Goal: Task Accomplishment & Management: Manage account settings

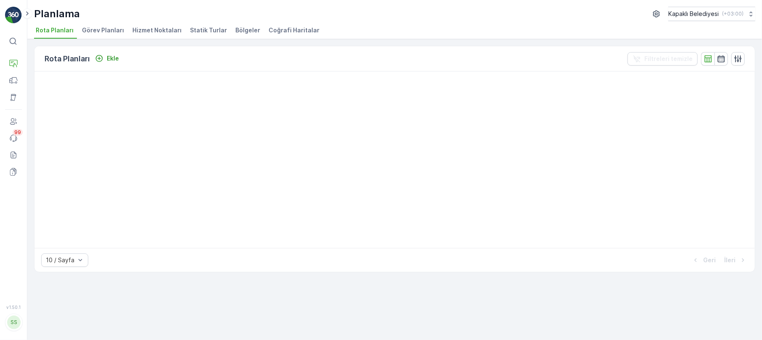
click at [207, 31] on span "Statik Turlar" at bounding box center [208, 30] width 37 height 8
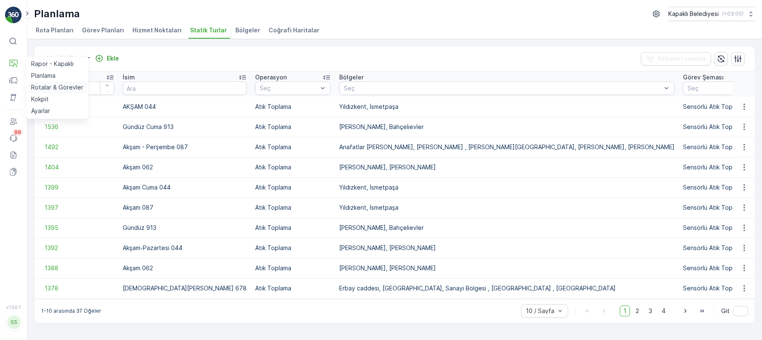
click at [46, 86] on p "Rotalar & Görevler" at bounding box center [57, 87] width 52 height 8
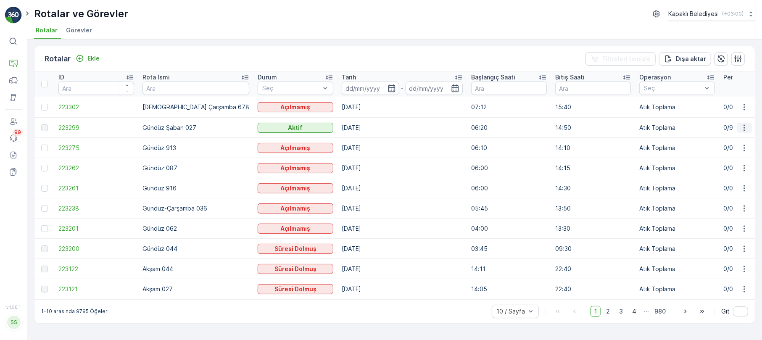
click at [740, 125] on icon "button" at bounding box center [744, 128] width 8 height 8
click at [733, 148] on span "Rota Takibini Görüntüle" at bounding box center [724, 151] width 66 height 8
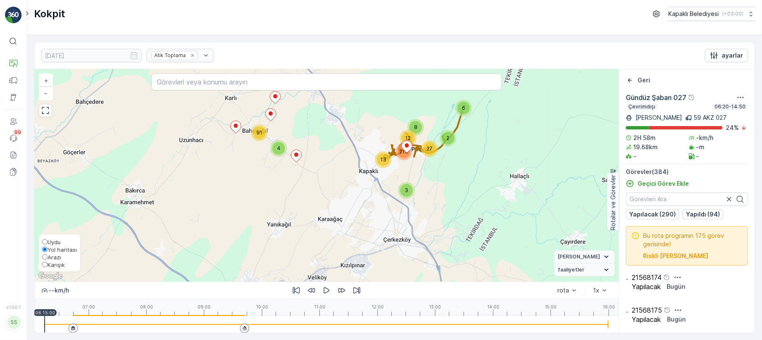
click at [44, 266] on span "Karışık" at bounding box center [53, 264] width 23 height 7
click at [44, 266] on input "Karışık" at bounding box center [44, 264] width 5 height 5
radio input "true"
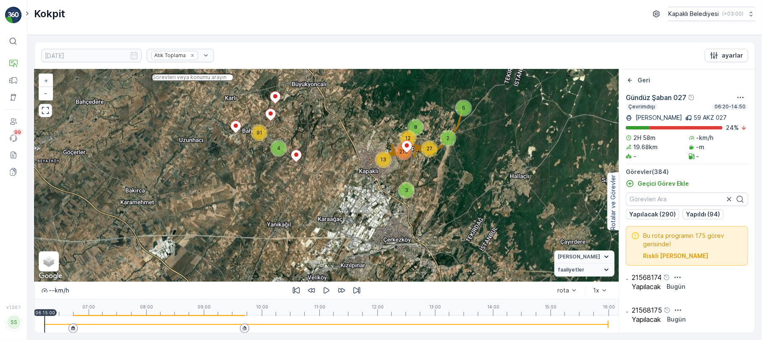
click at [172, 81] on input "text" at bounding box center [192, 78] width 82 height 8
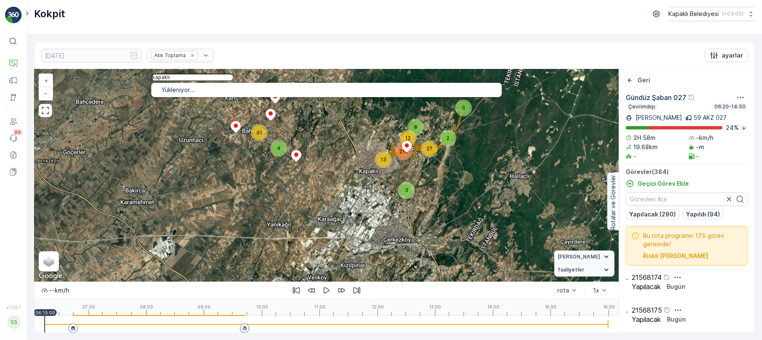
type input "kapaklı"
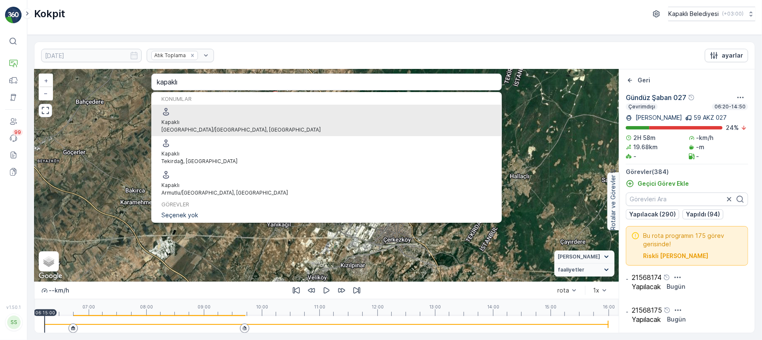
click at [202, 119] on span "Kapaklı" at bounding box center [240, 123] width 159 height 8
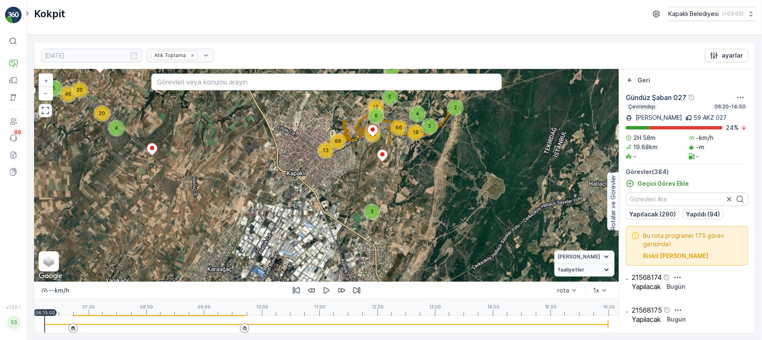
drag, startPoint x: 459, startPoint y: 150, endPoint x: 234, endPoint y: 211, distance: 233.5
click at [234, 211] on div "2 6 4 20 20 5 46 3 5 3 12 5 4 18 6 88 66 52 13 + − Uydu Yol haritası Arazi Karı…" at bounding box center [326, 175] width 584 height 212
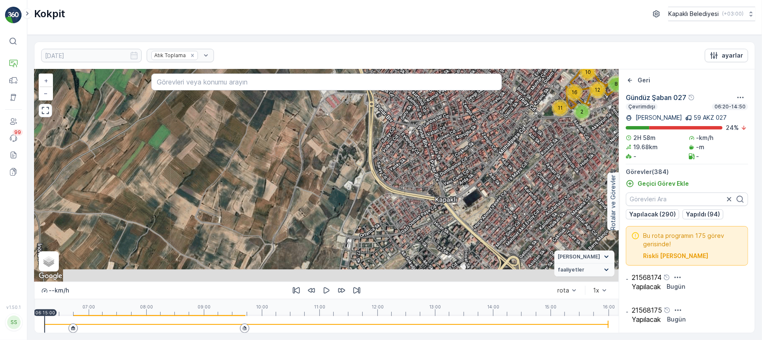
drag, startPoint x: 392, startPoint y: 214, endPoint x: 398, endPoint y: 135, distance: 79.6
click at [398, 135] on div "2 4 2 3 3 4 3 6 2 4 3 3 3 3 2 3 8 5 2 4 2 3 5 5 11 3 2 2 6 2 4 5 3 5 6 3 2 2 3 …" at bounding box center [326, 175] width 584 height 212
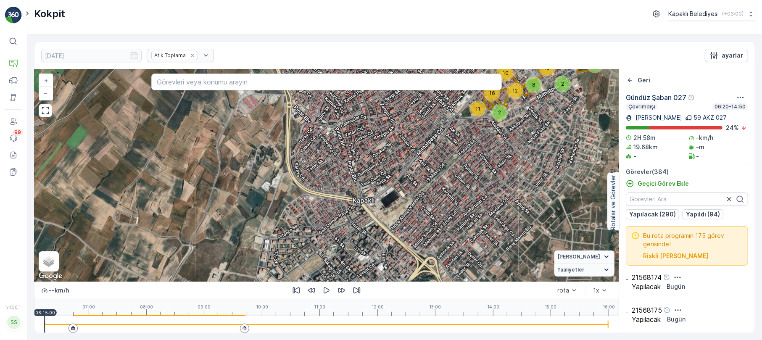
drag, startPoint x: 533, startPoint y: 135, endPoint x: 451, endPoint y: 134, distance: 82.4
click at [451, 134] on div "2 4 2 3 3 4 3 6 2 4 3 3 3 3 2 3 8 5 2 4 2 3 5 5 11 3 2 2 6 2 4 5 3 5 6 3 2 2 3 …" at bounding box center [326, 175] width 584 height 212
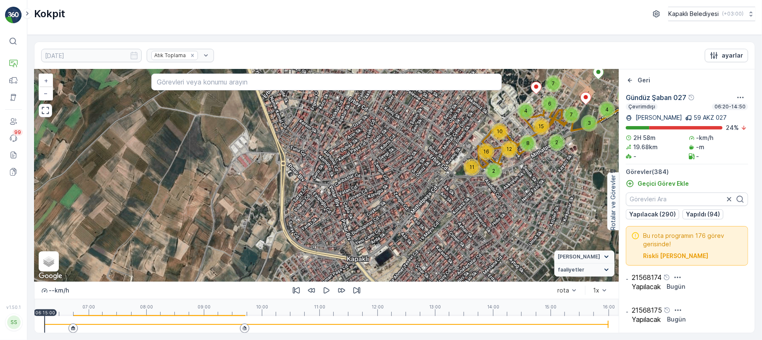
drag, startPoint x: 388, startPoint y: 178, endPoint x: 380, endPoint y: 240, distance: 62.8
click at [382, 240] on div "2 4 2 3 3 4 3 6 2 4 3 3 3 3 2 3 8 5 2 4 2 3 5 5 11 3 2 2 6 2 4 5 3 5 6 3 2 2 3 …" at bounding box center [326, 175] width 584 height 212
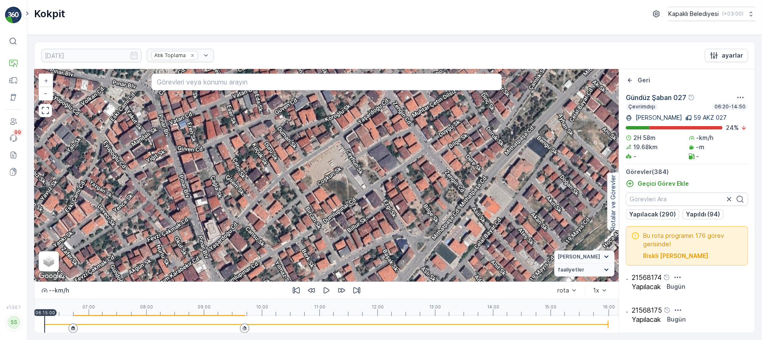
click at [529, 235] on div "2 2 2 2 2 2 2 2 2 3 3 2 2 2 2 2 2 3 3 3 2 2 2 3 4 2 2 3 2 2 3 2 2 2 + − Uydu Yo…" at bounding box center [326, 175] width 584 height 212
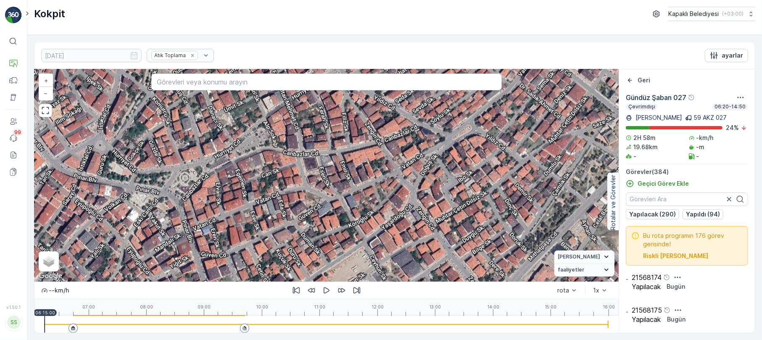
drag, startPoint x: 406, startPoint y: 150, endPoint x: 430, endPoint y: 256, distance: 108.5
click at [430, 256] on div "2 2 2 2 2 2 2 2 2 3 3 2 2 2 2 2 2 3 3 3 2 2 2 3 4 2 2 3 2 2 3 2 2 2 + − Uydu Yo…" at bounding box center [326, 175] width 584 height 212
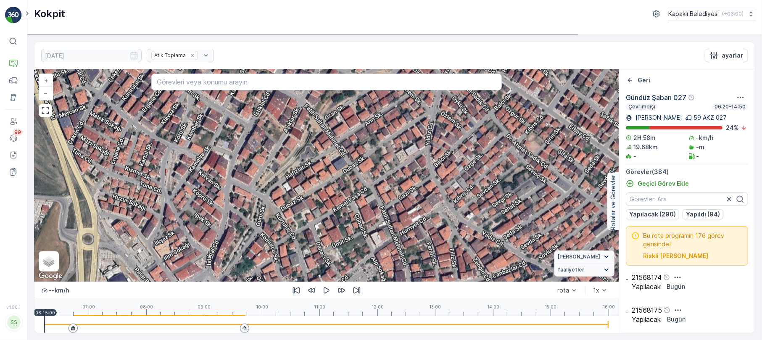
drag, startPoint x: 208, startPoint y: 133, endPoint x: 316, endPoint y: 269, distance: 173.5
click at [316, 269] on div "2 2 2 2 2 2 2 2 2 3 3 2 2 2 2 2 2 3 3 3 2 2 2 3 4 2 2 3 2 2 3 2 2 2 + − Uydu Yo…" at bounding box center [326, 175] width 584 height 212
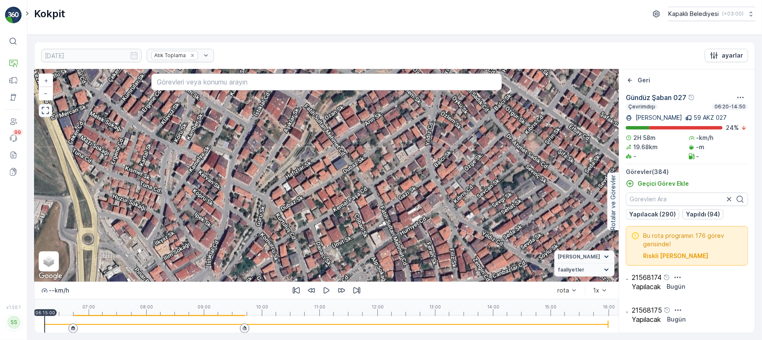
click at [40, 107] on button "button" at bounding box center [45, 110] width 13 height 13
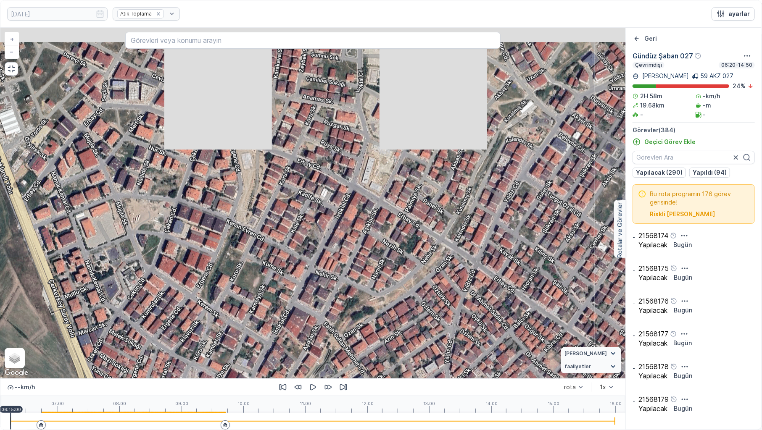
drag, startPoint x: 229, startPoint y: 152, endPoint x: 263, endPoint y: 344, distance: 194.9
click at [263, 340] on div "2 2 2 2 2 2 2 2 2 3 3 2 2 2 2 2 2 3 3 3 2 2 2 3 4 2 2 3 2 2 3 2 2 2 + − Uydu Yo…" at bounding box center [312, 203] width 625 height 351
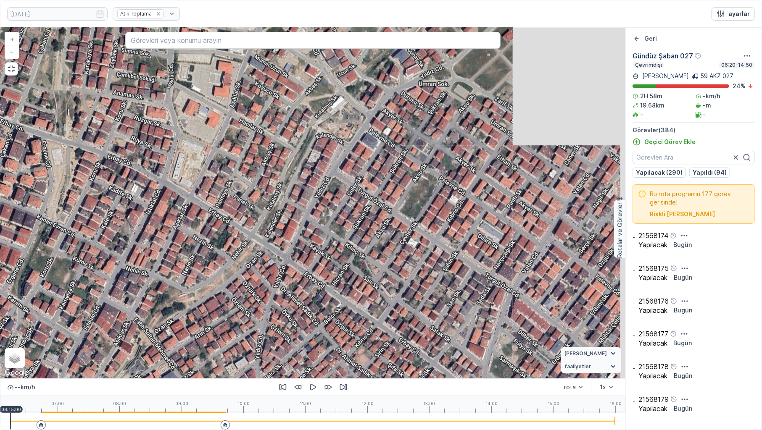
drag, startPoint x: 463, startPoint y: 203, endPoint x: 273, endPoint y: 197, distance: 190.1
click at [273, 197] on div "2 2 2 2 2 2 2 2 2 3 3 2 2 2 2 2 2 3 3 3 2 2 2 3 4 2 2 3 2 2 3 2 2 2 + − Uydu Yo…" at bounding box center [312, 203] width 625 height 351
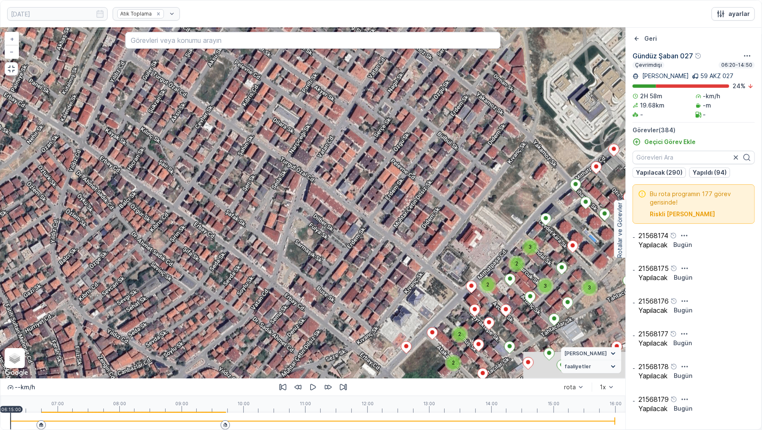
drag, startPoint x: 367, startPoint y: 312, endPoint x: 161, endPoint y: 196, distance: 235.6
click at [161, 196] on div "2 2 2 2 2 2 2 2 2 3 3 2 2 2 2 2 2 3 3 3 2 2 2 3 4 2 2 3 2 2 3 2 2 2 + − Uydu Yo…" at bounding box center [312, 203] width 625 height 351
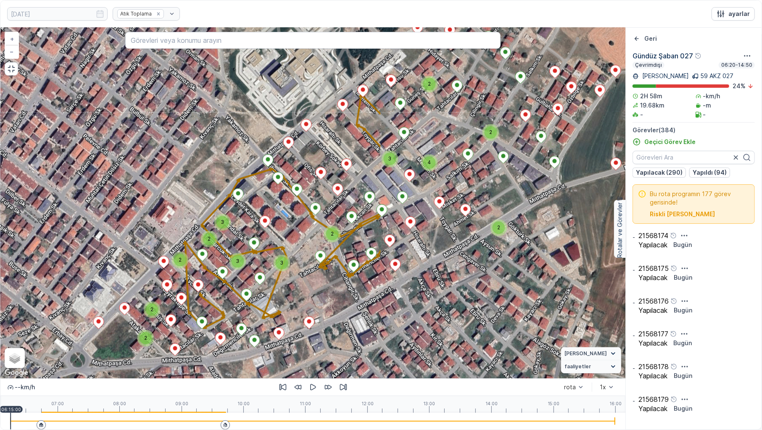
drag, startPoint x: 431, startPoint y: 256, endPoint x: 123, endPoint y: 208, distance: 311.4
click at [124, 227] on div "2 2 2 2 2 2 2 2 2 3 3 2 2 2 2 2 2 3 3 3 2 2 2 3 4 2 2 3 2 2 3 2 2 2 + − Uydu Yo…" at bounding box center [312, 203] width 625 height 351
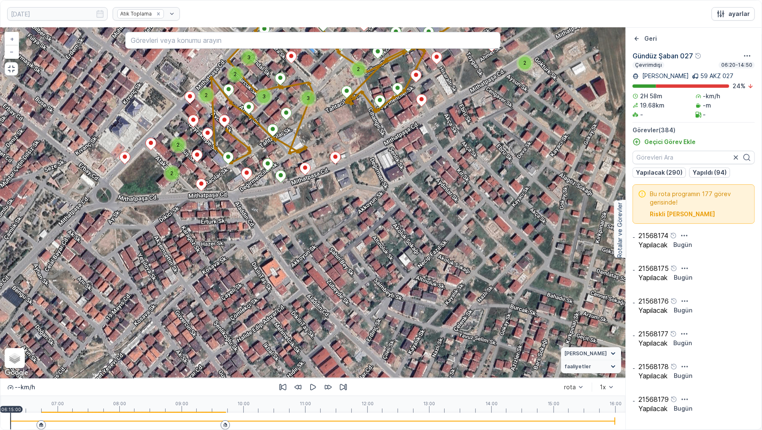
drag, startPoint x: 418, startPoint y: 312, endPoint x: 404, endPoint y: 169, distance: 144.0
click at [446, 150] on div "2 2 2 2 2 2 2 2 2 3 3 2 2 2 2 2 2 3 3 3 2 2 2 3 4 2 2 3 2 2 3 2 2 2 + − Uydu Yo…" at bounding box center [312, 203] width 625 height 351
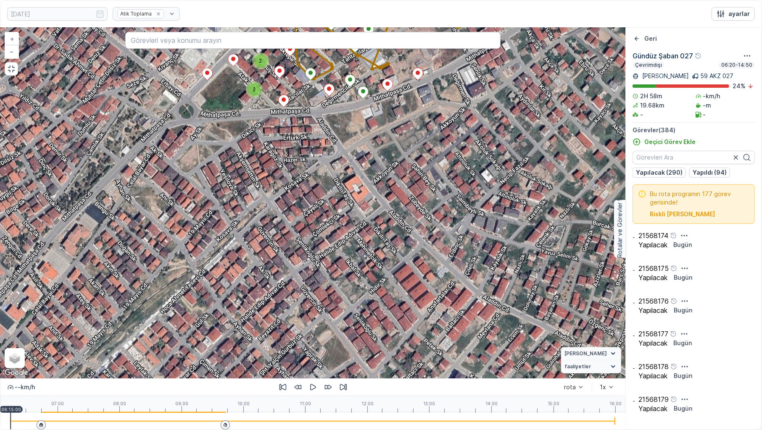
drag, startPoint x: 278, startPoint y: 231, endPoint x: 337, endPoint y: 175, distance: 81.8
click at [337, 175] on div "2 2 2 2 2 2 2 2 2 3 3 2 2 2 2 2 2 3 3 3 2 2 2 3 4 2 2 3 2 2 3 2 2 2 + − Uydu Yo…" at bounding box center [312, 203] width 625 height 351
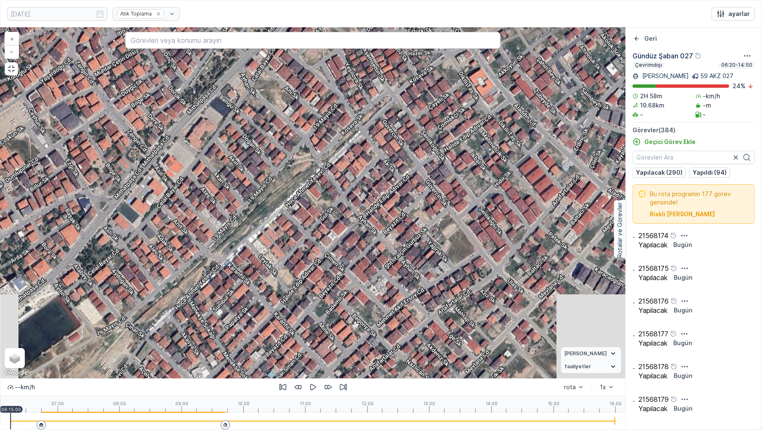
drag, startPoint x: 198, startPoint y: 236, endPoint x: 323, endPoint y: 129, distance: 164.3
click at [323, 129] on div "2 2 2 2 2 2 2 2 2 3 3 2 2 2 2 2 2 3 3 3 2 2 2 3 4 2 2 3 2 2 3 2 2 2 + − Uydu Yo…" at bounding box center [312, 203] width 625 height 351
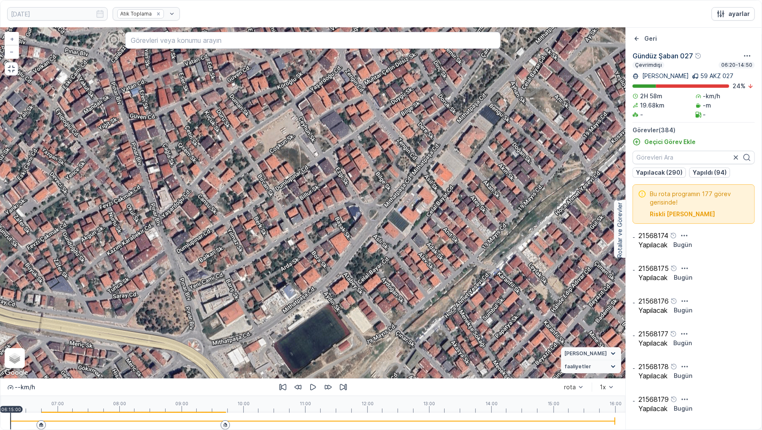
drag, startPoint x: 175, startPoint y: 244, endPoint x: 461, endPoint y: 248, distance: 285.8
click at [461, 248] on div "2 2 2 2 2 2 2 2 2 3 3 2 2 2 2 2 2 3 3 3 2 2 2 3 4 2 2 3 2 2 3 2 2 2 + − Uydu Yo…" at bounding box center [312, 203] width 625 height 351
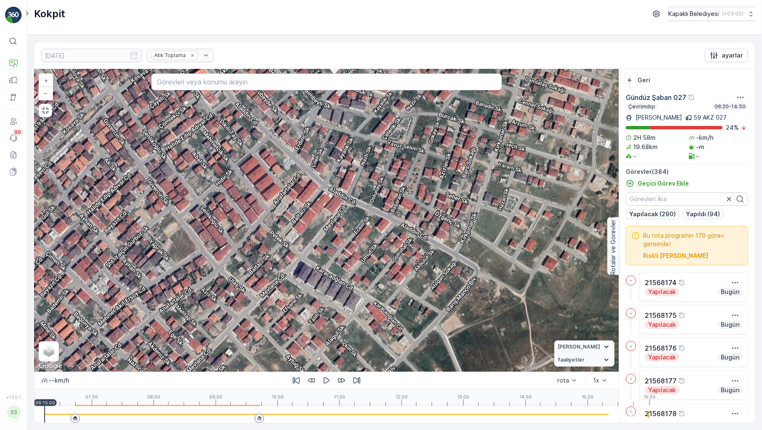
drag, startPoint x: 200, startPoint y: 294, endPoint x: 409, endPoint y: 192, distance: 232.9
click at [409, 192] on div "2 2 2 2 2 2 2 2 2 3 3 2 2 2 2 2 2 3 3 3 2 2 2 3 4 2 2 3 2 2 3 2 2 2 + − Uydu Yo…" at bounding box center [326, 220] width 584 height 303
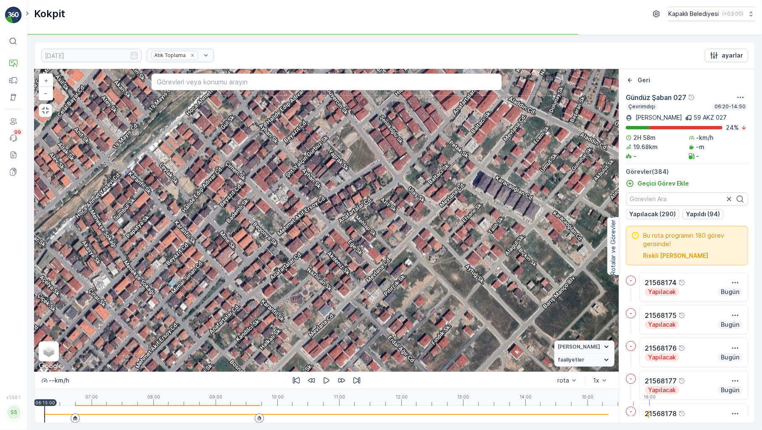
drag, startPoint x: 186, startPoint y: 254, endPoint x: 252, endPoint y: 226, distance: 72.0
click at [252, 226] on div "2 2 2 2 2 2 2 2 2 3 3 2 2 2 2 2 2 3 3 3 2 2 2 3 4 2 2 3 2 2 3 2 2 2 + − Uydu Yo…" at bounding box center [326, 220] width 584 height 303
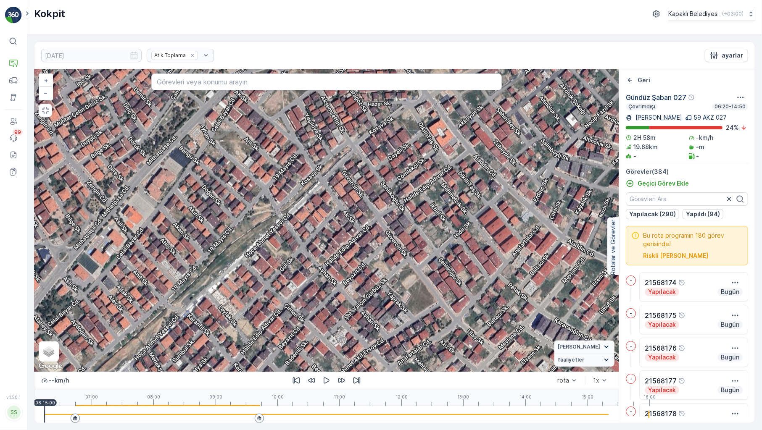
drag, startPoint x: 171, startPoint y: 190, endPoint x: 229, endPoint y: 332, distance: 153.4
click at [229, 332] on div "2 2 2 2 2 2 2 2 2 3 3 2 2 2 2 2 2 3 3 3 2 2 2 3 4 2 2 3 2 2 3 2 2 2 + − Uydu Yo…" at bounding box center [326, 220] width 584 height 303
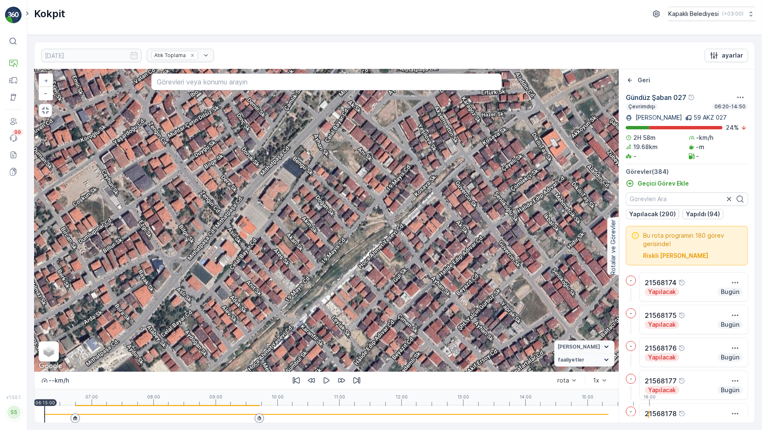
drag, startPoint x: 136, startPoint y: 248, endPoint x: 250, endPoint y: 258, distance: 114.0
click at [250, 258] on div "2 2 2 2 2 2 2 2 2 3 3 2 2 2 2 2 2 3 3 3 2 2 2 3 4 2 2 3 2 2 3 2 2 2 + − Uydu Yo…" at bounding box center [326, 220] width 584 height 303
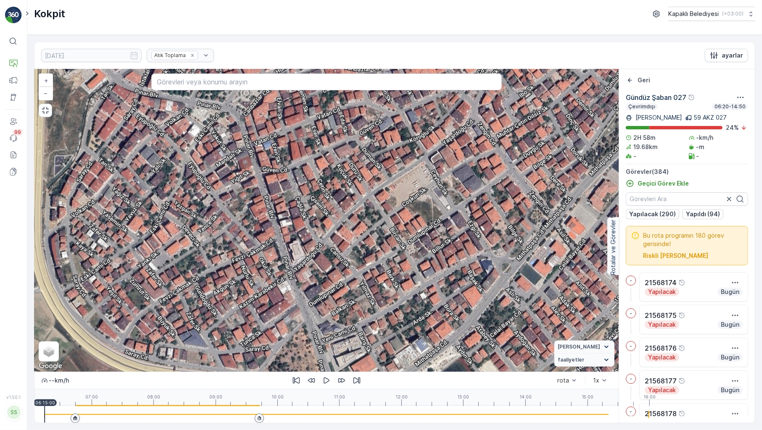
drag, startPoint x: 127, startPoint y: 236, endPoint x: 456, endPoint y: 236, distance: 329.1
click at [456, 236] on div "2 2 2 2 2 2 2 2 2 3 3 2 2 2 2 2 2 3 3 3 2 2 2 3 4 2 2 3 2 2 3 2 2 2 + − Uydu Yo…" at bounding box center [326, 220] width 584 height 303
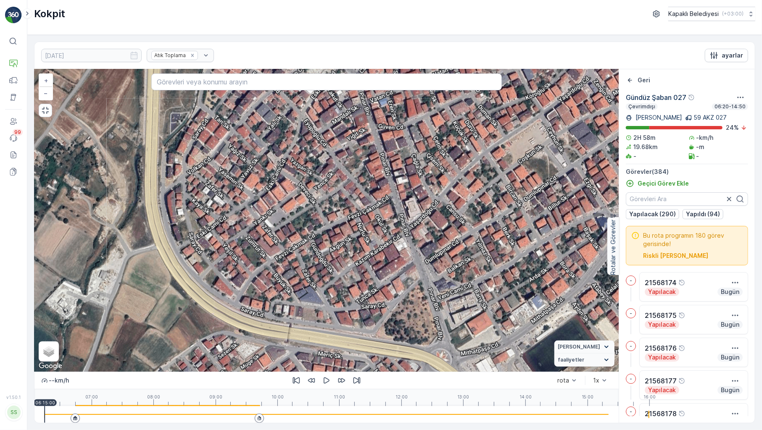
drag, startPoint x: 171, startPoint y: 273, endPoint x: 287, endPoint y: 230, distance: 123.7
click at [287, 230] on div "2 2 2 2 2 2 2 2 2 3 3 2 2 2 2 2 2 3 3 3 2 2 2 3 4 2 2 3 2 2 3 2 2 2 + − Uydu Yo…" at bounding box center [326, 220] width 584 height 303
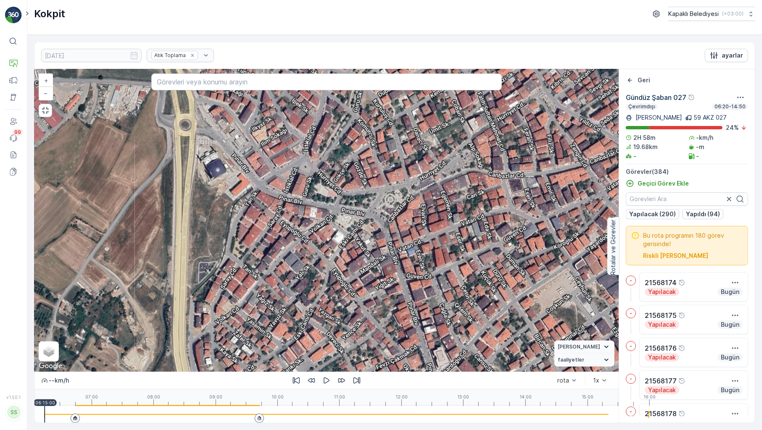
drag, startPoint x: 301, startPoint y: 213, endPoint x: 311, endPoint y: 358, distance: 145.7
click at [327, 362] on div "2 2 2 2 2 2 2 2 2 3 3 2 2 2 2 2 2 3 3 3 2 2 2 3 4 2 2 3 2 2 3 2 2 2 + − Uydu Yo…" at bounding box center [326, 220] width 584 height 303
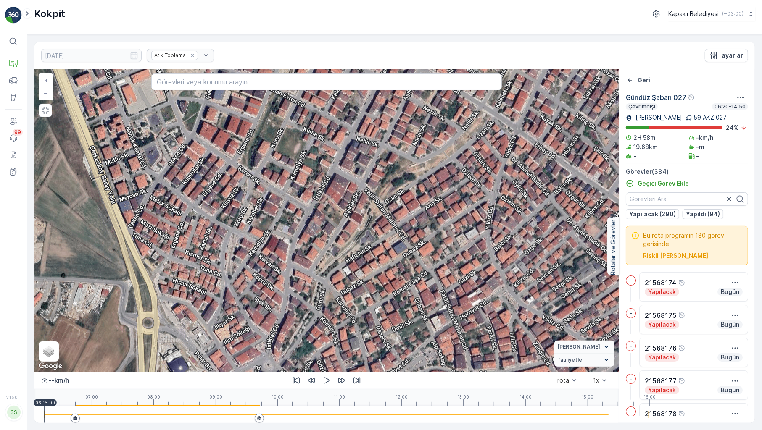
drag, startPoint x: 364, startPoint y: 121, endPoint x: 327, endPoint y: 340, distance: 222.1
click at [327, 340] on div "2 2 2 2 2 2 2 2 2 3 3 2 2 2 2 2 2 3 3 3 2 2 2 3 4 2 2 3 2 2 3 2 2 2 + − Uydu Yo…" at bounding box center [326, 220] width 584 height 303
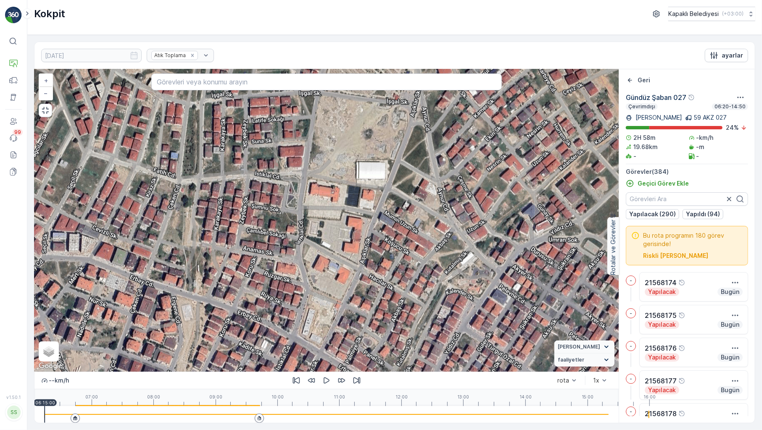
drag, startPoint x: 247, startPoint y: 167, endPoint x: 143, endPoint y: 394, distance: 250.0
click at [150, 424] on div "10.09.2025 Atık Toplama ayarlar 2 2 2 2 2 2 2 2 2 3 3 2 2 2 2 2 2 3 3 3 2 2 2 3…" at bounding box center [394, 233] width 721 height 382
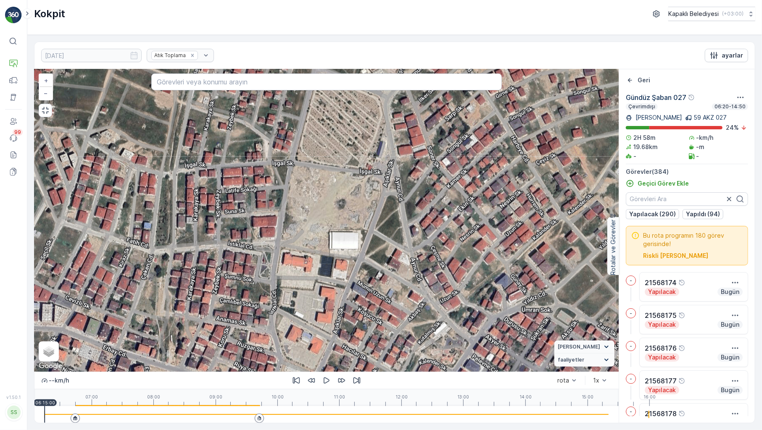
drag, startPoint x: 179, startPoint y: 241, endPoint x: 150, endPoint y: 305, distance: 70.2
click at [150, 305] on div "2 2 2 2 2 2 2 2 2 3 3 2 2 2 2 2 2 3 3 3 2 2 2 3 4 2 2 3 2 2 3 2 2 2 + − Uydu Yo…" at bounding box center [326, 220] width 584 height 303
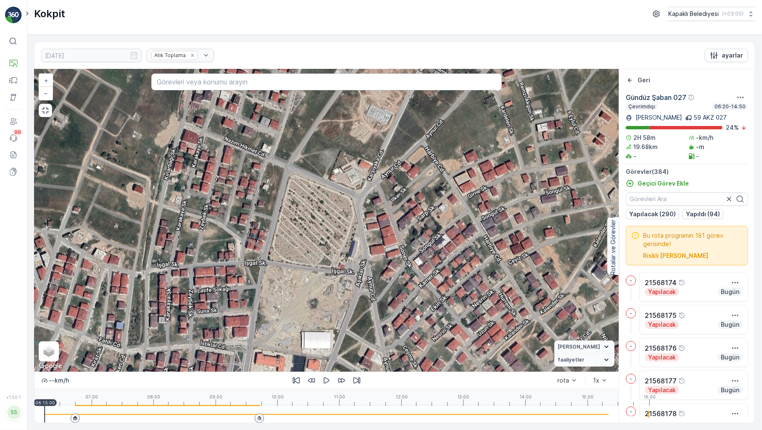
drag, startPoint x: 330, startPoint y: 213, endPoint x: 305, endPoint y: 297, distance: 87.5
click at [305, 298] on div "2 2 2 2 2 2 2 2 2 3 3 2 2 2 2 2 2 3 3 3 2 2 2 3 4 2 2 3 2 2 3 2 2 2 + − Uydu Yo…" at bounding box center [326, 220] width 584 height 303
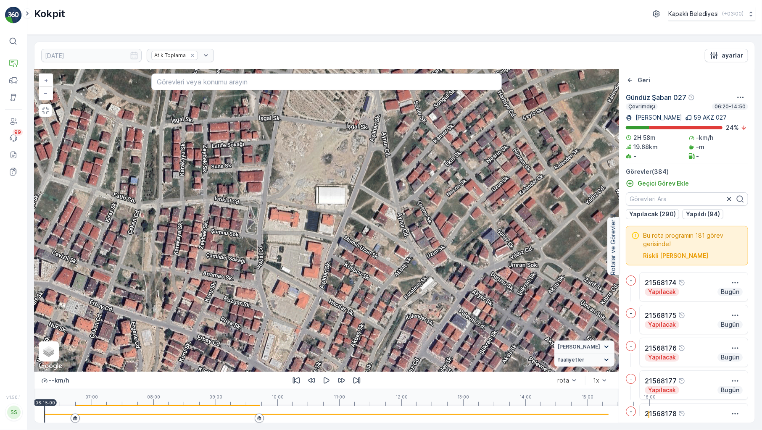
click at [337, 187] on div "2 2 2 2 2 2 2 2 2 3 3 2 2 2 2 2 2 3 3 3 2 2 2 3 4 2 2 3 2 2 3 2 2 2 + − Uydu Yo…" at bounding box center [326, 220] width 584 height 303
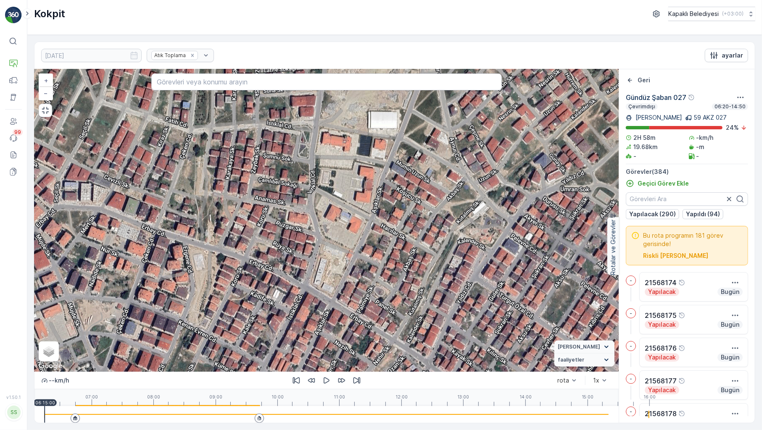
drag, startPoint x: 342, startPoint y: 259, endPoint x: 394, endPoint y: 183, distance: 91.9
click at [394, 183] on div "2 2 2 2 2 2 2 2 2 3 3 2 2 2 2 2 2 3 3 3 2 2 2 3 4 2 2 3 2 2 3 2 2 2 + − Uydu Yo…" at bounding box center [326, 220] width 584 height 303
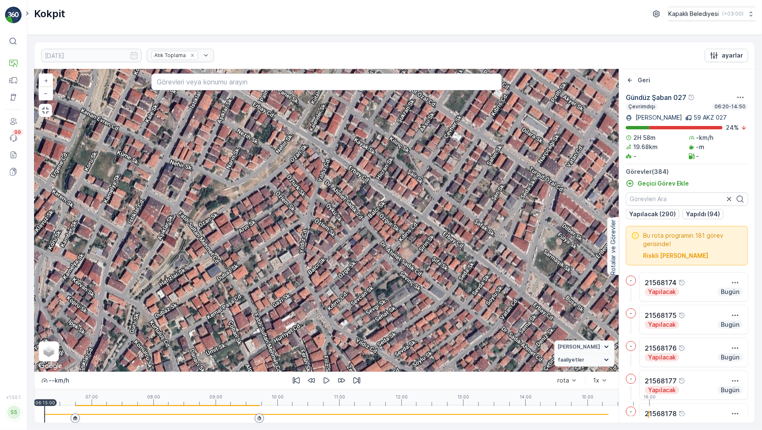
drag, startPoint x: 449, startPoint y: 313, endPoint x: 351, endPoint y: 101, distance: 233.2
click at [351, 101] on div "2 2 2 2 2 2 2 2 2 3 3 2 2 2 2 2 2 3 3 3 2 2 2 3 4 2 2 3 2 2 3 2 2 2 + − Uydu Yo…" at bounding box center [326, 220] width 584 height 303
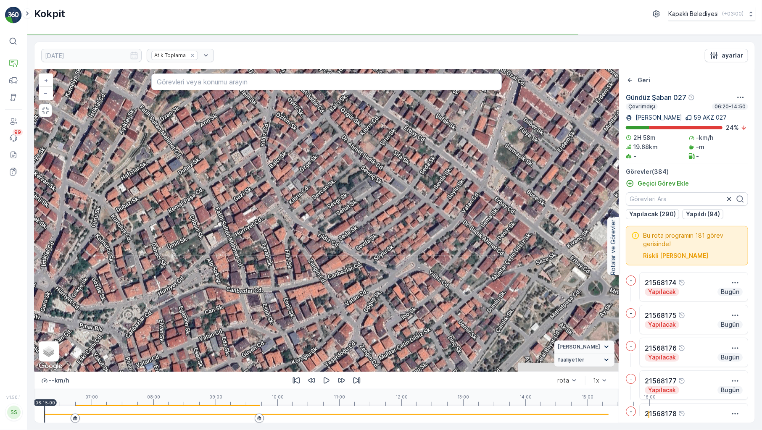
drag, startPoint x: 409, startPoint y: 265, endPoint x: 370, endPoint y: 158, distance: 113.2
click at [370, 158] on div "2 2 2 2 2 2 2 2 2 3 3 2 2 2 2 2 2 3 3 3 2 2 2 3 4 2 2 3 2 2 3 2 2 2 + − Uydu Yo…" at bounding box center [326, 220] width 584 height 303
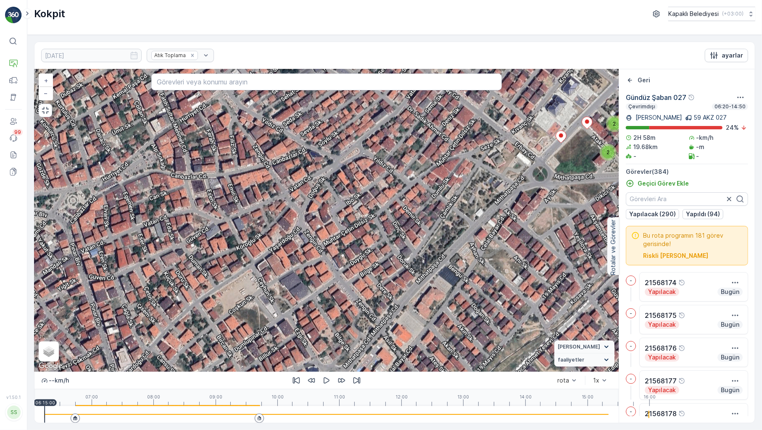
drag, startPoint x: 434, startPoint y: 259, endPoint x: 379, endPoint y: 145, distance: 127.1
click at [379, 145] on div "2 2 2 2 2 2 2 2 2 3 3 2 2 2 2 2 2 3 3 3 2 2 2 3 4 2 2 3 2 2 3 2 2 2 + − Uydu Yo…" at bounding box center [326, 220] width 584 height 303
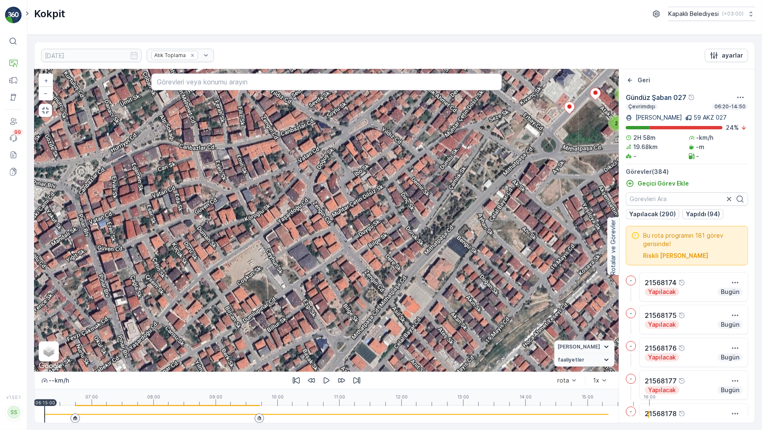
drag, startPoint x: 280, startPoint y: 258, endPoint x: 288, endPoint y: 229, distance: 30.2
click at [288, 229] on div "2 2 2 2 2 2 2 2 2 3 3 2 2 2 2 2 2 3 3 3 2 2 2 3 4 2 2 3 2 2 3 2 2 2 + − Uydu Yo…" at bounding box center [326, 220] width 584 height 303
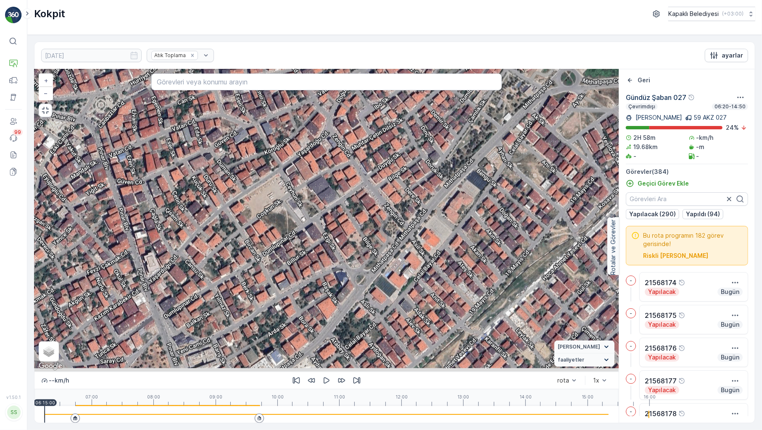
drag, startPoint x: 320, startPoint y: 281, endPoint x: 340, endPoint y: 214, distance: 69.7
click at [340, 214] on div "2 2 2 2 2 2 2 2 2 3 3 2 2 2 2 2 2 3 3 3 2 2 2 3 4 2 2 3 2 2 3 2 2 2 + − Uydu Yo…" at bounding box center [326, 220] width 584 height 303
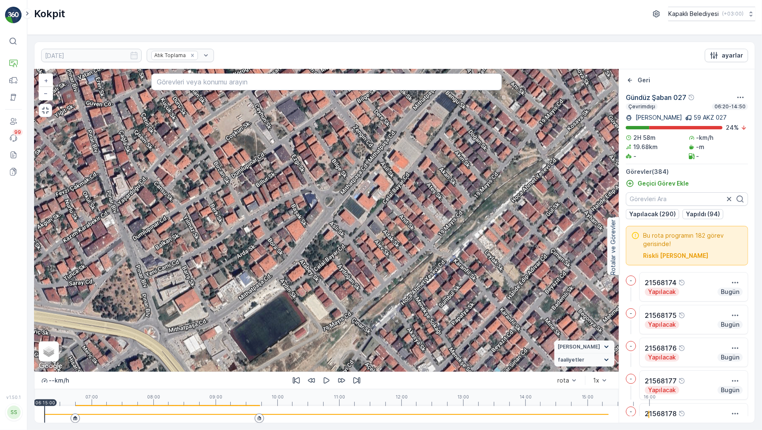
drag, startPoint x: 391, startPoint y: 311, endPoint x: 360, endPoint y: 233, distance: 84.1
click at [360, 233] on div "2 2 2 2 2 2 2 2 2 3 3 2 2 2 2 2 2 3 3 3 2 2 2 3 4 2 2 3 2 2 3 2 2 2 + − Uydu Yo…" at bounding box center [326, 220] width 584 height 303
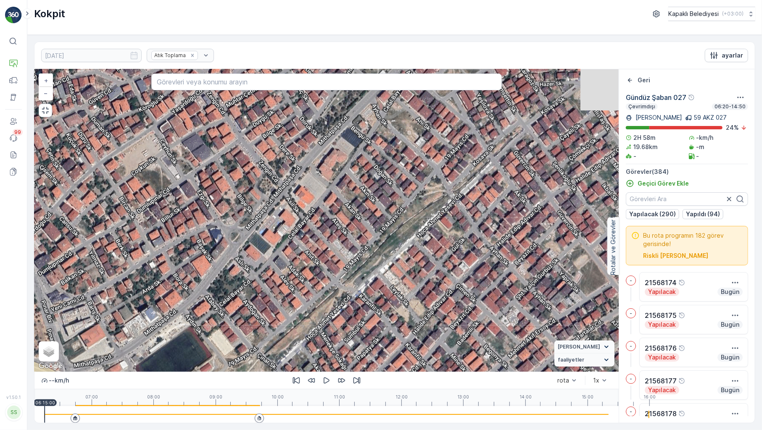
drag, startPoint x: 468, startPoint y: 330, endPoint x: 364, endPoint y: 362, distance: 108.5
click at [370, 383] on div "2 2 2 2 2 2 2 2 2 3 3 2 2 2 2 2 2 3 3 3 2 2 2 3 4 2 2 3 2 2 3 2 2 2 + − Uydu Yo…" at bounding box center [326, 246] width 584 height 354
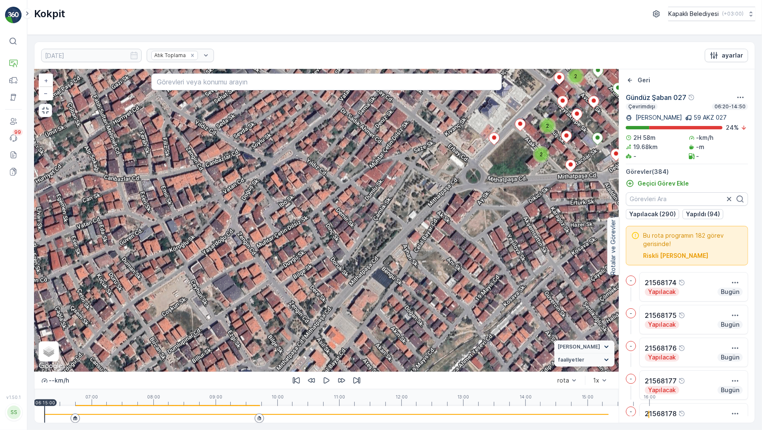
drag, startPoint x: 277, startPoint y: 187, endPoint x: 299, endPoint y: 265, distance: 80.8
click at [299, 265] on div "2 2 2 2 2 2 2 2 2 3 3 2 2 2 2 2 2 3 3 3 2 2 2 3 4 2 2 3 2 2 3 2 2 2 + − Uydu Yo…" at bounding box center [326, 220] width 584 height 303
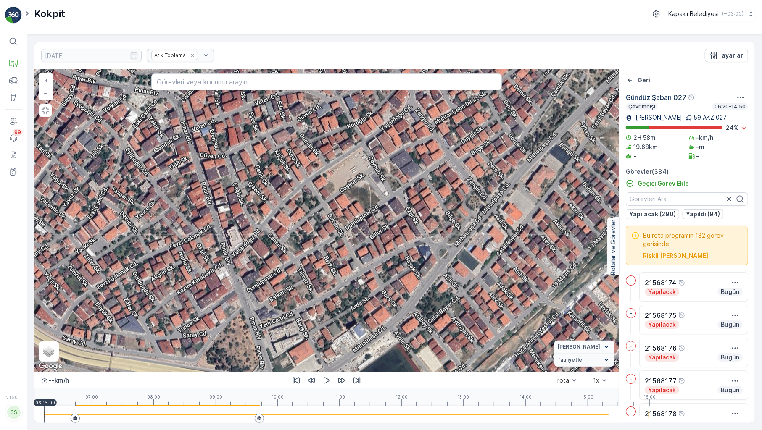
drag, startPoint x: 243, startPoint y: 286, endPoint x: 419, endPoint y: 161, distance: 217.0
click at [419, 161] on div "2 2 2 2 2 2 2 2 2 3 3 2 2 2 2 2 2 3 3 3 2 2 2 3 4 2 2 3 2 2 3 2 2 2 + − Uydu Yo…" at bounding box center [326, 220] width 584 height 303
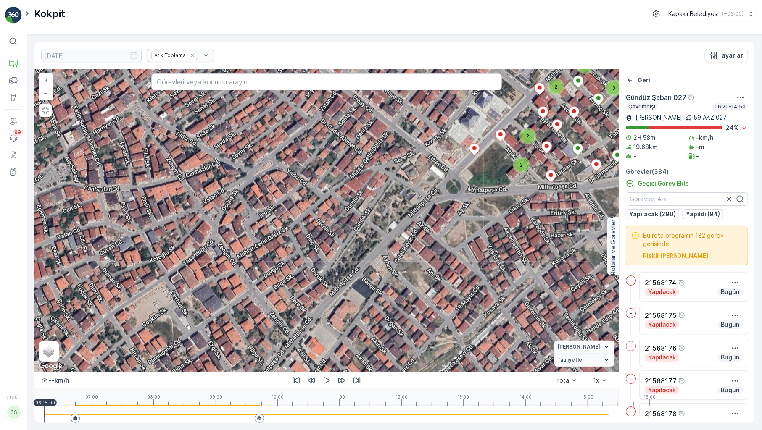
drag, startPoint x: 431, startPoint y: 187, endPoint x: 229, endPoint y: 323, distance: 243.6
click at [229, 323] on div "2 2 2 2 2 2 2 2 2 3 3 2 2 2 2 2 2 3 3 3 2 2 2 3 4 2 2 3 2 2 3 2 2 2 + − Uydu Yo…" at bounding box center [326, 220] width 584 height 303
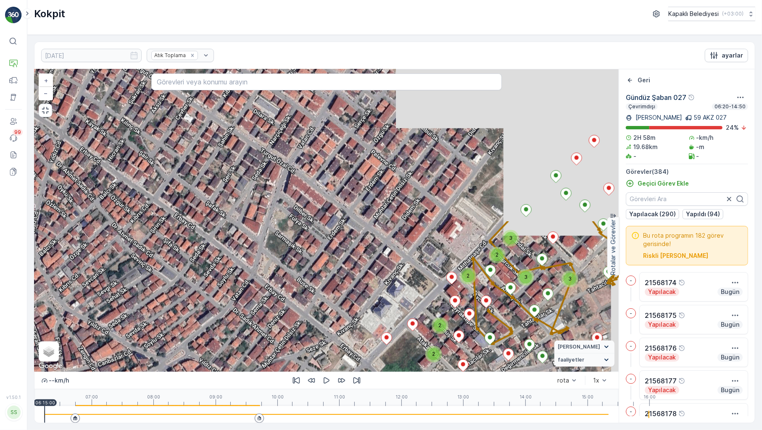
drag, startPoint x: 321, startPoint y: 315, endPoint x: 315, endPoint y: 288, distance: 27.6
click at [308, 331] on div "2 2 2 2 2 2 2 2 2 3 3 2 2 2 2 2 2 3 3 3 2 2 2 3 4 2 2 3 2 2 3 2 2 2 + − Uydu Yo…" at bounding box center [326, 220] width 584 height 303
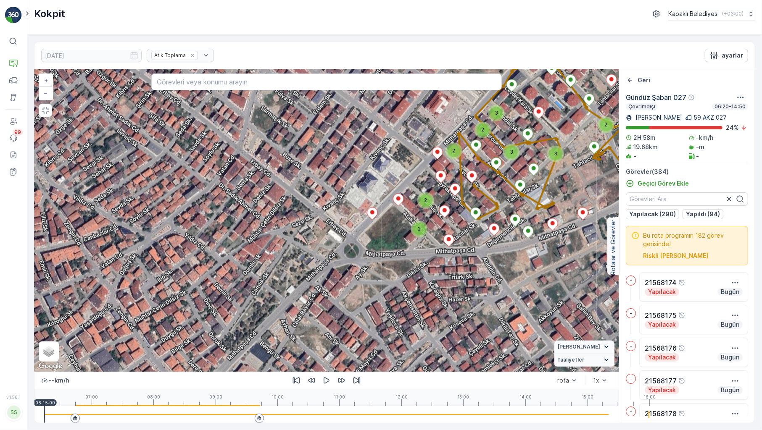
drag, startPoint x: 369, startPoint y: 280, endPoint x: 357, endPoint y: 198, distance: 82.0
click at [357, 198] on div "2 2 2 2 2 2 2 2 2 3 3 2 2 2 2 2 2 3 3 3 2 2 2 3 4 2 2 3 2 2 3 2 2 2 + − Uydu Yo…" at bounding box center [326, 220] width 584 height 303
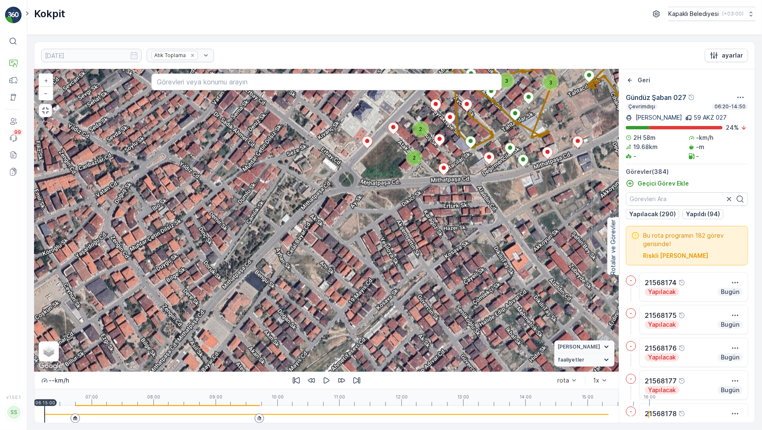
drag, startPoint x: 417, startPoint y: 300, endPoint x: 412, endPoint y: 229, distance: 71.6
click at [412, 229] on div "2 2 2 2 2 2 2 2 2 3 3 2 2 2 2 2 2 3 3 3 2 2 2 3 4 2 2 3 2 2 3 2 2 2 + − Uydu Yo…" at bounding box center [326, 220] width 584 height 303
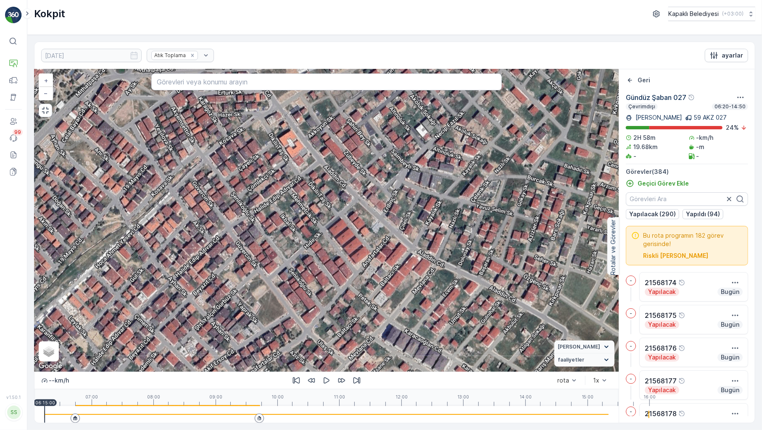
drag, startPoint x: 554, startPoint y: 315, endPoint x: 328, endPoint y: 202, distance: 252.3
click at [328, 202] on div "2 2 2 2 2 2 2 2 2 3 3 2 2 2 2 2 2 3 3 3 2 2 2 3 4 2 2 3 2 2 3 2 2 2 + − Uydu Yo…" at bounding box center [326, 220] width 584 height 303
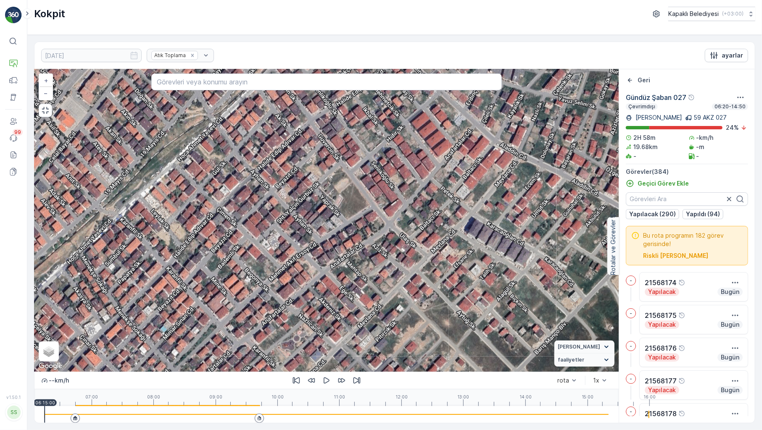
drag, startPoint x: 263, startPoint y: 313, endPoint x: 361, endPoint y: 196, distance: 152.7
click at [361, 196] on div "2 2 2 2 2 2 2 2 2 3 3 2 2 2 2 2 2 3 3 3 2 2 2 3 4 2 2 3 2 2 3 2 2 2 + − Uydu Yo…" at bounding box center [326, 220] width 584 height 303
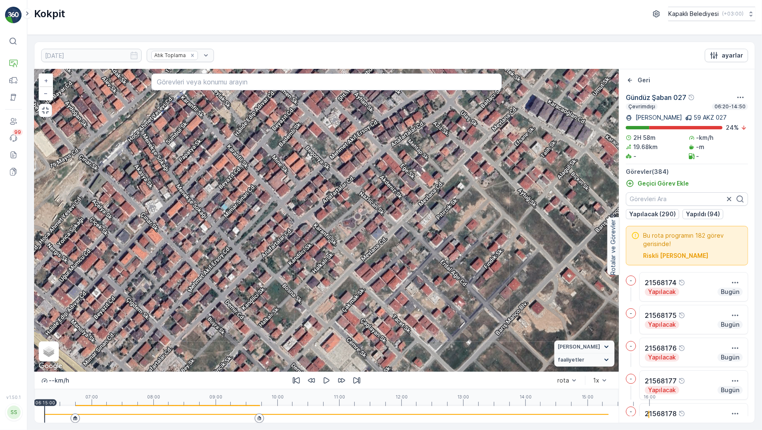
drag, startPoint x: 245, startPoint y: 311, endPoint x: 305, endPoint y: 187, distance: 138.7
click at [303, 187] on div "2 2 2 2 2 2 2 2 2 3 3 2 2 2 2 2 2 3 3 3 2 2 2 3 4 2 2 3 2 2 3 2 2 2 + − Uydu Yo…" at bounding box center [326, 220] width 584 height 303
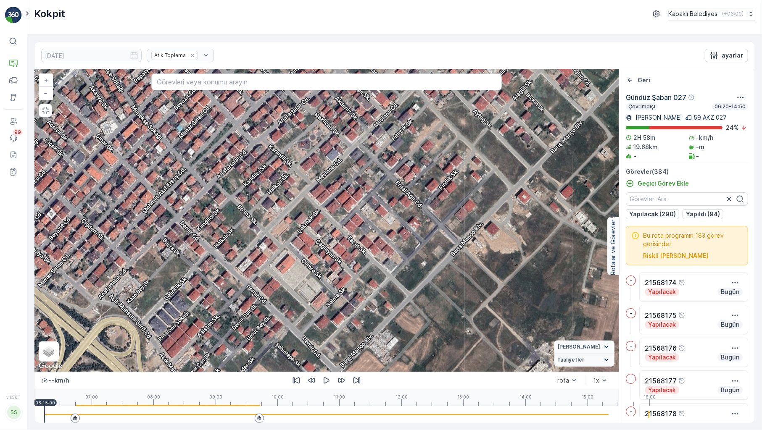
drag, startPoint x: 401, startPoint y: 286, endPoint x: 347, endPoint y: 228, distance: 79.1
click at [347, 228] on div "2 2 2 2 2 2 2 2 2 3 3 2 2 2 2 2 2 3 3 3 2 2 2 3 4 2 2 3 2 2 3 2 2 2 + − Uydu Yo…" at bounding box center [326, 220] width 584 height 303
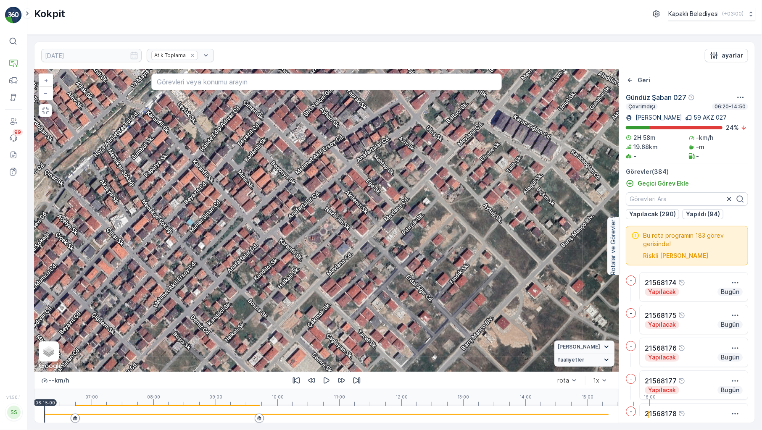
drag, startPoint x: 253, startPoint y: 161, endPoint x: 264, endPoint y: 260, distance: 99.9
click at [264, 260] on div "2 2 2 2 2 2 2 2 2 3 3 2 2 2 2 2 2 3 3 3 2 2 2 3 4 2 2 3 2 2 3 2 2 2 + − Uydu Yo…" at bounding box center [326, 220] width 584 height 303
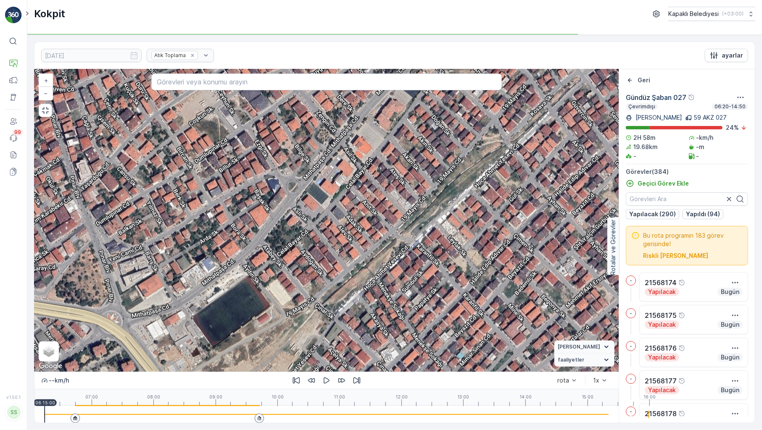
drag, startPoint x: 133, startPoint y: 145, endPoint x: 395, endPoint y: 265, distance: 287.8
click at [395, 265] on div "2 2 2 2 2 2 2 2 2 3 3 2 2 2 2 2 2 3 3 3 2 2 2 3 4 2 2 3 2 2 3 2 2 2 + − Uydu Yo…" at bounding box center [326, 220] width 584 height 303
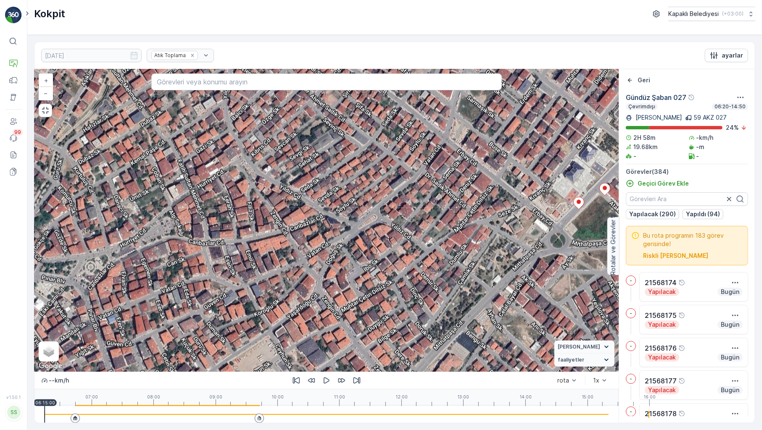
drag, startPoint x: 335, startPoint y: 107, endPoint x: 393, endPoint y: 362, distance: 261.5
click at [393, 362] on div "2 2 2 2 2 2 2 2 2 3 3 2 2 2 2 2 2 3 3 3 2 2 2 3 4 2 2 3 2 2 3 2 2 2 + − Uydu Yo…" at bounding box center [326, 220] width 584 height 303
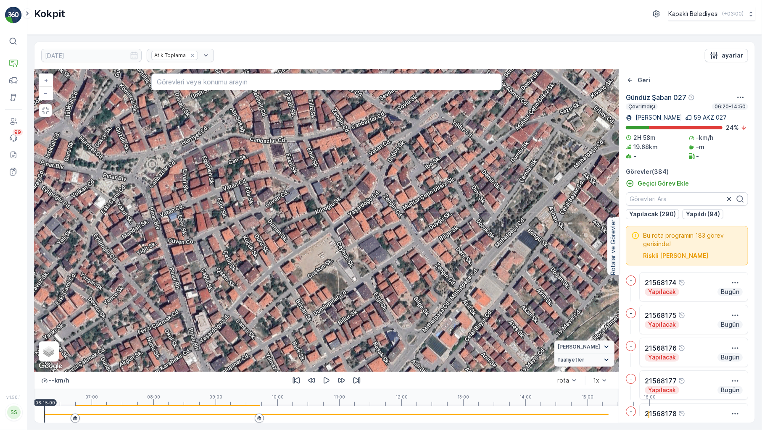
drag, startPoint x: 263, startPoint y: 278, endPoint x: 324, endPoint y: 175, distance: 119.5
click at [324, 175] on div "2 2 2 2 2 2 2 2 2 3 3 2 2 2 2 2 2 3 3 3 2 2 2 3 4 2 2 3 2 2 3 2 2 2 + − Uydu Yo…" at bounding box center [326, 220] width 584 height 303
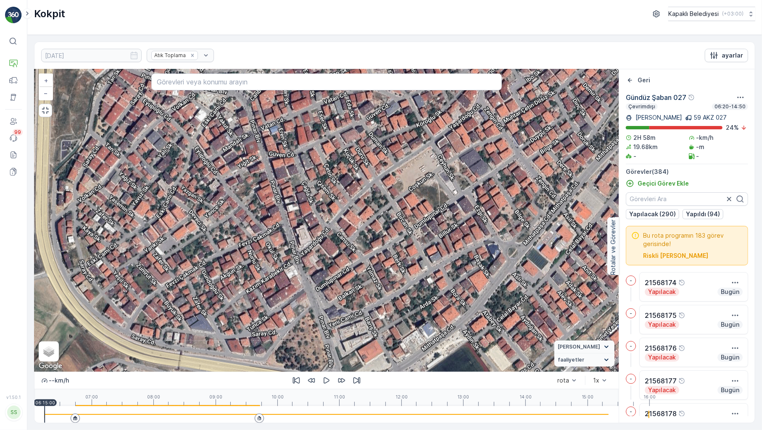
drag, startPoint x: 214, startPoint y: 269, endPoint x: 315, endPoint y: 182, distance: 133.2
click at [315, 182] on div "2 2 2 2 2 2 2 2 2 3 3 2 2 2 2 2 2 3 3 3 2 2 2 3 4 2 2 3 2 2 3 2 2 2 + − Uydu Yo…" at bounding box center [326, 220] width 584 height 303
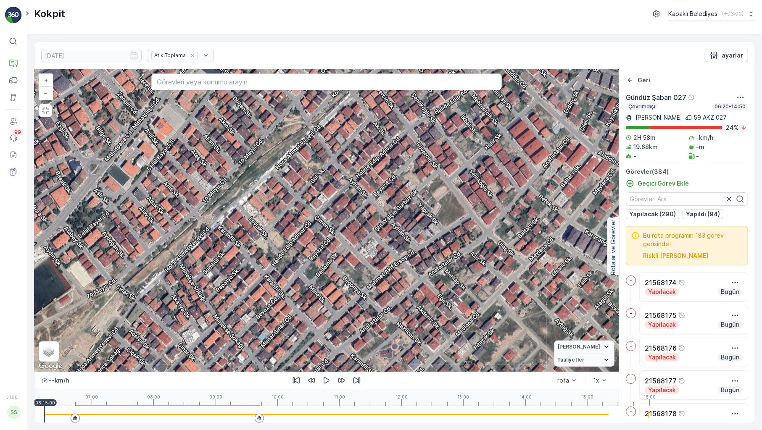
drag, startPoint x: 466, startPoint y: 282, endPoint x: 34, endPoint y: 180, distance: 443.5
click at [34, 190] on div "2 2 2 2 2 2 2 2 2 3 3 2 2 2 2 2 2 3 3 3 2 2 2 3 4 2 2 3 2 2 3 2 2 2 + − Uydu Yo…" at bounding box center [326, 220] width 584 height 303
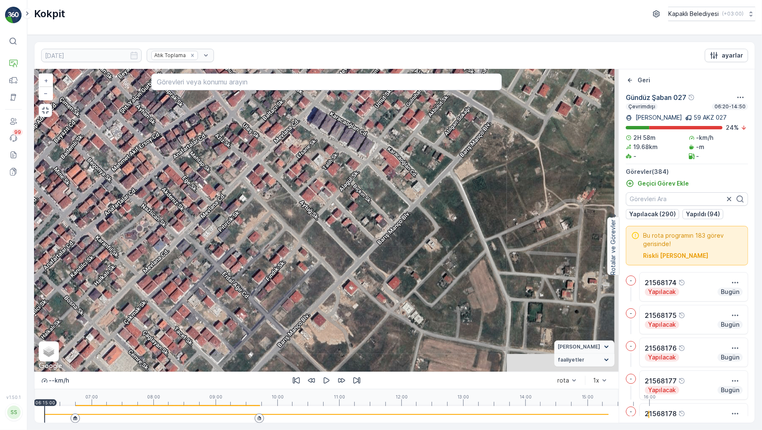
drag, startPoint x: 503, startPoint y: 342, endPoint x: 217, endPoint y: 202, distance: 317.7
click at [217, 202] on div "2 2 2 2 2 2 2 2 2 3 3 2 2 2 2 2 2 3 3 3 2 2 2 3 4 2 2 3 2 2 3 2 2 2 + − Uydu Yo…" at bounding box center [326, 220] width 584 height 303
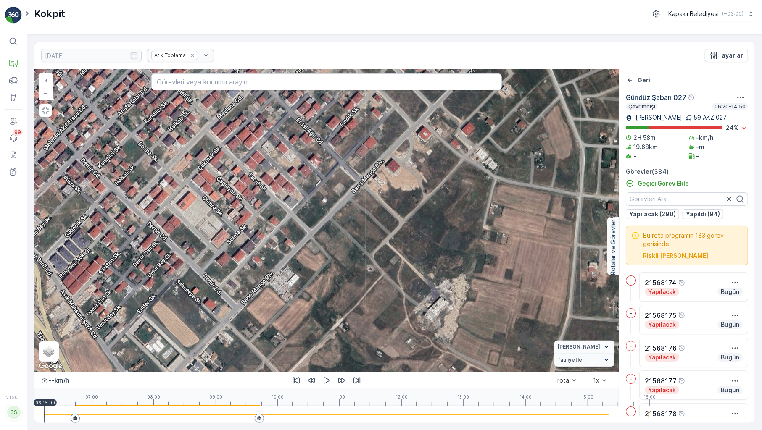
drag, startPoint x: 196, startPoint y: 324, endPoint x: 335, endPoint y: 182, distance: 199.4
click at [333, 185] on div "2 2 2 2 2 2 2 2 2 3 3 2 2 2 2 2 2 3 3 3 2 2 2 3 4 2 2 3 2 2 3 2 2 2 + − Uydu Yo…" at bounding box center [326, 220] width 584 height 303
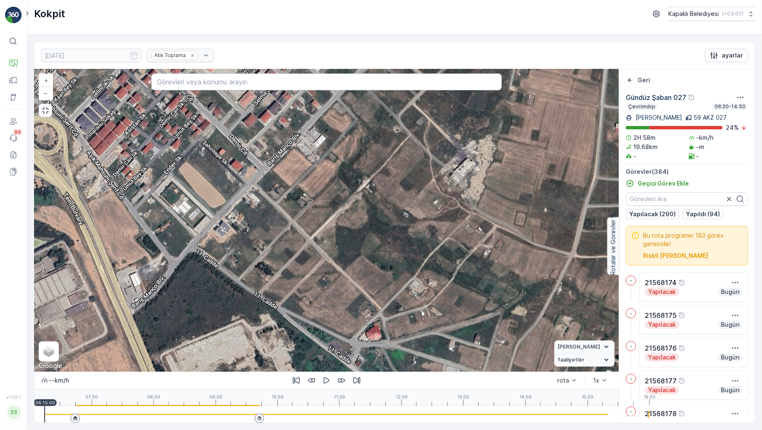
drag, startPoint x: 288, startPoint y: 303, endPoint x: 304, endPoint y: 181, distance: 123.8
click at [304, 181] on div "2 2 2 2 2 2 2 2 2 3 3 2 2 2 2 2 2 3 3 3 2 2 2 3 4 2 2 3 2 2 3 2 2 2 + − Uydu Yo…" at bounding box center [326, 220] width 584 height 303
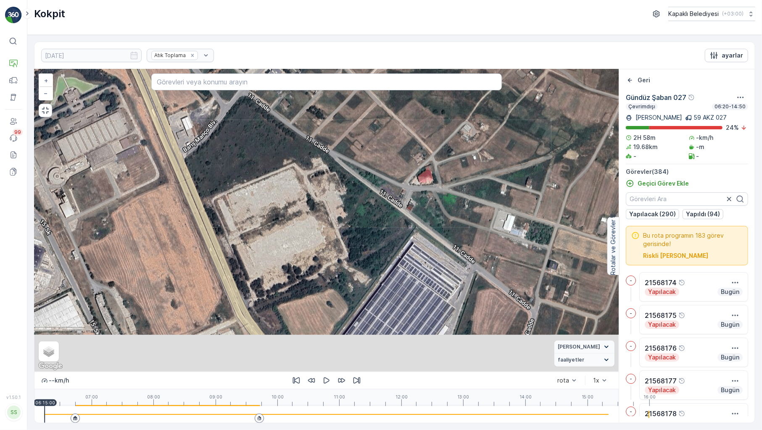
drag, startPoint x: 197, startPoint y: 319, endPoint x: 256, endPoint y: 136, distance: 191.9
click at [256, 139] on div "2 2 2 2 2 2 2 2 2 3 3 2 2 2 2 2 2 3 3 3 2 2 2 3 4 2 2 3 2 2 3 2 2 2 + − Uydu Yo…" at bounding box center [326, 220] width 584 height 303
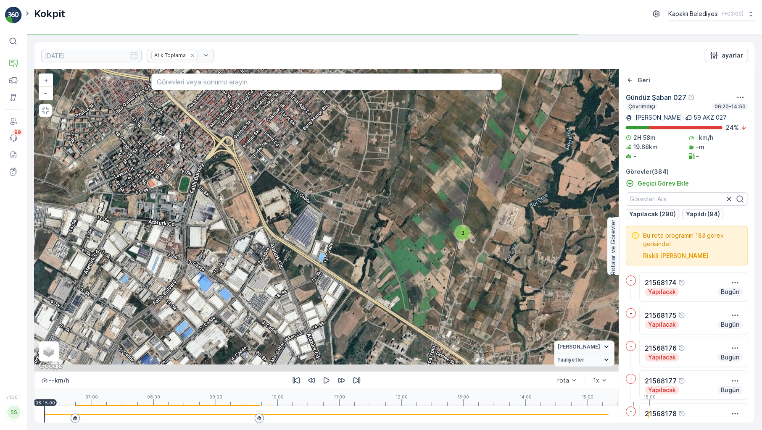
drag, startPoint x: 232, startPoint y: 292, endPoint x: 327, endPoint y: 174, distance: 151.0
click at [322, 177] on div "2 4 2 3 3 4 3 6 2 4 3 3 3 3 2 3 8 5 2 4 2 3 5 5 11 3 2 2 6 2 4 5 3 5 6 3 2 2 3 …" at bounding box center [326, 220] width 584 height 303
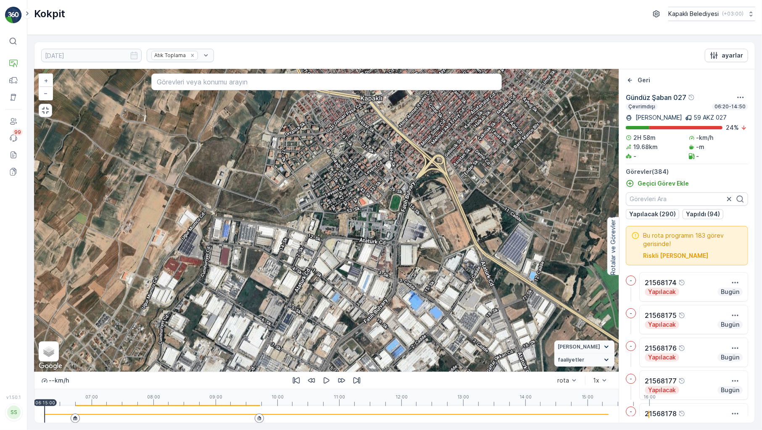
drag, startPoint x: 164, startPoint y: 249, endPoint x: 329, endPoint y: 298, distance: 172.5
click at [329, 298] on div "2 4 2 3 3 4 3 6 2 4 3 3 3 3 2 3 8 5 2 4 2 3 5 5 11 3 2 2 6 2 4 5 3 5 6 3 2 2 3 …" at bounding box center [326, 220] width 584 height 303
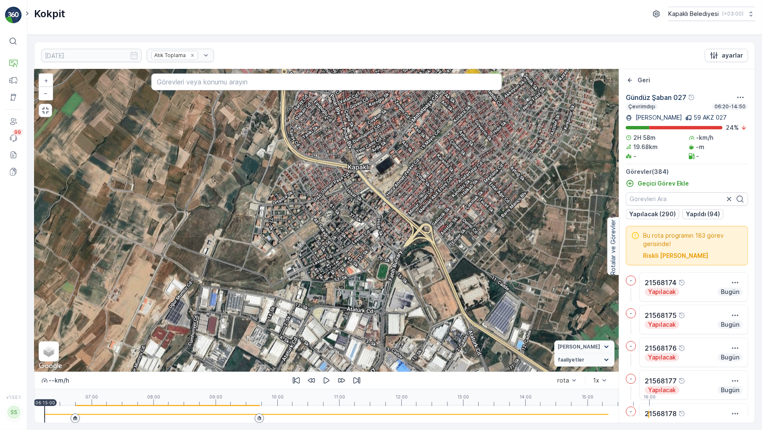
drag, startPoint x: 334, startPoint y: 163, endPoint x: 320, endPoint y: 236, distance: 74.0
click at [320, 235] on div "2 4 2 3 3 4 3 6 2 4 3 3 3 3 2 3 8 5 2 4 2 3 5 5 11 3 2 2 6 2 4 5 3 5 6 3 2 2 3 …" at bounding box center [326, 220] width 584 height 303
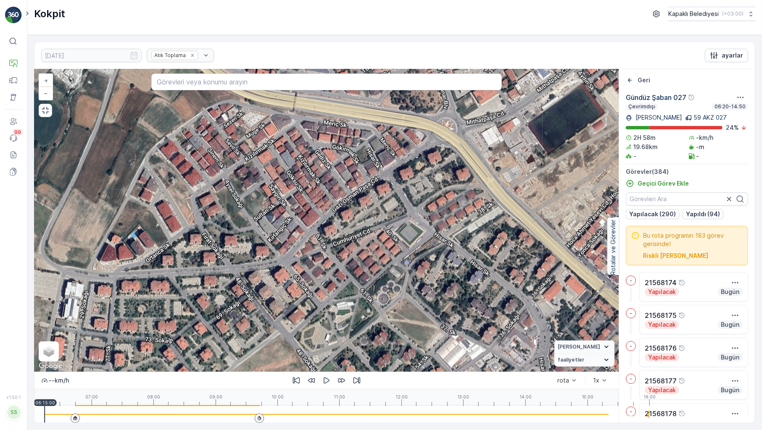
drag, startPoint x: 319, startPoint y: 178, endPoint x: 320, endPoint y: 375, distance: 197.1
click at [320, 372] on div "2 2 2 2 2 2 2 2 2 3 3 2 2 2 2 2 2 3 3 3 2 2 2 3 4 2 2 3 2 2 3 2 2 2 + − Uydu Yo…" at bounding box center [326, 220] width 584 height 303
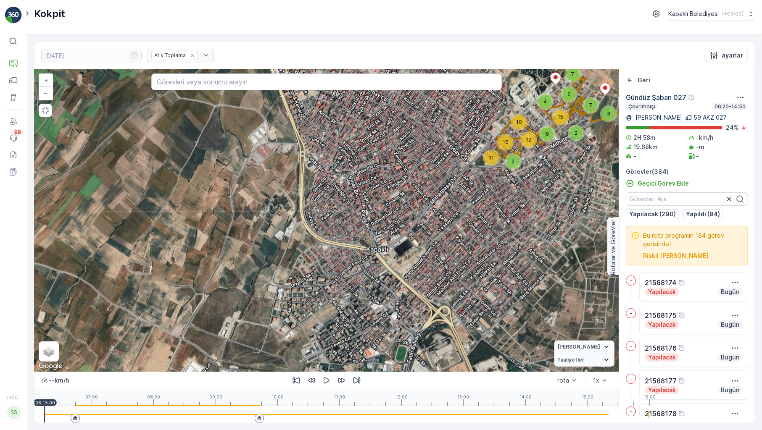
drag, startPoint x: 289, startPoint y: 342, endPoint x: 300, endPoint y: 278, distance: 65.2
click at [300, 278] on div "2 4 2 3 3 4 3 6 2 4 3 3 3 3 2 3 8 5 2 4 2 3 5 5 11 3 2 2 6 2 4 5 3 5 6 3 2 2 3 …" at bounding box center [326, 220] width 584 height 303
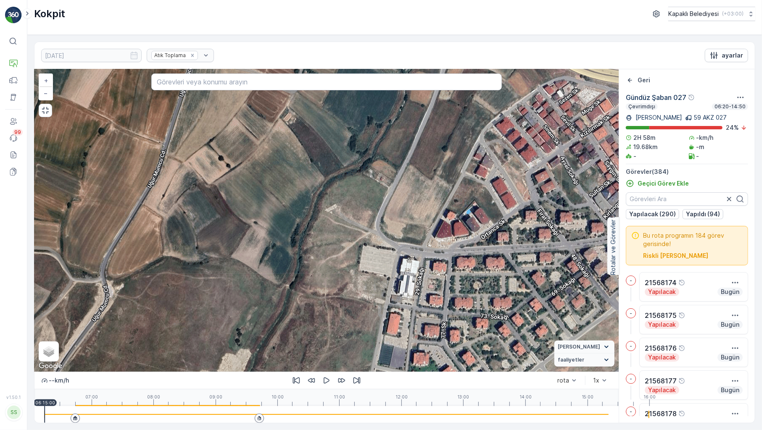
drag, startPoint x: 226, startPoint y: 265, endPoint x: 481, endPoint y: 232, distance: 257.2
click at [491, 237] on div "2 2 2 2 2 2 2 2 2 3 3 2 2 2 2 2 2 3 3 3 2 2 2 3 4 2 2 3 2 2 3 2 2 2 + − Uydu Yo…" at bounding box center [326, 220] width 584 height 303
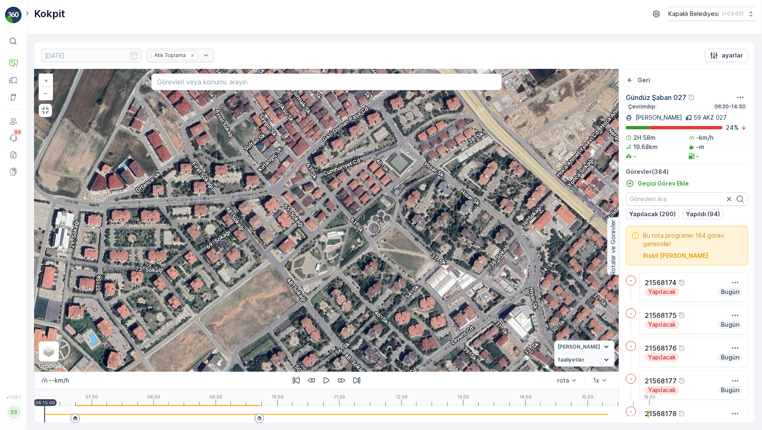
drag, startPoint x: 450, startPoint y: 269, endPoint x: 169, endPoint y: 256, distance: 281.1
click at [169, 256] on div "2 2 2 2 2 2 2 2 2 3 3 2 2 2 2 2 2 3 3 3 2 2 2 3 4 2 2 3 2 2 3 2 2 2 + − Uydu Yo…" at bounding box center [326, 220] width 584 height 303
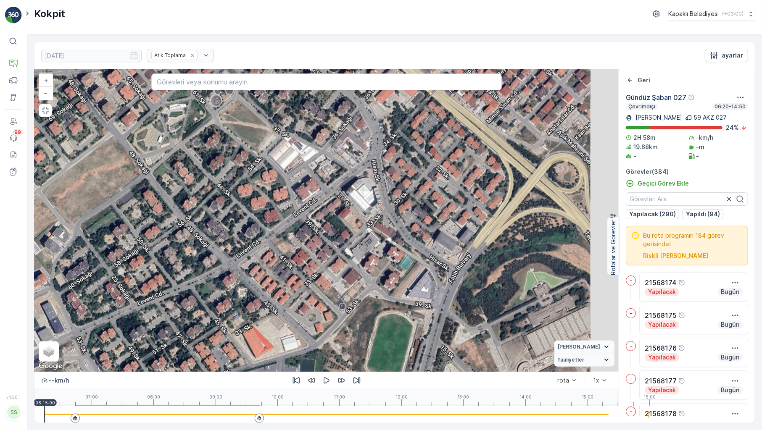
drag, startPoint x: 358, startPoint y: 355, endPoint x: 202, endPoint y: 227, distance: 201.9
click at [202, 227] on div "2 2 2 2 2 2 2 2 2 3 3 2 2 2 2 2 2 3 3 3 2 2 2 3 4 2 2 3 2 2 3 2 2 2 + − Uydu Yo…" at bounding box center [326, 220] width 584 height 303
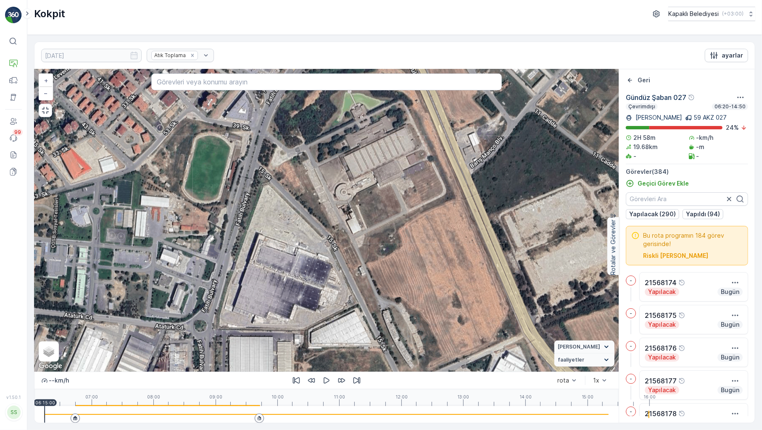
drag, startPoint x: 440, startPoint y: 324, endPoint x: 184, endPoint y: 143, distance: 313.7
click at [184, 143] on div "2 2 2 2 2 2 2 2 2 3 3 2 2 2 2 2 2 3 3 3 2 2 2 3 4 2 2 3 2 2 3 2 2 2 + − Uydu Yo…" at bounding box center [326, 220] width 584 height 303
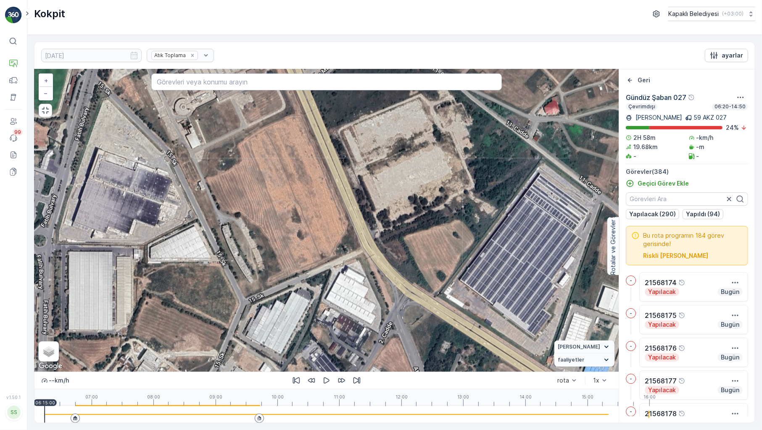
drag, startPoint x: 340, startPoint y: 325, endPoint x: 132, endPoint y: 180, distance: 253.6
click at [220, 214] on div "2 2 2 2 2 2 2 2 2 3 3 2 2 2 2 2 2 3 3 3 2 2 2 3 4 2 2 3 2 2 3 2 2 2 + − Uydu Yo…" at bounding box center [326, 220] width 584 height 303
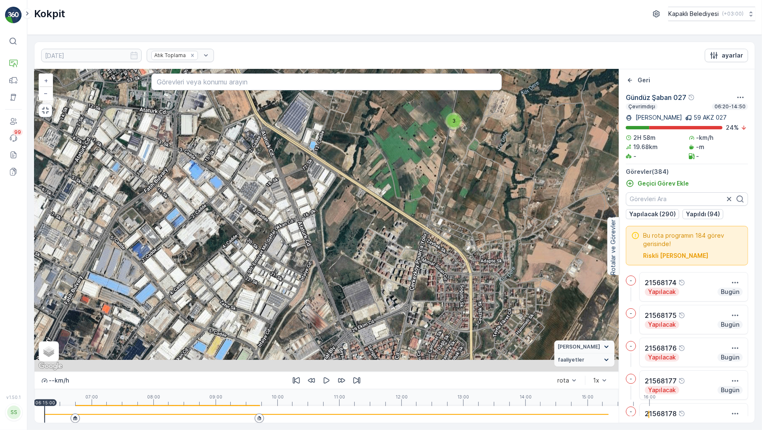
drag, startPoint x: 276, startPoint y: 296, endPoint x: 305, endPoint y: 142, distance: 156.5
click at [305, 145] on div "2 4 2 3 3 4 3 6 2 4 3 3 3 3 2 3 8 5 2 4 2 3 5 5 11 3 2 2 6 2 4 5 3 5 6 3 2 2 3 …" at bounding box center [326, 220] width 584 height 303
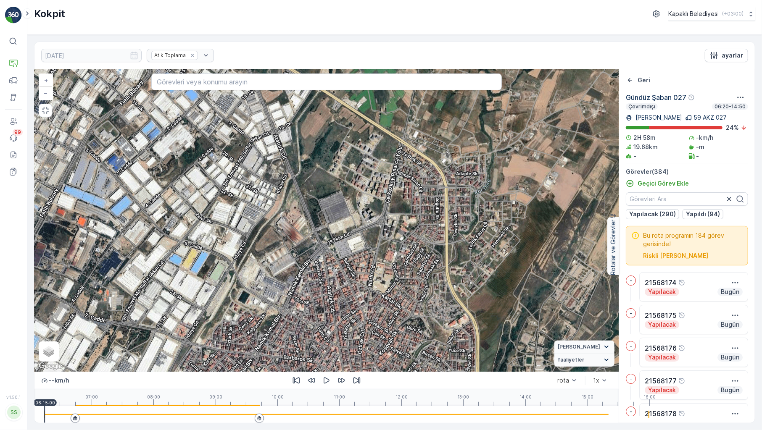
drag, startPoint x: 303, startPoint y: 325, endPoint x: 281, endPoint y: 271, distance: 58.6
click at [281, 271] on div "2 4 2 3 3 4 3 6 2 4 3 3 3 3 2 3 8 5 2 4 2 3 5 5 11 3 2 2 6 2 4 5 3 5 6 3 2 2 3 …" at bounding box center [326, 220] width 584 height 303
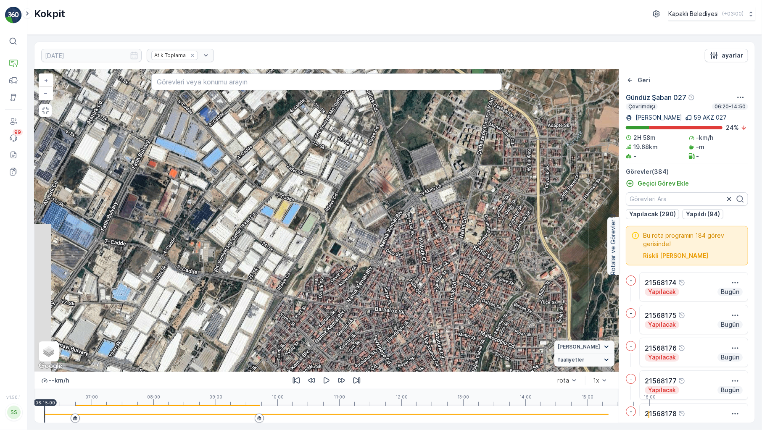
drag, startPoint x: 292, startPoint y: 278, endPoint x: 383, endPoint y: 229, distance: 103.6
click at [383, 229] on div "2 4 2 3 3 4 3 6 2 4 3 3 3 3 2 3 8 5 2 4 2 3 5 5 11 3 2 2 6 2 4 5 3 5 6 3 2 2 3 …" at bounding box center [326, 220] width 584 height 303
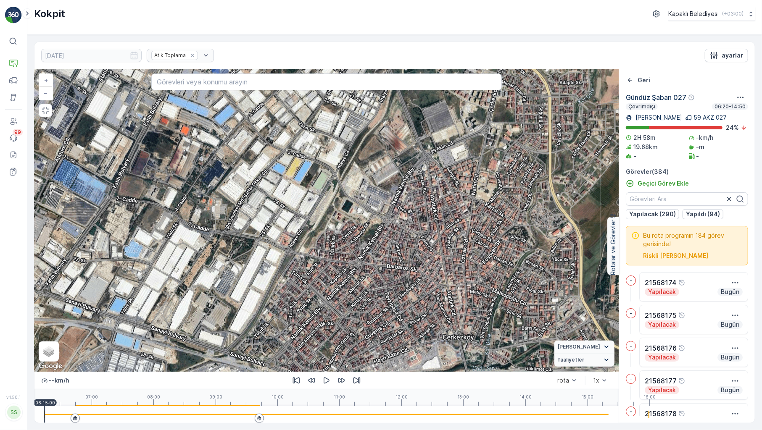
drag, startPoint x: 346, startPoint y: 292, endPoint x: 358, endPoint y: 249, distance: 44.5
click at [358, 249] on div "2 4 2 3 3 4 3 6 2 4 3 3 3 3 2 3 8 5 2 4 2 3 5 5 11 3 2 2 6 2 4 5 3 5 6 3 2 2 3 …" at bounding box center [326, 220] width 584 height 303
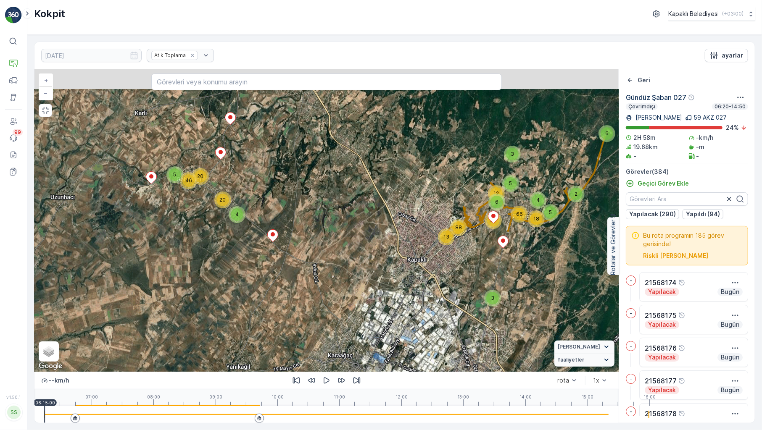
drag, startPoint x: 388, startPoint y: 218, endPoint x: 386, endPoint y: 327, distance: 108.9
click at [386, 327] on div "2 6 4 20 20 5 46 3 5 3 12 5 4 18 6 88 66 52 13 + − Uydu Yol haritası Arazi Karı…" at bounding box center [326, 220] width 584 height 303
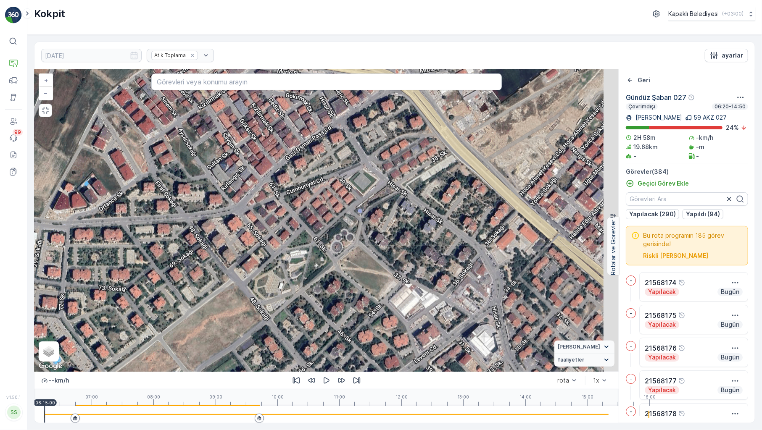
drag, startPoint x: 421, startPoint y: 272, endPoint x: 292, endPoint y: 402, distance: 182.8
click at [281, 401] on div "2 2 2 2 2 2 2 2 2 3 3 2 2 2 2 2 2 3 3 3 2 2 2 3 4 2 2 3 2 2 3 2 2 2 + − Uydu Yo…" at bounding box center [326, 246] width 584 height 354
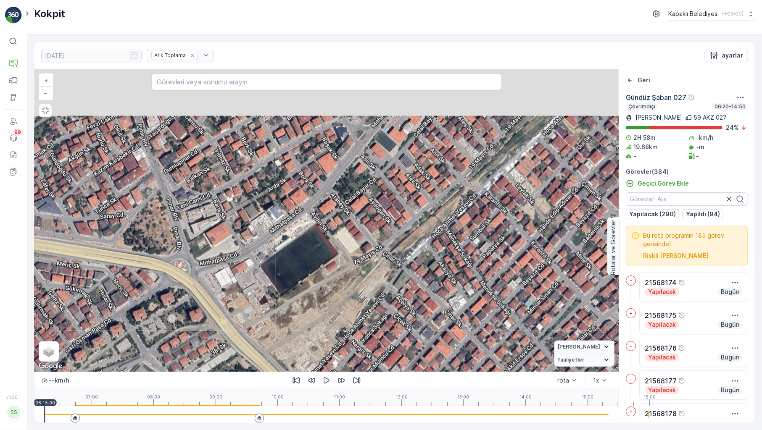
drag, startPoint x: 389, startPoint y: 239, endPoint x: 219, endPoint y: 394, distance: 230.3
click at [219, 394] on div "2 2 2 2 2 2 2 2 2 3 3 2 2 2 2 2 2 3 3 3 2 2 2 3 4 2 2 3 2 2 3 2 2 2 + − Uydu Yo…" at bounding box center [326, 246] width 584 height 354
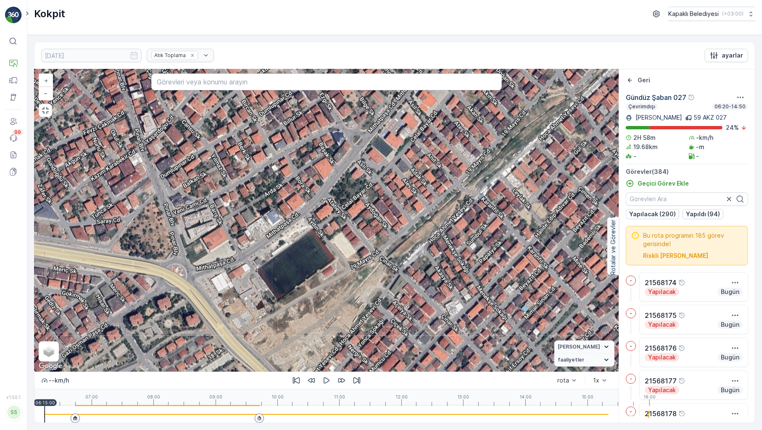
drag, startPoint x: 493, startPoint y: 312, endPoint x: 496, endPoint y: 301, distance: 10.9
click at [495, 304] on div "2 2 2 2 2 2 2 2 2 3 3 2 2 2 2 2 2 3 3 3 2 2 2 3 4 2 2 3 2 2 3 2 2 2 + − Uydu Yo…" at bounding box center [326, 220] width 584 height 303
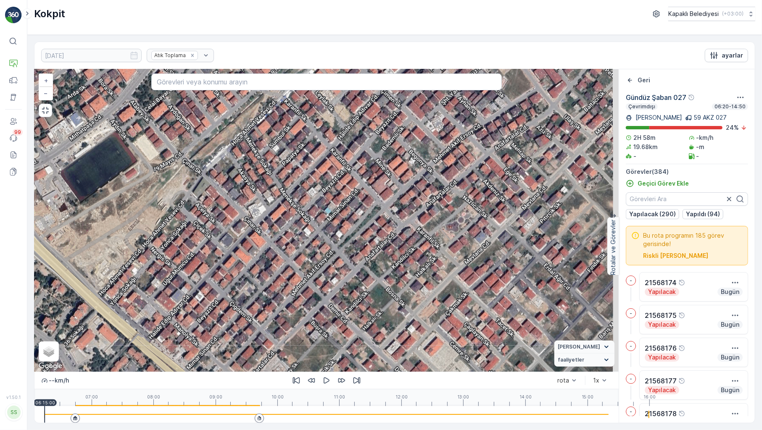
drag, startPoint x: 529, startPoint y: 341, endPoint x: 307, endPoint y: 224, distance: 251.2
click at [307, 224] on div "2 2 2 2 2 2 2 2 2 3 3 2 2 2 2 2 2 3 3 3 2 2 2 3 4 2 2 3 2 2 3 2 2 2 + − Uydu Yo…" at bounding box center [326, 220] width 584 height 303
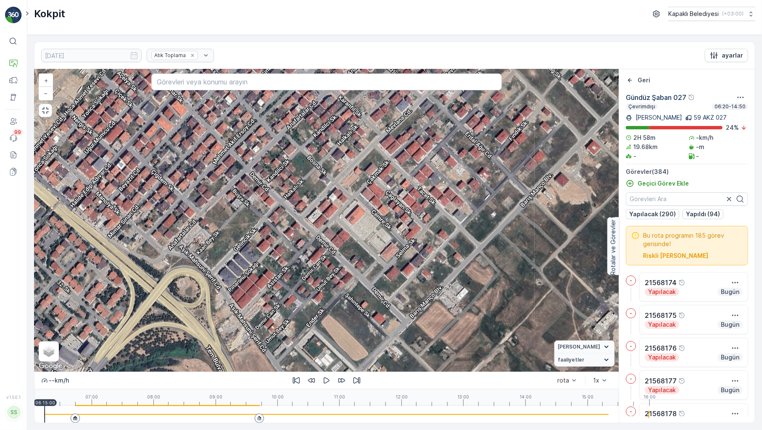
drag, startPoint x: 454, startPoint y: 330, endPoint x: 419, endPoint y: 254, distance: 82.8
click at [419, 254] on div "2 2 2 2 2 2 2 2 2 3 3 2 2 2 2 2 2 3 3 3 2 2 2 3 4 2 2 3 2 2 3 2 2 2 + − Uydu Yo…" at bounding box center [326, 220] width 584 height 303
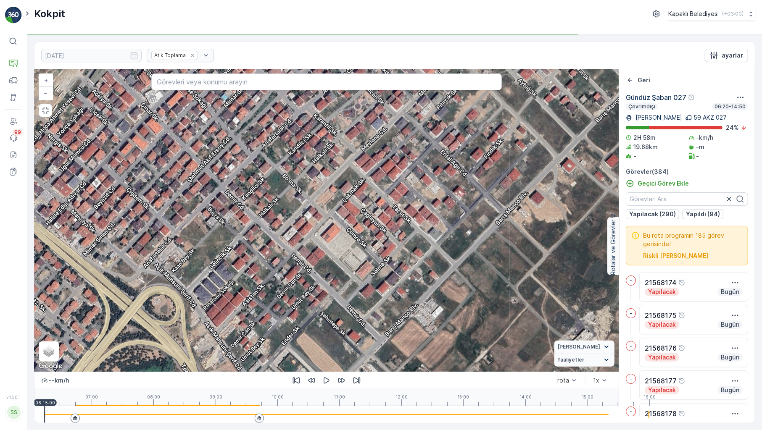
drag, startPoint x: 374, startPoint y: 337, endPoint x: 349, endPoint y: 355, distance: 30.7
click at [349, 355] on div "2 2 2 2 2 2 2 2 2 3 3 2 2 2 2 2 2 3 3 3 2 2 2 3 4 2 2 3 2 2 3 2 2 2 + − Uydu Yo…" at bounding box center [326, 220] width 584 height 303
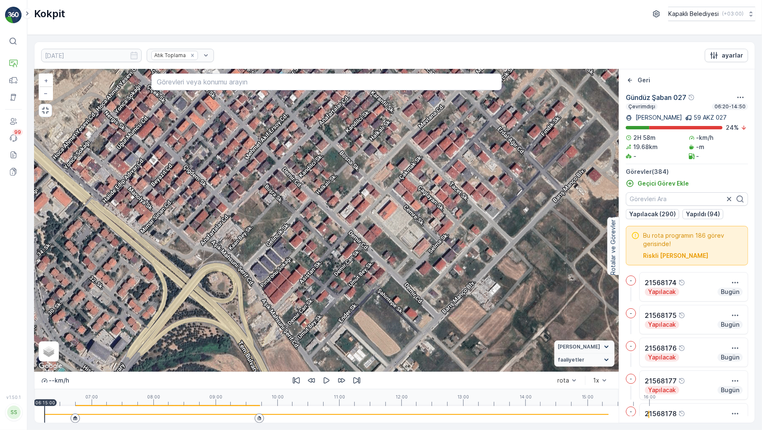
drag, startPoint x: 221, startPoint y: 317, endPoint x: 279, endPoint y: 294, distance: 62.3
click at [279, 294] on div "2 2 2 2 2 2 2 2 2 3 3 2 2 2 2 2 2 3 3 3 2 2 2 3 4 2 2 3 2 2 3 2 2 2 + − Uydu Yo…" at bounding box center [326, 220] width 584 height 303
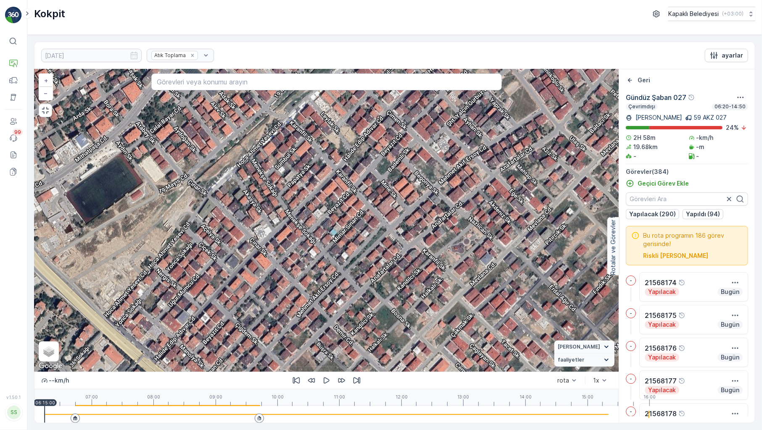
drag, startPoint x: 225, startPoint y: 184, endPoint x: 276, endPoint y: 342, distance: 166.0
click at [276, 342] on div "2 2 2 2 2 2 2 2 2 3 3 2 2 2 2 2 2 3 3 3 2 2 2 3 4 2 2 3 2 2 3 2 2 2 + − Uydu Yo…" at bounding box center [326, 220] width 584 height 303
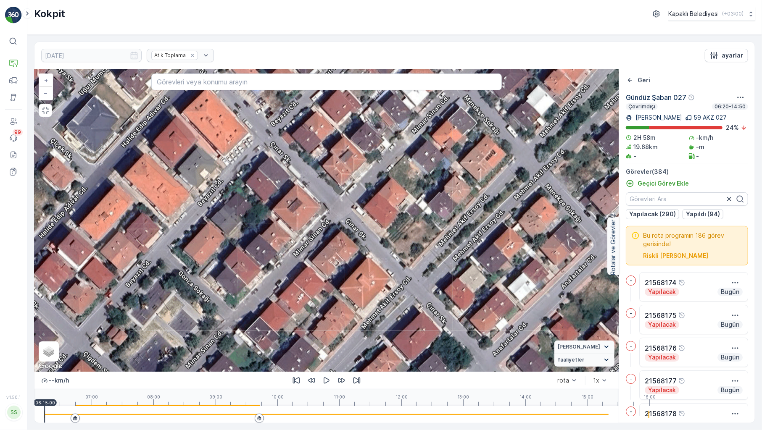
drag, startPoint x: 301, startPoint y: 229, endPoint x: 113, endPoint y: 430, distance: 275.4
click at [113, 424] on div "10.09.2025 Atık Toplama ayarlar 2 2 3 2 3 2 2 2 2 2 2 2 + − Uydu Yol haritası A…" at bounding box center [394, 233] width 721 height 382
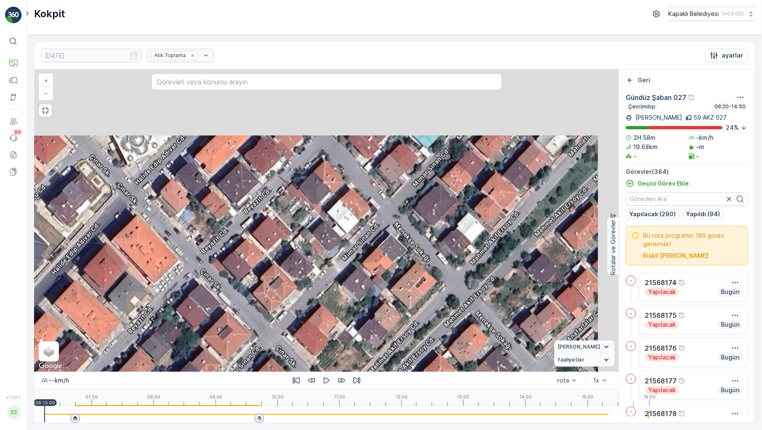
drag, startPoint x: 335, startPoint y: 266, endPoint x: 307, endPoint y: 330, distance: 70.4
click at [307, 330] on div "2 2 3 2 3 2 2 2 2 2 2 2 + − Uydu Yol haritası Arazi Karışık Leaflet Klavye kısa…" at bounding box center [326, 220] width 584 height 303
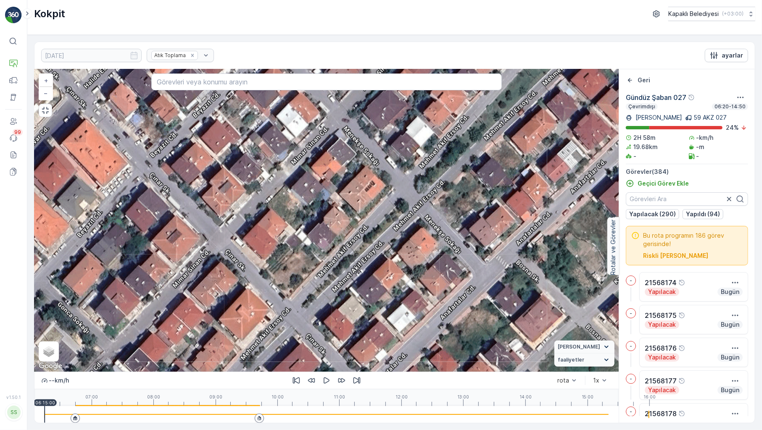
drag, startPoint x: 473, startPoint y: 311, endPoint x: 425, endPoint y: 206, distance: 115.7
click at [425, 206] on div "2 2 3 2 3 2 2 2 2 2 2 2 + − Uydu Yol haritası Arazi Karışık Leaflet Klavye kısa…" at bounding box center [326, 220] width 584 height 303
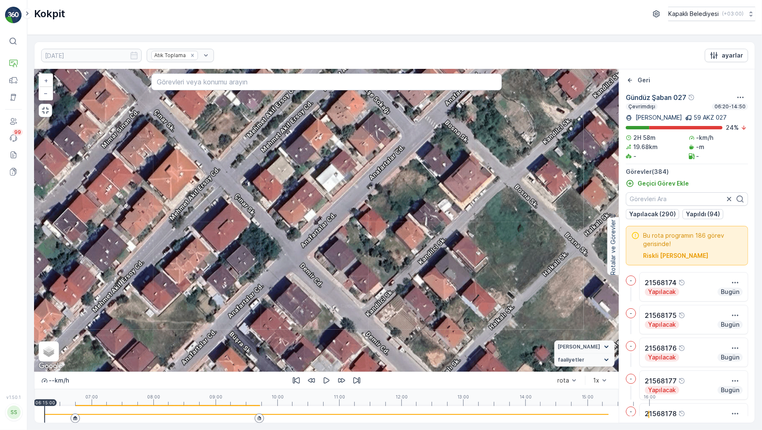
drag, startPoint x: 475, startPoint y: 325, endPoint x: 404, endPoint y: 186, distance: 156.2
click at [404, 186] on div "2 2 3 2 3 2 2 2 2 2 2 2 + − Uydu Yol haritası Arazi Karışık Leaflet Klavye kısa…" at bounding box center [326, 220] width 584 height 303
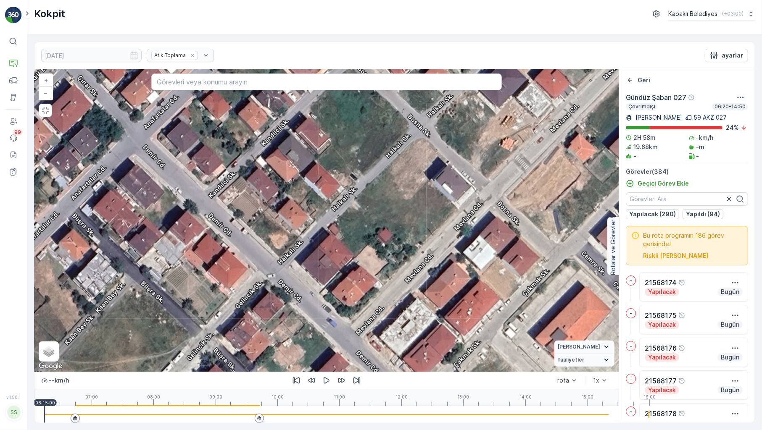
drag, startPoint x: 483, startPoint y: 367, endPoint x: 327, endPoint y: 247, distance: 196.0
click at [324, 248] on div "2 2 3 2 3 2 2 2 2 2 2 2 + − Uydu Yol haritası Arazi Karışık Leaflet Klavye kısa…" at bounding box center [326, 220] width 584 height 303
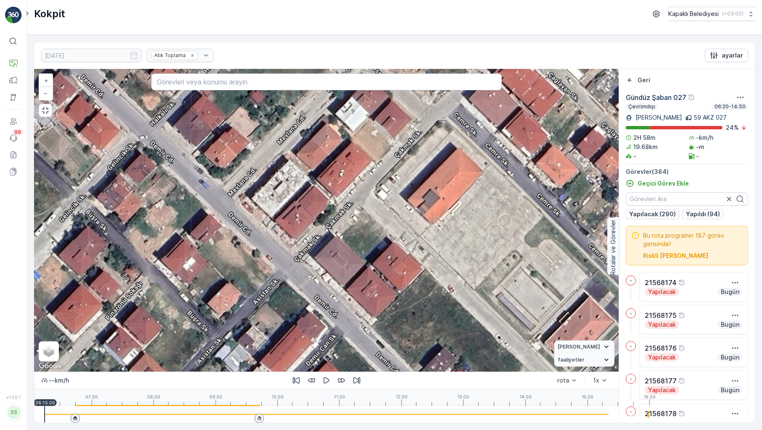
drag, startPoint x: 435, startPoint y: 300, endPoint x: 299, endPoint y: 158, distance: 196.5
click at [300, 158] on div "2 2 3 2 3 2 2 2 2 2 2 2 + − Uydu Yol haritası Arazi Karışık Leaflet Klavye kısa…" at bounding box center [326, 220] width 584 height 303
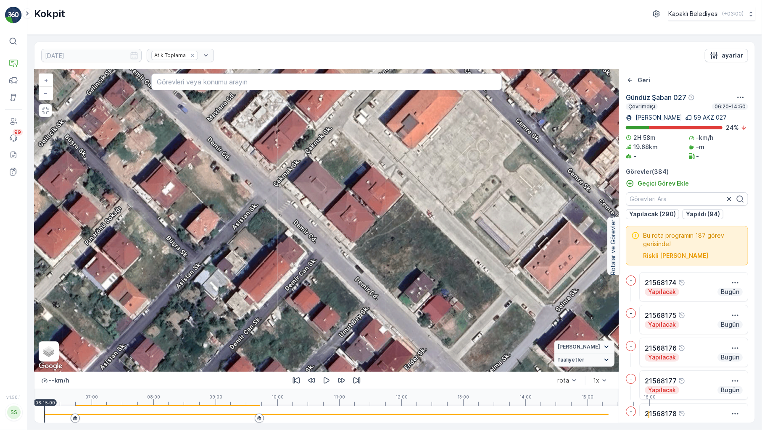
drag, startPoint x: 396, startPoint y: 310, endPoint x: 340, endPoint y: 194, distance: 128.4
click at [340, 194] on div "2 2 3 2 3 2 2 2 2 2 2 2 + − Uydu Yol haritası Arazi Karışık Leaflet Klavye kısa…" at bounding box center [326, 220] width 584 height 303
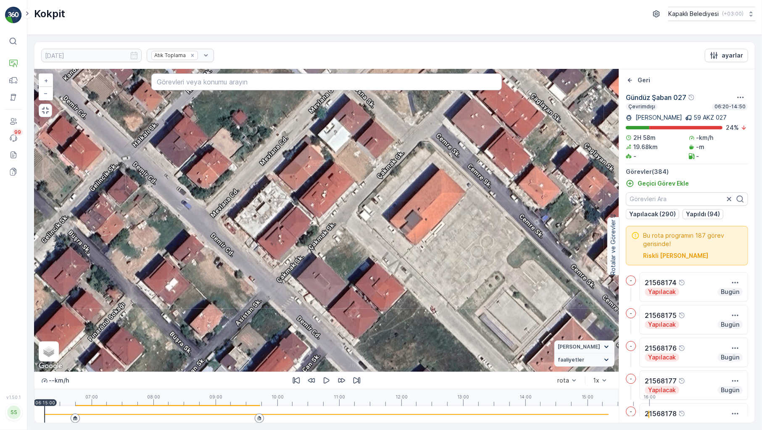
drag, startPoint x: 345, startPoint y: 192, endPoint x: 393, endPoint y: 333, distance: 148.6
click at [393, 333] on div "2 2 3 2 3 2 2 2 2 2 2 2 + − Uydu Yol haritası Arazi Karışık Leaflet Klavye kısa…" at bounding box center [326, 220] width 584 height 303
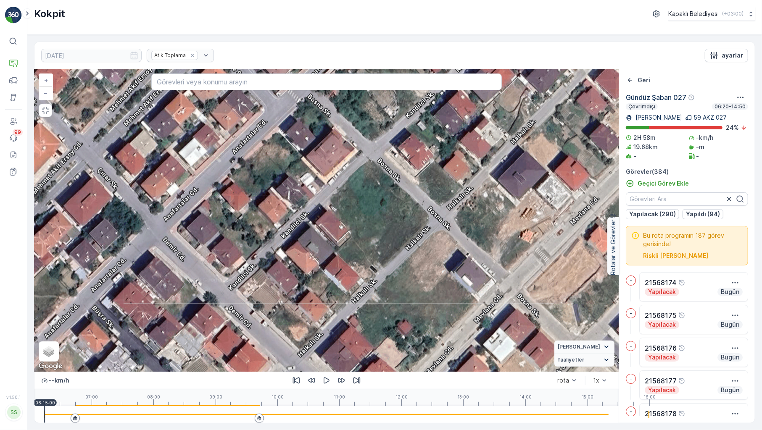
drag, startPoint x: 269, startPoint y: 183, endPoint x: 435, endPoint y: 396, distance: 270.1
click at [436, 396] on div "2 2 3 2 3 2 2 2 2 2 2 2 + − Uydu Yol haritası Arazi Karışık Leaflet Klavye kısa…" at bounding box center [326, 246] width 584 height 354
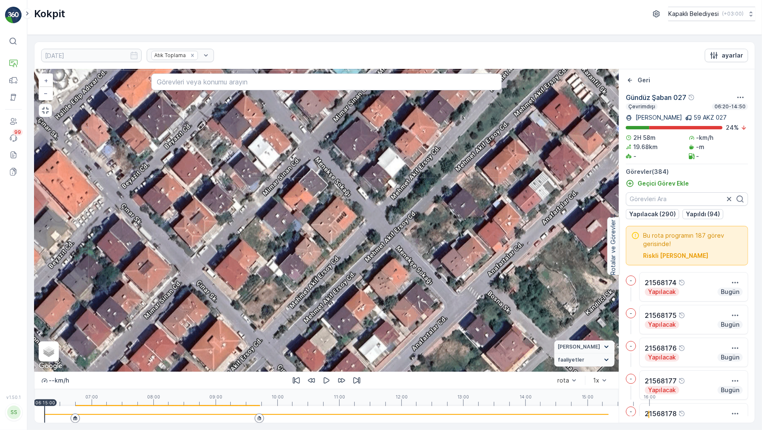
drag, startPoint x: 220, startPoint y: 207, endPoint x: 399, endPoint y: 404, distance: 265.7
click at [399, 404] on div "2 2 3 2 3 2 2 2 2 2 2 2 + − Uydu Yol haritası Arazi Karışık Leaflet Klavye kısa…" at bounding box center [326, 246] width 584 height 354
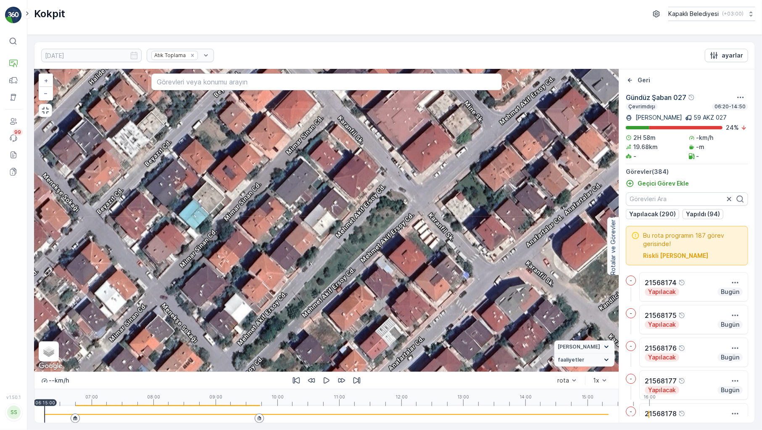
click at [156, 347] on div "2 2 3 2 3 2 2 2 2 2 2 2 + − Uydu Yol haritası Arazi Karışık Leaflet Klavye kısa…" at bounding box center [326, 220] width 584 height 303
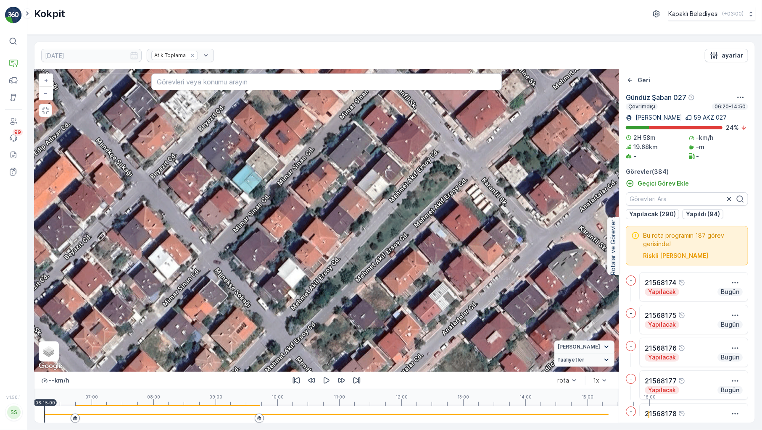
drag, startPoint x: 165, startPoint y: 323, endPoint x: 201, endPoint y: 239, distance: 91.0
click at [221, 288] on div "2 2 3 2 3 2 2 2 2 2 2 2 + − Uydu Yol haritası Arazi Karışık Leaflet Klavye kısa…" at bounding box center [326, 220] width 584 height 303
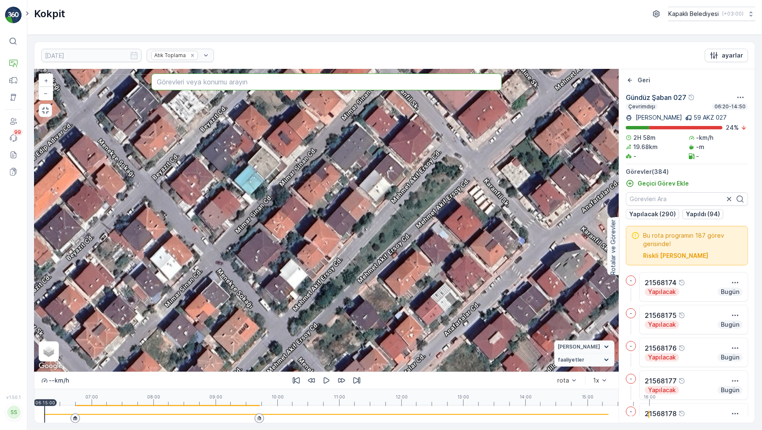
click at [185, 74] on input "text" at bounding box center [326, 82] width 351 height 17
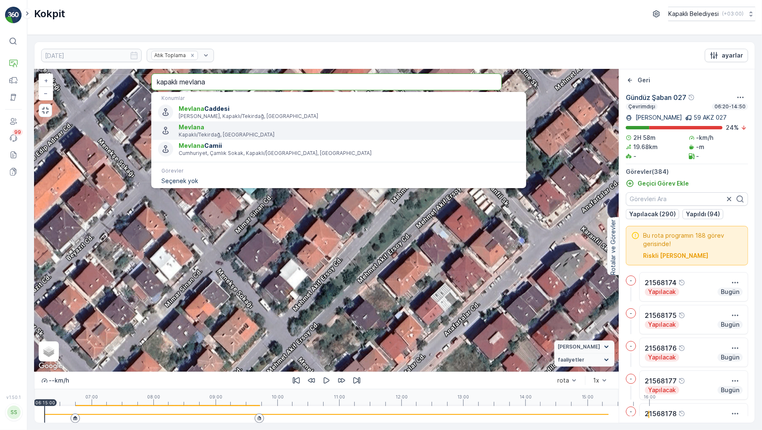
type input "kapaklı mevlana"
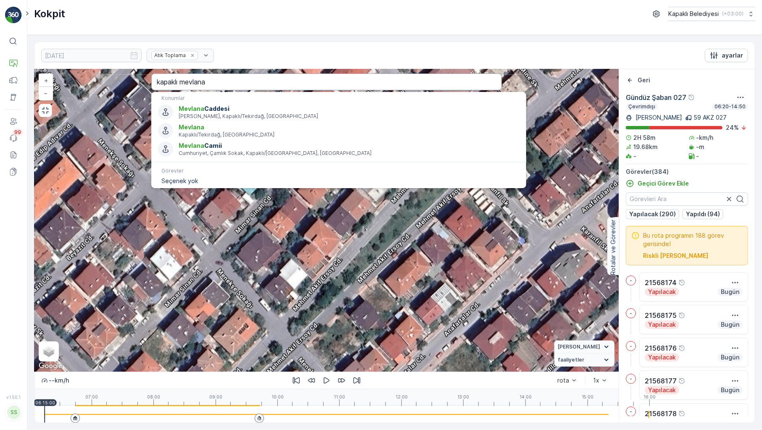
click at [189, 74] on input "kapaklı mevlana" at bounding box center [326, 82] width 351 height 17
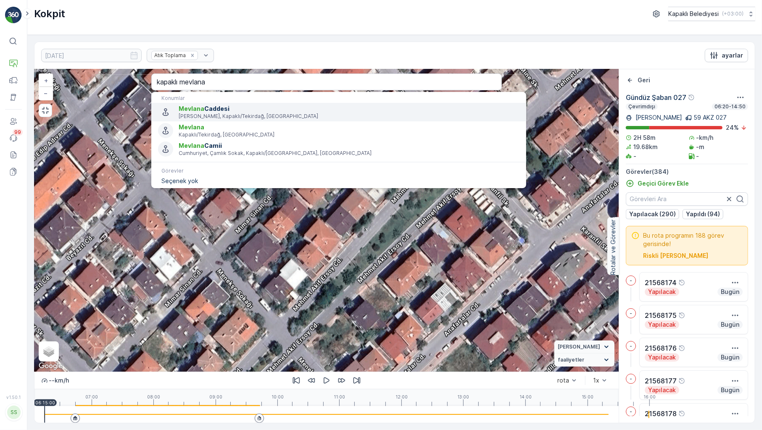
click at [198, 105] on span "[PERSON_NAME]" at bounding box center [349, 109] width 341 height 8
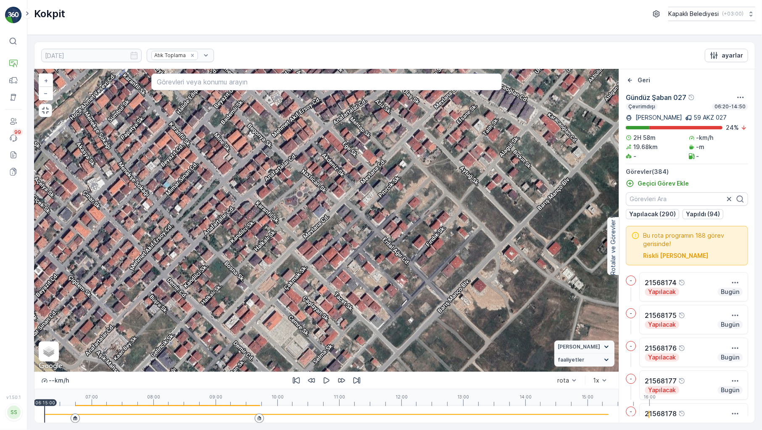
drag, startPoint x: 216, startPoint y: 269, endPoint x: 240, endPoint y: 196, distance: 77.6
click at [240, 196] on div "2 2 2 2 2 2 2 2 2 3 3 2 2 2 2 2 2 3 3 3 2 2 2 3 4 2 2 3 2 2 3 2 2 2 + − Uydu Yo…" at bounding box center [326, 220] width 584 height 303
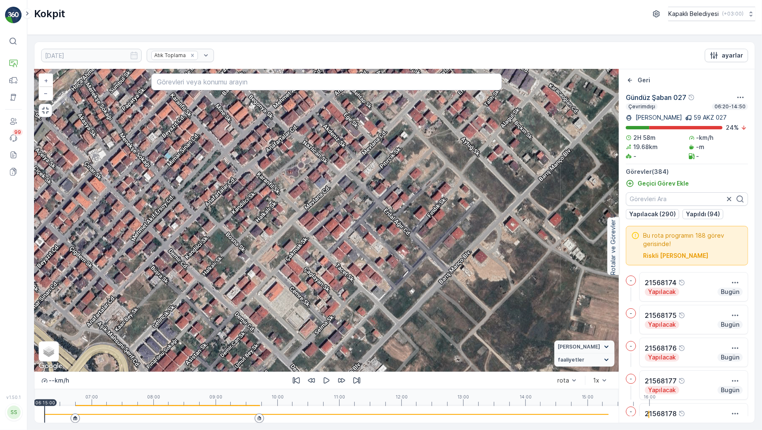
drag, startPoint x: 204, startPoint y: 296, endPoint x: 206, endPoint y: 268, distance: 27.8
click at [206, 268] on div "2 2 2 2 2 2 2 2 2 3 3 2 2 2 2 2 2 3 3 3 2 2 2 3 4 2 2 3 2 2 3 2 2 2 + − Uydu Yo…" at bounding box center [326, 220] width 584 height 303
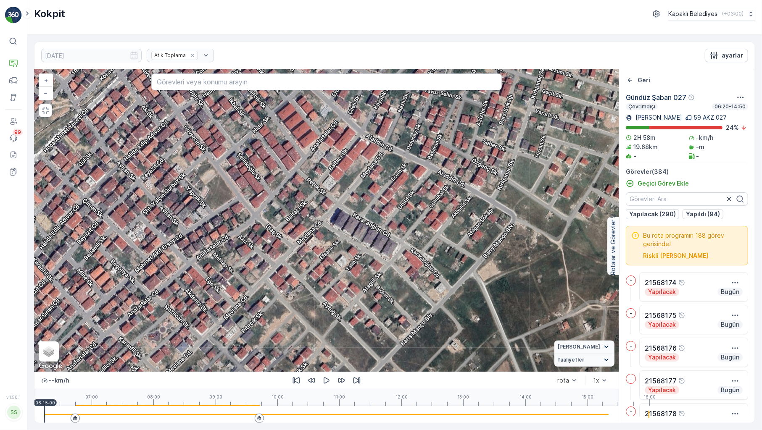
drag, startPoint x: 298, startPoint y: 155, endPoint x: 160, endPoint y: 319, distance: 215.1
click at [160, 319] on div "2 2 2 2 2 2 2 2 2 3 3 2 2 2 2 2 2 3 3 3 2 2 2 3 4 2 2 3 2 2 3 2 2 2 + − Uydu Yo…" at bounding box center [326, 220] width 584 height 303
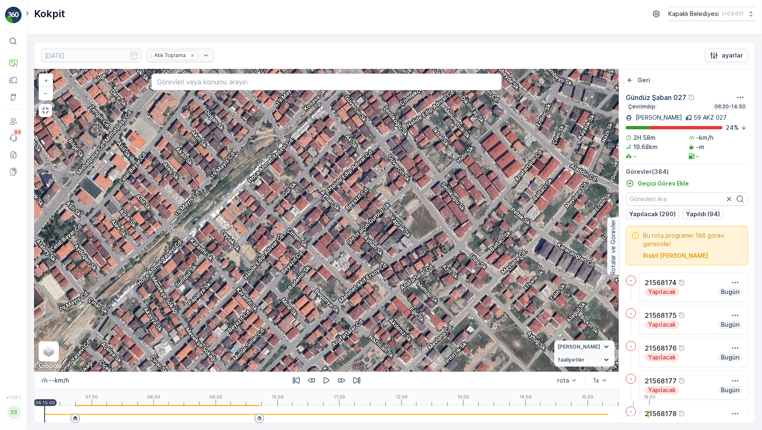
drag, startPoint x: 157, startPoint y: 254, endPoint x: 352, endPoint y: 241, distance: 195.0
click at [352, 241] on div "2 2 2 2 2 2 2 2 2 3 3 2 2 2 2 2 2 3 3 3 2 2 2 3 4 2 2 3 2 2 3 2 2 2 + − Uydu Yo…" at bounding box center [326, 220] width 584 height 303
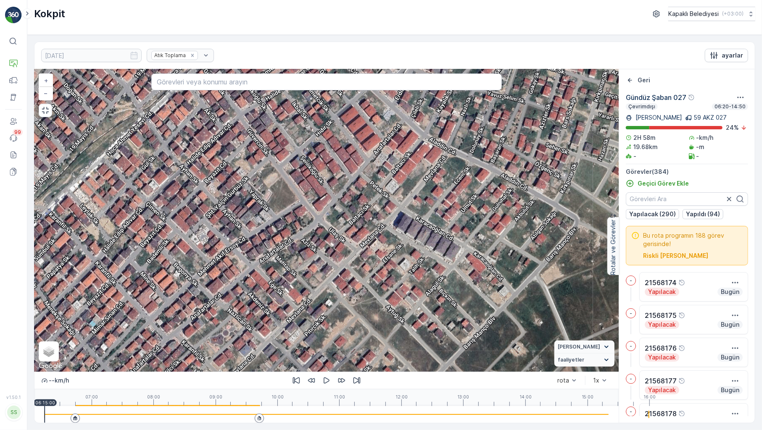
drag, startPoint x: 402, startPoint y: 239, endPoint x: 259, endPoint y: 212, distance: 144.9
click at [259, 212] on div "2 2 2 2 2 2 2 2 2 3 3 2 2 2 2 2 2 3 3 3 2 2 2 3 4 2 2 3 2 2 3 2 2 2 + − Uydu Yo…" at bounding box center [326, 220] width 584 height 303
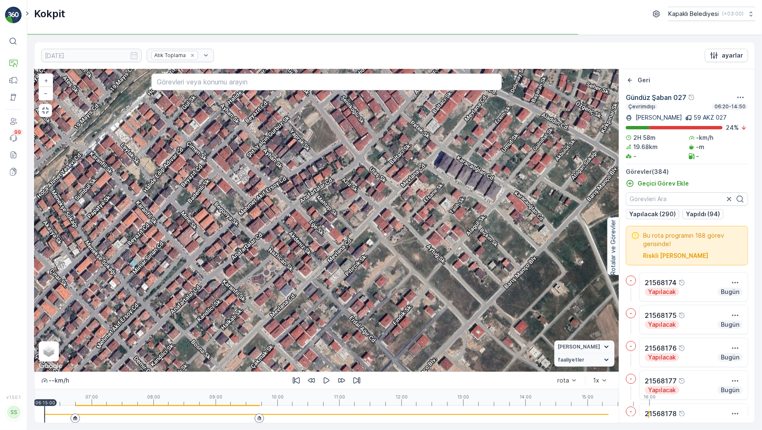
drag, startPoint x: 217, startPoint y: 241, endPoint x: 235, endPoint y: 220, distance: 27.1
click at [235, 220] on div "2 2 2 2 2 2 2 2 2 3 3 2 2 2 2 2 2 3 3 3 2 2 2 3 4 2 2 3 2 2 3 2 2 2 + − Uydu Yo…" at bounding box center [326, 220] width 584 height 303
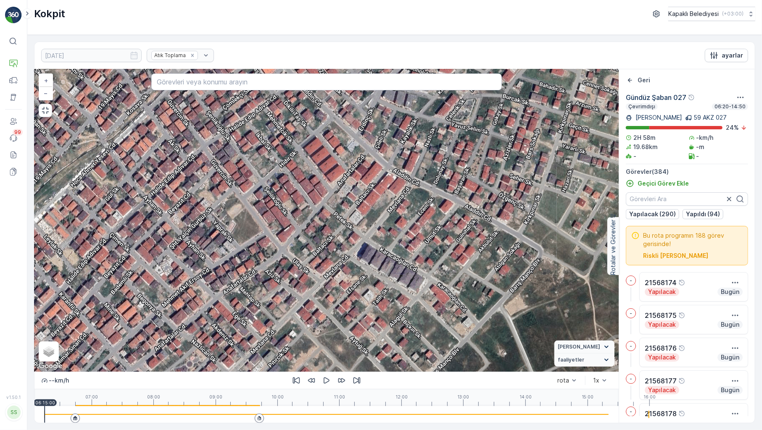
drag, startPoint x: 248, startPoint y: 309, endPoint x: 171, endPoint y: 400, distance: 119.6
click at [171, 400] on div "2 2 2 2 2 2 2 2 2 3 3 2 2 2 2 2 2 3 3 3 2 2 2 3 4 2 2 3 2 2 3 2 2 2 + − Uydu Yo…" at bounding box center [326, 246] width 584 height 354
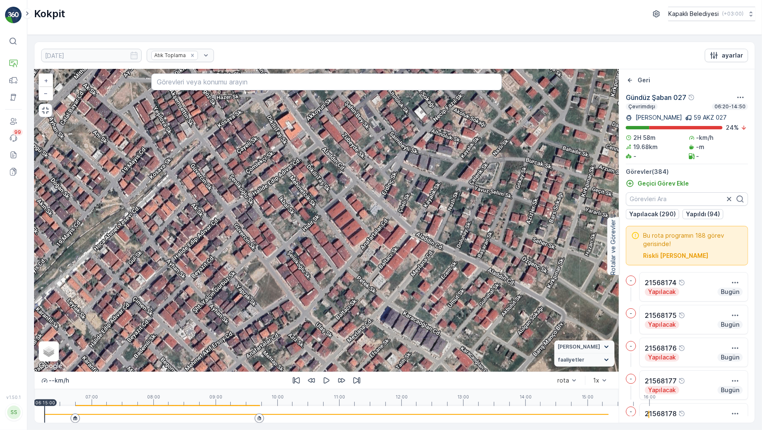
drag, startPoint x: 374, startPoint y: 266, endPoint x: 396, endPoint y: 336, distance: 73.9
click at [396, 336] on div "2 2 2 2 2 2 2 2 2 3 3 2 2 2 2 2 2 3 3 3 2 2 2 3 4 2 2 3 2 2 3 2 2 2 + − Uydu Yo…" at bounding box center [326, 220] width 584 height 303
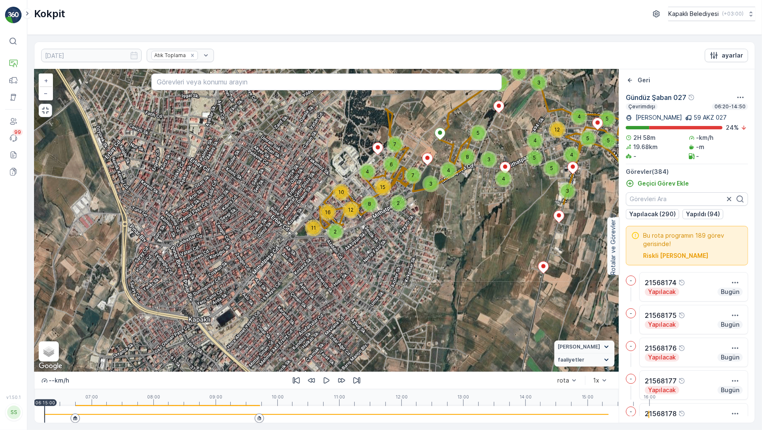
drag, startPoint x: 156, startPoint y: 184, endPoint x: 310, endPoint y: 219, distance: 158.3
click at [298, 227] on div "2 4 2 3 3 4 3 6 2 4 3 3 3 3 2 3 8 5 2 4 2 3 5 5 11 3 2 2 6 2 4 5 3 5 6 3 2 2 3 …" at bounding box center [326, 220] width 584 height 303
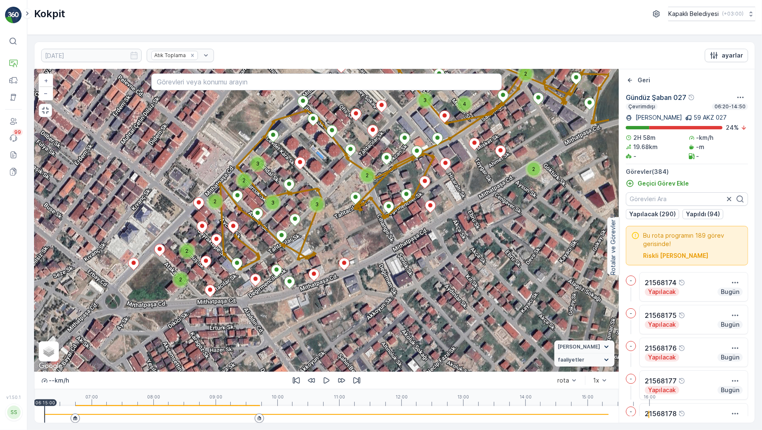
drag, startPoint x: 486, startPoint y: 255, endPoint x: 382, endPoint y: 232, distance: 106.7
click at [382, 232] on div "2 2 2 2 2 2 2 2 2 3 3 2 2 2 2 2 2 3 3 3 2 2 2 3 4 2 2 3 2 2 3 2 2 2 + − Uydu Yo…" at bounding box center [326, 220] width 584 height 303
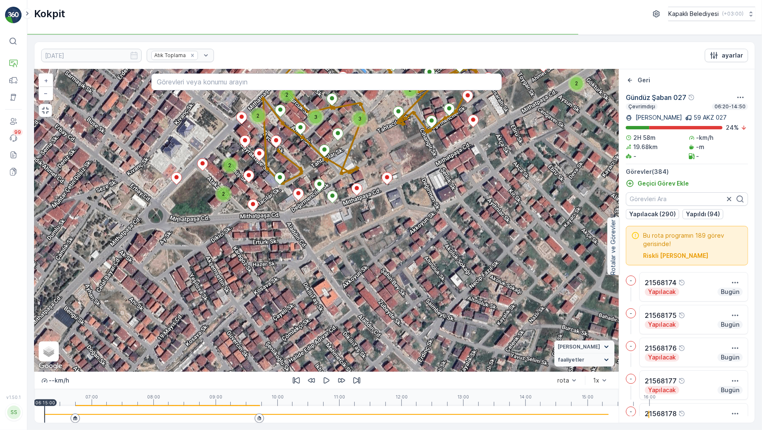
drag, startPoint x: 156, startPoint y: 295, endPoint x: 219, endPoint y: 184, distance: 127.3
click at [217, 185] on div "2 2 2 2 2 2 2 2 2 3 3 2 2 2 2 2 2 3 3 3 2 2 2 3 4 2 2 3 2 2 3 2 2 2 + − Uydu Yo…" at bounding box center [326, 220] width 584 height 303
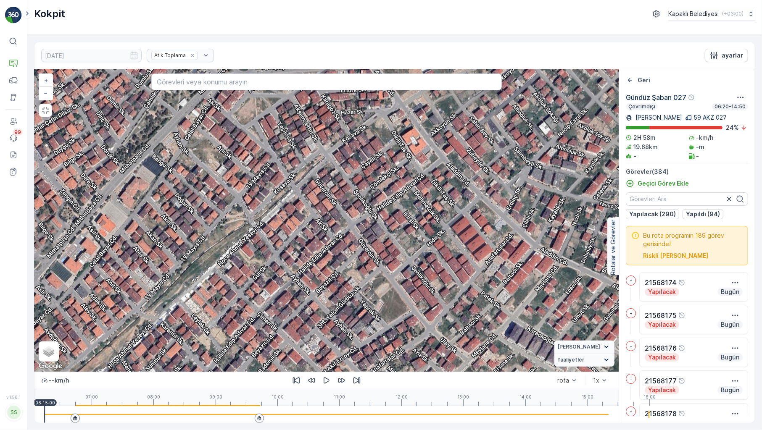
drag, startPoint x: 247, startPoint y: 320, endPoint x: 318, endPoint y: 174, distance: 162.6
click at [318, 174] on div "2 2 2 2 2 2 2 2 2 3 3 2 2 2 2 2 2 3 3 3 2 2 2 3 4 2 2 3 2 2 3 2 2 2 + − Uydu Yo…" at bounding box center [326, 220] width 584 height 303
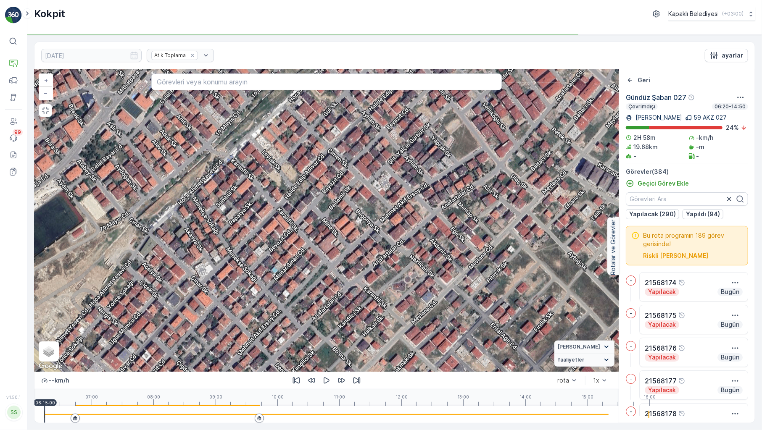
drag, startPoint x: 259, startPoint y: 309, endPoint x: 329, endPoint y: 162, distance: 161.9
click at [329, 162] on div "2 2 2 2 2 2 2 2 2 3 3 2 2 2 2 2 2 3 3 3 2 2 2 3 4 2 2 3 2 2 3 2 2 2 + − Uydu Yo…" at bounding box center [326, 220] width 584 height 303
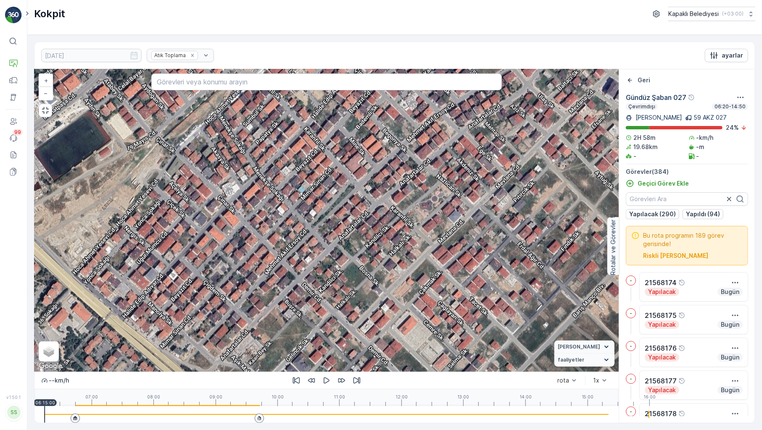
drag, startPoint x: 229, startPoint y: 293, endPoint x: 256, endPoint y: 212, distance: 85.1
click at [256, 212] on div "2 2 2 2 2 2 2 2 2 3 3 2 2 2 2 2 2 3 3 3 2 2 2 3 4 2 2 3 2 2 3 2 2 2 + − Uydu Yo…" at bounding box center [326, 220] width 584 height 303
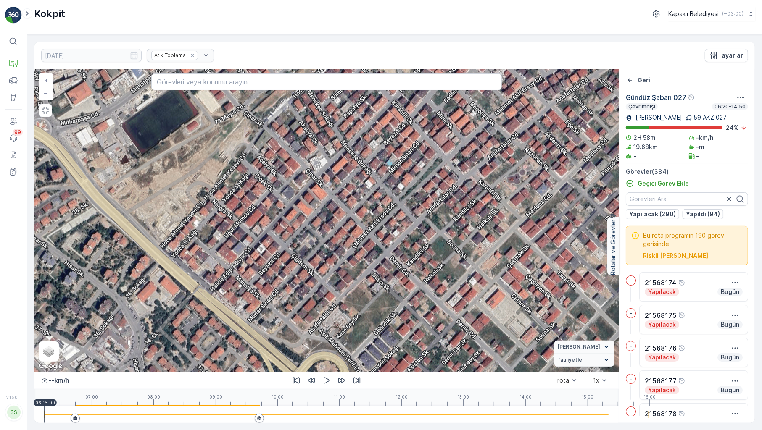
drag, startPoint x: 98, startPoint y: 276, endPoint x: 188, endPoint y: 239, distance: 97.6
click at [187, 245] on div "2 2 2 2 2 2 2 2 2 3 3 2 2 2 2 2 2 3 3 3 2 2 2 3 4 2 2 3 2 2 3 2 2 2 + − Uydu Yo…" at bounding box center [326, 220] width 584 height 303
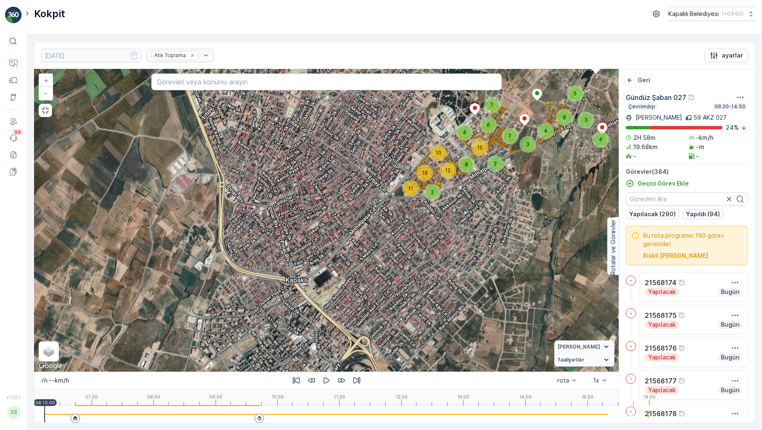
drag, startPoint x: 195, startPoint y: 199, endPoint x: 276, endPoint y: 268, distance: 105.9
click at [276, 268] on div "2 4 2 3 3 4 3 6 2 4 3 3 3 3 2 3 8 5 2 4 2 3 5 5 11 3 2 2 6 2 4 5 3 5 6 3 2 2 3 …" at bounding box center [326, 220] width 584 height 303
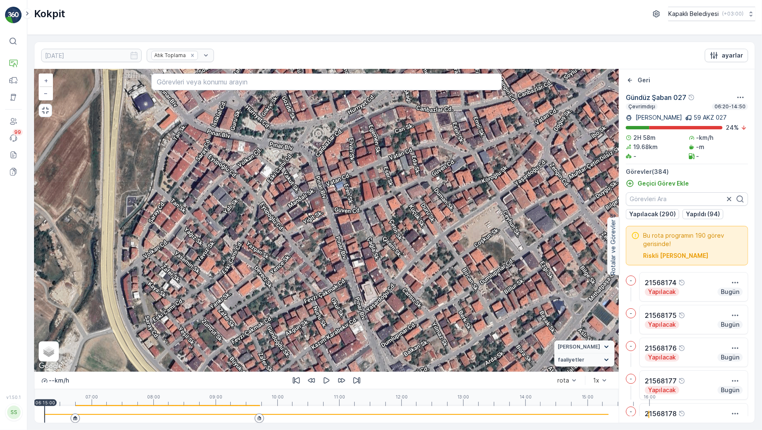
drag, startPoint x: 393, startPoint y: 333, endPoint x: 374, endPoint y: 286, distance: 50.7
click at [374, 286] on div "2 2 2 2 2 2 2 2 2 3 3 2 2 2 2 2 2 3 3 3 2 2 2 3 4 2 2 3 2 2 3 2 2 2 + − Uydu Yo…" at bounding box center [326, 220] width 584 height 303
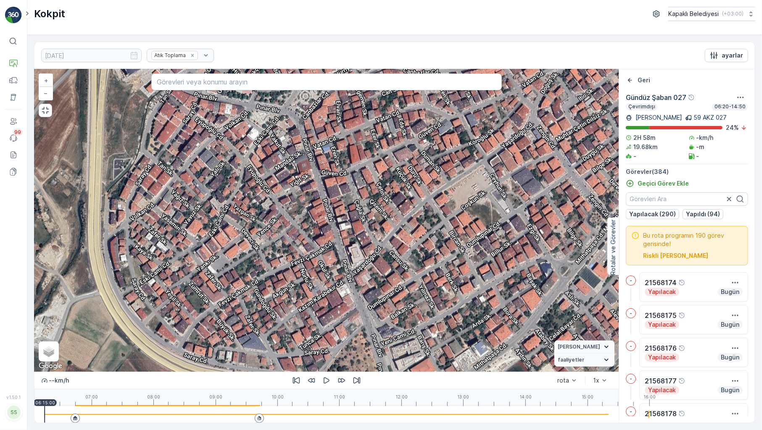
drag, startPoint x: 391, startPoint y: 340, endPoint x: 379, endPoint y: 306, distance: 36.6
click at [379, 306] on div "2 2 2 2 2 2 2 2 2 3 3 2 2 2 2 2 2 3 3 3 2 2 2 3 4 2 2 3 2 2 3 2 2 2 + − Uydu Yo…" at bounding box center [326, 220] width 584 height 303
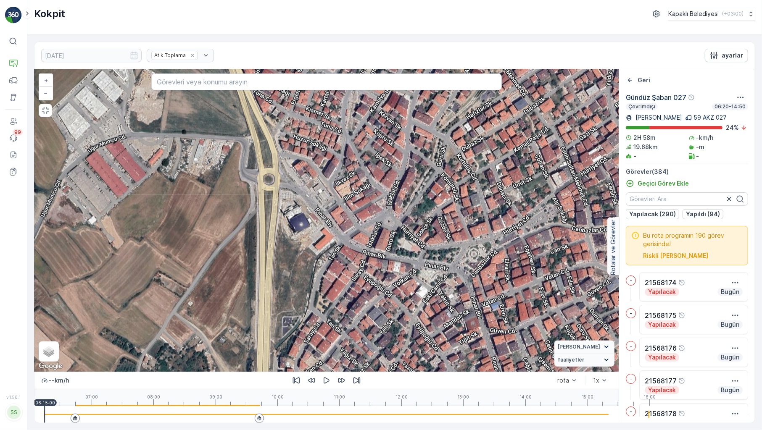
drag, startPoint x: 330, startPoint y: 272, endPoint x: 498, endPoint y: 430, distance: 230.7
click at [498, 424] on div "[DATE] Atık Toplama ayarlar 2 2 2 2 2 2 2 2 2 3 3 2 2 2 2 2 2 3 3 3 2 2 2 3 4 2…" at bounding box center [394, 233] width 721 height 382
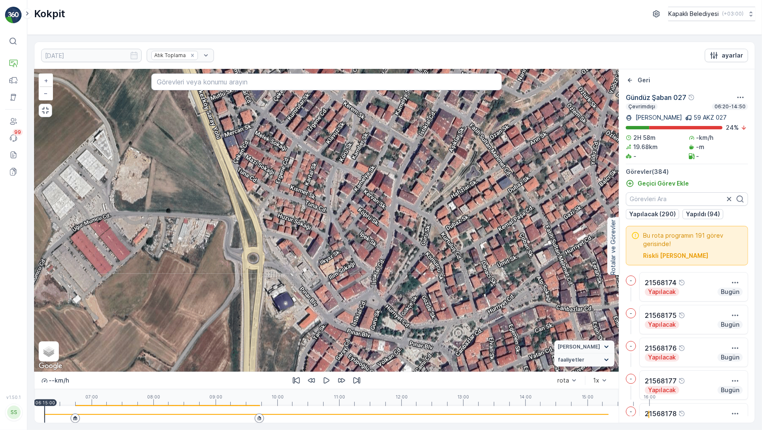
drag, startPoint x: 309, startPoint y: 143, endPoint x: 280, endPoint y: 196, distance: 60.4
click at [280, 196] on div "2 2 2 2 2 2 2 2 2 3 3 2 2 2 2 2 2 3 3 3 2 2 2 3 4 2 2 3 2 2 3 2 2 2 + − Uydu Yo…" at bounding box center [326, 220] width 584 height 303
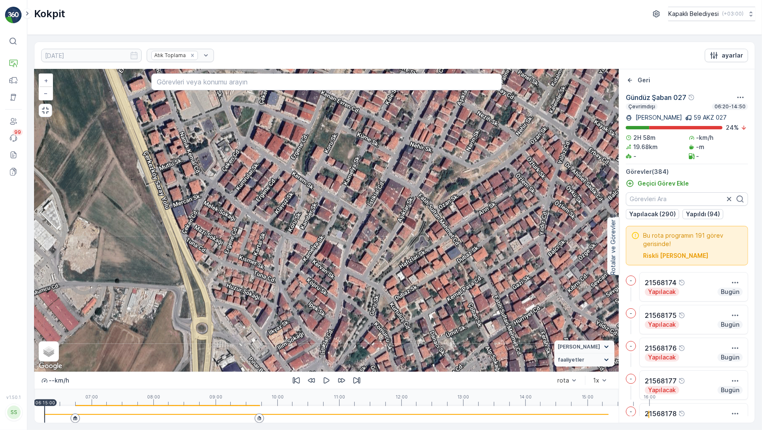
drag, startPoint x: 387, startPoint y: 157, endPoint x: 348, endPoint y: 241, distance: 92.0
click at [348, 241] on div "2 2 2 2 2 2 2 2 2 3 3 2 2 2 2 2 2 3 3 3 2 2 2 3 4 2 2 3 2 2 3 2 2 2 + − Uydu Yo…" at bounding box center [326, 220] width 584 height 303
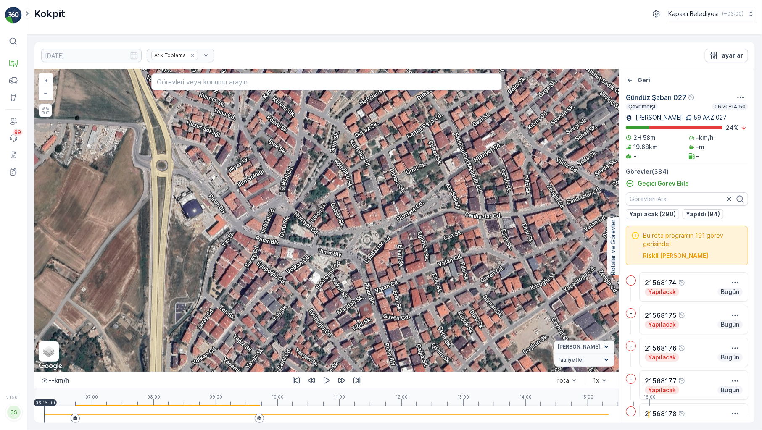
drag, startPoint x: 372, startPoint y: 335, endPoint x: 332, endPoint y: 172, distance: 167.9
click at [332, 172] on div "2 2 2 2 2 2 2 2 2 3 3 2 2 2 2 2 2 3 3 3 2 2 2 3 4 2 2 3 2 2 3 2 2 2 + − Uydu Yo…" at bounding box center [326, 220] width 584 height 303
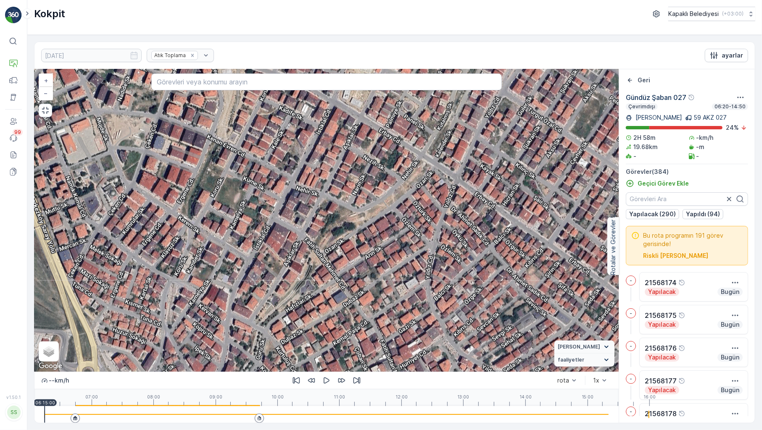
drag, startPoint x: 261, startPoint y: 126, endPoint x: 187, endPoint y: 333, distance: 220.0
click at [187, 333] on div "2 2 2 2 2 2 2 2 2 3 3 2 2 2 2 2 2 3 3 3 2 2 2 3 4 2 2 3 2 2 3 2 2 2 + − Uydu Yo…" at bounding box center [326, 220] width 584 height 303
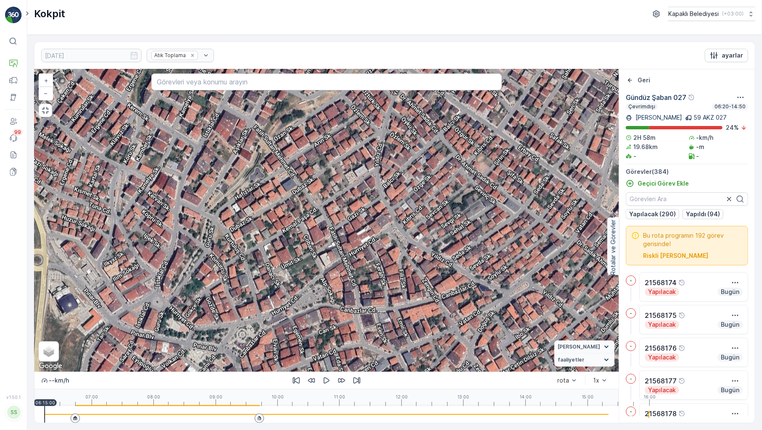
drag, startPoint x: 311, startPoint y: 288, endPoint x: 256, endPoint y: 178, distance: 122.9
click at [256, 178] on div "2 2 2 2 2 2 2 2 2 3 3 2 2 2 2 2 2 3 3 3 2 2 2 3 4 2 2 3 2 2 3 2 2 2 + − Uydu Yo…" at bounding box center [326, 220] width 584 height 303
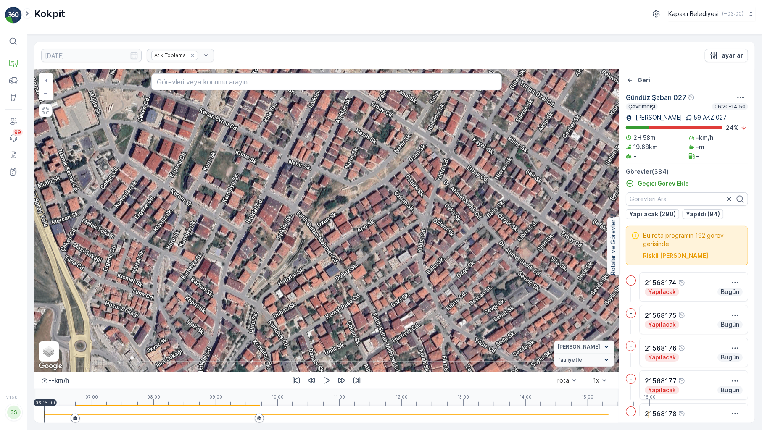
drag, startPoint x: 224, startPoint y: 279, endPoint x: 266, endPoint y: 346, distance: 79.3
click at [266, 346] on div "2 2 2 2 2 2 2 2 2 3 3 2 2 2 2 2 2 3 3 3 2 2 2 3 4 2 2 3 2 2 3 2 2 2 + − Uydu Yo…" at bounding box center [326, 220] width 584 height 303
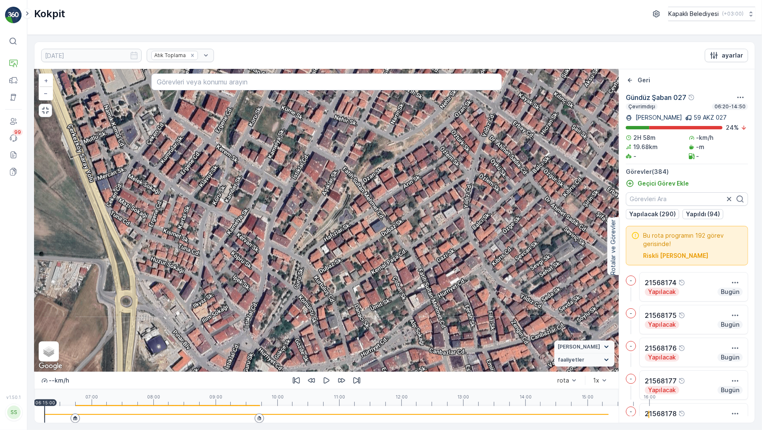
drag, startPoint x: 208, startPoint y: 340, endPoint x: 254, endPoint y: 296, distance: 63.9
click at [254, 296] on div "2 2 2 2 2 2 2 2 2 3 3 2 2 2 2 2 2 3 3 3 2 2 2 3 4 2 2 3 2 2 3 2 2 2 + − Uydu Yo…" at bounding box center [326, 220] width 584 height 303
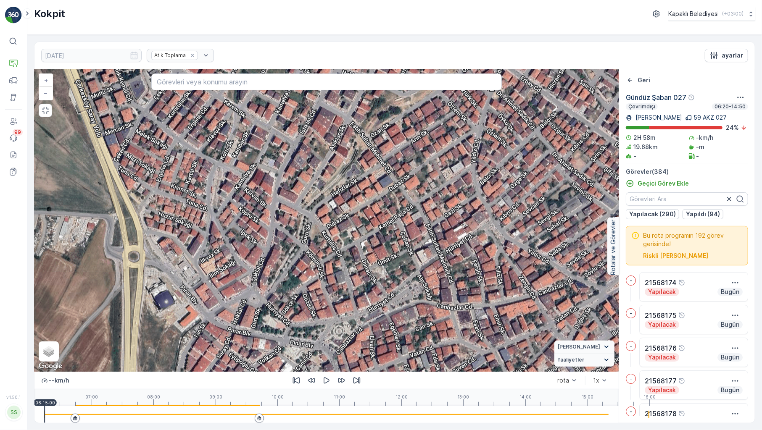
drag, startPoint x: 376, startPoint y: 305, endPoint x: 383, endPoint y: 260, distance: 45.6
click at [383, 260] on div "2 2 2 2 2 2 2 2 2 3 3 2 2 2 2 2 2 3 3 3 2 2 2 3 4 2 2 3 2 2 3 2 2 2 + − Uydu Yo…" at bounding box center [326, 220] width 584 height 303
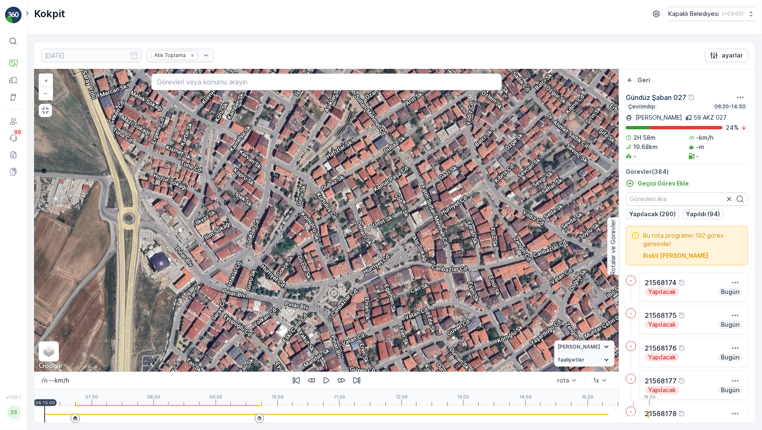
click at [355, 233] on div "2 2 2 2 2 2 2 2 2 3 3 2 2 2 2 2 2 3 3 3 2 2 2 3 4 2 2 3 2 2 3 2 2 2 + − Uydu Yo…" at bounding box center [326, 220] width 584 height 303
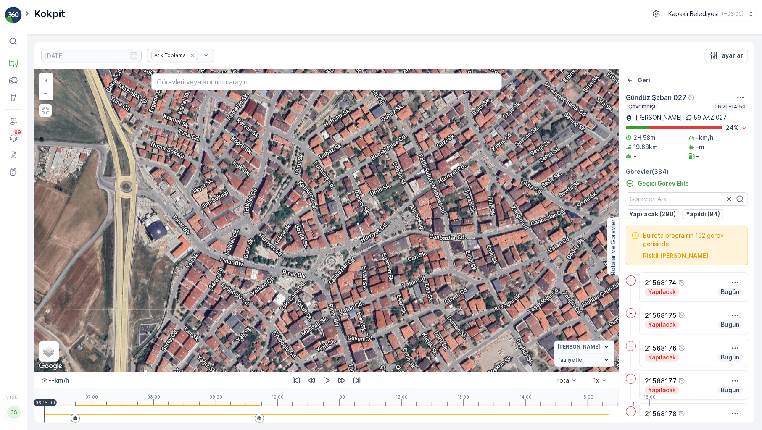
drag, startPoint x: 356, startPoint y: 284, endPoint x: 353, endPoint y: 258, distance: 26.2
click at [353, 258] on div "2 2 2 2 2 2 2 2 2 3 3 2 2 2 2 2 2 3 3 3 2 2 2 3 4 2 2 3 2 2 3 2 2 2 + − Uydu Yo…" at bounding box center [326, 220] width 584 height 303
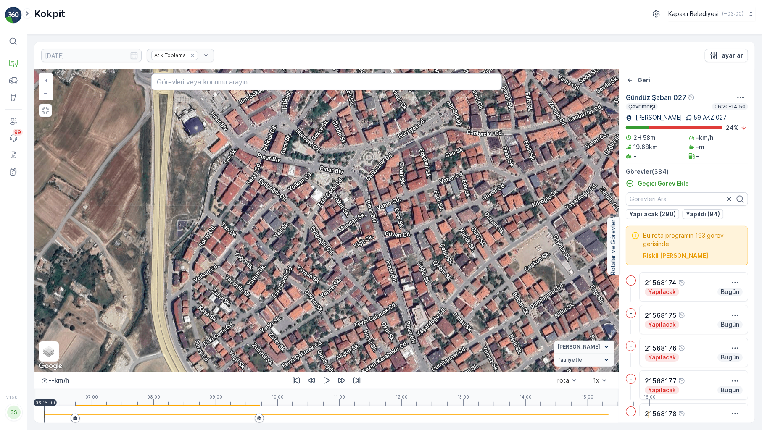
drag, startPoint x: 351, startPoint y: 283, endPoint x: 389, endPoint y: 184, distance: 106.6
click at [389, 184] on div "2 2 2 2 2 2 2 2 2 3 3 2 2 2 2 2 2 3 3 3 2 2 2 3 4 2 2 3 2 2 3 2 2 2 + − Uydu Yo…" at bounding box center [326, 220] width 584 height 303
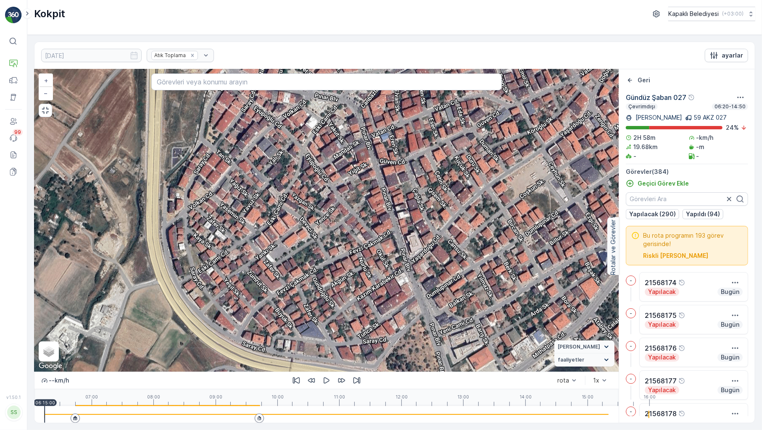
drag, startPoint x: 456, startPoint y: 295, endPoint x: 446, endPoint y: 245, distance: 50.3
click at [446, 245] on div "2 2 2 2 2 2 2 2 2 3 3 2 2 2 2 2 2 3 3 3 2 2 2 3 4 2 2 3 2 2 3 2 2 2 + − Uydu Yo…" at bounding box center [326, 220] width 584 height 303
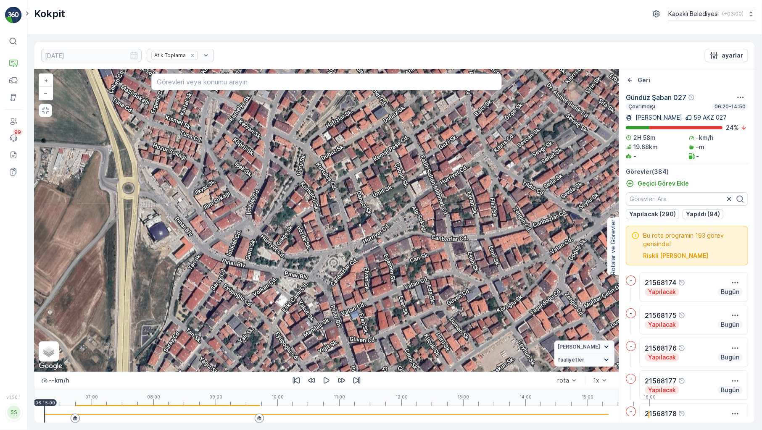
drag, startPoint x: 427, startPoint y: 167, endPoint x: 397, endPoint y: 345, distance: 181.1
click at [397, 345] on div "2 2 2 2 2 2 2 2 2 3 3 2 2 2 2 2 2 3 3 3 2 2 2 3 4 2 2 3 2 2 3 2 2 2 + − Uydu Yo…" at bounding box center [326, 220] width 584 height 303
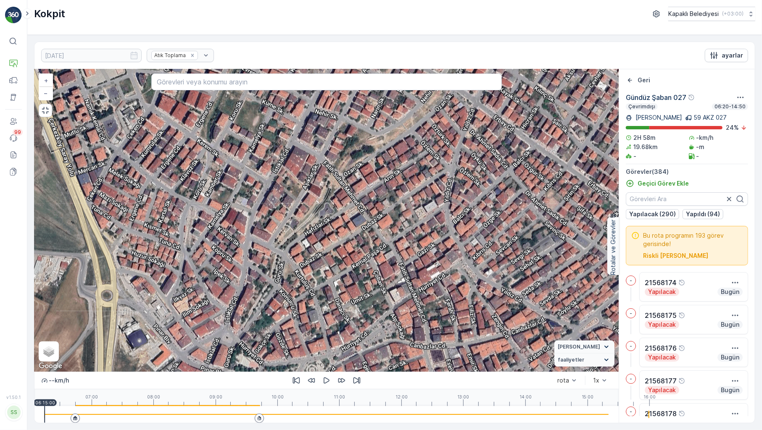
drag, startPoint x: 222, startPoint y: 138, endPoint x: 200, endPoint y: 239, distance: 102.8
click at [200, 239] on div "2 2 2 2 2 2 2 2 2 3 3 2 2 2 2 2 2 3 3 3 2 2 2 3 4 2 2 3 2 2 3 2 2 2 + − Uydu Yo…" at bounding box center [326, 220] width 584 height 303
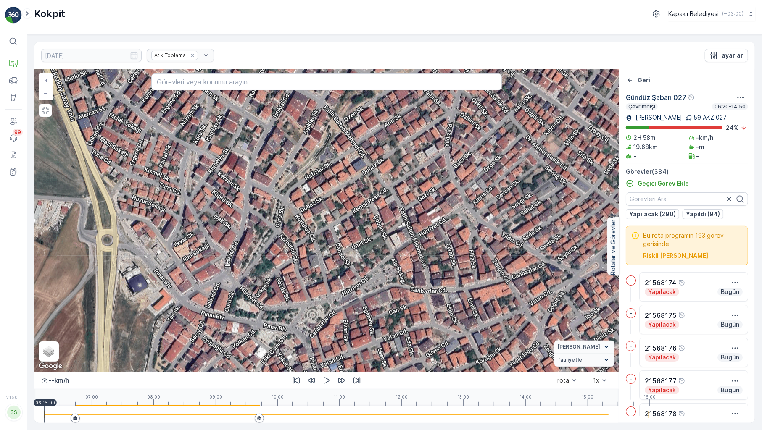
drag, startPoint x: 380, startPoint y: 229, endPoint x: 375, endPoint y: 203, distance: 27.3
click at [375, 203] on div "2 2 2 2 2 2 2 2 2 3 3 2 2 2 2 2 2 3 3 3 2 2 2 3 4 2 2 3 2 2 3 2 2 2 + − Uydu Yo…" at bounding box center [326, 220] width 584 height 303
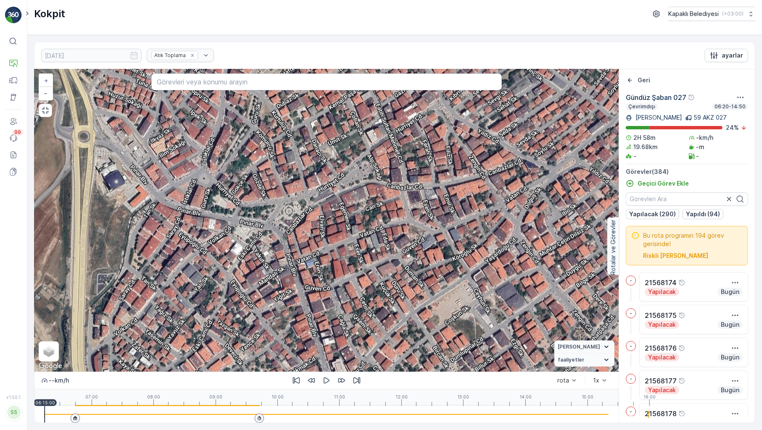
drag, startPoint x: 437, startPoint y: 330, endPoint x: 414, endPoint y: 227, distance: 105.5
click at [414, 227] on div "2 2 2 2 2 2 2 2 2 3 3 2 2 2 2 2 2 3 3 3 2 2 2 3 4 2 2 3 2 2 3 2 2 2 + − Uydu Yo…" at bounding box center [326, 220] width 584 height 303
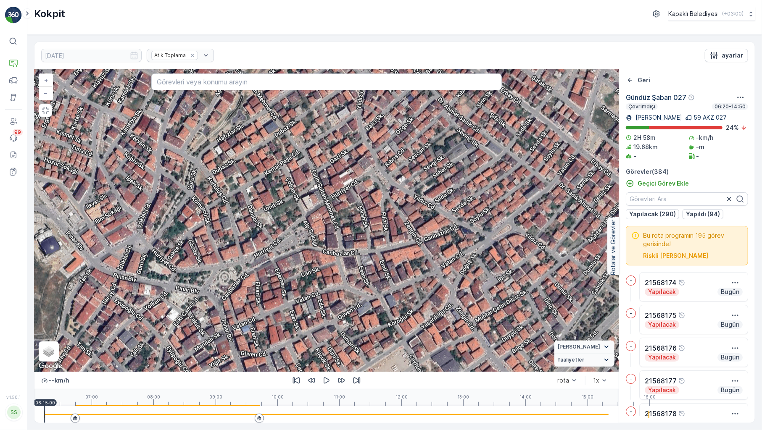
drag, startPoint x: 465, startPoint y: 155, endPoint x: 401, endPoint y: 221, distance: 92.1
click at [401, 221] on div "2 2 2 2 2 2 2 2 2 3 3 2 2 2 2 2 2 3 3 3 2 2 2 3 4 2 2 3 2 2 3 2 2 2 + − Uydu Yo…" at bounding box center [326, 220] width 584 height 303
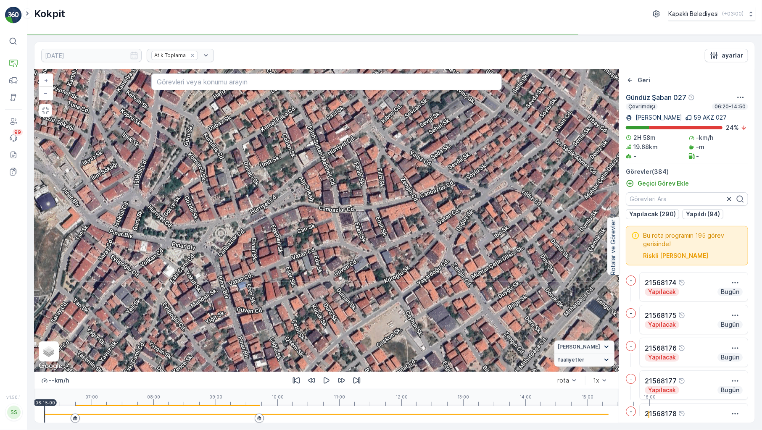
drag, startPoint x: 278, startPoint y: 291, endPoint x: 274, endPoint y: 247, distance: 43.9
click at [274, 247] on div "2 2 2 2 2 2 2 2 2 3 3 2 2 2 2 2 2 3 3 3 2 2 2 3 4 2 2 3 2 2 3 2 2 2 + − Uydu Yo…" at bounding box center [326, 220] width 584 height 303
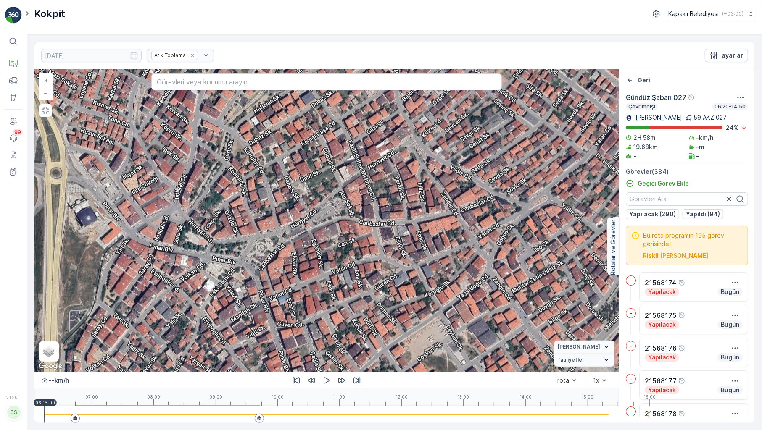
drag, startPoint x: 241, startPoint y: 185, endPoint x: 281, endPoint y: 198, distance: 41.7
click at [281, 198] on div "2 2 2 2 2 2 2 2 2 3 3 2 2 2 2 2 2 3 3 3 2 2 2 3 4 2 2 3 2 2 3 2 2 2 + − Uydu Yo…" at bounding box center [326, 220] width 584 height 303
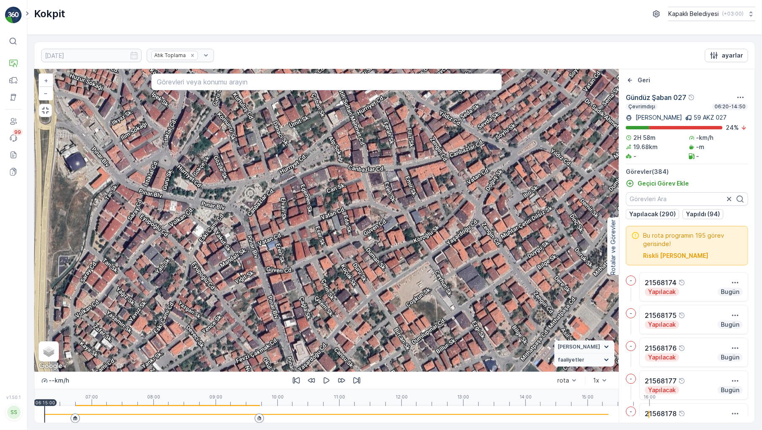
drag, startPoint x: 401, startPoint y: 298, endPoint x: 390, endPoint y: 245, distance: 54.7
click at [390, 245] on div "2 2 2 2 2 2 2 2 2 3 3 2 2 2 2 2 2 3 3 3 2 2 2 3 4 2 2 3 2 2 3 2 2 2 + − Uydu Yo…" at bounding box center [326, 220] width 584 height 303
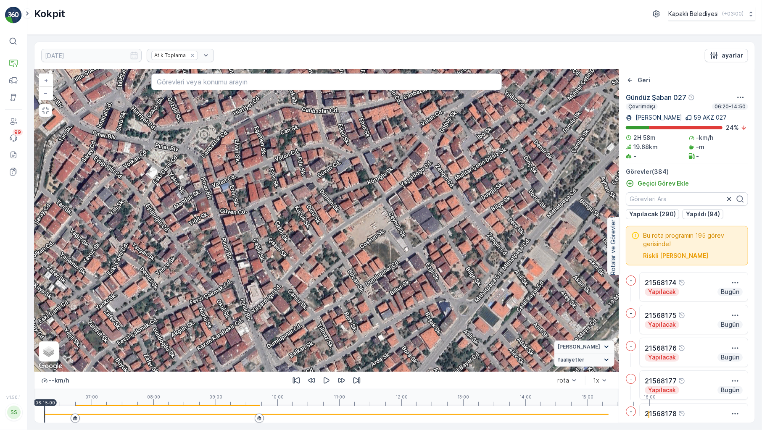
drag, startPoint x: 405, startPoint y: 325, endPoint x: 359, endPoint y: 266, distance: 74.5
click at [359, 266] on div "2 2 2 2 2 2 2 2 2 3 3 2 2 2 2 2 2 3 3 3 2 2 2 3 4 2 2 3 2 2 3 2 2 2 + − Uydu Yo…" at bounding box center [326, 220] width 584 height 303
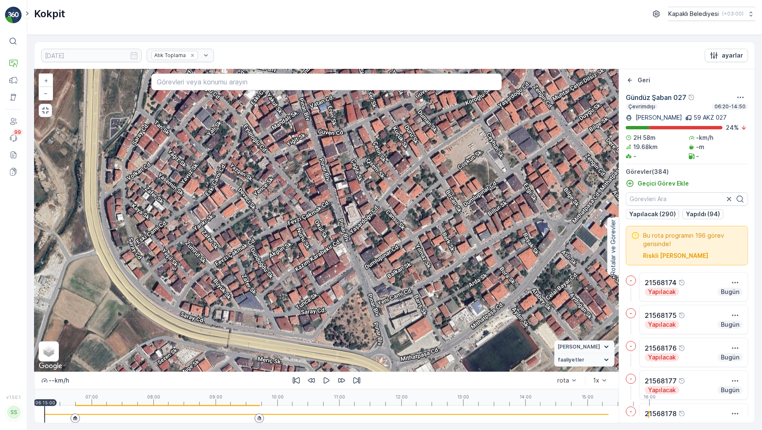
drag, startPoint x: 367, startPoint y: 286, endPoint x: 468, endPoint y: 190, distance: 139.7
click at [468, 190] on div "2 2 2 2 2 2 2 2 2 3 3 2 2 2 2 2 2 3 3 3 2 2 2 3 4 2 2 3 2 2 3 2 2 2 + − Uydu Yo…" at bounding box center [326, 220] width 584 height 303
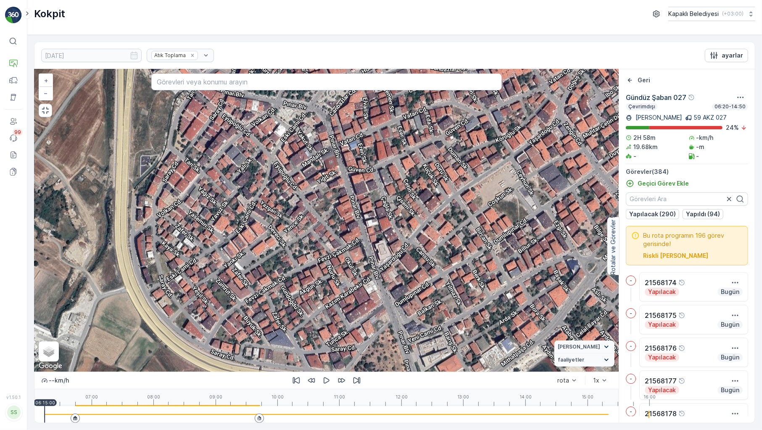
drag, startPoint x: 417, startPoint y: 255, endPoint x: 427, endPoint y: 272, distance: 20.5
click at [427, 272] on div "2 2 2 2 2 2 2 2 2 3 3 2 2 2 2 2 2 3 3 3 2 2 2 3 4 2 2 3 2 2 3 2 2 2 + − Uydu Yo…" at bounding box center [326, 220] width 584 height 303
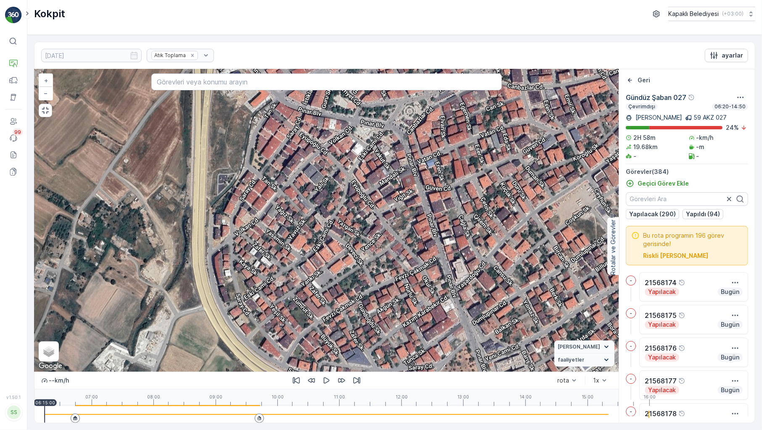
drag, startPoint x: 366, startPoint y: 148, endPoint x: 440, endPoint y: 164, distance: 76.4
click at [440, 164] on div "2 2 2 2 2 2 2 2 2 3 3 2 2 2 2 2 2 3 3 3 2 2 2 3 4 2 2 3 2 2 3 2 2 2 + − Uydu Yo…" at bounding box center [326, 220] width 584 height 303
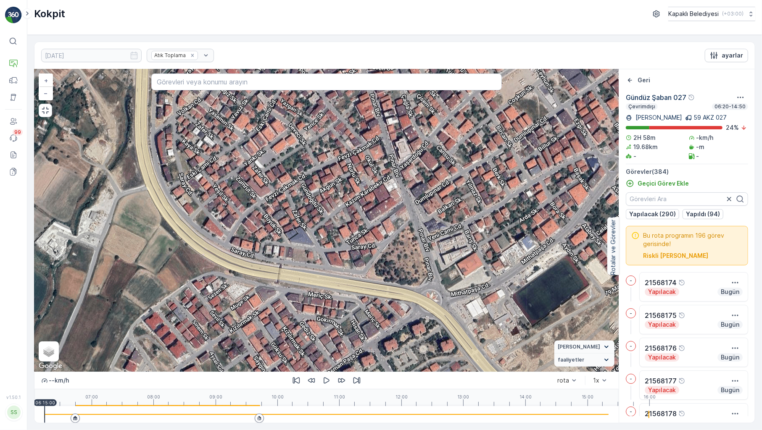
drag, startPoint x: 412, startPoint y: 240, endPoint x: 356, endPoint y: 122, distance: 131.0
click at [356, 122] on div "2 2 2 2 2 2 2 2 2 3 3 2 2 2 2 2 2 3 3 3 2 2 2 3 4 2 2 3 2 2 3 2 2 2 + − Uydu Yo…" at bounding box center [326, 220] width 584 height 303
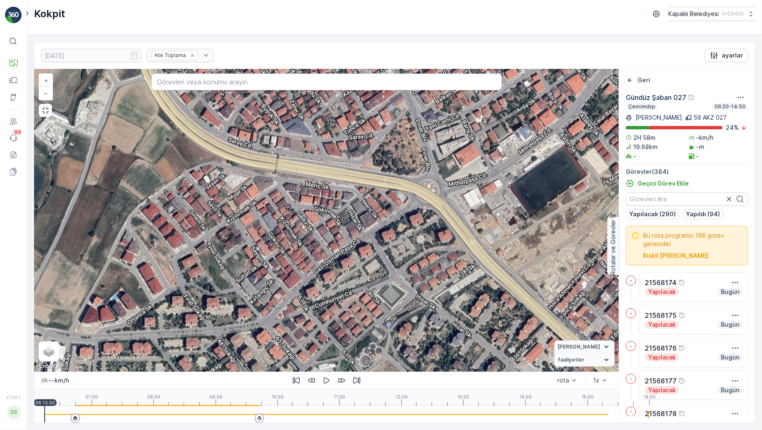
drag, startPoint x: 369, startPoint y: 253, endPoint x: 364, endPoint y: 140, distance: 112.8
click at [364, 140] on div "2 2 2 2 2 2 2 2 2 3 3 2 2 2 2 2 2 3 3 3 2 2 2 3 4 2 2 3 2 2 3 2 2 2 + − Uydu Yo…" at bounding box center [326, 220] width 584 height 303
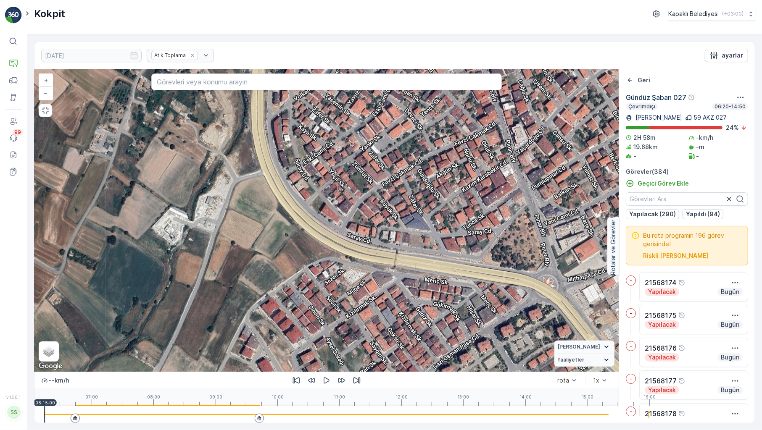
drag, startPoint x: 277, startPoint y: 195, endPoint x: 402, endPoint y: 299, distance: 162.0
click at [402, 299] on div "2 2 2 2 2 2 2 2 2 3 3 2 2 2 2 2 2 3 3 3 2 2 2 3 4 2 2 3 2 2 3 2 2 2 + − Uydu Yo…" at bounding box center [326, 220] width 584 height 303
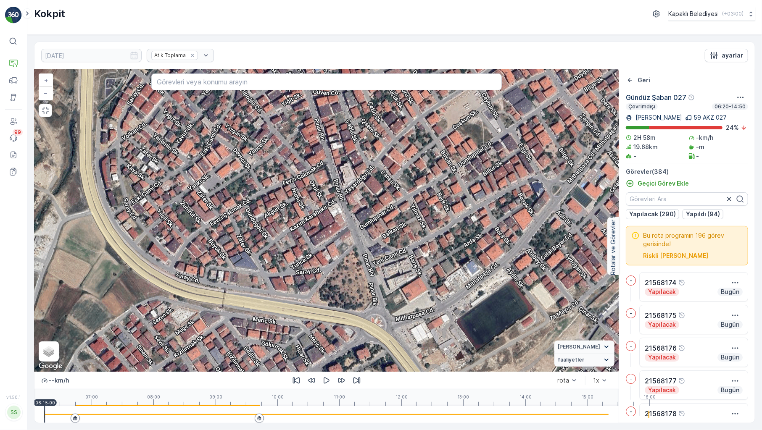
click at [308, 137] on div "2 2 2 2 2 2 2 2 2 3 3 2 2 2 2 2 2 3 3 3 2 2 2 3 4 2 2 3 2 2 3 2 2 2 + − Uydu Yo…" at bounding box center [326, 220] width 584 height 303
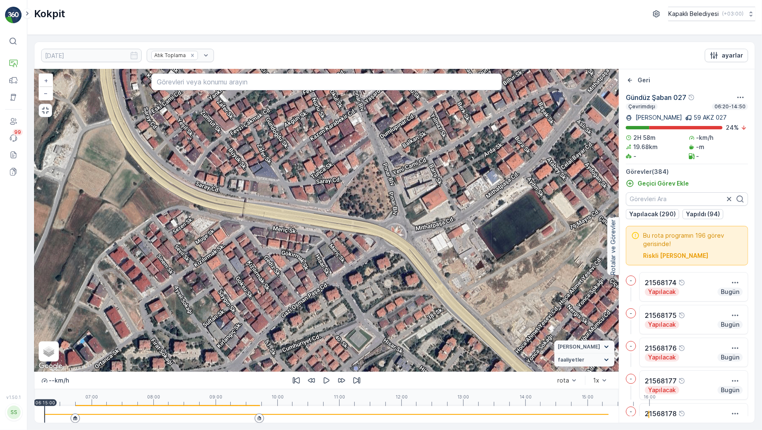
drag, startPoint x: 324, startPoint y: 227, endPoint x: 357, endPoint y: 120, distance: 112.2
click at [357, 120] on div "2 2 2 2 2 2 2 2 2 3 3 2 2 2 2 2 2 3 3 3 2 2 2 3 4 2 2 3 2 2 3 2 2 2 + − Uydu Yo…" at bounding box center [326, 220] width 584 height 303
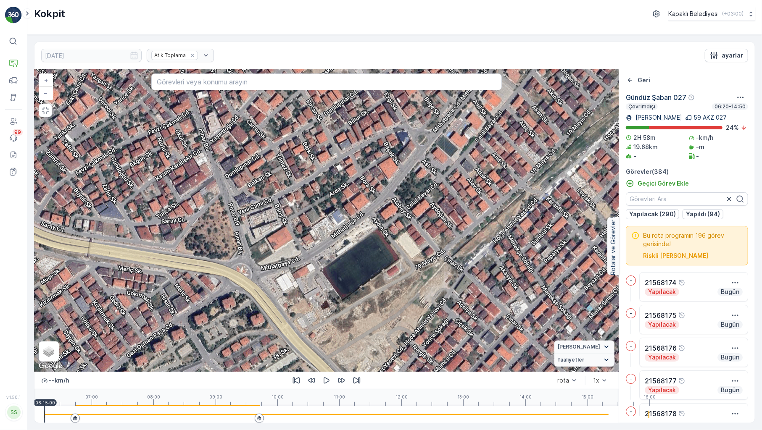
drag, startPoint x: 464, startPoint y: 127, endPoint x: 305, endPoint y: 178, distance: 167.5
click at [305, 178] on div "2 2 2 2 2 2 2 2 2 3 3 2 2 2 2 2 2 3 3 3 2 2 2 3 4 2 2 3 2 2 3 2 2 2 + − Uydu Yo…" at bounding box center [326, 220] width 584 height 303
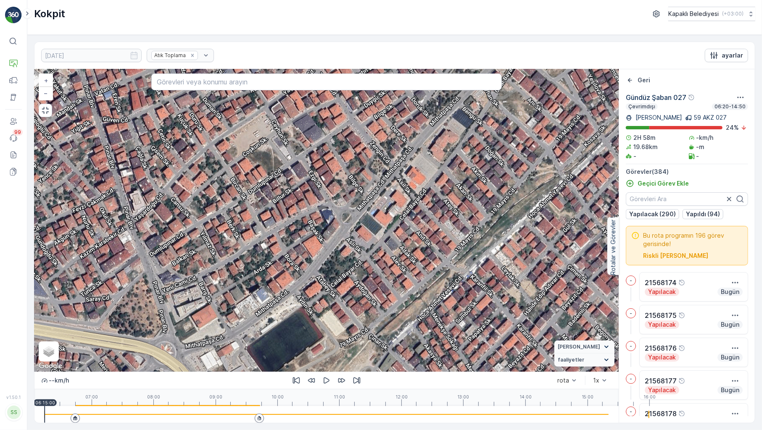
drag, startPoint x: 361, startPoint y: 161, endPoint x: 286, endPoint y: 240, distance: 108.8
click at [286, 240] on div "2 2 2 2 2 2 2 2 2 3 3 2 2 2 2 2 2 3 3 3 2 2 2 3 4 2 2 3 2 2 3 2 2 2 + − Uydu Yo…" at bounding box center [326, 220] width 584 height 303
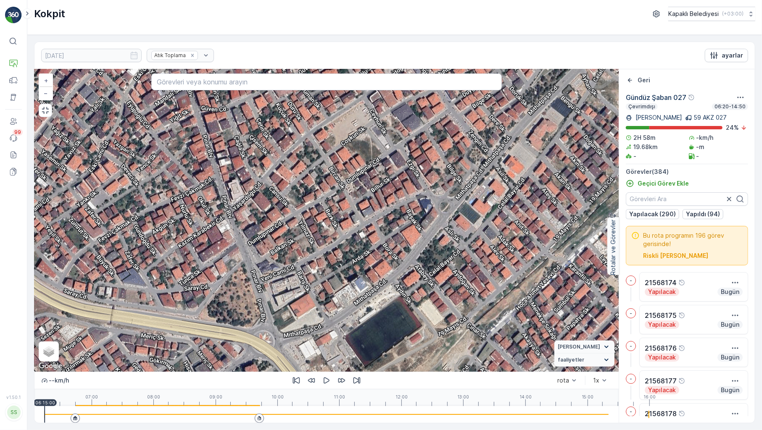
drag, startPoint x: 179, startPoint y: 170, endPoint x: 277, endPoint y: 159, distance: 99.0
click at [277, 159] on div "2 2 2 2 2 2 2 2 2 3 3 2 2 2 2 2 2 3 3 3 2 2 2 3 4 2 2 3 2 2 3 2 2 2 + − Uydu Yo…" at bounding box center [326, 220] width 584 height 303
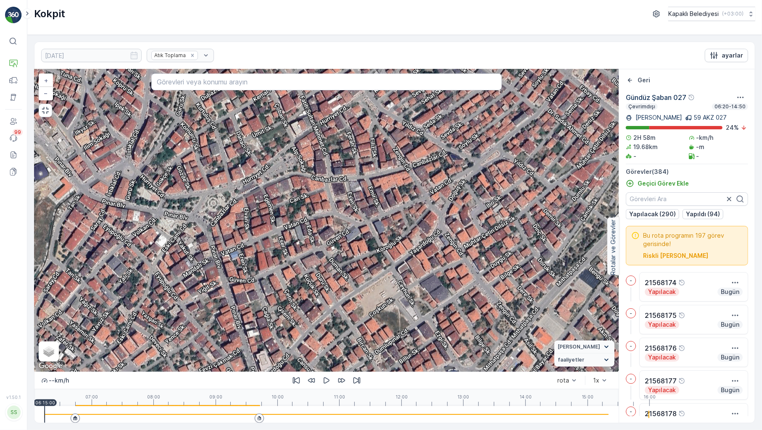
drag, startPoint x: 223, startPoint y: 130, endPoint x: 251, endPoint y: 301, distance: 173.8
click at [251, 301] on div "2 2 2 2 2 2 2 2 2 3 3 2 2 2 2 2 2 3 3 3 2 2 2 3 4 2 2 3 2 2 3 2 2 2 + − Uydu Yo…" at bounding box center [326, 220] width 584 height 303
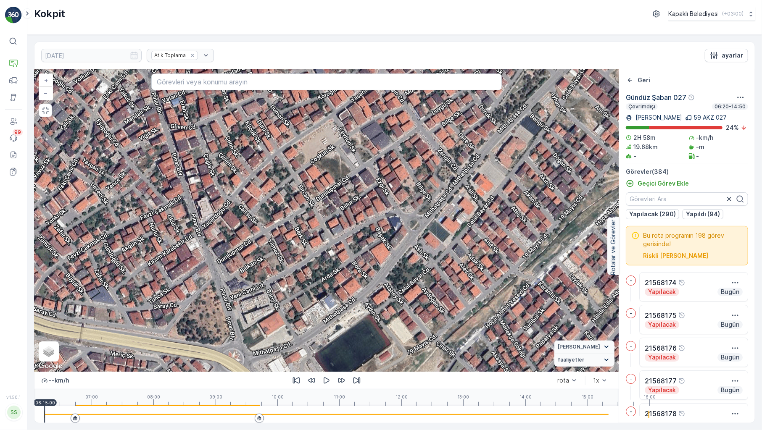
drag, startPoint x: 337, startPoint y: 314, endPoint x: 254, endPoint y: 153, distance: 180.5
click at [254, 153] on div "2 2 2 2 2 2 2 2 2 3 3 2 2 2 2 2 2 3 3 3 2 2 2 3 4 2 2 3 2 2 3 2 2 2 + − Uydu Yo…" at bounding box center [326, 220] width 584 height 303
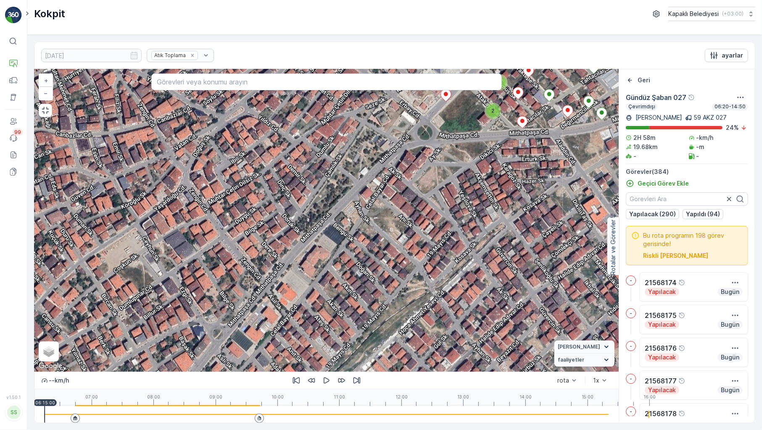
drag, startPoint x: 489, startPoint y: 153, endPoint x: 316, endPoint y: 269, distance: 208.7
click at [316, 269] on div "2 2 2 2 2 2 2 2 2 3 3 2 2 2 2 2 2 3 3 3 2 2 2 3 4 2 2 3 2 2 3 2 2 2 + − Uydu Yo…" at bounding box center [326, 220] width 584 height 303
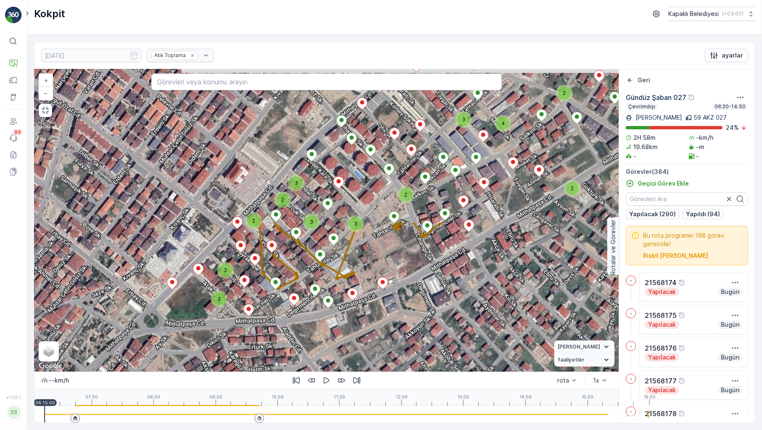
drag, startPoint x: 533, startPoint y: 155, endPoint x: 260, endPoint y: 347, distance: 334.3
click at [260, 347] on div "2 2 2 2 2 2 2 2 2 3 3 2 2 2 2 2 2 3 3 3 2 2 2 3 4 2 2 3 2 2 3 2 2 2 + − Uydu Yo…" at bounding box center [326, 220] width 584 height 303
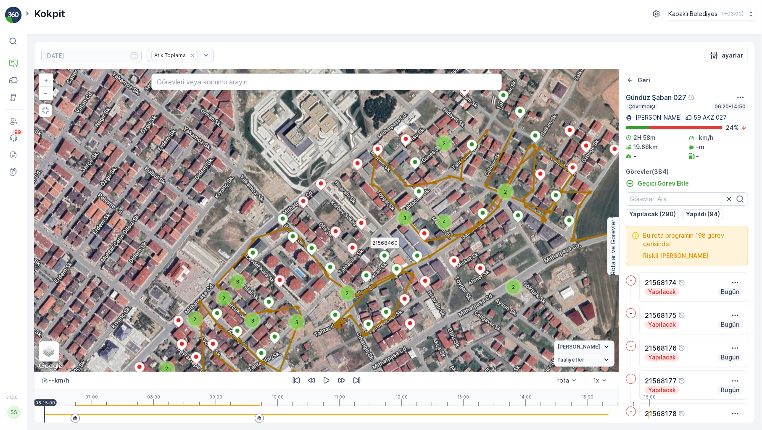
drag, startPoint x: 414, startPoint y: 129, endPoint x: 343, endPoint y: 248, distance: 138.5
click at [379, 251] on div at bounding box center [384, 258] width 11 height 15
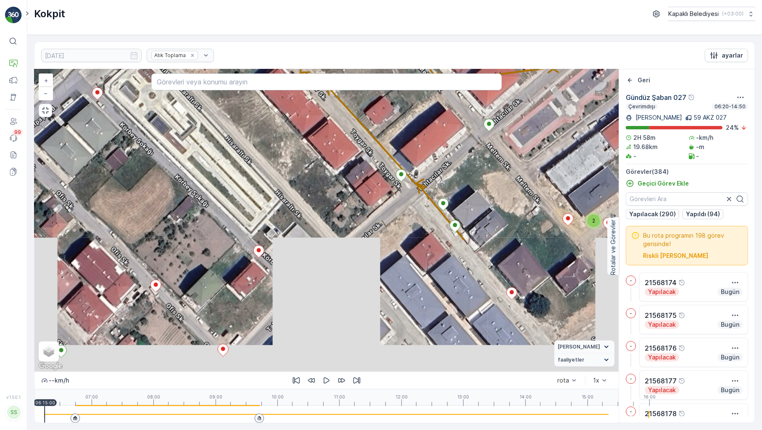
drag, startPoint x: 401, startPoint y: 317, endPoint x: 379, endPoint y: 98, distance: 220.5
click at [379, 98] on div "2 2 3 2 3 2 2 2 2 2 2 2 + − Uydu Yol haritası Arazi Karışık Leaflet Klavye kısa…" at bounding box center [326, 220] width 584 height 303
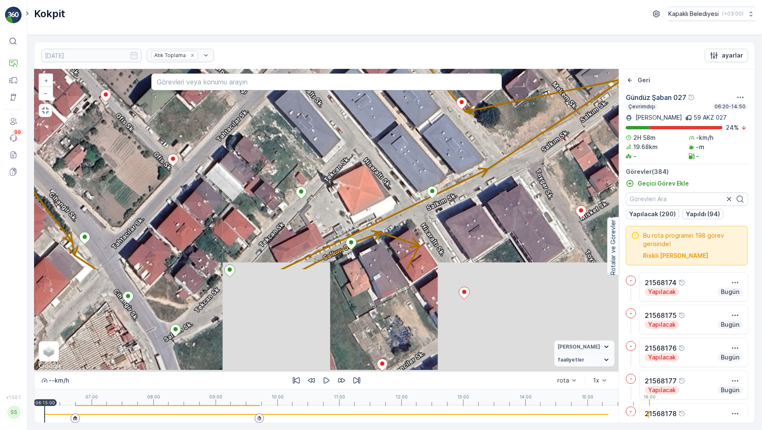
drag, startPoint x: 447, startPoint y: 284, endPoint x: 396, endPoint y: 111, distance: 180.7
click at [396, 111] on div "2 2 3 2 3 2 2 2 2 2 2 2 + − Uydu Yol haritası Arazi Karışık Leaflet Klavye kısa…" at bounding box center [326, 220] width 584 height 303
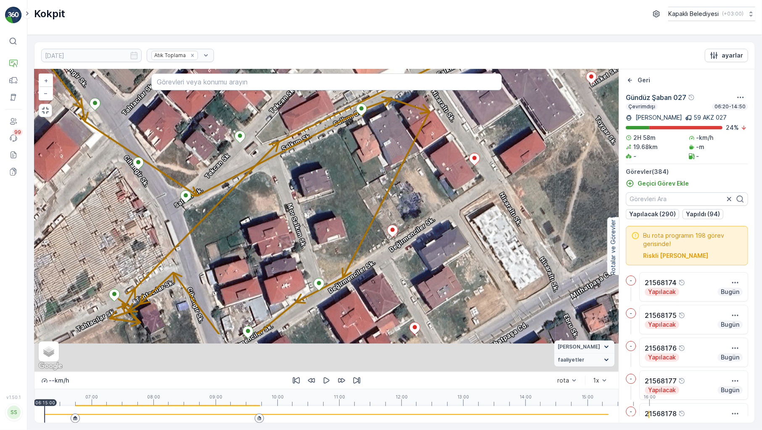
drag, startPoint x: 417, startPoint y: 274, endPoint x: 429, endPoint y: 198, distance: 76.6
click at [429, 198] on div "2 2 3 2 3 2 2 2 2 2 2 2 + − Uydu Yol haritası Arazi Karışık Leaflet Klavye kısa…" at bounding box center [326, 220] width 584 height 303
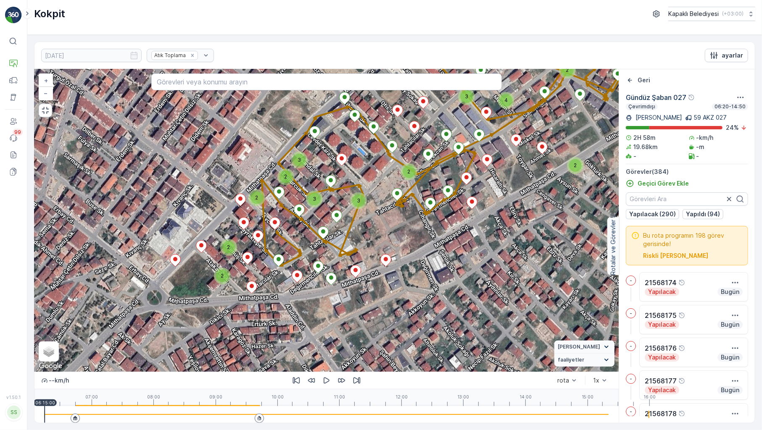
drag, startPoint x: 303, startPoint y: 248, endPoint x: 362, endPoint y: 197, distance: 77.7
click at [362, 197] on div "2 2 2 2 2 2 2 2 2 3 3 2 2 2 2 2 2 3 3 3 2 2 2 3 4 2 2 3 2 2 3 2 2 2 + − Uydu Yo…" at bounding box center [326, 220] width 584 height 303
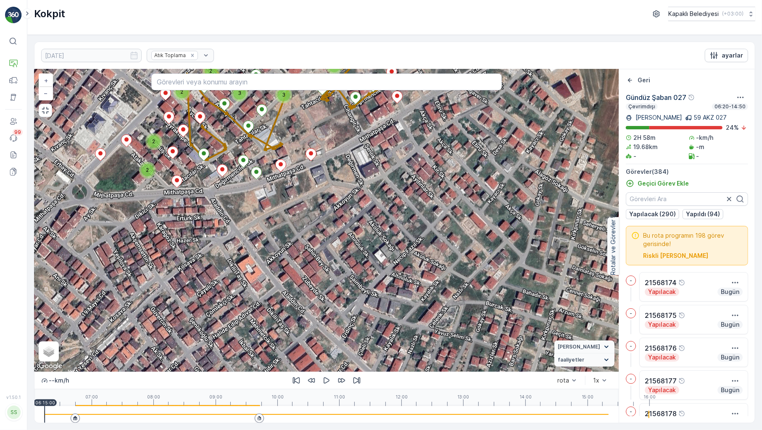
drag, startPoint x: 513, startPoint y: 219, endPoint x: 443, endPoint y: 103, distance: 135.0
click at [443, 103] on div "2 2 2 2 2 2 2 2 2 3 3 2 2 2 2 2 2 3 3 3 2 2 2 3 4 2 2 3 2 2 3 2 2 2 + − Uydu Yo…" at bounding box center [326, 220] width 584 height 303
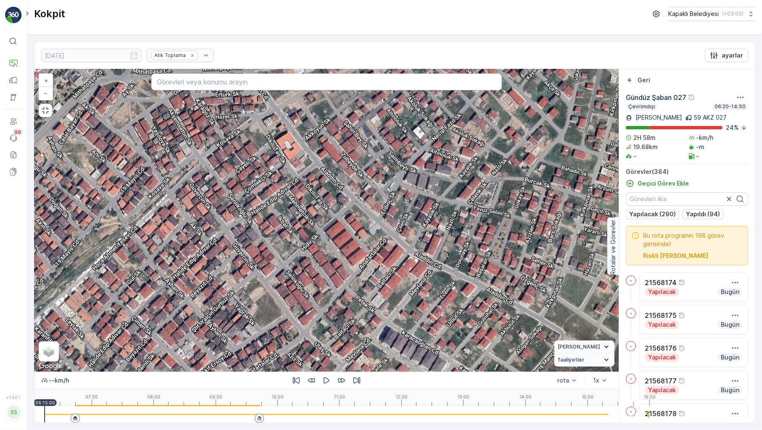
drag, startPoint x: 308, startPoint y: 259, endPoint x: 341, endPoint y: 145, distance: 119.2
click at [341, 145] on div "2 2 2 2 2 2 2 2 2 3 3 2 2 2 2 2 2 3 3 3 2 2 2 3 4 2 2 3 2 2 3 2 2 2 + − Uydu Yo…" at bounding box center [326, 220] width 584 height 303
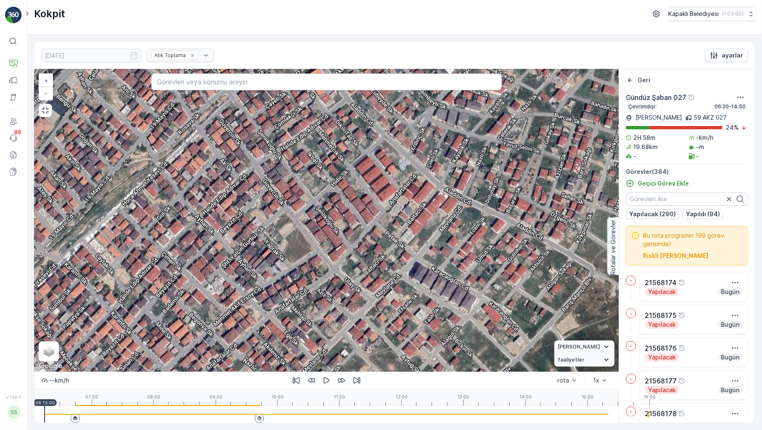
drag, startPoint x: 315, startPoint y: 290, endPoint x: 345, endPoint y: 226, distance: 70.9
click at [345, 226] on div "2 2 2 2 2 2 2 2 2 3 3 2 2 2 2 2 2 3 3 3 2 2 2 3 4 2 2 3 2 2 3 2 2 2 + − Uydu Yo…" at bounding box center [326, 220] width 584 height 303
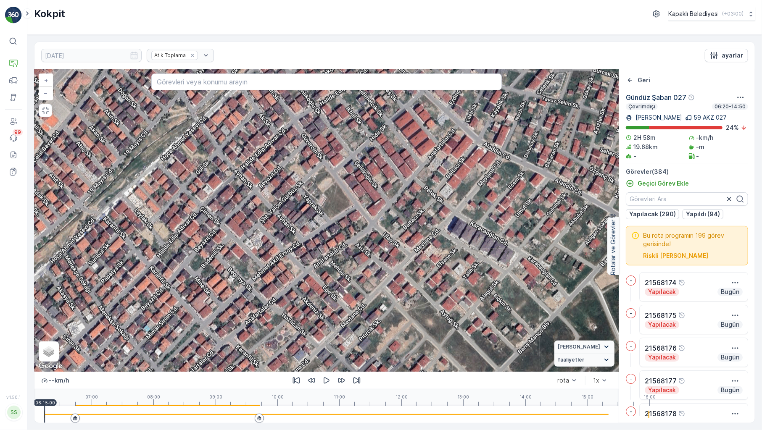
drag, startPoint x: 311, startPoint y: 290, endPoint x: 350, endPoint y: 244, distance: 59.6
click at [350, 244] on div "2 2 2 2 2 2 2 2 2 3 3 2 2 2 2 2 2 3 3 3 2 2 2 3 4 2 2 3 2 2 3 2 2 2 + − Uydu Yo…" at bounding box center [326, 220] width 584 height 303
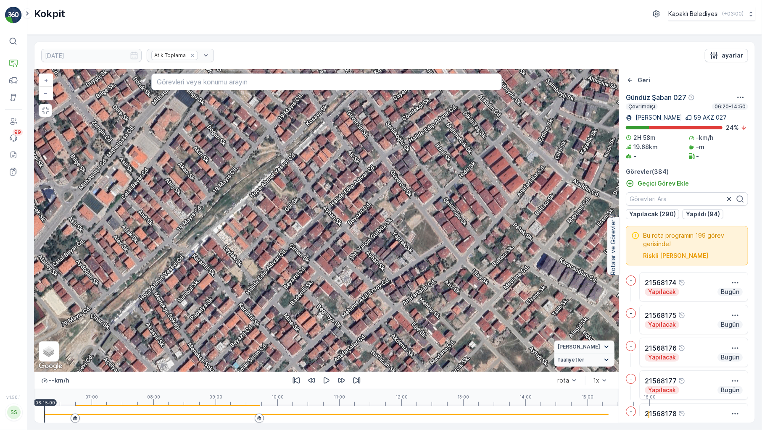
drag, startPoint x: 353, startPoint y: 212, endPoint x: 443, endPoint y: 249, distance: 96.5
click at [443, 249] on div "2 2 2 2 2 2 2 2 2 3 3 2 2 2 2 2 2 3 3 3 2 2 2 3 4 2 2 3 2 2 3 2 2 2 + − Uydu Yo…" at bounding box center [326, 220] width 584 height 303
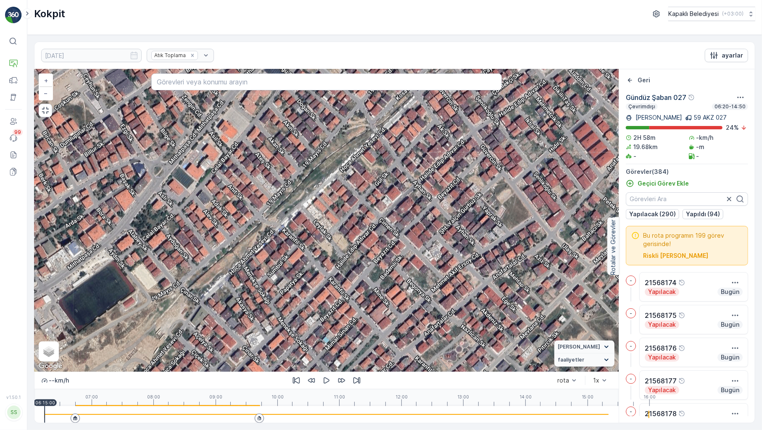
drag, startPoint x: 324, startPoint y: 269, endPoint x: 414, endPoint y: 244, distance: 93.5
click at [414, 244] on div "2 2 2 2 2 2 2 2 2 3 3 2 2 2 2 2 2 3 3 3 2 2 2 3 4 2 2 3 2 2 3 2 2 2 + − Uydu Yo…" at bounding box center [326, 220] width 584 height 303
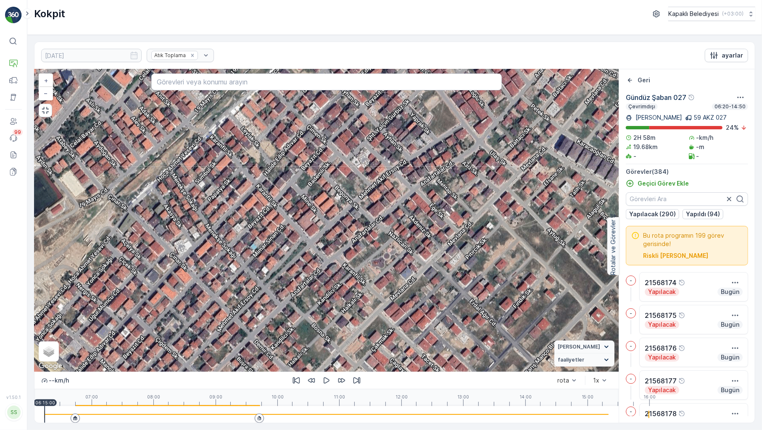
drag, startPoint x: 510, startPoint y: 312, endPoint x: 438, endPoint y: 219, distance: 118.0
click at [438, 219] on div "2 2 2 2 2 2 2 2 2 3 3 2 2 2 2 2 2 3 3 3 2 2 2 3 4 2 2 3 2 2 3 2 2 2 + − Uydu Yo…" at bounding box center [326, 220] width 584 height 303
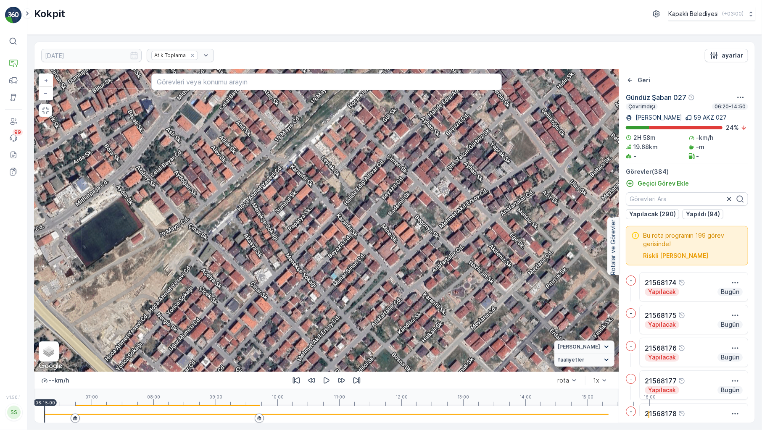
drag, startPoint x: 431, startPoint y: 237, endPoint x: 511, endPoint y: 266, distance: 85.5
click at [511, 266] on div "2 2 2 2 2 2 2 2 2 3 3 2 2 2 2 2 2 3 3 3 2 2 2 3 4 2 2 3 2 2 3 2 2 2 + − Uydu Yo…" at bounding box center [326, 220] width 584 height 303
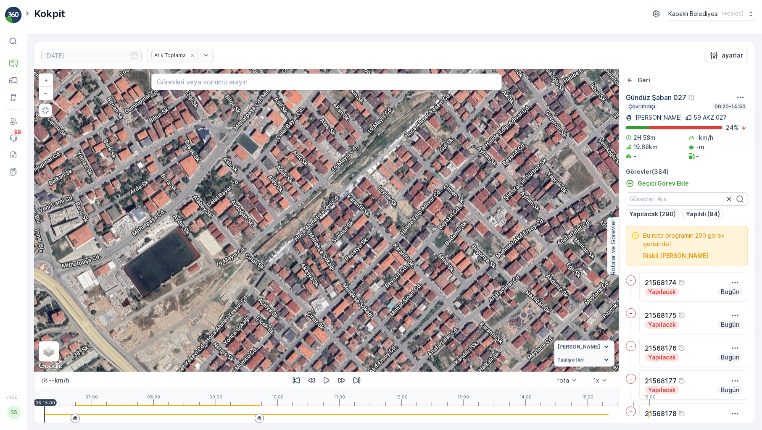
drag, startPoint x: 342, startPoint y: 201, endPoint x: 399, endPoint y: 231, distance: 64.7
click at [399, 231] on div "2 2 2 2 2 2 2 2 2 3 3 2 2 2 2 2 2 3 3 3 2 2 2 3 4 2 2 3 2 2 3 2 2 2 + − Uydu Yo…" at bounding box center [326, 220] width 584 height 303
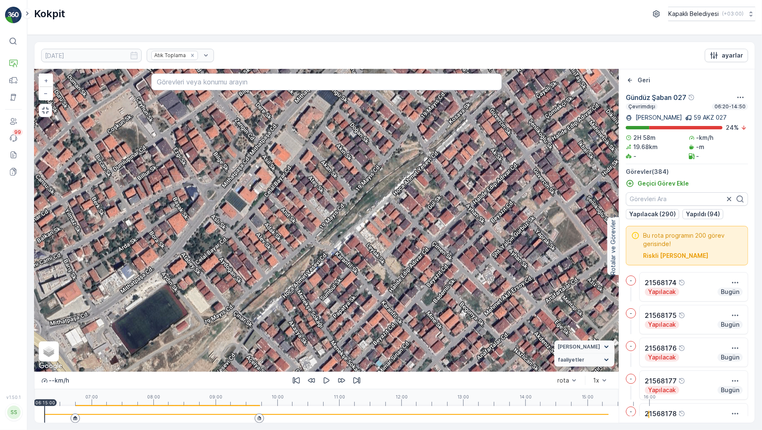
drag, startPoint x: 396, startPoint y: 236, endPoint x: 380, endPoint y: 300, distance: 66.2
click at [380, 300] on div "2 2 2 2 2 2 2 2 2 3 3 2 2 2 2 2 2 3 3 3 2 2 2 3 4 2 2 3 2 2 3 2 2 2 + − Uydu Yo…" at bounding box center [326, 220] width 584 height 303
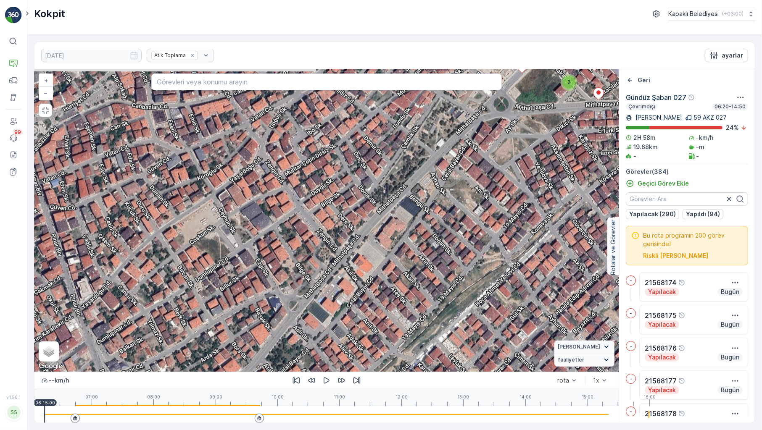
drag, startPoint x: 286, startPoint y: 234, endPoint x: 372, endPoint y: 338, distance: 134.6
click at [372, 338] on div "2 2 2 2 2 2 2 2 2 3 3 2 2 2 2 2 2 3 3 3 2 2 2 3 4 2 2 3 2 2 3 2 2 2 + − Uydu Yo…" at bounding box center [326, 220] width 584 height 303
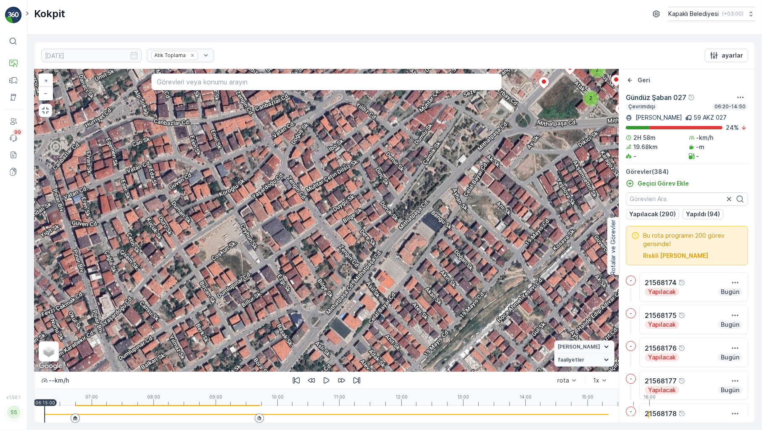
drag, startPoint x: 469, startPoint y: 217, endPoint x: 510, endPoint y: 244, distance: 48.6
click at [510, 244] on div "2 2 2 2 2 2 2 2 2 3 3 2 2 2 2 2 2 3 3 3 2 2 2 3 4 2 2 3 2 2 3 2 2 2 + − Uydu Yo…" at bounding box center [326, 220] width 584 height 303
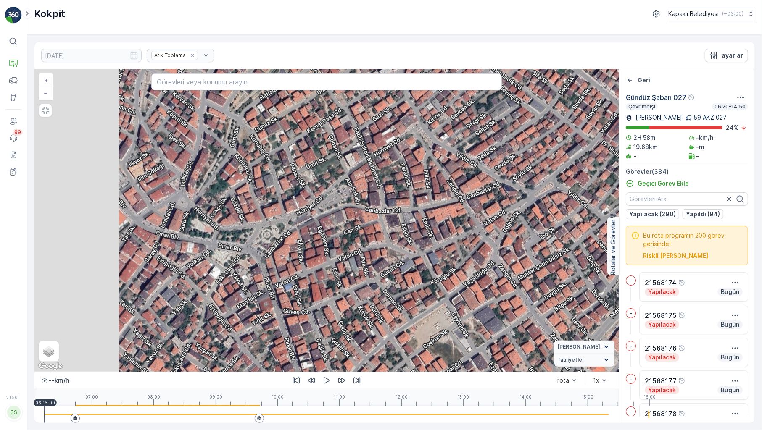
drag, startPoint x: 192, startPoint y: 209, endPoint x: 414, endPoint y: 298, distance: 239.1
click at [414, 298] on div "2 2 2 2 2 2 2 2 2 3 3 2 2 2 2 2 2 3 3 3 2 2 2 3 4 2 2 3 2 2 3 2 2 2 + − Uydu Yo…" at bounding box center [326, 220] width 584 height 303
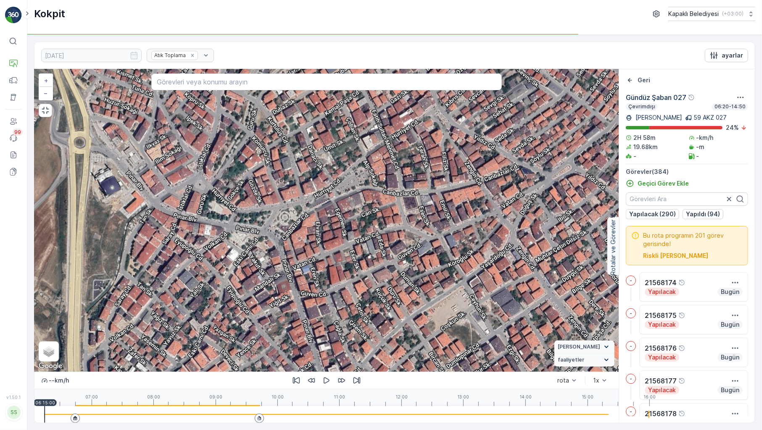
drag, startPoint x: 309, startPoint y: 320, endPoint x: 316, endPoint y: 302, distance: 19.8
click at [316, 302] on div "2 2 2 2 2 2 2 2 2 3 3 2 2 2 2 2 2 3 3 3 2 2 2 3 4 2 2 3 2 2 3 2 2 2 + − Uydu Yo…" at bounding box center [326, 220] width 584 height 303
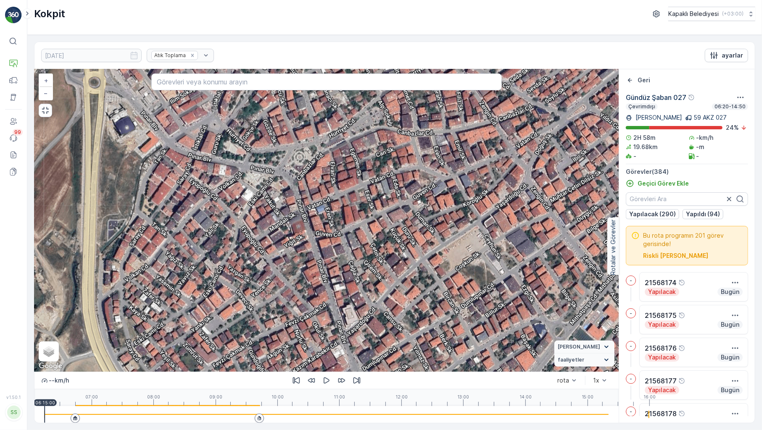
drag, startPoint x: 229, startPoint y: 254, endPoint x: 244, endPoint y: 194, distance: 61.9
click at [244, 194] on div "2 2 2 2 2 2 2 2 2 3 3 2 2 2 2 2 2 3 3 3 2 2 2 3 4 2 2 3 2 2 3 2 2 2 + − Uydu Yo…" at bounding box center [326, 220] width 584 height 303
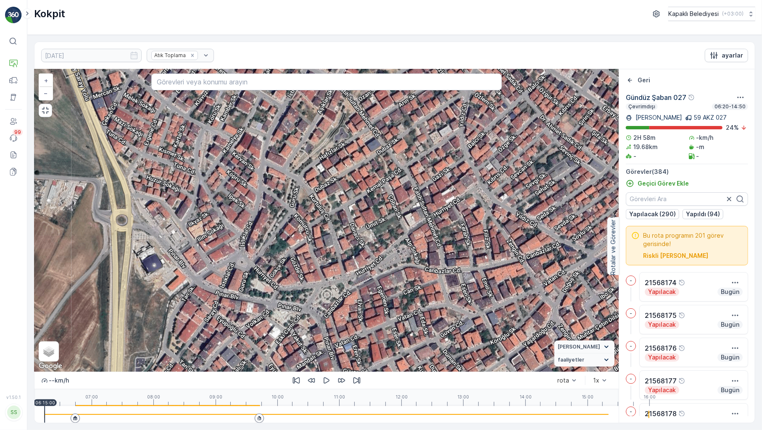
drag, startPoint x: 247, startPoint y: 183, endPoint x: 274, endPoint y: 321, distance: 140.5
click at [274, 321] on div "2 2 2 2 2 2 2 2 2 3 3 2 2 2 2 2 2 3 3 3 2 2 2 3 4 2 2 3 2 2 3 2 2 2 + − Uydu Yo…" at bounding box center [326, 220] width 584 height 303
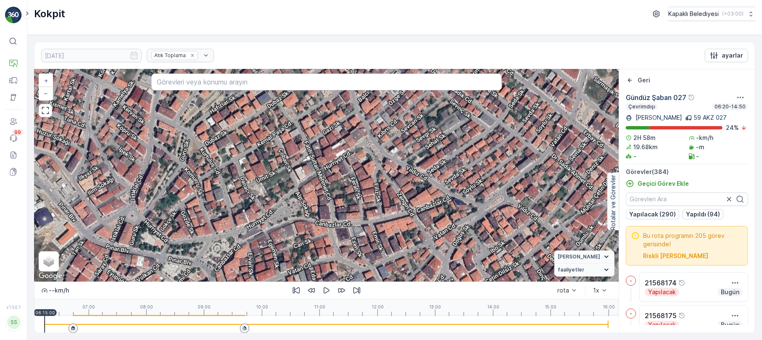
drag, startPoint x: 372, startPoint y: 192, endPoint x: 282, endPoint y: 214, distance: 92.0
click at [282, 214] on div "2 2 2 2 2 2 2 2 2 3 3 2 2 2 2 2 2 3 3 3 2 2 2 3 4 2 2 3 2 2 3 2 2 2 + − Uydu Yo…" at bounding box center [326, 175] width 584 height 212
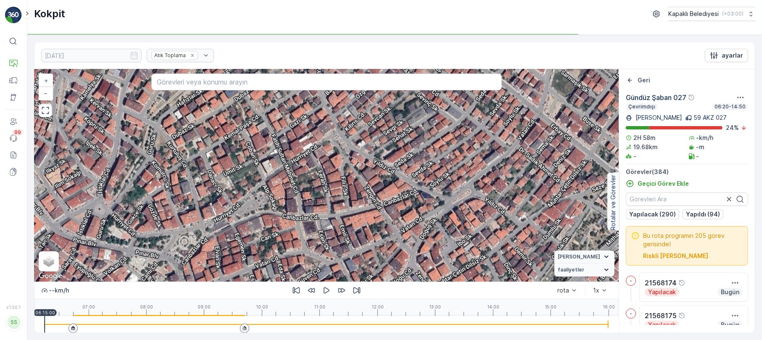
drag, startPoint x: 323, startPoint y: 161, endPoint x: 290, endPoint y: 154, distance: 33.5
click at [290, 154] on div "2 2 2 2 2 2 2 2 2 3 3 2 2 2 2 2 2 3 3 3 2 2 2 3 4 2 2 3 2 2 3 2 2 2 + − Uydu Yo…" at bounding box center [326, 175] width 584 height 212
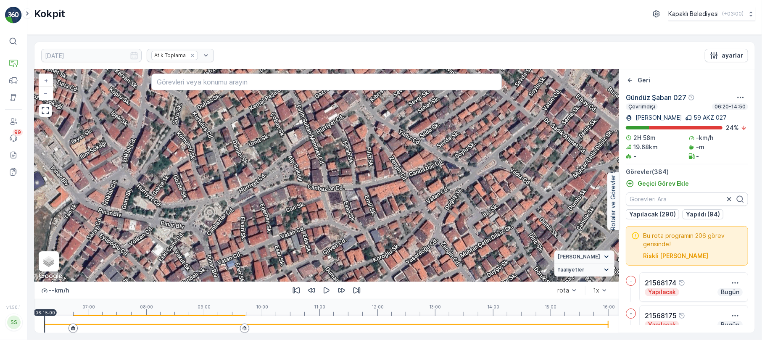
drag, startPoint x: 259, startPoint y: 224, endPoint x: 285, endPoint y: 194, distance: 38.8
click at [285, 194] on div "2 2 2 2 2 2 2 2 2 3 3 2 2 2 2 2 2 3 3 3 2 2 2 3 4 2 2 3 2 2 3 2 2 2 + − Uydu Yo…" at bounding box center [326, 175] width 584 height 212
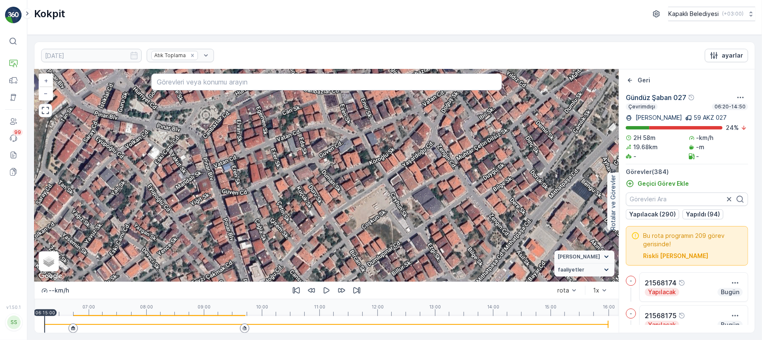
drag, startPoint x: 388, startPoint y: 200, endPoint x: 395, endPoint y: 125, distance: 75.2
click at [384, 87] on div "2 2 2 2 2 2 2 2 2 3 3 2 2 2 2 2 2 3 3 3 2 2 2 3 4 2 2 3 2 2 3 2 2 2 + − Uydu Yo…" at bounding box center [326, 175] width 584 height 212
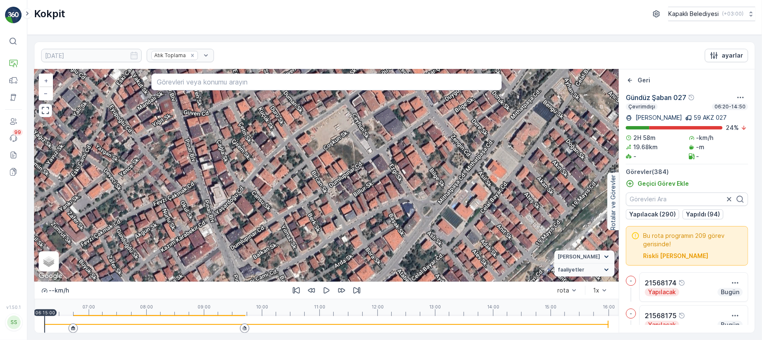
drag, startPoint x: 393, startPoint y: 185, endPoint x: 356, endPoint y: 112, distance: 82.3
click at [356, 112] on div "2 2 2 2 2 2 2 2 2 3 3 2 2 2 2 2 2 3 3 3 2 2 2 3 4 2 2 3 2 2 3 2 2 2 + − Uydu Yo…" at bounding box center [326, 175] width 584 height 212
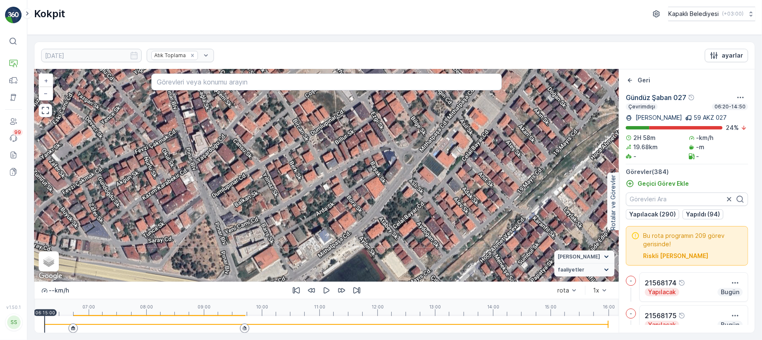
drag, startPoint x: 353, startPoint y: 203, endPoint x: 317, endPoint y: 170, distance: 48.8
click at [317, 170] on div "2 2 2 2 2 2 2 2 2 3 3 2 2 2 2 2 2 3 3 3 2 2 2 3 4 2 2 3 2 2 3 2 2 2 + − Uydu Yo…" at bounding box center [326, 175] width 584 height 212
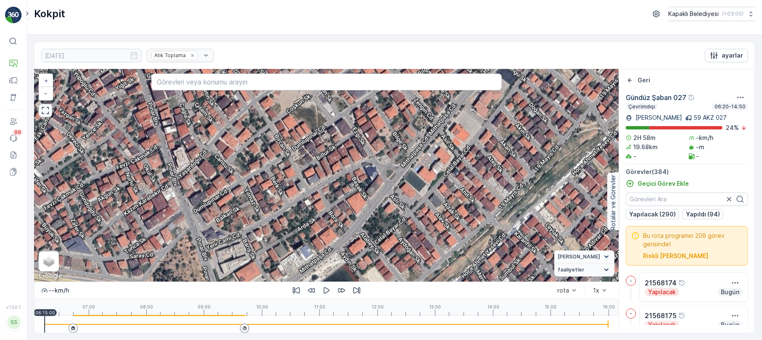
click at [44, 108] on icon "button" at bounding box center [45, 110] width 8 height 8
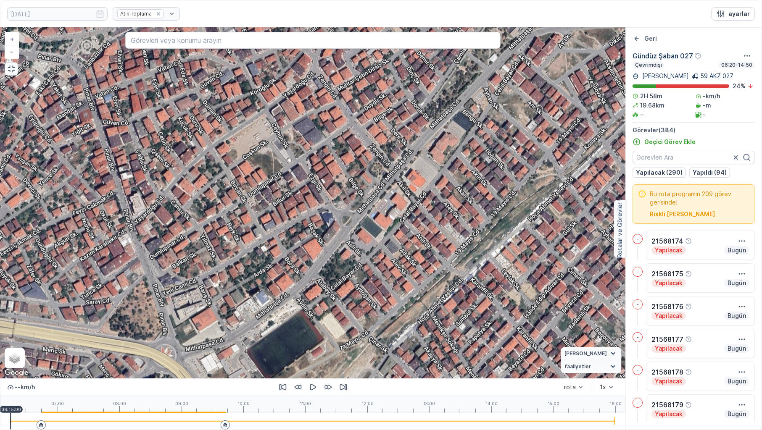
drag, startPoint x: 341, startPoint y: 236, endPoint x: 304, endPoint y: 257, distance: 42.8
click at [304, 257] on div "2 2 2 2 2 2 2 2 2 3 3 2 2 2 2 2 2 3 3 3 2 2 2 3 4 2 2 3 2 2 3 2 2 2 + − Uydu Yo…" at bounding box center [312, 203] width 625 height 351
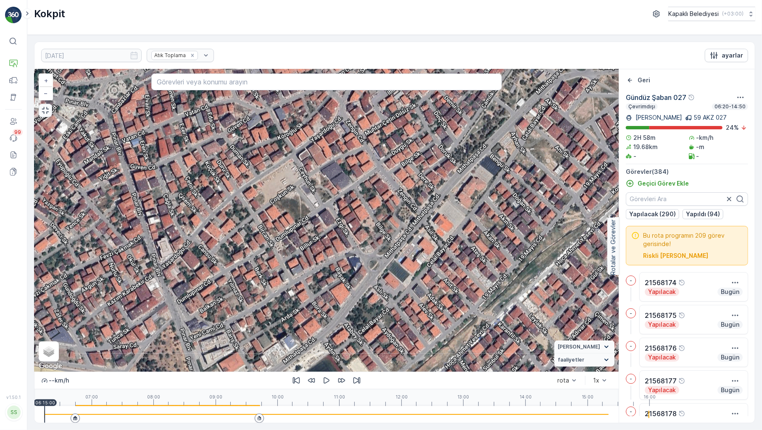
click at [41, 106] on icon "button" at bounding box center [45, 110] width 8 height 8
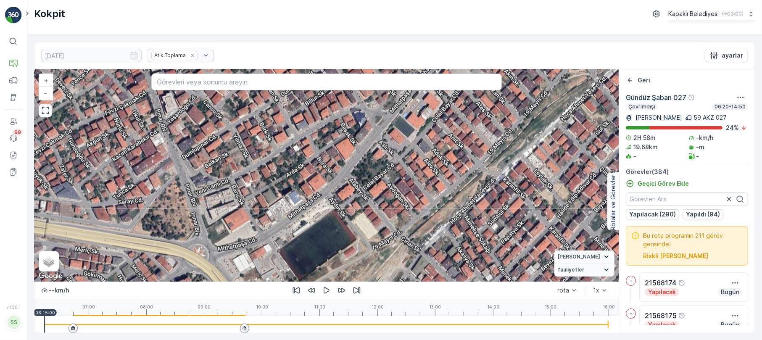
drag, startPoint x: 315, startPoint y: 182, endPoint x: 334, endPoint y: 113, distance: 70.7
click at [334, 113] on div "2 2 2 2 2 2 2 2 2 3 3 2 2 2 2 2 2 3 3 3 2 2 2 3 4 2 2 3 2 2 3 2 2 2 + − Uydu Yo…" at bounding box center [326, 175] width 584 height 212
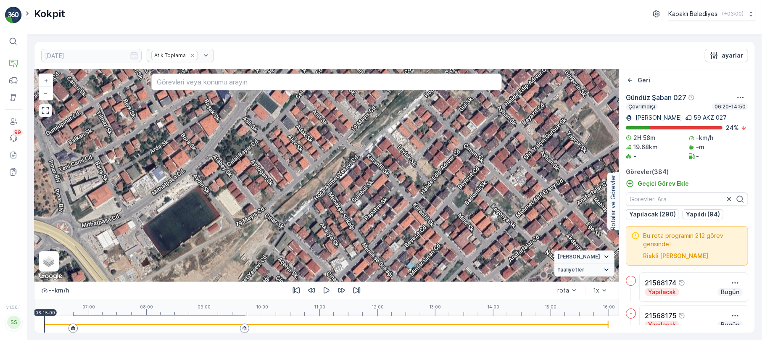
drag, startPoint x: 399, startPoint y: 179, endPoint x: 263, endPoint y: 155, distance: 138.2
click at [263, 155] on div "2 2 2 2 2 2 2 2 2 3 3 2 2 2 2 2 2 3 3 3 2 2 2 3 4 2 2 3 2 2 3 2 2 2 + − Uydu Yo…" at bounding box center [326, 175] width 584 height 212
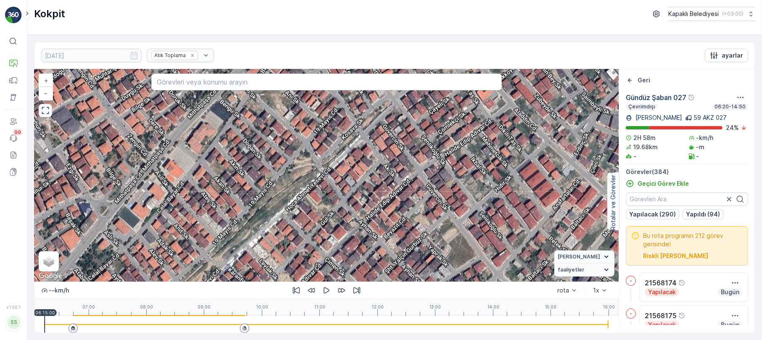
drag, startPoint x: 510, startPoint y: 189, endPoint x: 382, endPoint y: 297, distance: 167.7
click at [376, 301] on div "2 2 2 2 2 2 2 2 2 3 3 2 2 2 2 2 2 3 3 3 2 2 2 3 4 2 2 3 2 2 3 2 2 2 + − Uydu Yo…" at bounding box center [326, 201] width 584 height 264
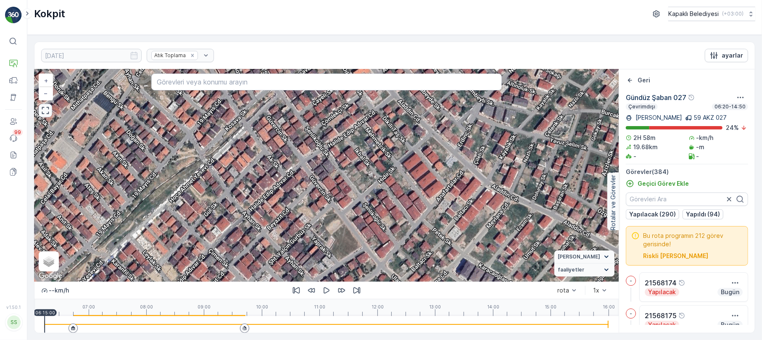
drag, startPoint x: 529, startPoint y: 228, endPoint x: 418, endPoint y: 208, distance: 112.6
click at [416, 224] on div "2 2 2 2 2 2 2 2 2 3 3 2 2 2 2 2 2 3 3 3 2 2 2 3 4 2 2 3 2 2 3 2 2 2 + − Uydu Yo…" at bounding box center [326, 175] width 584 height 212
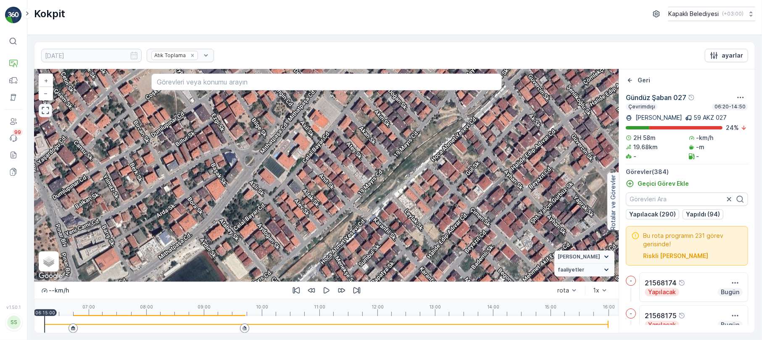
drag, startPoint x: 157, startPoint y: 143, endPoint x: 399, endPoint y: 114, distance: 244.2
click at [399, 114] on div "2 2 2 2 2 2 2 2 2 3 3 2 2 2 2 2 2 3 3 3 2 2 2 3 4 2 2 3 2 2 3 2 2 2 + − Uydu Yo…" at bounding box center [326, 175] width 584 height 212
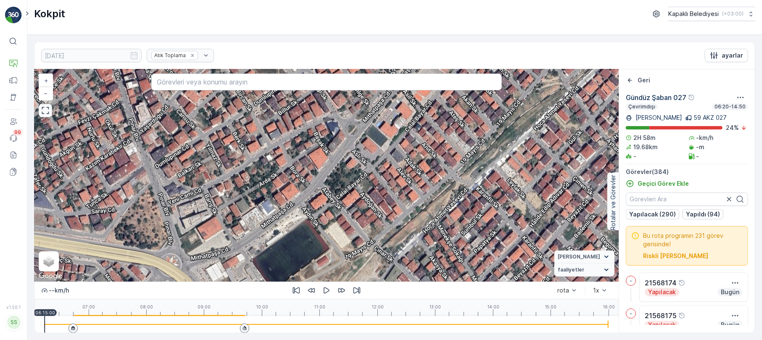
drag, startPoint x: 160, startPoint y: 225, endPoint x: 262, endPoint y: 194, distance: 107.2
click at [262, 194] on div "2 2 2 2 2 2 2 2 2 3 3 2 2 2 2 2 2 3 3 3 2 2 2 3 4 2 2 3 2 2 3 2 2 2 + − Uydu Yo…" at bounding box center [326, 175] width 584 height 212
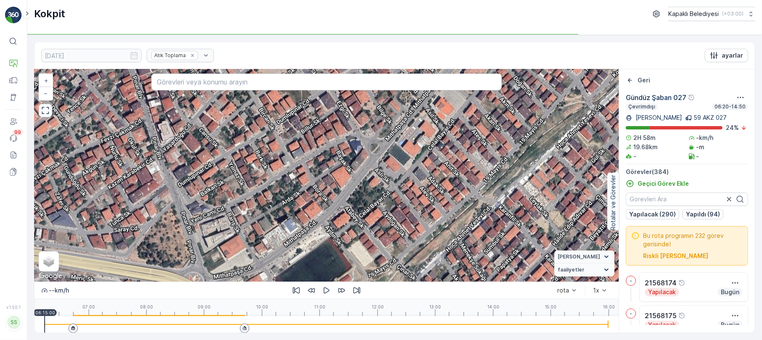
drag, startPoint x: 210, startPoint y: 208, endPoint x: 233, endPoint y: 226, distance: 29.3
click at [233, 226] on div "2 2 2 2 2 2 2 2 2 3 3 2 2 2 2 2 2 3 3 3 2 2 2 3 4 2 2 3 2 2 3 2 2 2 + − Uydu Yo…" at bounding box center [326, 175] width 584 height 212
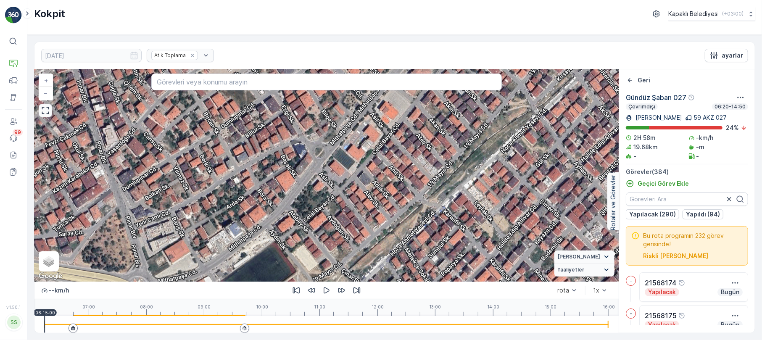
drag, startPoint x: 359, startPoint y: 168, endPoint x: 303, endPoint y: 172, distance: 55.6
click at [303, 172] on div "2 2 2 2 2 2 2 2 2 3 3 2 2 2 2 2 2 3 3 3 2 2 2 3 4 2 2 3 2 2 3 2 2 2 + − Uydu Yo…" at bounding box center [326, 175] width 584 height 212
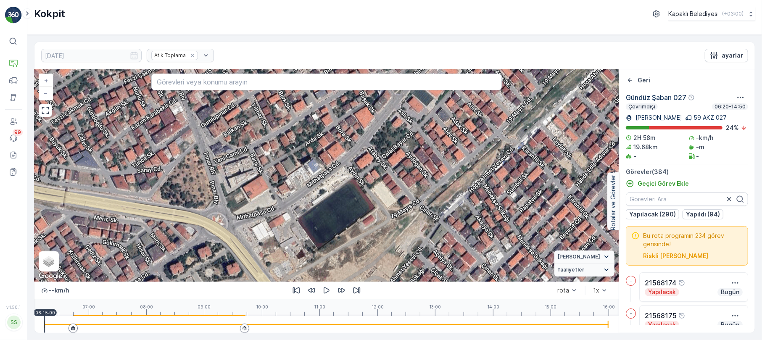
drag, startPoint x: 179, startPoint y: 216, endPoint x: 267, endPoint y: 145, distance: 112.8
click at [267, 145] on div "2 2 2 2 2 2 2 2 2 3 3 2 2 2 2 2 2 3 3 3 2 2 2 3 4 2 2 3 2 2 3 2 2 2 + − Uydu Yo…" at bounding box center [326, 175] width 584 height 212
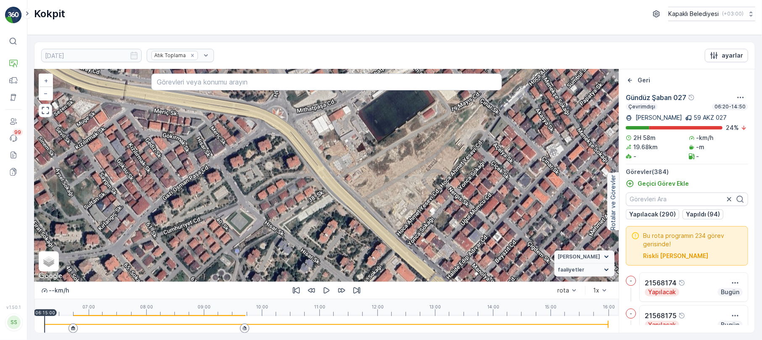
drag, startPoint x: 196, startPoint y: 221, endPoint x: 247, endPoint y: 120, distance: 113.2
click at [247, 120] on div "2 2 2 2 2 2 2 2 2 3 3 2 2 2 2 2 2 3 3 3 2 2 2 3 4 2 2 3 2 2 3 2 2 2 + − Uydu Yo…" at bounding box center [326, 175] width 584 height 212
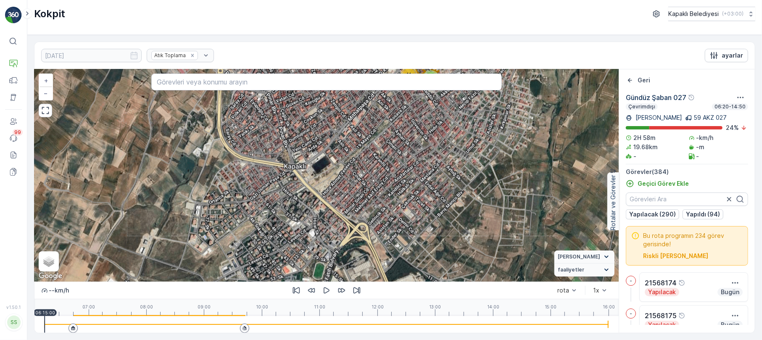
drag, startPoint x: 279, startPoint y: 209, endPoint x: 302, endPoint y: 247, distance: 44.1
click at [302, 247] on div "2 4 2 3 3 4 3 6 2 4 3 3 3 3 2 3 8 5 2 4 2 3 5 5 11 3 2 2 6 2 4 5 3 5 6 3 2 2 3 …" at bounding box center [326, 175] width 584 height 212
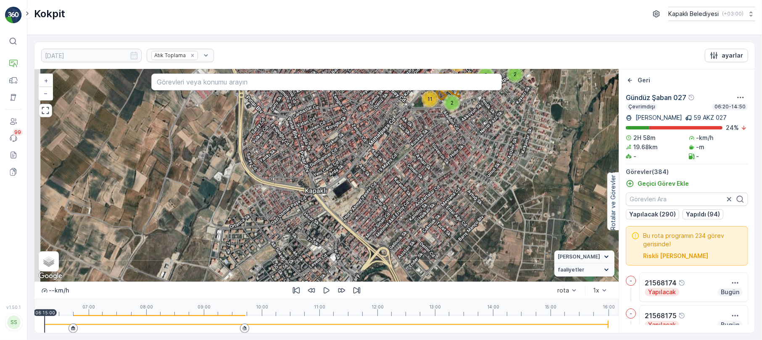
drag, startPoint x: 259, startPoint y: 177, endPoint x: 280, endPoint y: 202, distance: 32.2
click at [280, 202] on div "2 4 2 3 3 4 3 6 2 4 3 3 3 3 2 3 8 5 2 4 2 3 5 5 11 3 2 2 6 2 4 5 3 5 6 3 2 2 3 …" at bounding box center [326, 175] width 584 height 212
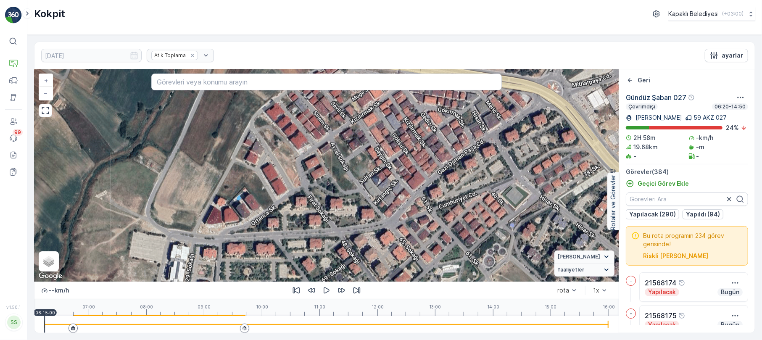
drag, startPoint x: 268, startPoint y: 251, endPoint x: 271, endPoint y: 226, distance: 24.6
click at [271, 226] on div "2 2 2 2 2 2 2 2 2 3 3 2 2 2 2 2 2 3 3 3 2 2 2 3 4 2 2 3 2 2 3 2 2 2 + − Uydu Yo…" at bounding box center [326, 175] width 584 height 212
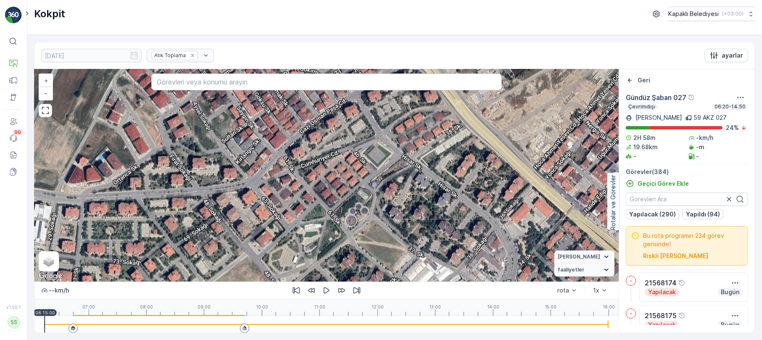
drag, startPoint x: 456, startPoint y: 217, endPoint x: 325, endPoint y: 180, distance: 136.1
click at [325, 180] on div "2 2 2 2 2 2 2 2 2 3 3 2 2 2 2 2 2 3 3 3 2 2 2 3 4 2 2 3 2 2 3 2 2 2 + − Uydu Yo…" at bounding box center [326, 175] width 584 height 212
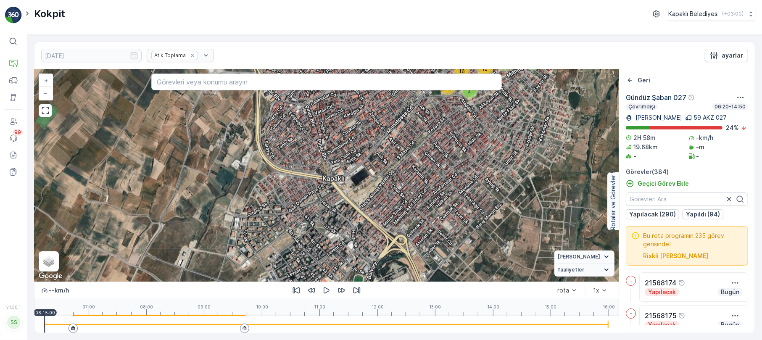
drag, startPoint x: 335, startPoint y: 198, endPoint x: 311, endPoint y: 261, distance: 67.2
click at [311, 261] on div "2 4 2 3 3 4 3 6 2 4 3 3 3 3 2 3 8 5 2 4 2 3 5 5 11 3 2 2 6 2 4 5 3 5 6 3 2 2 3 …" at bounding box center [326, 175] width 584 height 212
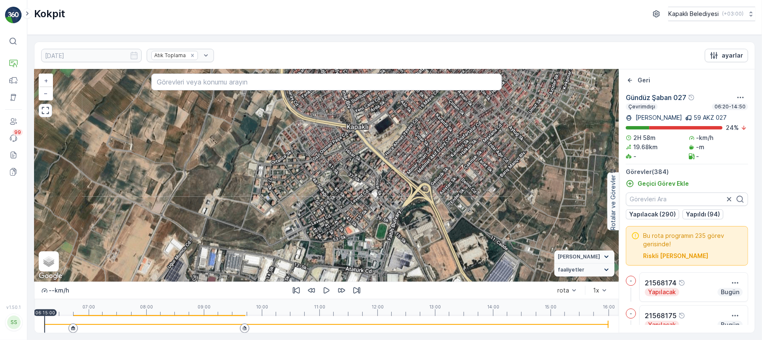
drag, startPoint x: 313, startPoint y: 229, endPoint x: 337, endPoint y: 177, distance: 57.0
click at [337, 177] on div "2 4 2 3 3 4 3 6 2 4 3 3 3 3 2 3 8 5 2 4 2 3 5 5 11 3 2 2 6 2 4 5 3 5 6 3 2 2 3 …" at bounding box center [326, 175] width 584 height 212
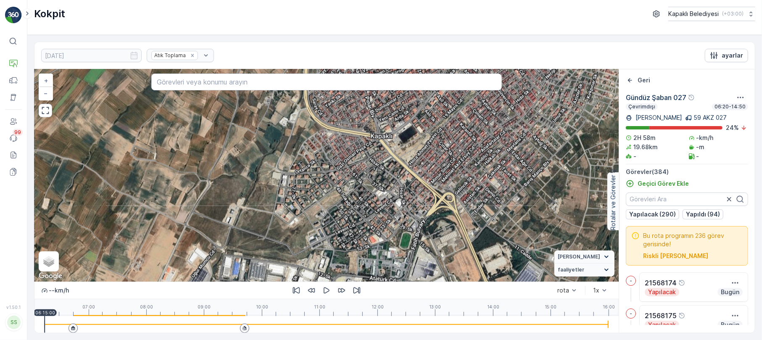
drag, startPoint x: 343, startPoint y: 202, endPoint x: 361, endPoint y: 222, distance: 27.1
click at [361, 222] on div "2 4 2 3 3 4 3 6 2 4 3 3 3 3 2 3 8 5 2 4 2 3 5 5 11 3 2 2 6 2 4 5 3 5 6 3 2 2 3 …" at bounding box center [326, 175] width 584 height 212
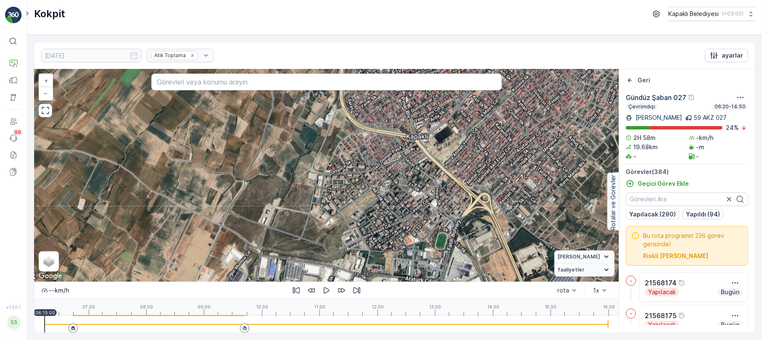
drag, startPoint x: 335, startPoint y: 195, endPoint x: 371, endPoint y: 194, distance: 35.7
click at [371, 194] on div "2 4 2 3 3 4 3 6 2 4 3 3 3 3 2 3 8 5 2 4 2 3 5 5 11 3 2 2 6 2 4 5 3 5 6 3 2 2 3 …" at bounding box center [326, 175] width 584 height 212
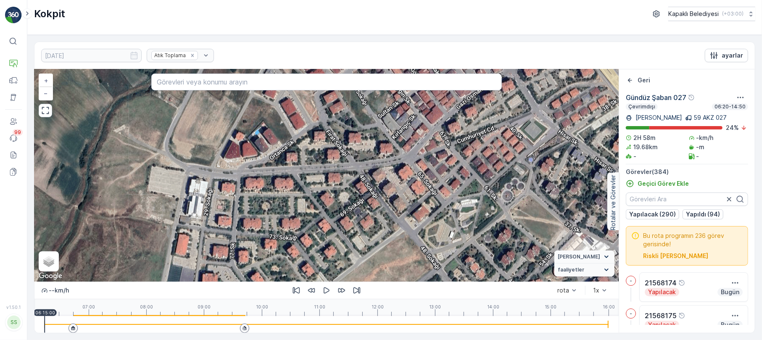
drag, startPoint x: 416, startPoint y: 189, endPoint x: 377, endPoint y: 219, distance: 49.0
click at [377, 220] on div "2 2 2 2 2 2 2 2 2 3 3 2 2 2 2 2 2 3 3 3 2 2 2 3 4 2 2 3 2 2 3 2 2 2 + − Uydu Yo…" at bounding box center [326, 175] width 584 height 212
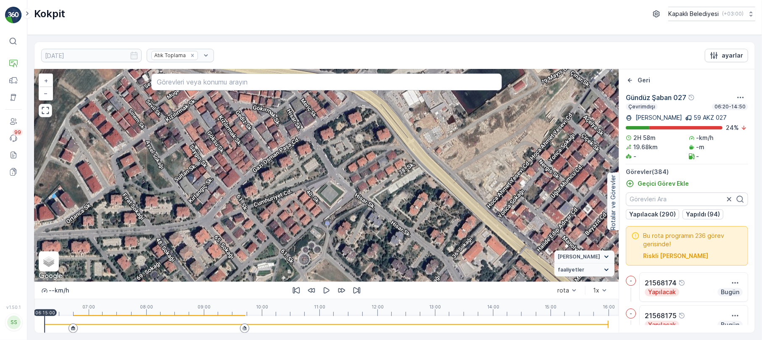
drag, startPoint x: 509, startPoint y: 207, endPoint x: 307, endPoint y: 268, distance: 210.8
click at [307, 268] on div "2 2 2 2 2 2 2 2 2 3 3 2 2 2 2 2 2 3 3 3 2 2 2 3 4 2 2 3 2 2 3 2 2 2 + − Uydu Yo…" at bounding box center [326, 175] width 584 height 212
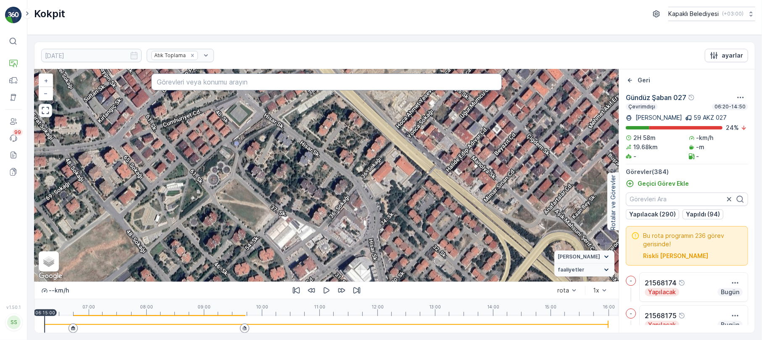
drag, startPoint x: 331, startPoint y: 182, endPoint x: 214, endPoint y: 69, distance: 162.9
click at [214, 71] on div "2 2 2 2 2 2 2 2 2 3 3 2 2 2 2 2 2 3 3 3 2 2 2 3 4 2 2 3 2 2 3 2 2 2 + − Uydu Yo…" at bounding box center [326, 175] width 584 height 212
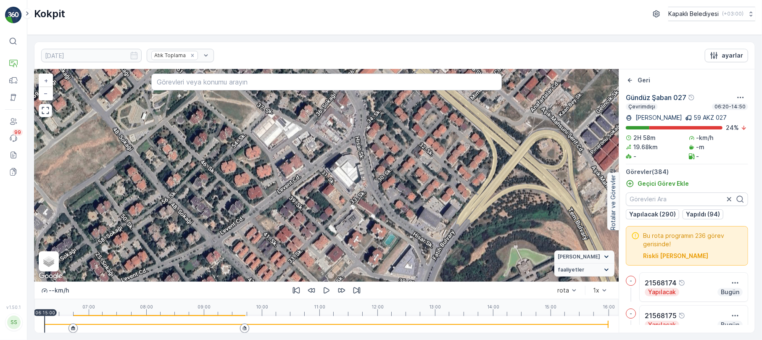
drag, startPoint x: 318, startPoint y: 212, endPoint x: 305, endPoint y: 110, distance: 103.0
click at [305, 110] on div "2 2 2 2 2 2 2 2 2 3 3 2 2 2 2 2 2 3 3 3 2 2 2 3 4 2 2 3 2 2 3 2 2 2 + − Uydu Yo…" at bounding box center [326, 175] width 584 height 212
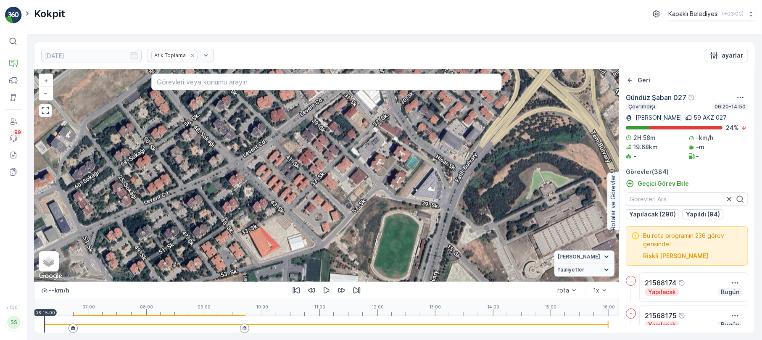
drag, startPoint x: 353, startPoint y: 191, endPoint x: 376, endPoint y: 113, distance: 80.6
click at [376, 113] on div "2 2 2 2 2 2 2 2 2 3 3 2 2 2 2 2 2 3 3 3 2 2 2 3 4 2 2 3 2 2 3 2 2 2 + − Uydu Yo…" at bounding box center [326, 175] width 584 height 212
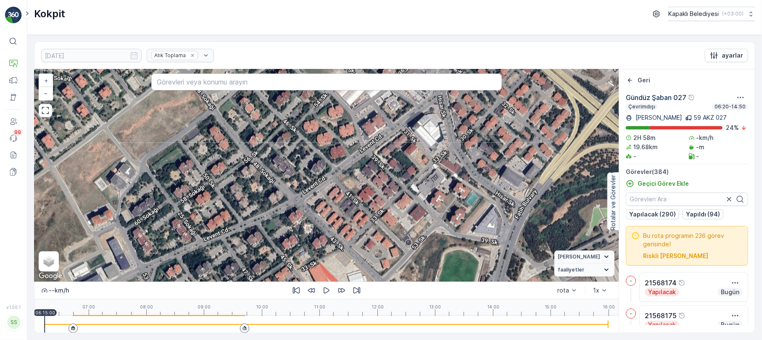
drag, startPoint x: 340, startPoint y: 169, endPoint x: 400, endPoint y: 205, distance: 70.0
click at [400, 205] on div "2 2 2 2 2 2 2 2 2 3 3 2 2 2 2 2 2 3 3 3 2 2 2 3 4 2 2 3 2 2 3 2 2 2 + − Uydu Yo…" at bounding box center [326, 175] width 584 height 212
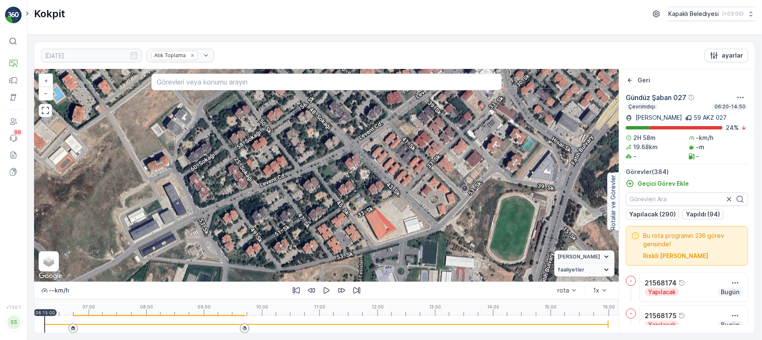
drag, startPoint x: 326, startPoint y: 202, endPoint x: 356, endPoint y: 187, distance: 33.3
click at [356, 187] on div "2 2 2 2 2 2 2 2 2 3 3 2 2 2 2 2 2 3 3 3 2 2 2 3 4 2 2 3 2 2 3 2 2 2 + − Uydu Yo…" at bounding box center [326, 175] width 584 height 212
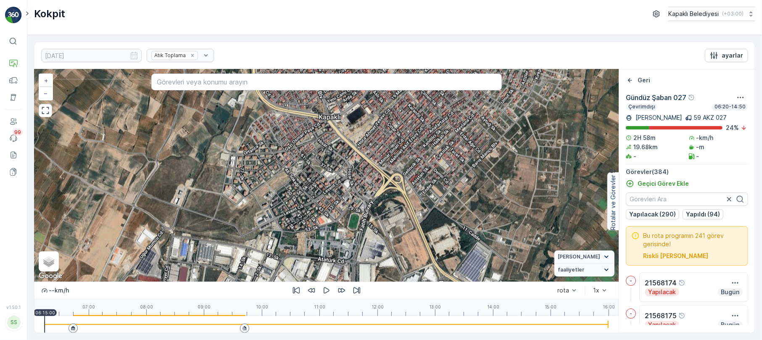
drag, startPoint x: 343, startPoint y: 167, endPoint x: 320, endPoint y: 178, distance: 25.6
click at [320, 178] on div "2 4 2 3 3 4 3 6 2 4 3 3 3 3 2 3 8 5 2 4 2 3 5 5 11 3 2 2 6 2 4 5 3 5 6 3 2 2 3 …" at bounding box center [326, 175] width 584 height 212
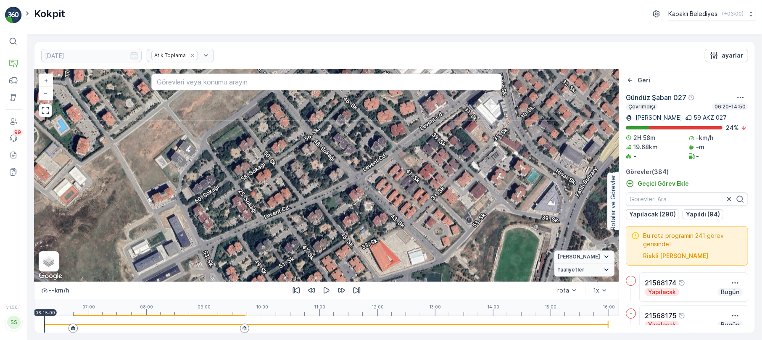
drag, startPoint x: 412, startPoint y: 241, endPoint x: 417, endPoint y: 175, distance: 66.2
click at [417, 175] on div "2 2 2 2 2 2 2 2 2 3 3 2 2 2 2 2 2 3 3 3 2 2 2 3 4 2 2 3 2 2 3 2 2 2 + − Uydu Yo…" at bounding box center [326, 175] width 584 height 212
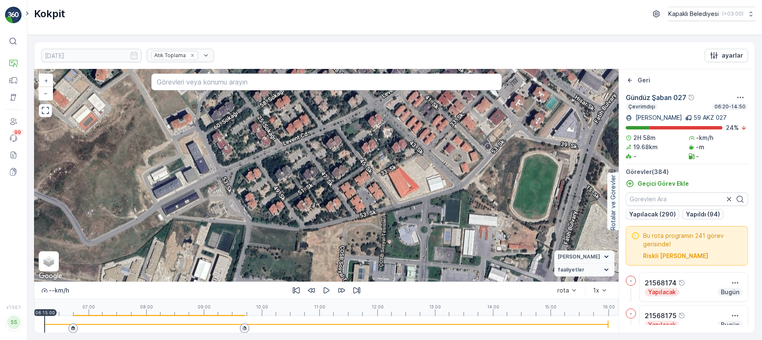
drag, startPoint x: 337, startPoint y: 232, endPoint x: 357, endPoint y: 162, distance: 73.0
click at [357, 162] on div "2 2 2 2 2 2 2 2 2 3 3 2 2 2 2 2 2 3 3 3 2 2 2 3 4 2 2 3 2 2 3 2 2 2 + − Uydu Yo…" at bounding box center [326, 175] width 584 height 212
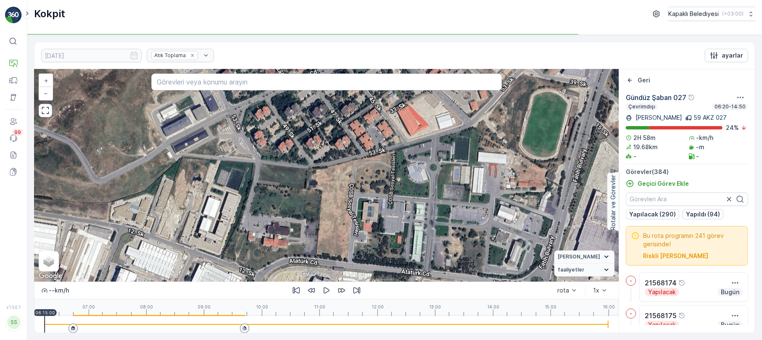
drag, startPoint x: 417, startPoint y: 208, endPoint x: 426, endPoint y: 151, distance: 57.8
click at [426, 151] on div "2 2 2 2 2 2 2 2 2 3 3 2 2 2 2 2 2 3 3 3 2 2 2 3 4 2 2 3 2 2 3 2 2 2 + − Uydu Yo…" at bounding box center [326, 175] width 584 height 212
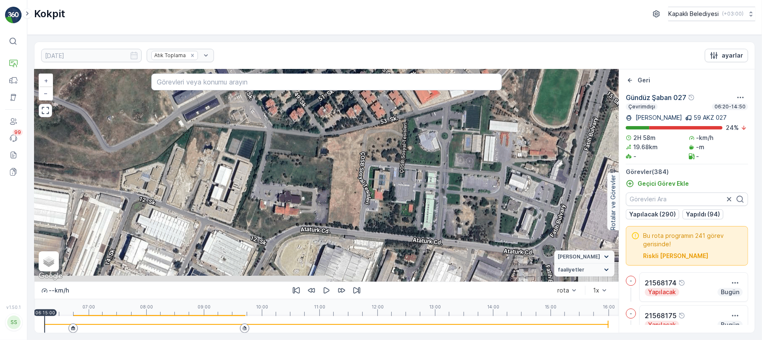
drag, startPoint x: 399, startPoint y: 206, endPoint x: 410, endPoint y: 175, distance: 32.6
click at [410, 175] on div "2 2 2 2 2 2 2 2 2 3 3 2 2 2 2 2 2 3 3 3 2 2 2 3 4 2 2 3 2 2 3 2 2 2 + − Uydu Yo…" at bounding box center [326, 175] width 584 height 212
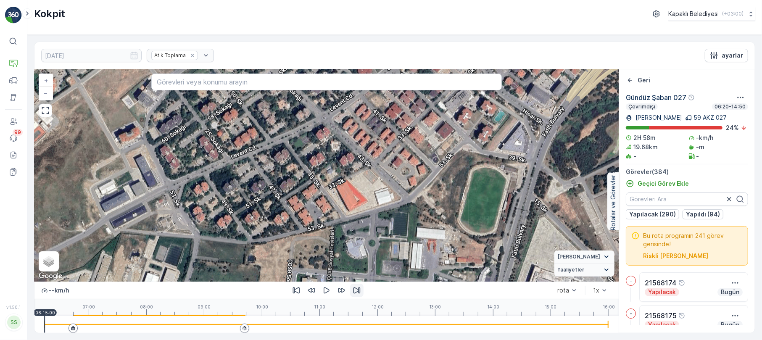
drag, startPoint x: 436, startPoint y: 166, endPoint x: 352, endPoint y: 291, distance: 150.8
click at [352, 291] on div "2 2 2 2 2 2 2 2 2 3 3 2 2 2 2 2 2 3 3 3 2 2 2 3 4 2 2 3 2 2 3 2 2 2 + − Uydu Yo…" at bounding box center [326, 201] width 584 height 264
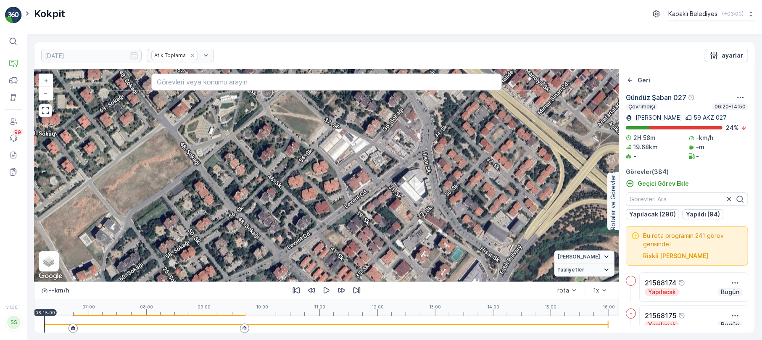
drag, startPoint x: 391, startPoint y: 145, endPoint x: 359, endPoint y: 269, distance: 128.4
click at [359, 269] on div "2 2 2 2 2 2 2 2 2 3 3 2 2 2 2 2 2 3 3 3 2 2 2 3 4 2 2 3 2 2 3 2 2 2 + − Uydu Yo…" at bounding box center [326, 175] width 584 height 212
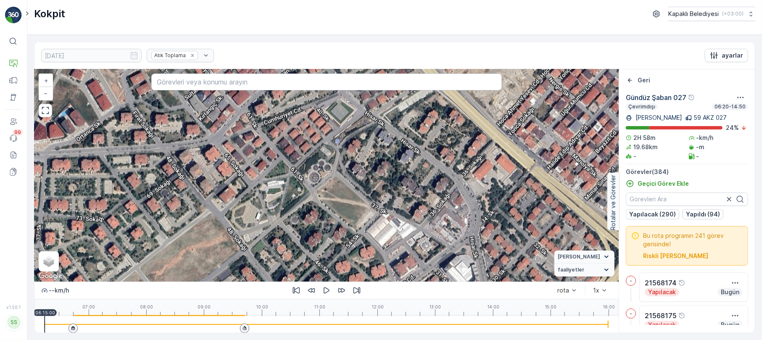
drag, startPoint x: 365, startPoint y: 150, endPoint x: 424, endPoint y: 248, distance: 114.3
click at [424, 248] on div "2 2 2 2 2 2 2 2 2 3 3 2 2 2 2 2 2 3 3 3 2 2 2 3 4 2 2 3 2 2 3 2 2 2 + − Uydu Yo…" at bounding box center [326, 175] width 584 height 212
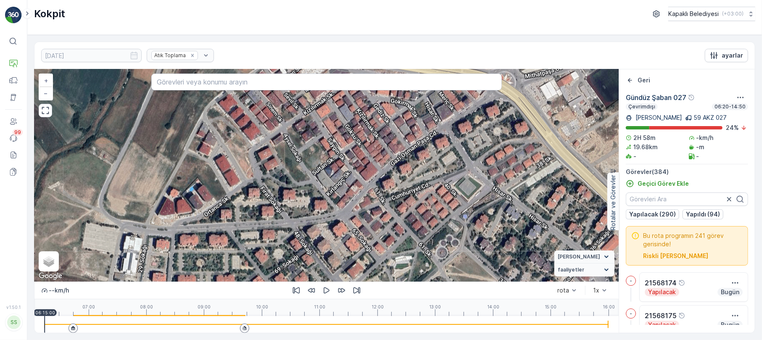
drag, startPoint x: 314, startPoint y: 184, endPoint x: 418, endPoint y: 229, distance: 113.7
click at [418, 229] on div "2 2 2 2 2 2 2 2 2 3 3 2 2 2 2 2 2 3 3 3 2 2 2 3 4 2 2 3 2 2 3 2 2 2 + − Uydu Yo…" at bounding box center [326, 175] width 584 height 212
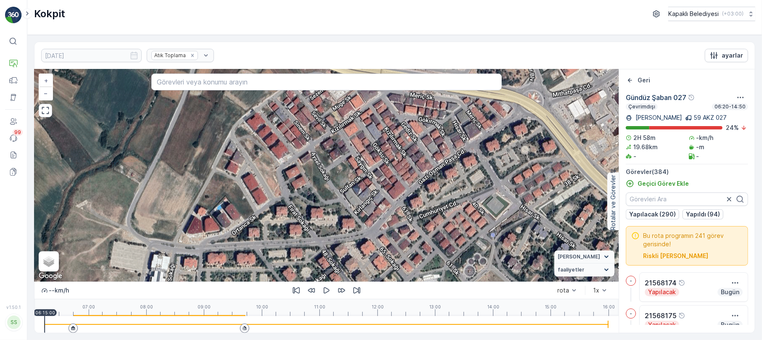
drag, startPoint x: 351, startPoint y: 198, endPoint x: 368, endPoint y: 204, distance: 18.9
click at [368, 204] on div "2 2 2 2 2 2 2 2 2 3 3 2 2 2 2 2 2 3 3 3 2 2 2 3 4 2 2 3 2 2 3 2 2 2 + − Uydu Yo…" at bounding box center [326, 175] width 584 height 212
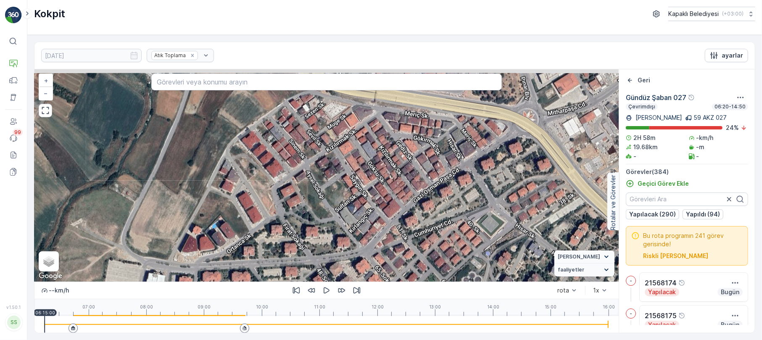
drag, startPoint x: 376, startPoint y: 169, endPoint x: 367, endPoint y: 195, distance: 27.9
click at [367, 195] on div "2 2 2 2 2 2 2 2 2 3 3 2 2 2 2 2 2 3 3 3 2 2 2 3 4 2 2 3 2 2 3 2 2 2 + − Uydu Yo…" at bounding box center [326, 175] width 584 height 212
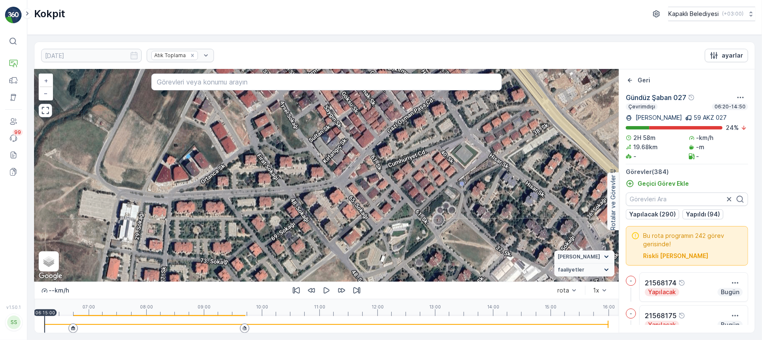
drag, startPoint x: 355, startPoint y: 190, endPoint x: 280, endPoint y: 111, distance: 109.1
click at [280, 112] on div "2 2 2 2 2 2 2 2 2 3 3 2 2 2 2 2 2 3 3 3 2 2 2 3 4 2 2 3 2 2 3 2 2 2 + − Uydu Yo…" at bounding box center [326, 175] width 584 height 212
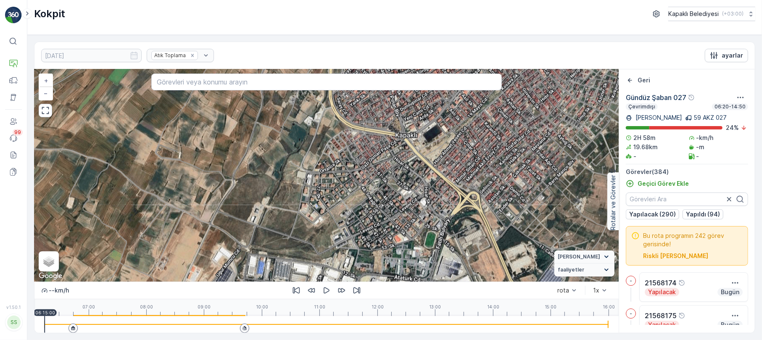
drag, startPoint x: 431, startPoint y: 227, endPoint x: 389, endPoint y: 195, distance: 52.8
click at [389, 195] on div "2 4 2 3 3 4 3 6 2 4 3 3 3 3 2 3 8 5 2 4 2 3 5 5 11 3 2 2 6 2 4 5 3 5 6 3 2 2 3 …" at bounding box center [326, 175] width 584 height 212
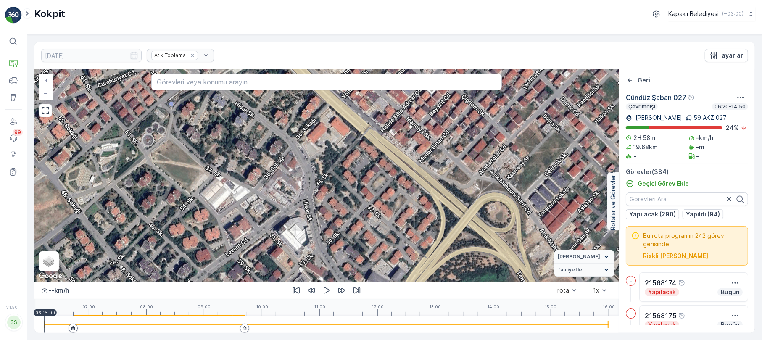
drag, startPoint x: 506, startPoint y: 217, endPoint x: 295, endPoint y: 218, distance: 211.4
click at [295, 218] on div "2 2 2 2 2 2 2 2 2 3 3 2 2 2 2 2 2 3 3 3 2 2 2 3 4 2 2 3 2 2 3 2 2 2 + − Uydu Yo…" at bounding box center [326, 175] width 584 height 212
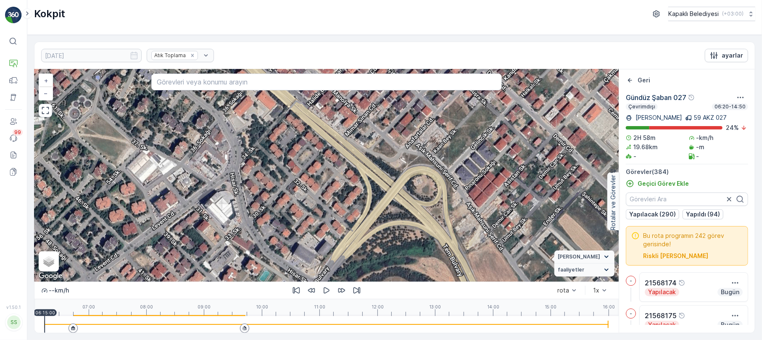
drag, startPoint x: 488, startPoint y: 208, endPoint x: 422, endPoint y: 169, distance: 76.9
click at [424, 171] on div "2 2 2 2 2 2 2 2 2 3 3 2 2 2 2 2 2 3 3 3 2 2 2 3 4 2 2 3 2 2 3 2 2 2 + − Uydu Yo…" at bounding box center [326, 175] width 584 height 212
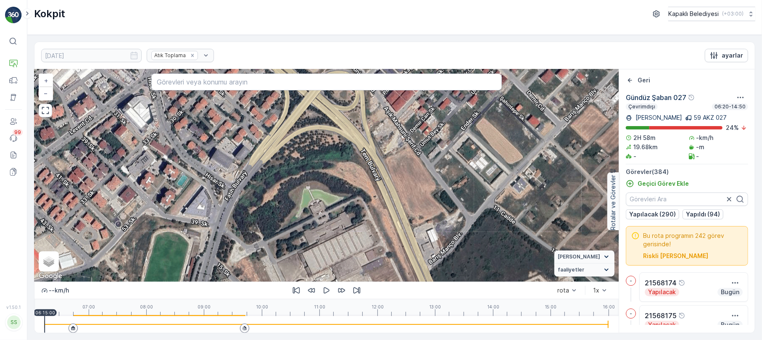
drag, startPoint x: 527, startPoint y: 249, endPoint x: 457, endPoint y: 170, distance: 104.8
click at [457, 170] on div "2 2 2 2 2 2 2 2 2 3 3 2 2 2 2 2 2 3 3 3 2 2 2 3 4 2 2 3 2 2 3 2 2 2 + − Uydu Yo…" at bounding box center [326, 175] width 584 height 212
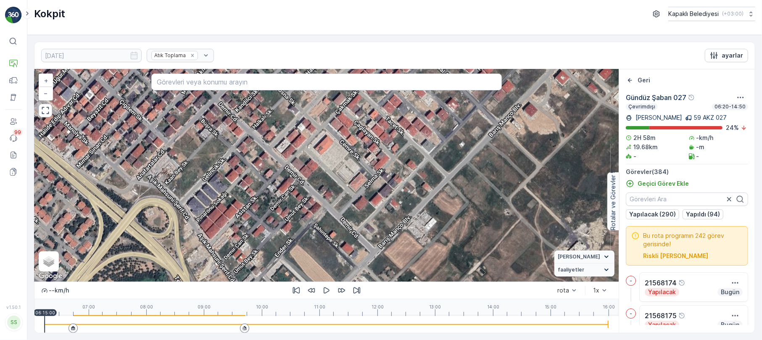
drag, startPoint x: 457, startPoint y: 175, endPoint x: 271, endPoint y: 303, distance: 225.8
click at [271, 303] on div "2 2 2 2 2 2 2 2 2 3 3 2 2 2 2 2 2 3 3 3 2 2 2 3 4 2 2 3 2 2 3 2 2 2 + − Uydu Yo…" at bounding box center [326, 201] width 584 height 264
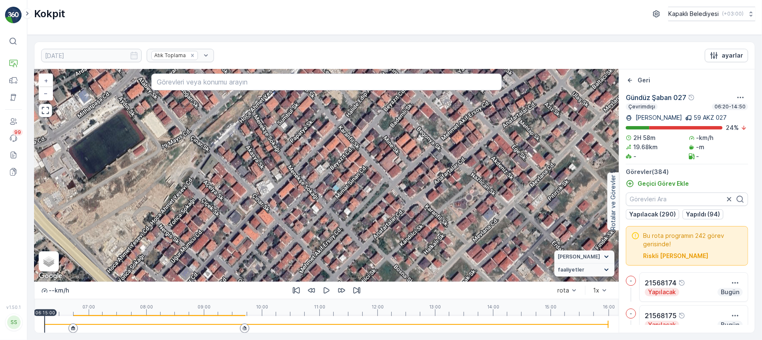
drag, startPoint x: 409, startPoint y: 170, endPoint x: 533, endPoint y: 322, distance: 196.5
click at [533, 322] on div "2 2 2 2 2 2 2 2 2 3 3 2 2 2 2 2 2 3 3 3 2 2 2 3 4 2 2 3 2 2 3 2 2 2 + − Uydu Yo…" at bounding box center [326, 201] width 584 height 264
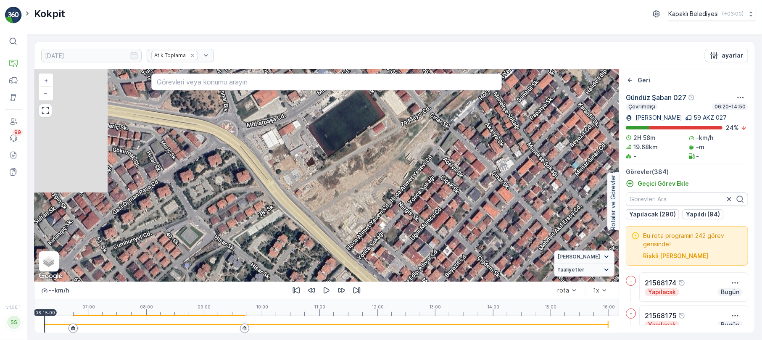
drag, startPoint x: 280, startPoint y: 204, endPoint x: 436, endPoint y: 195, distance: 156.2
click at [435, 196] on div "2 2 2 2 2 2 2 2 2 3 3 2 2 2 2 2 2 3 3 3 2 2 2 3 4 2 2 3 2 2 3 2 2 2 + − Uydu Yo…" at bounding box center [326, 175] width 584 height 212
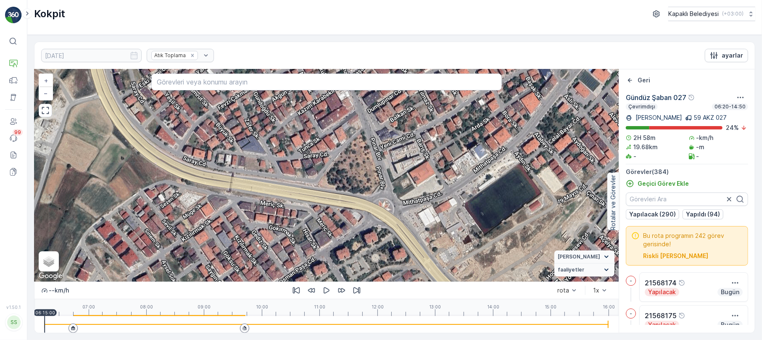
drag, startPoint x: 256, startPoint y: 222, endPoint x: 406, endPoint y: 303, distance: 169.8
click at [406, 303] on div "2 2 2 2 2 2 2 2 2 3 3 2 2 2 2 2 2 3 3 3 2 2 2 3 4 2 2 3 2 2 3 2 2 2 + − Uydu Yo…" at bounding box center [326, 201] width 584 height 264
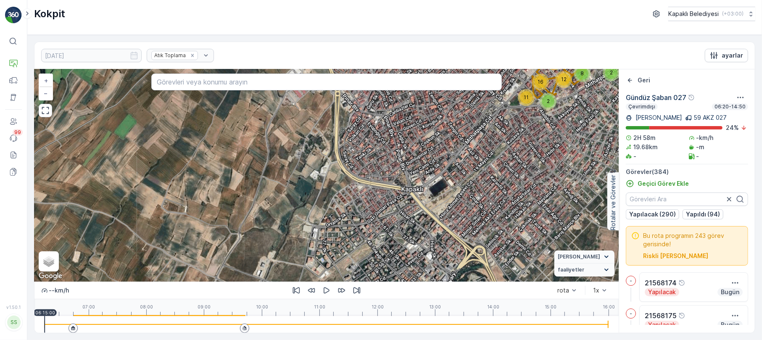
drag, startPoint x: 198, startPoint y: 188, endPoint x: 345, endPoint y: 150, distance: 151.5
click at [345, 150] on div "2 4 2 3 3 4 3 6 2 4 3 3 3 3 2 3 8 5 2 4 2 3 5 5 11 3 2 2 6 2 4 5 3 5 6 3 2 2 3 …" at bounding box center [326, 175] width 584 height 212
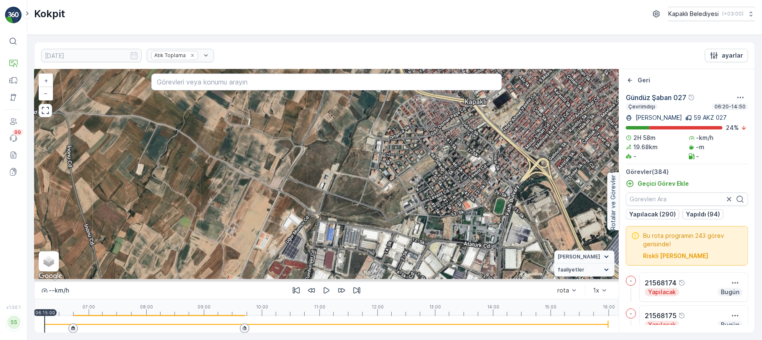
drag, startPoint x: 340, startPoint y: 229, endPoint x: 399, endPoint y: 143, distance: 104.3
click at [399, 143] on div "2 4 2 3 3 4 3 6 2 4 3 3 3 3 2 3 8 5 2 4 2 3 5 5 11 3 2 2 6 2 4 5 3 5 6 3 2 2 3 …" at bounding box center [326, 175] width 584 height 212
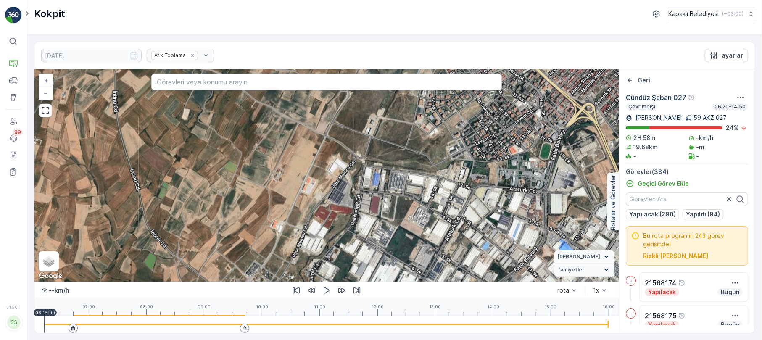
drag, startPoint x: 354, startPoint y: 219, endPoint x: 396, endPoint y: 171, distance: 64.1
click at [396, 171] on div "2 4 2 3 3 4 3 6 2 4 3 3 3 3 2 3 8 5 2 4 2 3 5 5 11 3 2 2 6 2 4 5 3 5 6 3 2 2 3 …" at bounding box center [326, 175] width 584 height 212
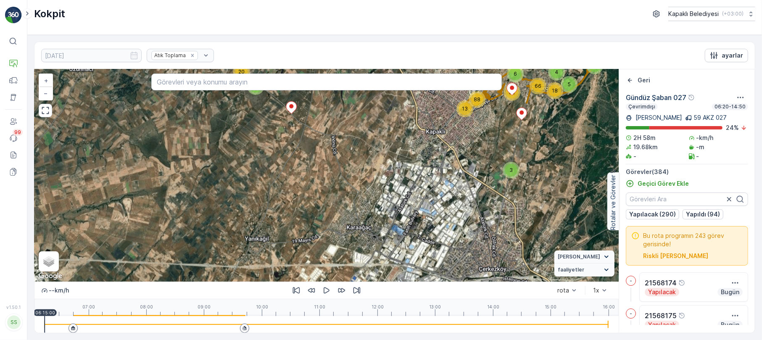
drag, startPoint x: 361, startPoint y: 221, endPoint x: 372, endPoint y: 213, distance: 13.8
click at [372, 213] on div "2 6 4 20 20 5 46 3 5 3 12 5 4 18 6 88 66 52 13 + − Uydu Yol haritası Arazi Karı…" at bounding box center [326, 175] width 584 height 212
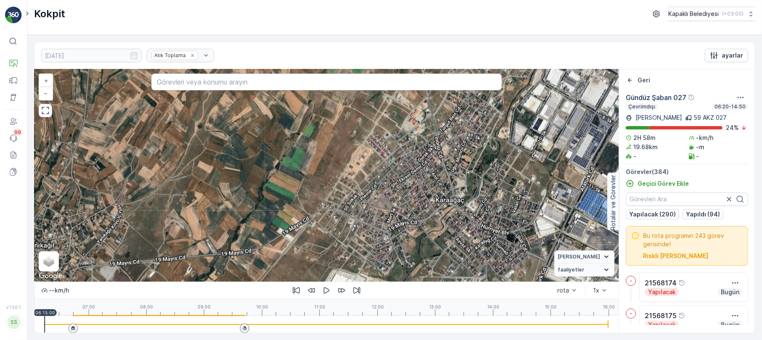
drag, startPoint x: 471, startPoint y: 207, endPoint x: 426, endPoint y: 209, distance: 45.0
click at [426, 209] on div "2 4 2 3 3 4 3 6 2 4 3 3 3 3 2 3 8 5 2 4 2 3 5 5 11 3 2 2 6 2 4 5 3 5 6 3 2 2 3 …" at bounding box center [326, 175] width 584 height 212
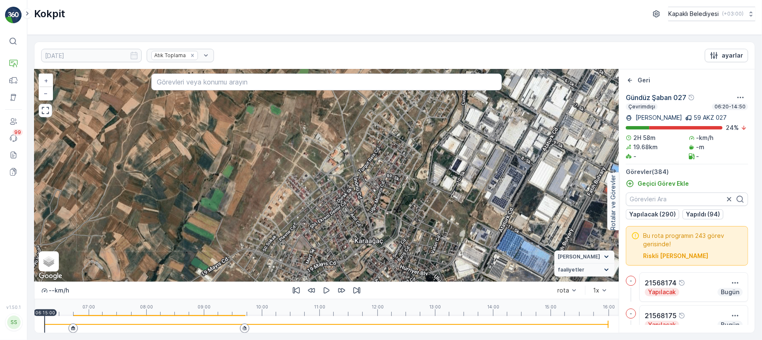
drag, startPoint x: 471, startPoint y: 183, endPoint x: 390, endPoint y: 224, distance: 90.8
click at [390, 224] on div "2 4 2 3 3 4 3 6 2 4 3 3 3 3 2 3 8 5 2 4 2 3 5 5 11 3 2 2 6 2 4 5 3 5 6 3 2 2 3 …" at bounding box center [326, 175] width 584 height 212
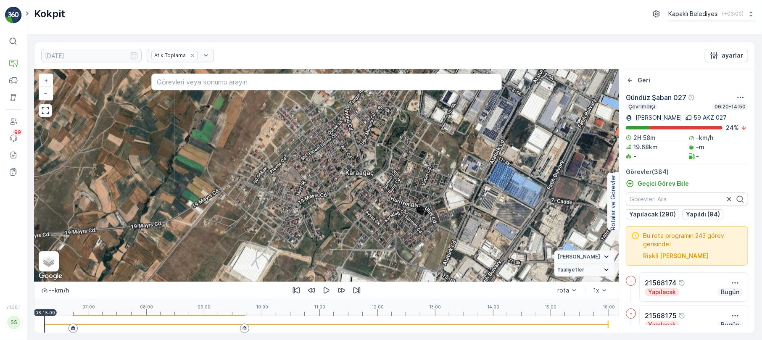
drag, startPoint x: 428, startPoint y: 231, endPoint x: 422, endPoint y: 160, distance: 71.7
click at [419, 162] on div "2 4 2 3 3 4 3 6 2 4 3 3 3 3 2 3 8 5 2 4 2 3 5 5 11 3 2 2 6 2 4 5 3 5 6 3 2 2 3 …" at bounding box center [326, 175] width 584 height 212
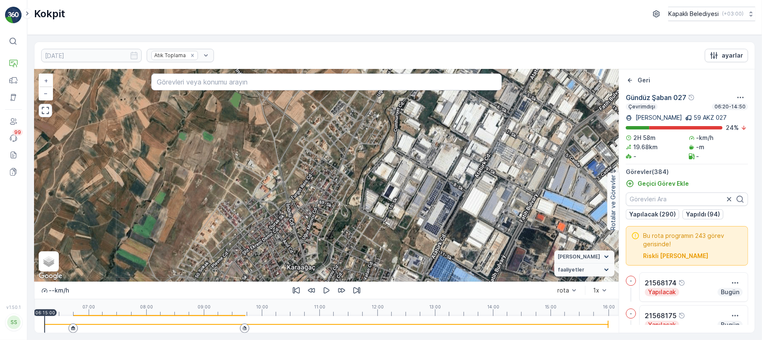
drag, startPoint x: 370, startPoint y: 177, endPoint x: 311, endPoint y: 266, distance: 106.9
click at [311, 273] on div "2 4 2 3 3 4 3 6 2 4 3 3 3 3 2 3 8 5 2 4 2 3 5 5 11 3 2 2 6 2 4 5 3 5 6 3 2 2 3 …" at bounding box center [326, 175] width 584 height 212
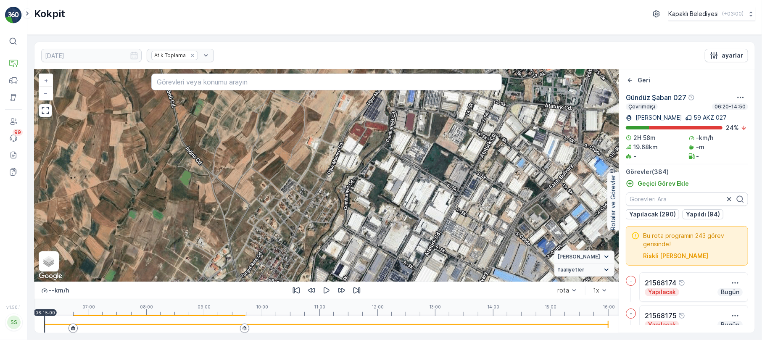
drag, startPoint x: 328, startPoint y: 180, endPoint x: 278, endPoint y: 258, distance: 91.9
click at [278, 258] on div "2 4 2 3 3 4 3 6 2 4 3 3 3 3 2 3 8 5 2 4 2 3 5 5 11 3 2 2 6 2 4 5 3 5 6 3 2 2 3 …" at bounding box center [326, 175] width 584 height 212
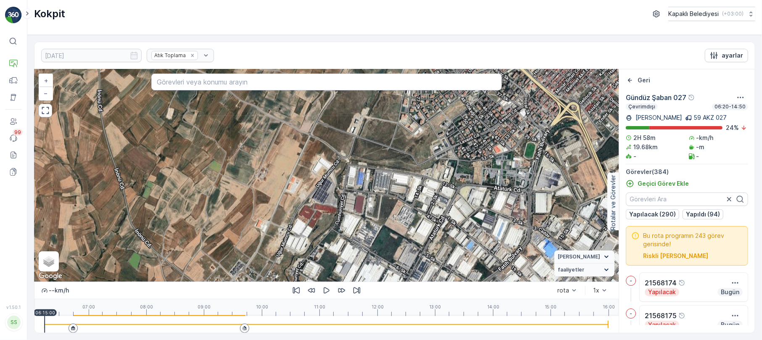
drag, startPoint x: 322, startPoint y: 179, endPoint x: 271, endPoint y: 261, distance: 96.8
click at [271, 261] on div "2 4 2 3 3 4 3 6 2 4 3 3 3 3 2 3 8 5 2 4 2 3 5 5 11 3 2 2 6 2 4 5 3 5 6 3 2 2 3 …" at bounding box center [326, 175] width 584 height 212
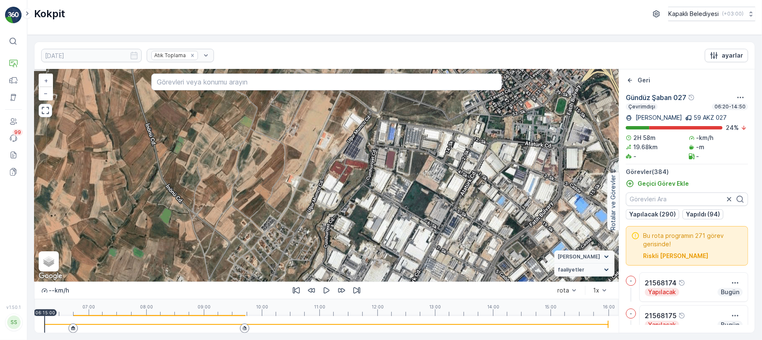
drag, startPoint x: 463, startPoint y: 179, endPoint x: 501, endPoint y: 118, distance: 71.8
click at [501, 123] on div "2 4 2 3 3 4 3 6 2 4 3 3 3 3 2 3 8 5 2 4 2 3 5 5 11 3 2 2 6 2 4 5 3 5 6 3 2 2 3 …" at bounding box center [326, 175] width 584 height 212
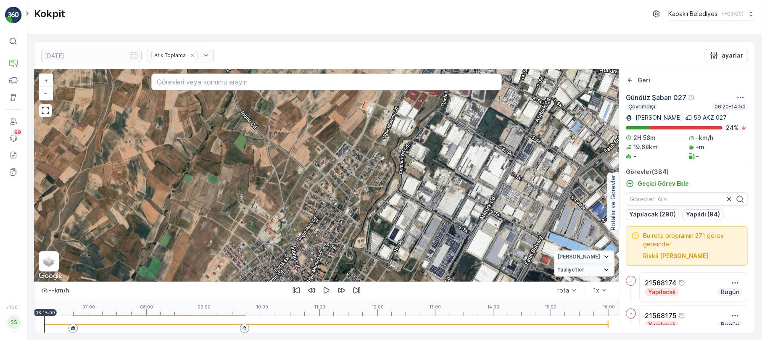
drag, startPoint x: 473, startPoint y: 197, endPoint x: 540, endPoint y: 137, distance: 90.2
click at [540, 137] on div "2 4 2 3 3 4 3 6 2 4 3 3 3 3 2 3 8 5 2 4 2 3 5 5 11 3 2 2 6 2 4 5 3 5 6 3 2 2 3 …" at bounding box center [326, 175] width 584 height 212
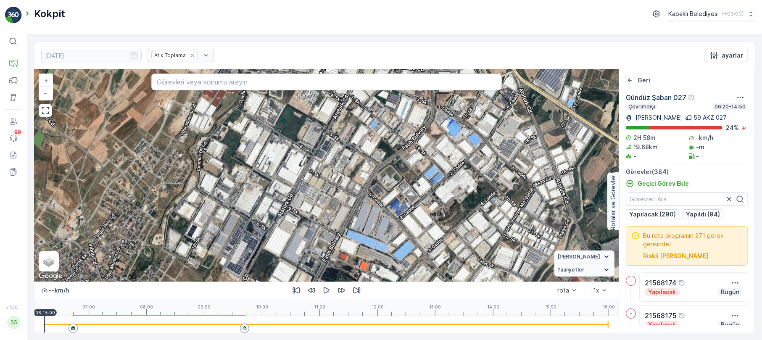
drag, startPoint x: 523, startPoint y: 168, endPoint x: 316, endPoint y: 168, distance: 206.8
click at [318, 167] on div "2 4 2 3 3 4 3 6 2 4 3 3 3 3 2 3 8 5 2 4 2 3 5 5 11 3 2 2 6 2 4 5 3 5 6 3 2 2 3 …" at bounding box center [326, 175] width 584 height 212
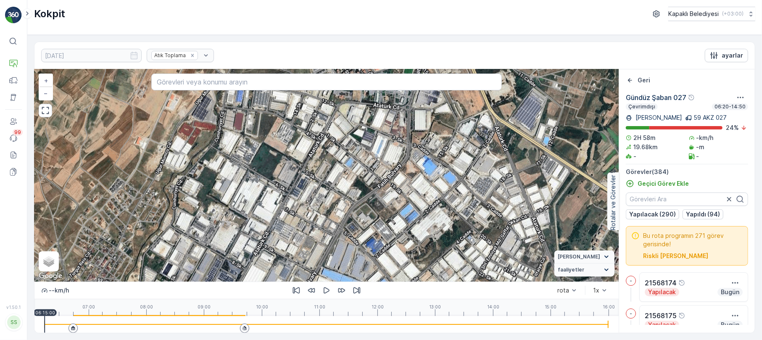
drag, startPoint x: 459, startPoint y: 157, endPoint x: 432, endPoint y: 204, distance: 53.9
click at [432, 204] on div "2 4 2 3 3 4 3 6 2 4 3 3 3 3 2 3 8 5 2 4 2 3 5 5 11 3 2 2 6 2 4 5 3 5 6 3 2 2 3 …" at bounding box center [326, 175] width 584 height 212
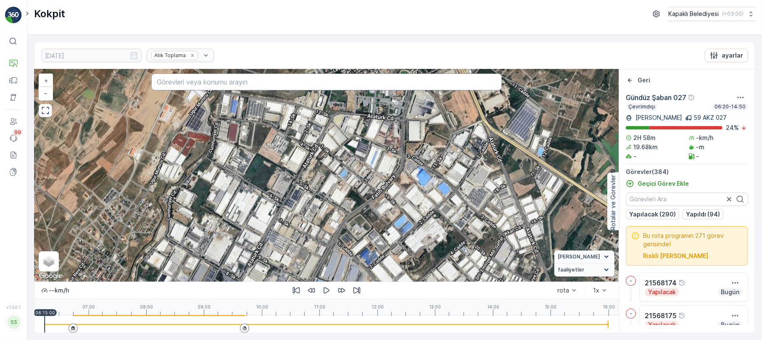
click at [263, 84] on input "text" at bounding box center [326, 82] width 351 height 17
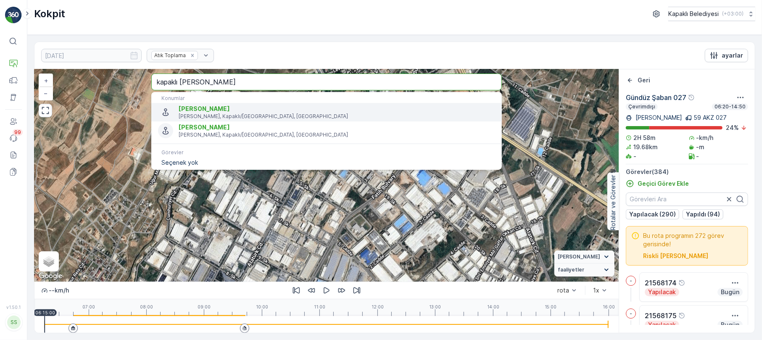
type input "kapaklı [PERSON_NAME]"
click at [230, 111] on span "[PERSON_NAME]" at bounding box center [204, 108] width 51 height 7
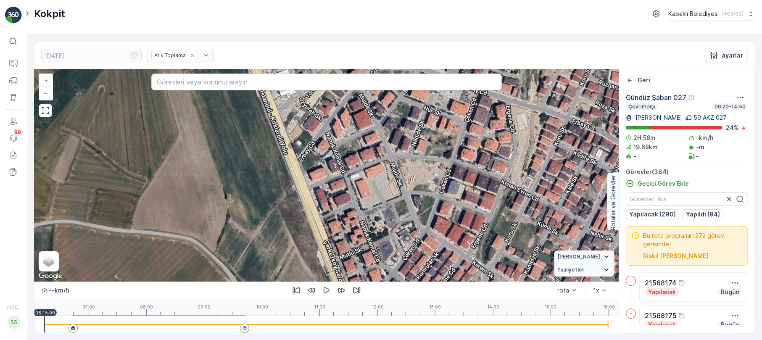
drag, startPoint x: 355, startPoint y: 132, endPoint x: 400, endPoint y: 202, distance: 83.2
click at [400, 202] on div "2 2 2 2 2 2 2 2 2 3 3 2 2 2 2 2 2 3 3 3 2 2 2 3 4 2 2 3 2 2 3 2 2 2 + − Uydu Yo…" at bounding box center [326, 175] width 584 height 212
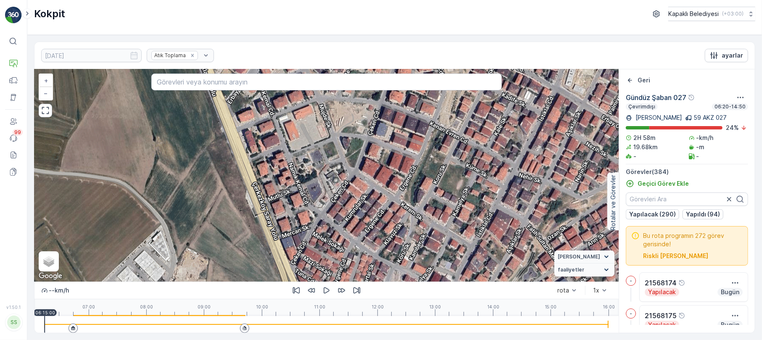
drag, startPoint x: 492, startPoint y: 256, endPoint x: 416, endPoint y: 199, distance: 94.9
click at [416, 199] on div "2 2 2 2 2 2 2 2 2 3 3 2 2 2 2 2 2 3 3 3 2 2 2 3 4 2 2 3 2 2 3 2 2 2 + − Uydu Yo…" at bounding box center [326, 175] width 584 height 212
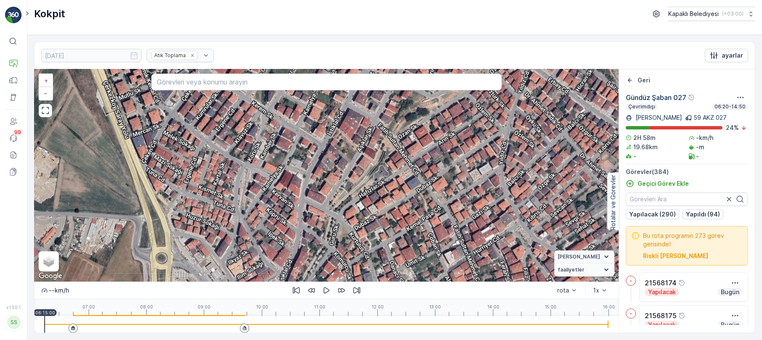
drag, startPoint x: 469, startPoint y: 222, endPoint x: 283, endPoint y: 140, distance: 203.1
click at [284, 140] on div "2 2 2 2 2 2 2 2 2 3 3 2 2 2 2 2 2 3 3 3 2 2 2 3 4 2 2 3 2 2 3 2 2 2 + − Uydu Yo…" at bounding box center [326, 175] width 584 height 212
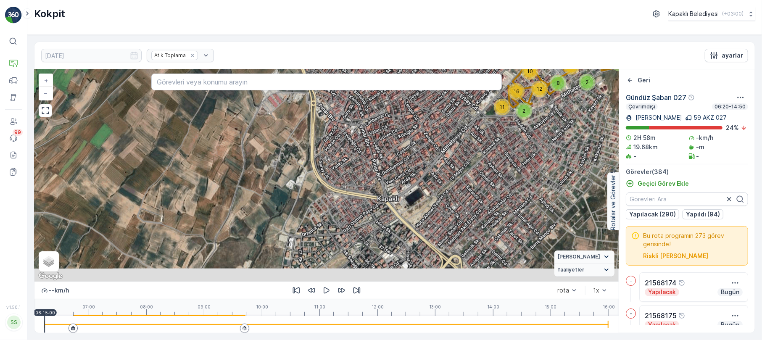
drag, startPoint x: 429, startPoint y: 201, endPoint x: 408, endPoint y: 101, distance: 101.8
click at [408, 101] on div "2 4 2 3 3 4 3 6 2 4 3 3 3 3 2 3 8 5 2 4 2 3 5 5 11 3 2 2 6 2 4 5 3 5 6 3 2 2 3 …" at bounding box center [326, 175] width 584 height 212
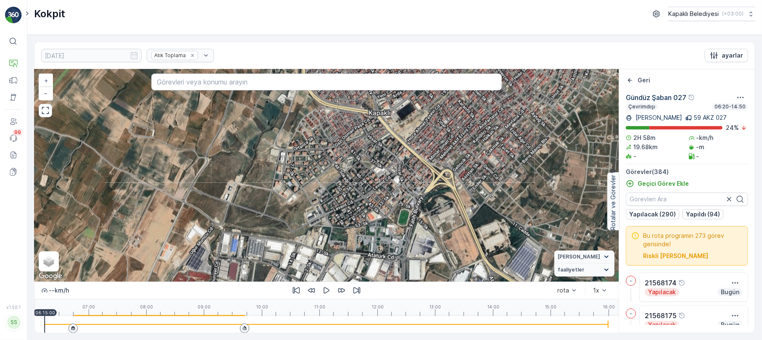
drag, startPoint x: 381, startPoint y: 214, endPoint x: 383, endPoint y: 155, distance: 58.9
click at [383, 155] on div "2 4 2 3 3 4 3 6 2 4 3 3 3 3 2 3 8 5 2 4 2 3 5 5 11 3 2 2 6 2 4 5 3 5 6 3 2 2 3 …" at bounding box center [326, 175] width 584 height 212
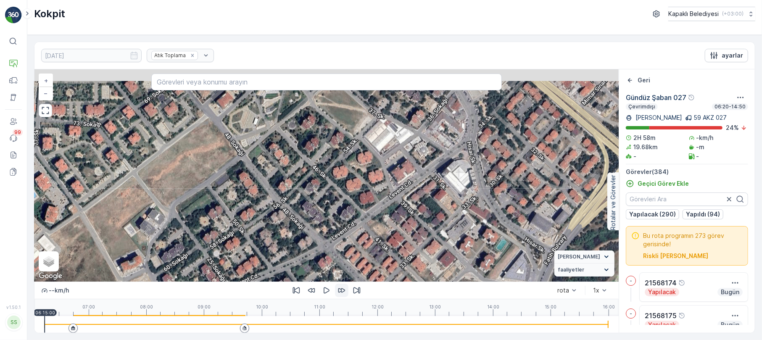
drag, startPoint x: 314, startPoint y: 190, endPoint x: 347, endPoint y: 296, distance: 111.0
click at [347, 296] on div "2 2 2 2 2 2 2 2 2 3 3 2 2 2 2 2 2 3 3 3 2 2 2 3 4 2 2 3 2 2 3 2 2 2 + − Uydu Yo…" at bounding box center [326, 201] width 584 height 264
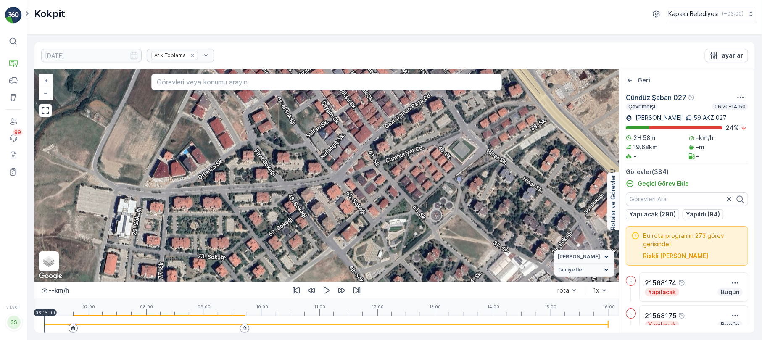
drag, startPoint x: 402, startPoint y: 192, endPoint x: 503, endPoint y: 298, distance: 146.3
click at [503, 298] on div "2 2 2 2 2 2 2 2 2 3 3 2 2 2 2 2 2 3 3 3 2 2 2 3 4 2 2 3 2 2 3 2 2 2 + − Uydu Yo…" at bounding box center [326, 201] width 584 height 264
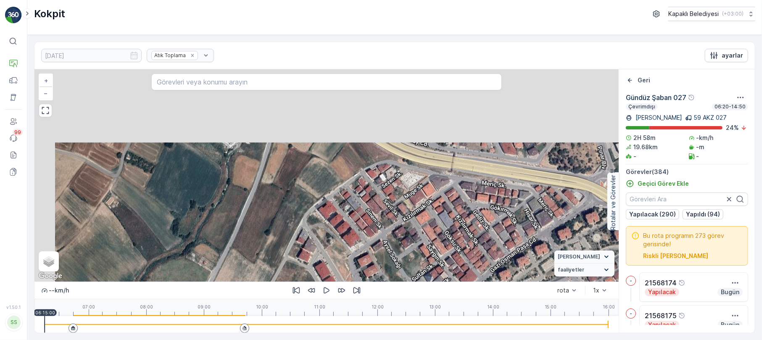
drag, startPoint x: 256, startPoint y: 182, endPoint x: 369, endPoint y: 286, distance: 153.5
click at [367, 319] on div "2 2 2 2 2 2 2 2 2 3 3 2 2 2 2 2 2 3 3 3 2 2 2 3 4 2 2 3 2 2 3 2 2 2 + − Uydu Yo…" at bounding box center [326, 201] width 584 height 264
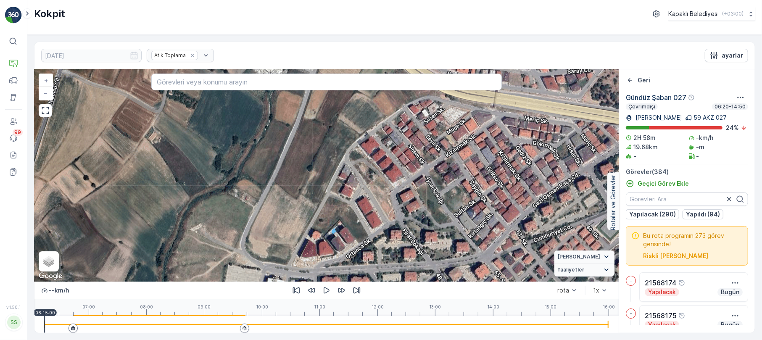
drag, startPoint x: 324, startPoint y: 211, endPoint x: 393, endPoint y: 124, distance: 110.9
click at [389, 125] on div "2 2 2 2 2 2 2 2 2 3 3 2 2 2 2 2 2 3 3 3 2 2 2 3 4 2 2 3 2 2 3 2 2 2 + − Uydu Yo…" at bounding box center [326, 175] width 584 height 212
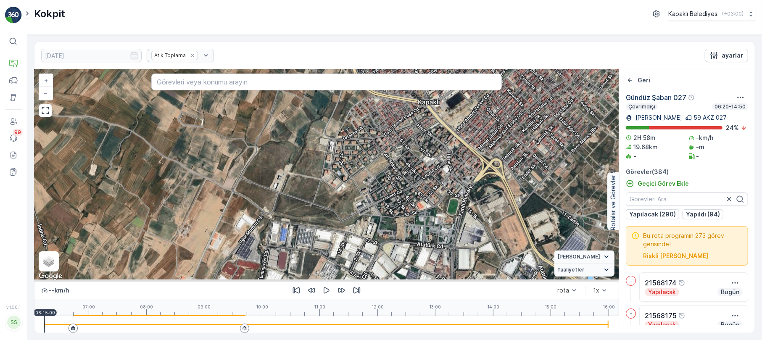
drag, startPoint x: 349, startPoint y: 243, endPoint x: 377, endPoint y: 156, distance: 90.6
click at [377, 156] on div "2 4 2 3 3 4 3 6 2 4 3 3 3 3 2 3 8 5 2 4 2 3 5 5 11 3 2 2 6 2 4 5 3 5 6 3 2 2 3 …" at bounding box center [326, 175] width 584 height 212
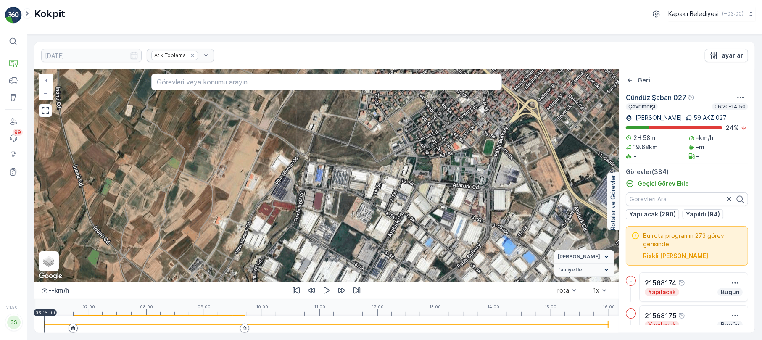
drag, startPoint x: 312, startPoint y: 241, endPoint x: 361, endPoint y: 140, distance: 112.8
click at [361, 140] on div "2 4 2 3 3 4 3 6 2 4 3 3 3 3 2 3 8 5 2 4 2 3 5 5 11 3 2 2 6 2 4 5 3 5 6 3 2 2 3 …" at bounding box center [326, 175] width 584 height 212
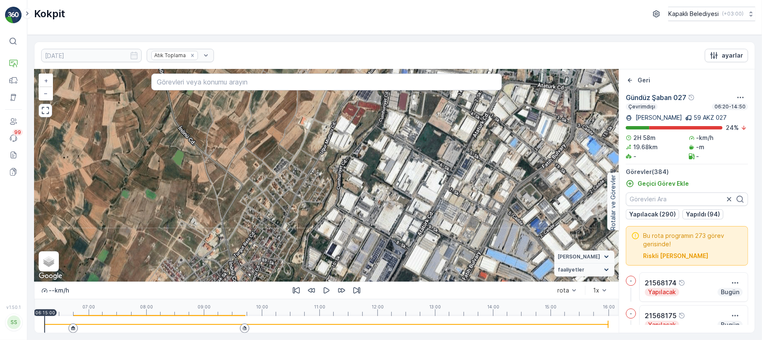
drag, startPoint x: 261, startPoint y: 229, endPoint x: 300, endPoint y: 199, distance: 49.1
click at [300, 199] on div "2 4 2 3 3 4 3 6 2 4 3 3 3 3 2 3 8 5 2 4 2 3 5 5 11 3 2 2 6 2 4 5 3 5 6 3 2 2 3 …" at bounding box center [326, 175] width 584 height 212
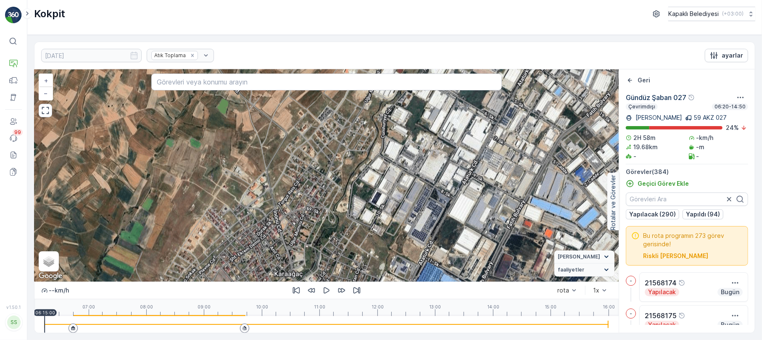
drag, startPoint x: 245, startPoint y: 255, endPoint x: 292, endPoint y: 199, distance: 72.8
click at [292, 199] on div "2 4 2 3 3 4 3 6 2 4 3 3 3 3 2 3 8 5 2 4 2 3 5 5 11 3 2 2 6 2 4 5 3 5 6 3 2 2 3 …" at bounding box center [326, 175] width 584 height 212
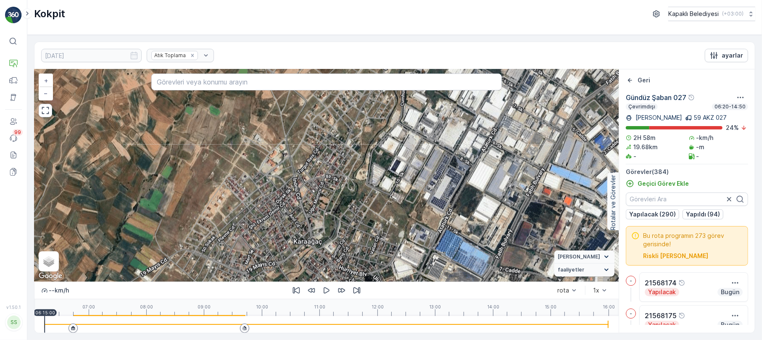
drag, startPoint x: 279, startPoint y: 244, endPoint x: 296, endPoint y: 216, distance: 32.8
click at [296, 216] on div "2 4 2 3 3 4 3 6 2 4 3 3 3 3 2 3 8 5 2 4 2 3 5 5 11 3 2 2 6 2 4 5 3 5 6 3 2 2 3 …" at bounding box center [326, 175] width 584 height 212
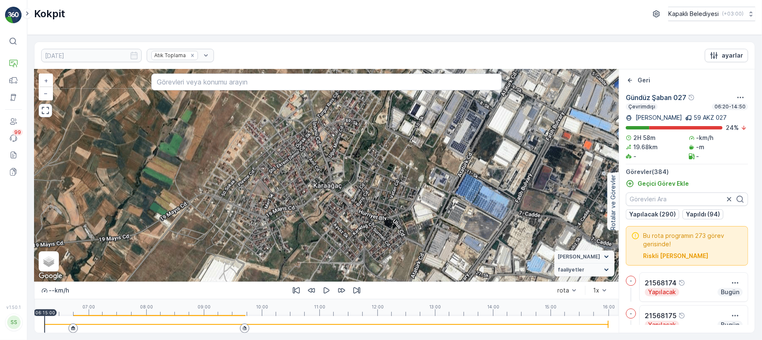
drag, startPoint x: 295, startPoint y: 222, endPoint x: 314, endPoint y: 166, distance: 59.3
click at [314, 166] on div "2 4 2 3 3 4 3 6 2 4 3 3 3 3 2 3 8 5 2 4 2 3 5 5 11 3 2 2 6 2 4 5 3 5 6 3 2 2 3 …" at bounding box center [326, 175] width 584 height 212
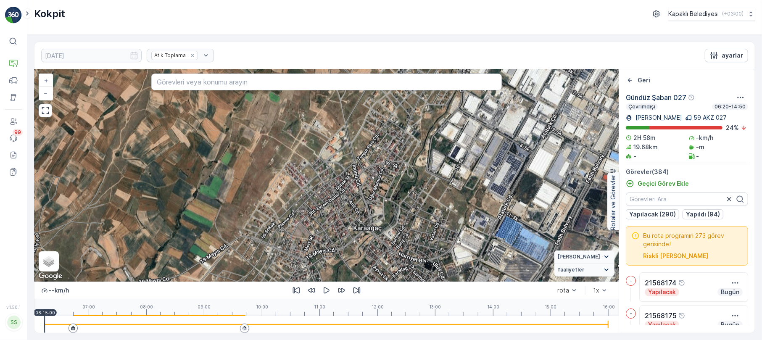
drag, startPoint x: 410, startPoint y: 164, endPoint x: 385, endPoint y: 190, distance: 36.6
click at [385, 190] on div "2 4 2 3 3 4 3 6 2 4 3 3 3 3 2 3 8 5 2 4 2 3 5 5 11 3 2 2 6 2 4 5 3 5 6 3 2 2 3 …" at bounding box center [326, 175] width 584 height 212
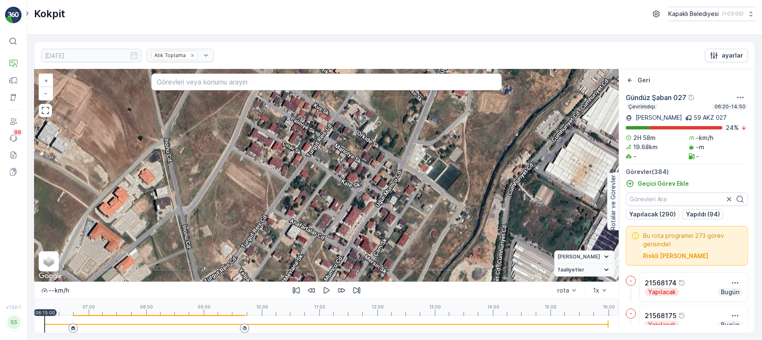
drag, startPoint x: 348, startPoint y: 176, endPoint x: 283, endPoint y: 315, distance: 153.6
click at [283, 315] on div "2 2 2 2 2 2 2 2 2 3 3 2 2 2 2 2 2 3 3 3 2 2 2 3 4 2 2 3 2 2 3 2 2 2 + − Uydu Yo…" at bounding box center [326, 201] width 584 height 264
drag, startPoint x: 330, startPoint y: 244, endPoint x: 382, endPoint y: 169, distance: 91.6
click at [382, 169] on div "2 2 2 2 2 2 2 2 2 3 3 2 2 2 2 2 2 3 3 3 2 2 2 3 4 2 2 3 2 2 3 2 2 2 + − Uydu Yo…" at bounding box center [326, 175] width 584 height 212
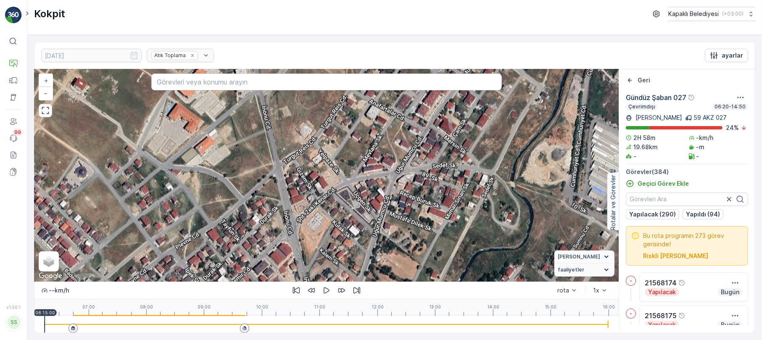
drag, startPoint x: 332, startPoint y: 233, endPoint x: 360, endPoint y: 189, distance: 52.1
click at [360, 189] on div "2 2 2 2 2 2 2 2 2 3 3 2 2 2 2 2 2 3 3 3 2 2 2 3 4 2 2 3 2 2 3 2 2 2 + − Uydu Yo…" at bounding box center [326, 175] width 584 height 212
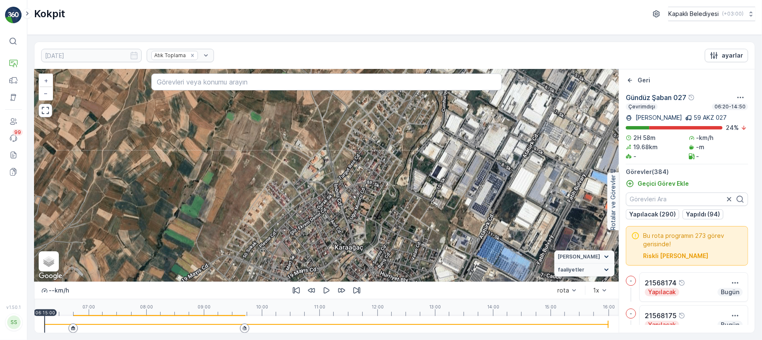
drag, startPoint x: 327, startPoint y: 236, endPoint x: 341, endPoint y: 197, distance: 41.4
click at [339, 205] on div "2 4 2 3 3 4 3 6 2 4 3 3 3 3 2 3 8 5 2 4 2 3 5 5 11 3 2 2 6 2 4 5 3 5 6 3 2 2 3 …" at bounding box center [326, 175] width 584 height 212
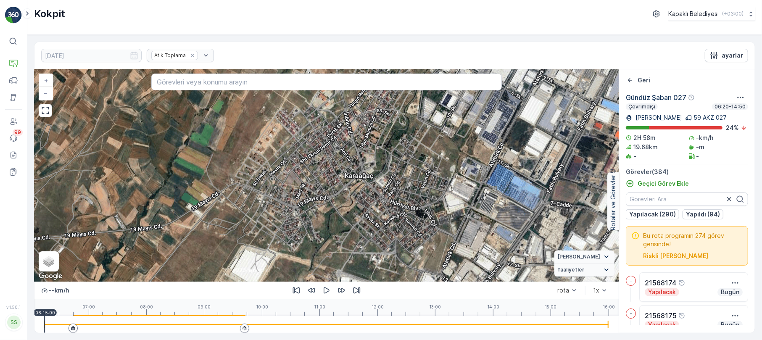
drag, startPoint x: 295, startPoint y: 235, endPoint x: 298, endPoint y: 177, distance: 58.1
click at [298, 177] on div "2 4 2 3 3 4 3 6 2 4 3 3 3 3 2 3 8 5 2 4 2 3 5 5 11 3 2 2 6 2 4 5 3 5 6 3 2 2 3 …" at bounding box center [326, 175] width 584 height 212
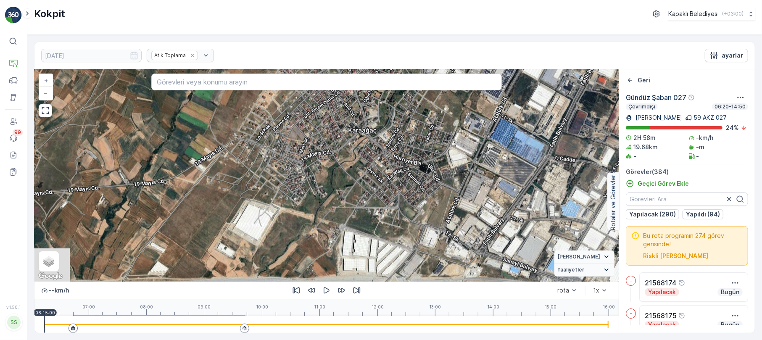
drag, startPoint x: 399, startPoint y: 196, endPoint x: 400, endPoint y: 167, distance: 29.0
click at [401, 170] on div "2 4 2 3 3 4 3 6 2 4 3 3 3 3 2 3 8 5 2 4 2 3 5 5 11 3 2 2 6 2 4 5 3 5 6 3 2 2 3 …" at bounding box center [326, 175] width 584 height 212
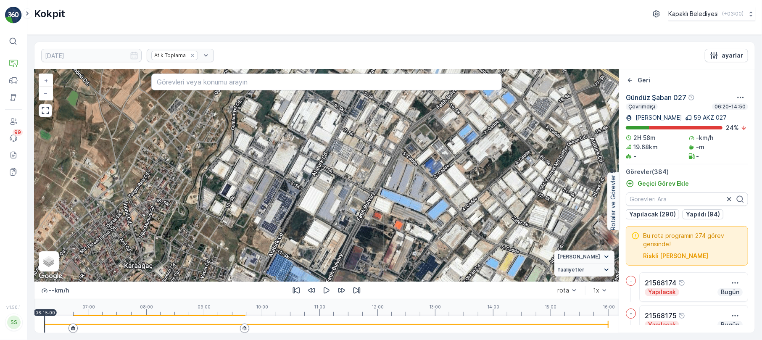
drag, startPoint x: 330, startPoint y: 199, endPoint x: 246, endPoint y: 296, distance: 128.2
click at [238, 300] on div "2 4 2 3 3 4 3 6 2 4 3 3 3 3 2 3 8 5 2 4 2 3 5 5 11 3 2 2 6 2 4 5 3 5 6 3 2 2 3 …" at bounding box center [326, 201] width 584 height 264
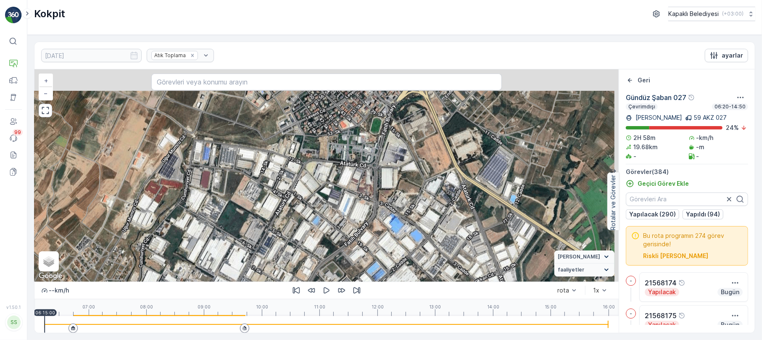
drag, startPoint x: 301, startPoint y: 145, endPoint x: 218, endPoint y: 309, distance: 183.7
click at [214, 309] on div "2 4 2 3 3 4 3 6 2 4 3 3 3 3 2 3 8 5 2 4 2 3 5 5 11 3 2 2 6 2 4 5 3 5 6 3 2 2 3 …" at bounding box center [326, 201] width 584 height 264
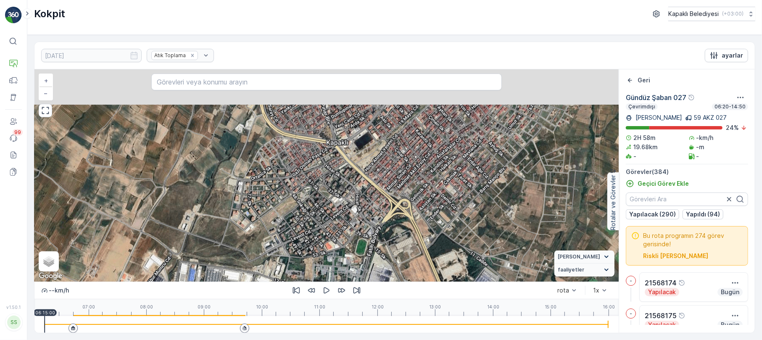
drag, startPoint x: 303, startPoint y: 207, endPoint x: 307, endPoint y: 255, distance: 48.1
click at [303, 256] on div "2 4 2 3 3 4 3 6 2 4 3 3 3 3 2 3 8 5 2 4 2 3 5 5 11 3 2 2 6 2 4 5 3 5 6 3 2 2 3 …" at bounding box center [326, 175] width 584 height 212
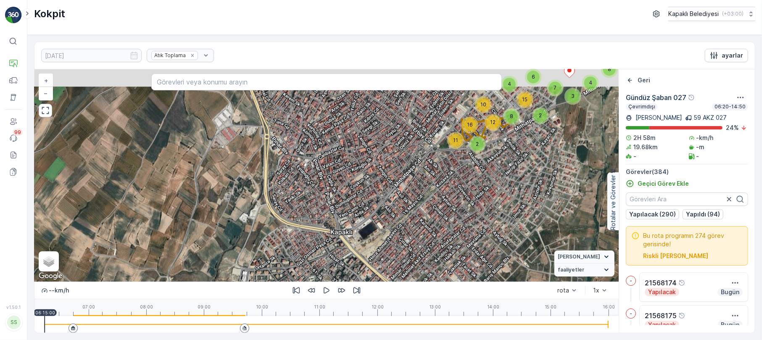
drag, startPoint x: 301, startPoint y: 131, endPoint x: 301, endPoint y: 206, distance: 74.8
click at [301, 207] on div "2 4 2 3 3 4 3 6 2 4 3 3 3 3 2 3 8 5 2 4 2 3 5 5 11 3 2 2 6 2 4 5 3 5 6 3 2 2 3 …" at bounding box center [326, 175] width 584 height 212
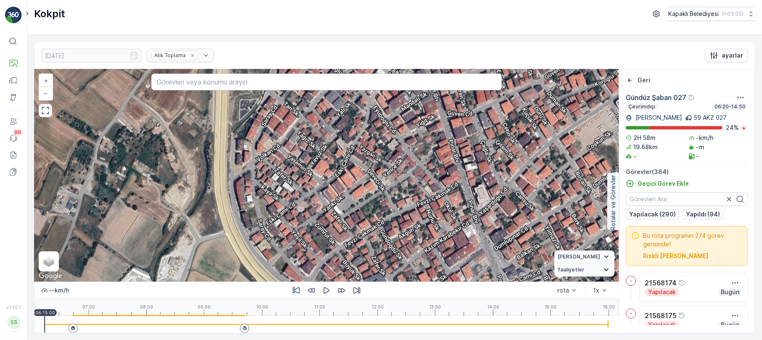
drag, startPoint x: 332, startPoint y: 234, endPoint x: 377, endPoint y: 182, distance: 68.2
click at [377, 182] on div "2 2 2 2 2 2 2 2 2 3 3 2 2 2 2 2 2 3 3 3 2 2 2 3 4 2 2 3 2 2 3 2 2 2 + − Uydu Yo…" at bounding box center [326, 175] width 584 height 212
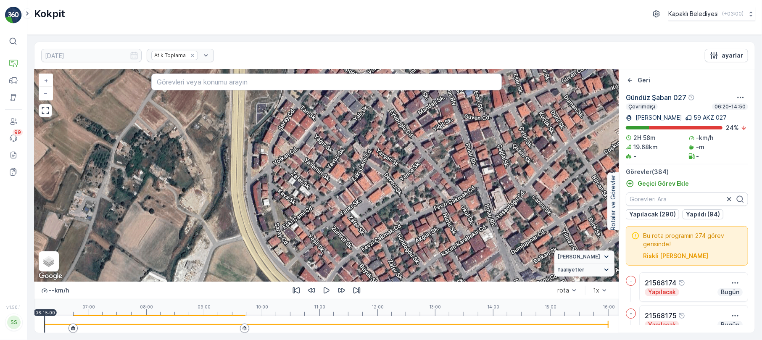
drag, startPoint x: 360, startPoint y: 222, endPoint x: 364, endPoint y: 234, distance: 12.4
click at [364, 234] on div "2 2 2 2 2 2 2 2 2 3 3 2 2 2 2 2 2 3 3 3 2 2 2 3 4 2 2 3 2 2 3 2 2 2 + − Uydu Yo…" at bounding box center [326, 175] width 584 height 212
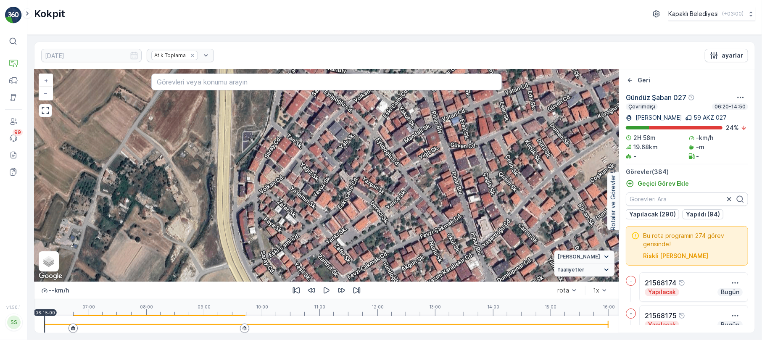
drag, startPoint x: 401, startPoint y: 248, endPoint x: 388, endPoint y: 272, distance: 26.9
click at [388, 272] on div "2 2 2 2 2 2 2 2 2 3 3 2 2 2 2 2 2 3 3 3 2 2 2 3 4 2 2 3 2 2 3 2 2 2 + − Uydu Yo…" at bounding box center [326, 175] width 584 height 212
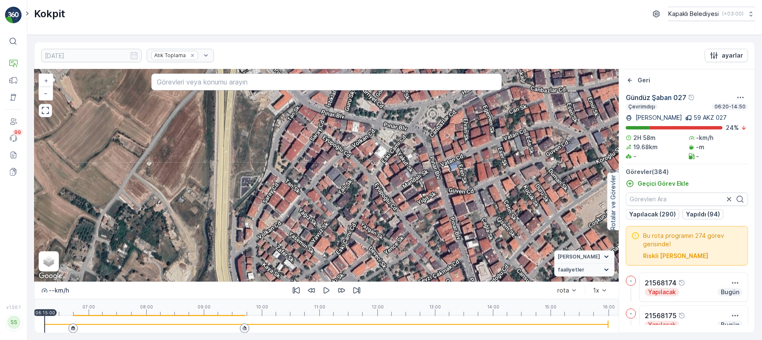
drag, startPoint x: 401, startPoint y: 203, endPoint x: 399, endPoint y: 249, distance: 45.4
click at [399, 249] on div "2 2 2 2 2 2 2 2 2 3 3 2 2 2 2 2 2 3 3 3 2 2 2 3 4 2 2 3 2 2 3 2 2 2 + − Uydu Yo…" at bounding box center [326, 175] width 584 height 212
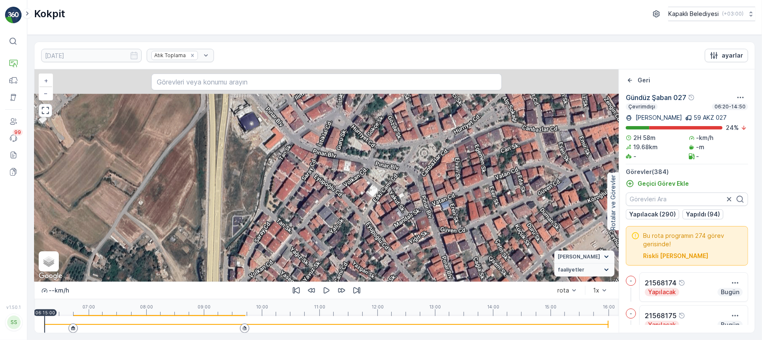
drag, startPoint x: 364, startPoint y: 170, endPoint x: 355, endPoint y: 209, distance: 40.4
click at [355, 209] on div "2 2 2 2 2 2 2 2 2 3 3 2 2 2 2 2 2 3 3 3 2 2 2 3 4 2 2 3 2 2 3 2 2 2 + − Uydu Yo…" at bounding box center [326, 175] width 584 height 212
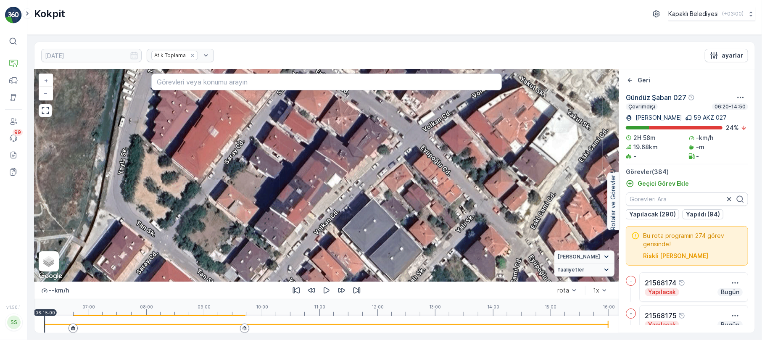
drag, startPoint x: 310, startPoint y: 203, endPoint x: 348, endPoint y: 142, distance: 71.8
click at [348, 142] on div "2 2 3 2 3 2 2 2 2 2 2 2 + − Uydu Yol haritası Arazi Karışık Leaflet Klavye kısa…" at bounding box center [326, 175] width 584 height 212
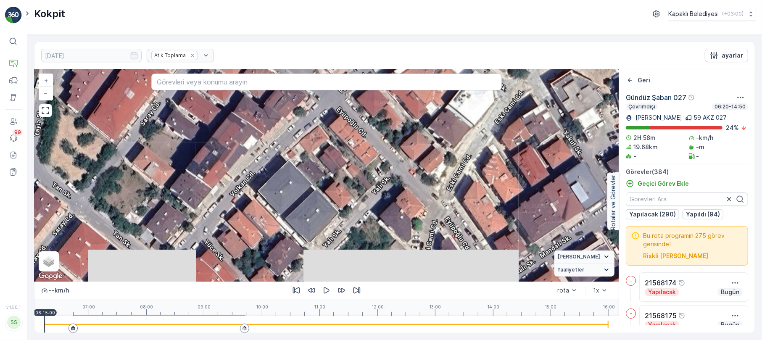
drag, startPoint x: 391, startPoint y: 195, endPoint x: 301, endPoint y: 161, distance: 96.2
click at [301, 162] on div "2 2 3 2 3 2 2 2 2 2 2 2 + − Uydu Yol haritası Arazi Karışık Leaflet Klavye kısa…" at bounding box center [326, 175] width 584 height 212
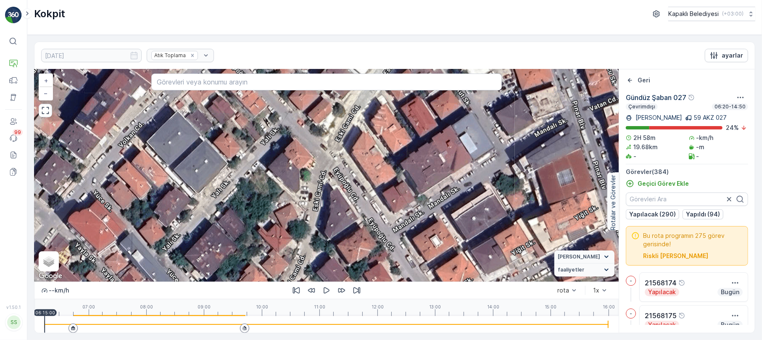
drag, startPoint x: 416, startPoint y: 201, endPoint x: 310, endPoint y: 153, distance: 116.6
click at [310, 153] on div "2 2 3 2 3 2 2 2 2 2 2 2 + − Uydu Yol haritası Arazi Karışık Leaflet Klavye kısa…" at bounding box center [326, 175] width 584 height 212
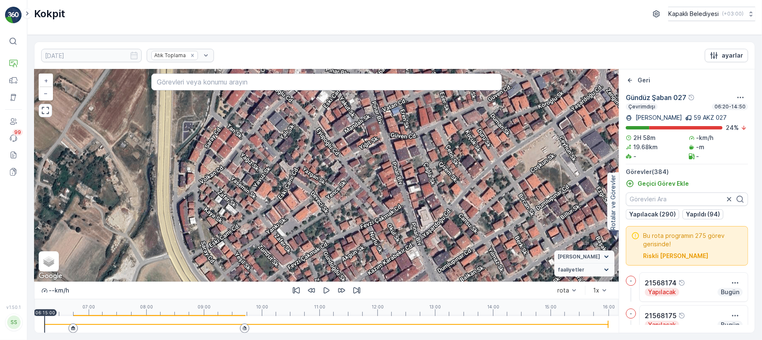
drag, startPoint x: 298, startPoint y: 216, endPoint x: 335, endPoint y: 150, distance: 75.1
click at [335, 150] on div "2 2 2 2 2 2 2 2 2 3 3 2 2 2 2 2 2 3 3 3 2 2 2 3 4 2 2 3 2 2 3 2 2 2 + − Uydu Yo…" at bounding box center [326, 175] width 584 height 212
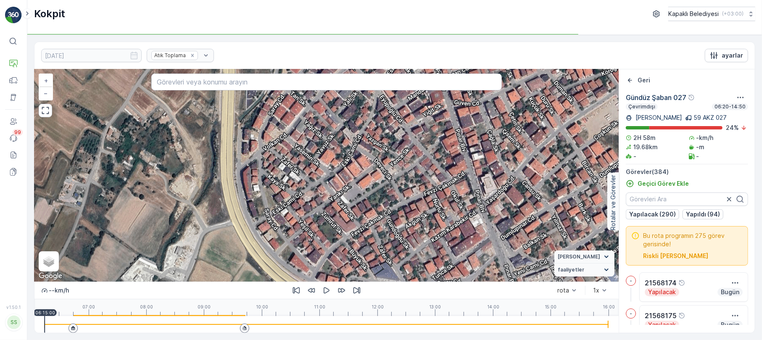
drag, startPoint x: 287, startPoint y: 210, endPoint x: 347, endPoint y: 184, distance: 65.5
click at [347, 184] on div "2 2 2 2 2 2 2 2 2 3 3 2 2 2 2 2 2 3 3 3 2 2 2 3 4 2 2 3 2 2 3 2 2 2 + − Uydu Yo…" at bounding box center [326, 175] width 584 height 212
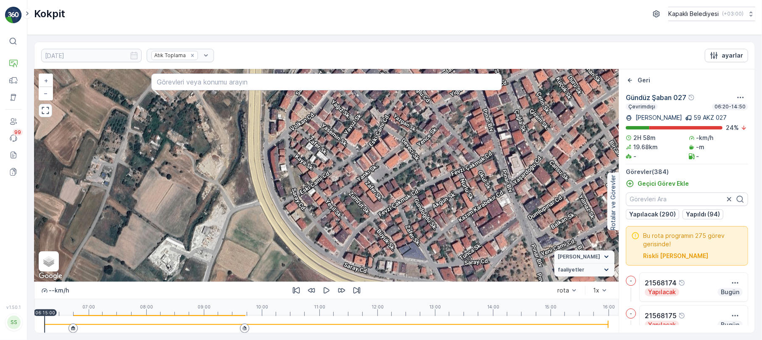
drag, startPoint x: 332, startPoint y: 213, endPoint x: 359, endPoint y: 193, distance: 34.0
click at [359, 193] on div "2 2 2 2 2 2 2 2 2 3 3 2 2 2 2 2 2 3 3 3 2 2 2 3 4 2 2 3 2 2 3 2 2 2 + − Uydu Yo…" at bounding box center [326, 175] width 584 height 212
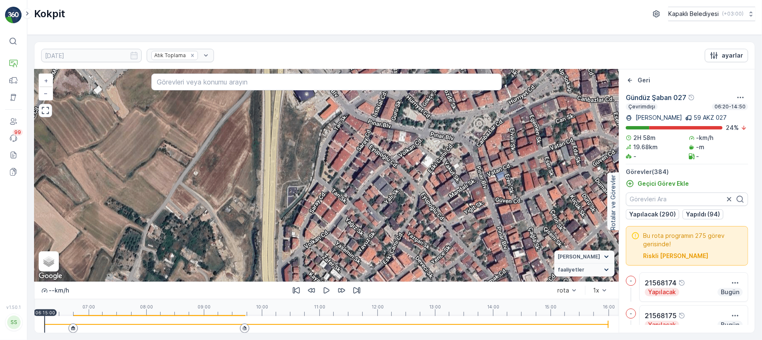
drag, startPoint x: 384, startPoint y: 195, endPoint x: 401, endPoint y: 300, distance: 105.6
click at [401, 300] on div "2 2 2 2 2 2 2 2 2 3 3 2 2 2 2 2 2 3 3 3 2 2 2 3 4 2 2 3 2 2 3 2 2 2 + − Uydu Yo…" at bounding box center [326, 201] width 584 height 264
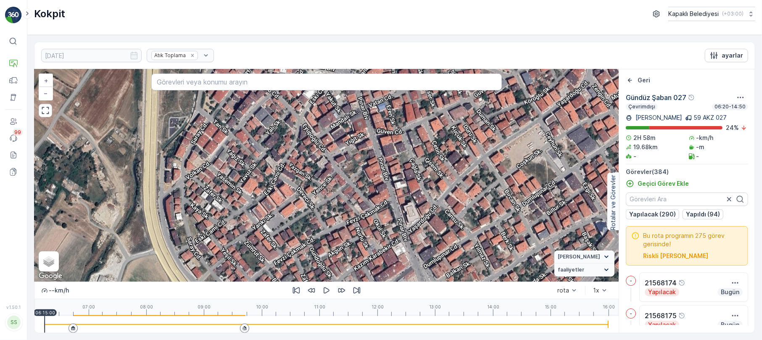
drag, startPoint x: 438, startPoint y: 228, endPoint x: 313, endPoint y: 159, distance: 143.0
click at [314, 159] on div "2 2 2 2 2 2 2 2 2 3 3 2 2 2 2 2 2 3 3 3 2 2 2 3 4 2 2 3 2 2 3 2 2 2 + − Uydu Yo…" at bounding box center [326, 175] width 584 height 212
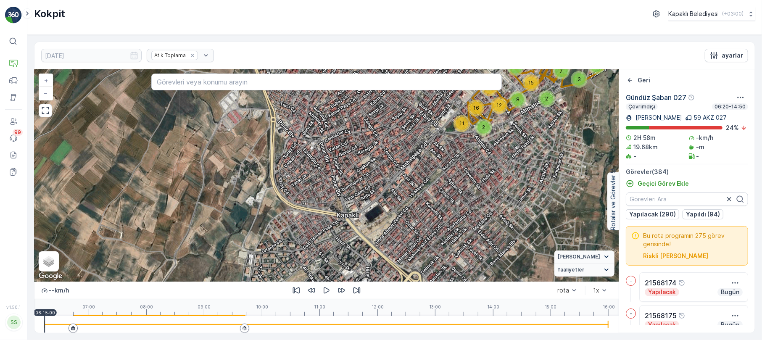
drag, startPoint x: 330, startPoint y: 227, endPoint x: 322, endPoint y: 198, distance: 30.2
click at [322, 198] on div "2 4 2 3 3 4 3 6 2 4 3 3 3 3 2 3 8 5 2 4 2 3 5 5 11 3 2 2 6 2 4 5 3 5 6 3 2 2 3 …" at bounding box center [326, 175] width 584 height 212
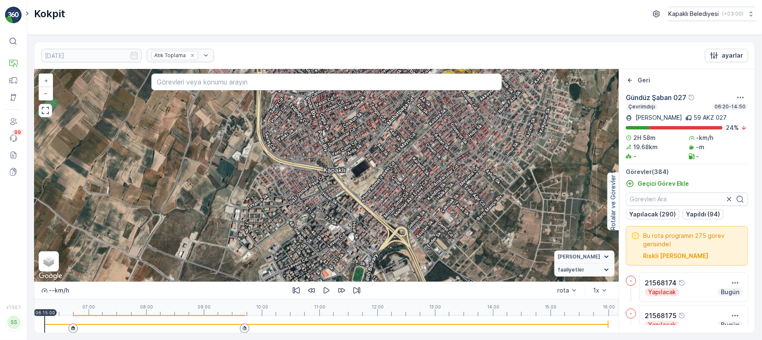
drag, startPoint x: 343, startPoint y: 234, endPoint x: 330, endPoint y: 189, distance: 46.9
click at [330, 189] on div "2 4 2 3 3 4 3 6 2 4 3 3 3 3 2 3 8 5 2 4 2 3 5 5 11 3 2 2 6 2 4 5 3 5 6 3 2 2 3 …" at bounding box center [326, 175] width 584 height 212
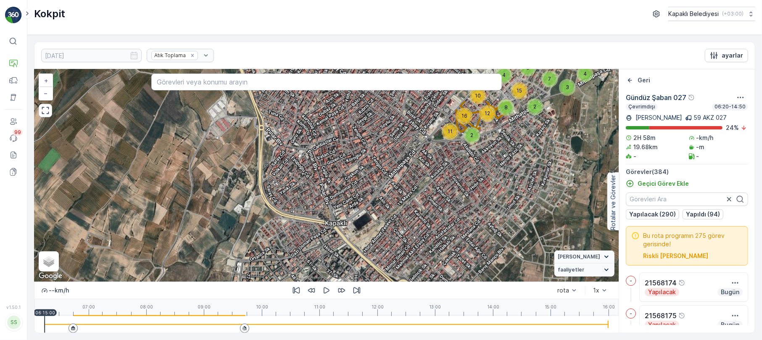
drag, startPoint x: 330, startPoint y: 165, endPoint x: 331, endPoint y: 218, distance: 53.0
click at [331, 218] on div "2 4 2 3 3 4 3 6 2 4 3 3 3 3 2 3 8 5 2 4 2 3 5 5 11 3 2 2 6 2 4 5 3 5 6 3 2 2 3 …" at bounding box center [326, 175] width 584 height 212
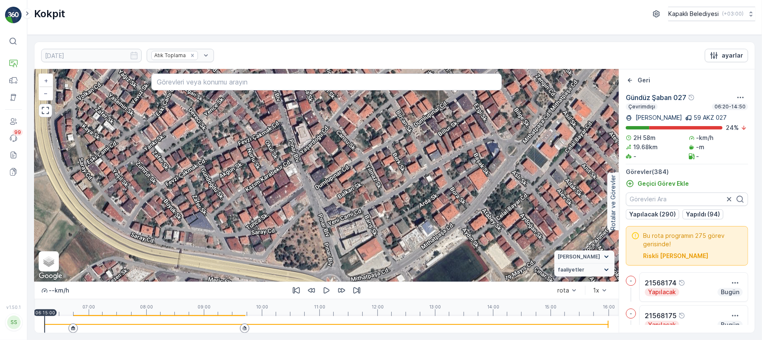
drag, startPoint x: 280, startPoint y: 248, endPoint x: 320, endPoint y: 189, distance: 71.7
click at [320, 189] on div "2 2 2 2 2 2 2 2 2 3 3 2 2 2 2 2 2 3 3 3 2 2 2 3 4 2 2 3 2 2 3 2 2 2 + − Uydu Yo…" at bounding box center [326, 175] width 584 height 212
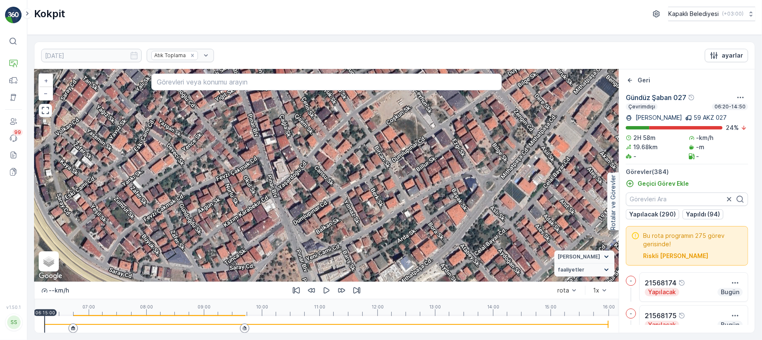
drag, startPoint x: 237, startPoint y: 161, endPoint x: 209, endPoint y: 193, distance: 42.9
click at [212, 195] on div "2 2 2 2 2 2 2 2 2 3 3 2 2 2 2 2 2 3 3 3 2 2 2 3 4 2 2 3 2 2 3 2 2 2 + − Uydu Yo…" at bounding box center [326, 175] width 584 height 212
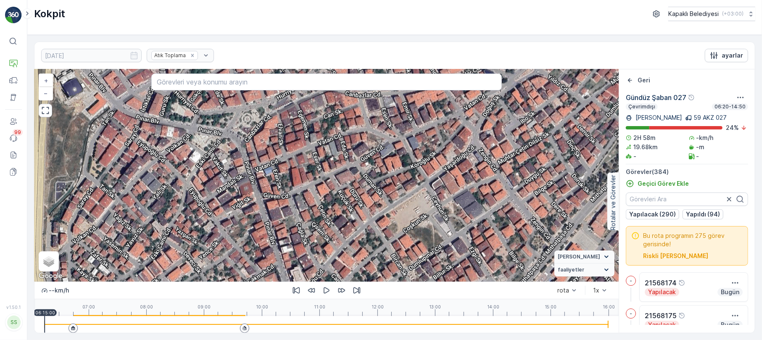
click at [328, 283] on div "2 2 2 2 2 2 2 2 2 3 3 2 2 2 2 2 2 3 3 3 2 2 2 3 4 2 2 3 2 2 3 2 2 2 + − Uydu Yo…" at bounding box center [326, 201] width 584 height 264
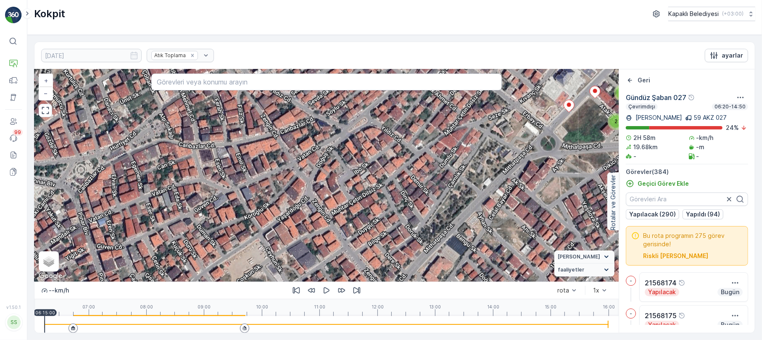
drag, startPoint x: 340, startPoint y: 156, endPoint x: 169, endPoint y: 208, distance: 178.2
click at [170, 207] on div "2 2 2 2 2 2 2 2 2 3 3 2 2 2 2 2 2 3 3 3 2 2 2 3 4 2 2 3 2 2 3 2 2 2 + − Uydu Yo…" at bounding box center [326, 175] width 584 height 212
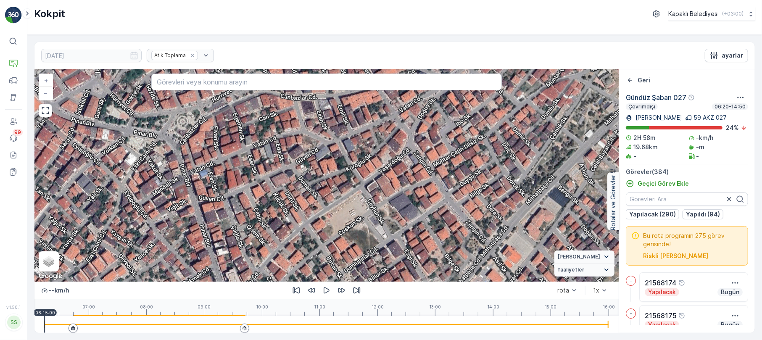
drag, startPoint x: 152, startPoint y: 222, endPoint x: 264, endPoint y: 185, distance: 118.6
click at [261, 171] on div "2 2 2 2 2 2 2 2 2 3 3 2 2 2 2 2 2 3 3 3 2 2 2 3 4 2 2 3 2 2 3 2 2 2 + − Uydu Yo…" at bounding box center [326, 175] width 584 height 212
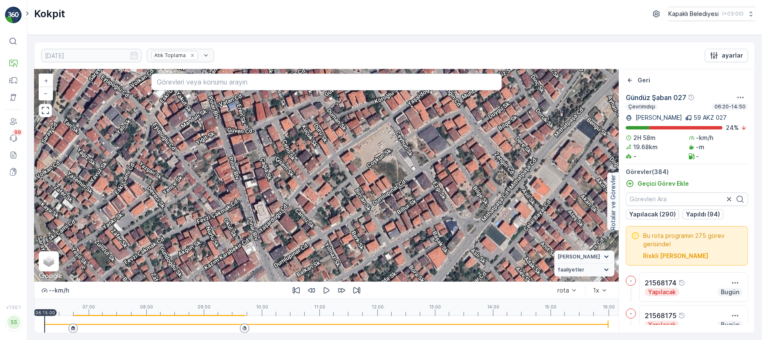
drag, startPoint x: 283, startPoint y: 248, endPoint x: 306, endPoint y: 183, distance: 68.7
click at [306, 183] on div "2 2 2 2 2 2 2 2 2 3 3 2 2 2 2 2 2 3 3 3 2 2 2 3 4 2 2 3 2 2 3 2 2 2 + − Uydu Yo…" at bounding box center [326, 175] width 584 height 212
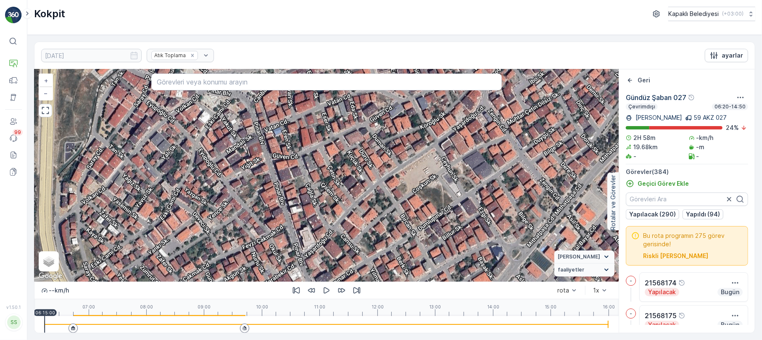
drag, startPoint x: 328, startPoint y: 260, endPoint x: 373, endPoint y: 288, distance: 53.6
click at [373, 288] on div "2 2 2 2 2 2 2 2 2 3 3 2 2 2 2 2 2 3 3 3 2 2 2 3 4 2 2 3 2 2 3 2 2 2 + − Uydu Yo…" at bounding box center [326, 201] width 584 height 264
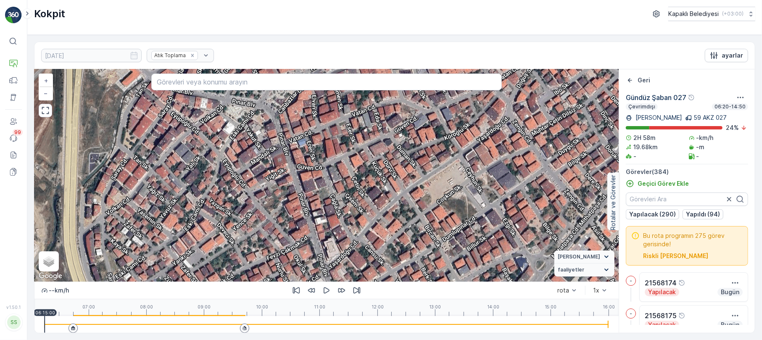
drag, startPoint x: 337, startPoint y: 178, endPoint x: 356, endPoint y: 182, distance: 18.8
click at [356, 181] on div "2 2 2 2 2 2 2 2 2 3 3 2 2 2 2 2 2 3 3 3 2 2 2 3 4 2 2 3 2 2 3 2 2 2 + − Uydu Yo…" at bounding box center [326, 175] width 584 height 212
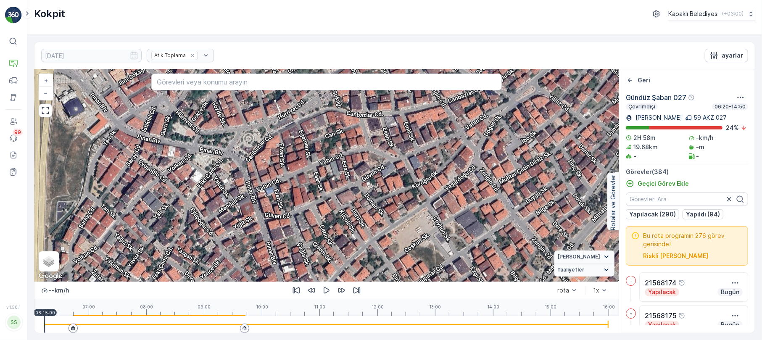
drag, startPoint x: 323, startPoint y: 162, endPoint x: 292, endPoint y: 229, distance: 73.9
click at [292, 229] on div "2 2 2 2 2 2 2 2 2 3 3 2 2 2 2 2 2 3 3 3 2 2 2 3 4 2 2 3 2 2 3 2 2 2 + − Uydu Yo…" at bounding box center [326, 175] width 584 height 212
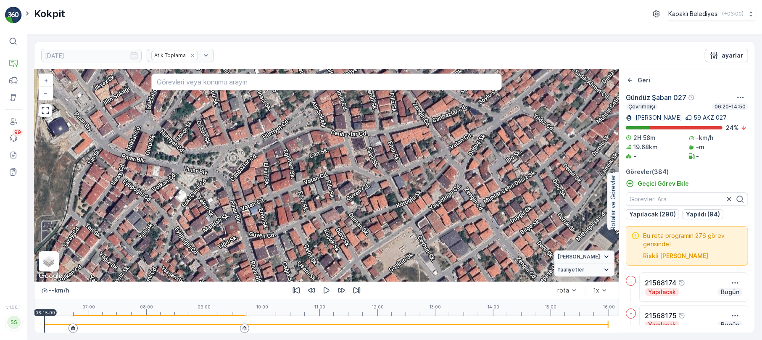
drag, startPoint x: 313, startPoint y: 190, endPoint x: 302, endPoint y: 197, distance: 12.8
click at [302, 197] on div "2 2 2 2 2 2 2 2 2 3 3 2 2 2 2 2 2 3 3 3 2 2 2 3 4 2 2 3 2 2 3 2 2 2 + − Uydu Yo…" at bounding box center [326, 175] width 584 height 212
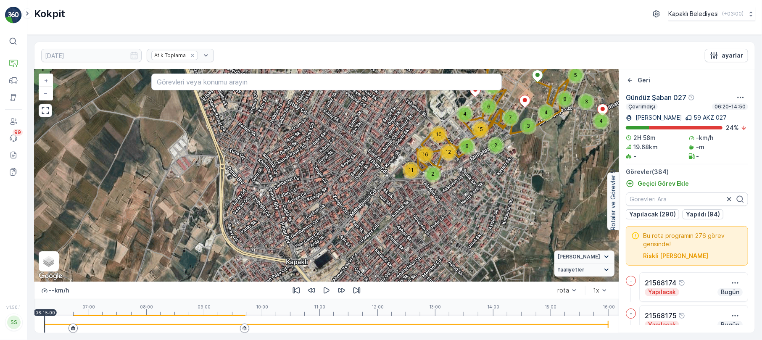
drag, startPoint x: 271, startPoint y: 192, endPoint x: 276, endPoint y: 207, distance: 16.1
click at [276, 207] on div "2 4 2 3 3 4 3 6 2 4 3 3 3 3 2 3 8 5 2 4 2 3 5 5 11 3 2 2 6 2 4 5 3 5 6 3 2 2 3 …" at bounding box center [326, 175] width 584 height 212
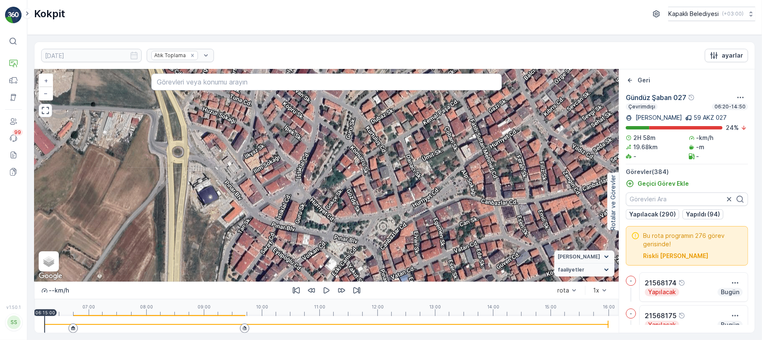
drag, startPoint x: 320, startPoint y: 215, endPoint x: 384, endPoint y: 271, distance: 84.6
click at [384, 271] on div "2 2 2 2 2 2 2 2 2 3 3 2 2 2 2 2 2 3 3 3 2 2 2 3 4 2 2 3 2 2 3 2 2 2 + − Uydu Yo…" at bounding box center [326, 175] width 584 height 212
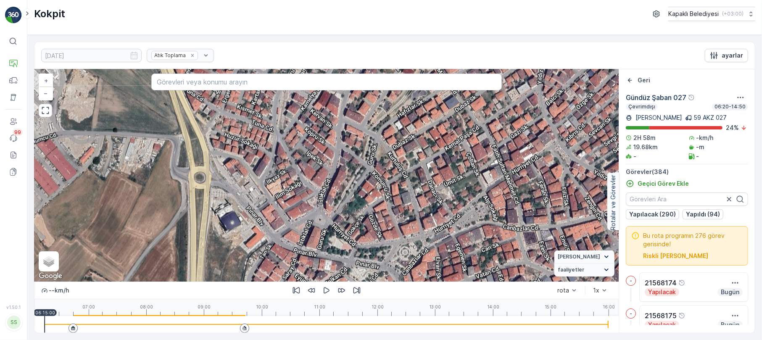
drag, startPoint x: 248, startPoint y: 192, endPoint x: 363, endPoint y: 239, distance: 124.4
click at [363, 239] on div "2 2 2 2 2 2 2 2 2 3 3 2 2 2 2 2 2 3 3 3 2 2 2 3 4 2 2 3 2 2 3 2 2 2 + − Uydu Yo…" at bounding box center [326, 175] width 584 height 212
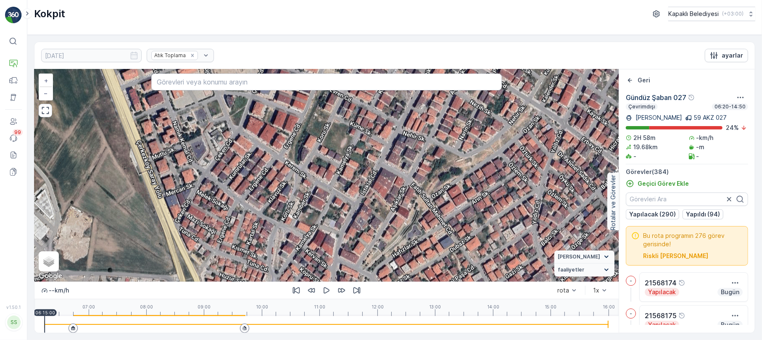
drag, startPoint x: 334, startPoint y: 187, endPoint x: 329, endPoint y: 327, distance: 140.1
click at [329, 327] on div "2 2 2 2 2 2 2 2 2 3 3 2 2 2 2 2 2 3 3 3 2 2 2 3 4 2 2 3 2 2 3 2 2 2 + − Uydu Yo…" at bounding box center [326, 201] width 584 height 264
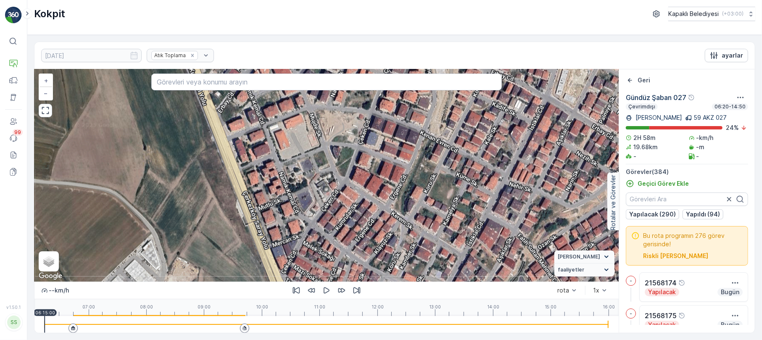
drag, startPoint x: 346, startPoint y: 240, endPoint x: 430, endPoint y: 275, distance: 90.4
click at [430, 275] on div "2 2 2 2 2 2 2 2 2 3 3 2 2 2 2 2 2 3 3 3 2 2 2 3 4 2 2 3 2 2 3 2 2 2 + − Uydu Yo…" at bounding box center [326, 175] width 584 height 212
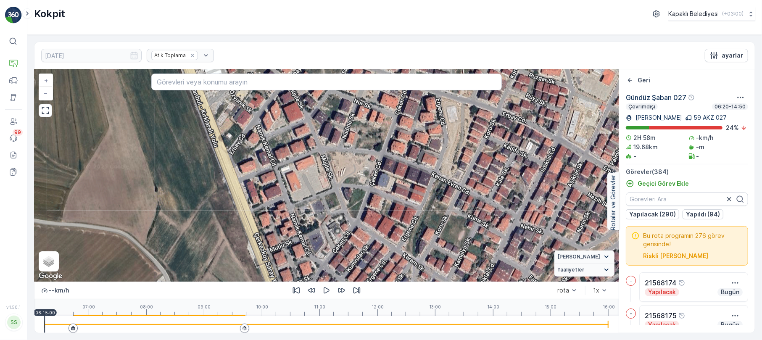
drag, startPoint x: 320, startPoint y: 175, endPoint x: 328, endPoint y: 214, distance: 39.9
click at [331, 217] on div "2 2 2 2 2 2 2 2 2 3 3 2 2 2 2 2 2 3 3 3 2 2 2 3 4 2 2 3 2 2 3 2 2 2 + − Uydu Yo…" at bounding box center [326, 175] width 584 height 212
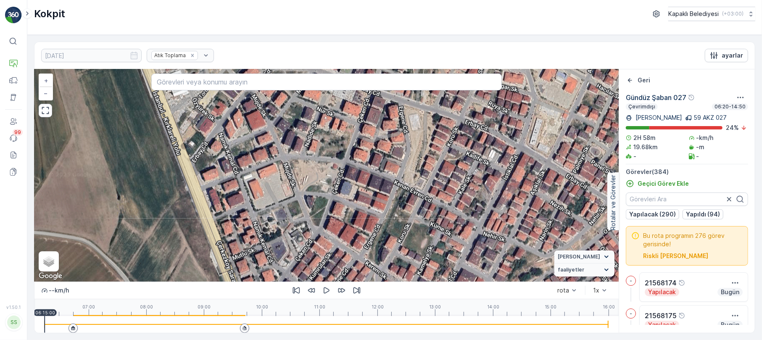
drag, startPoint x: 408, startPoint y: 233, endPoint x: 371, endPoint y: 241, distance: 37.8
click at [371, 241] on div "2 2 2 2 2 2 2 2 2 3 3 2 2 2 2 2 2 3 3 3 2 2 2 3 4 2 2 3 2 2 3 2 2 2 + − Uydu Yo…" at bounding box center [326, 175] width 584 height 212
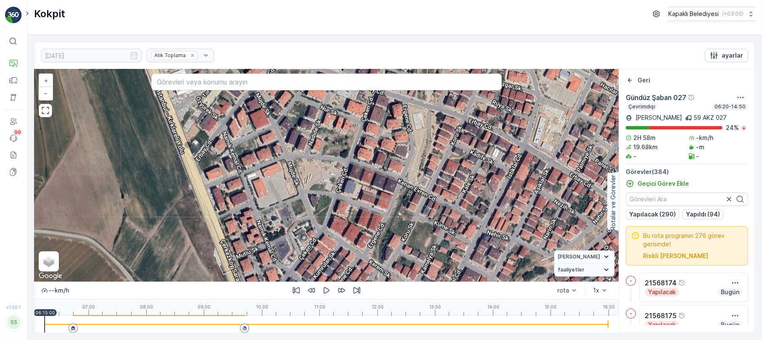
drag, startPoint x: 322, startPoint y: 198, endPoint x: 330, endPoint y: 195, distance: 8.7
click at [330, 195] on div "2 2 2 2 2 2 2 2 2 3 3 2 2 2 2 2 2 3 3 3 2 2 2 3 4 2 2 3 2 2 3 2 2 2 + − Uydu Yo…" at bounding box center [326, 175] width 584 height 212
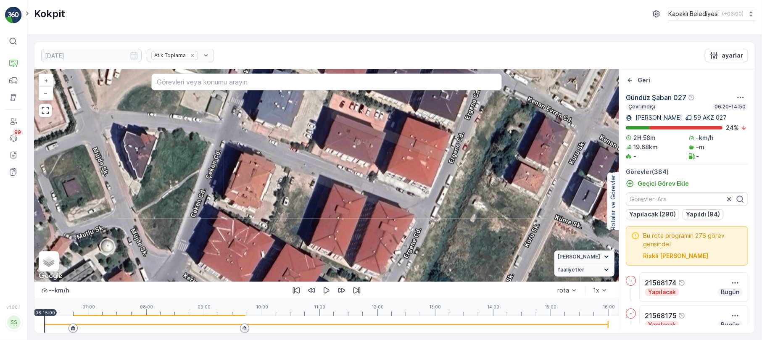
drag, startPoint x: 438, startPoint y: 221, endPoint x: 441, endPoint y: 169, distance: 52.6
click at [441, 169] on div "2 2 3 2 3 2 2 2 2 2 2 2 + − Uydu Yol haritası Arazi Karışık Leaflet Klavye kısa…" at bounding box center [326, 175] width 584 height 212
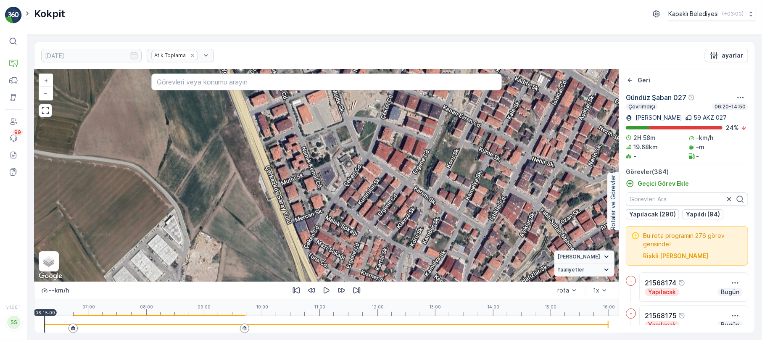
drag, startPoint x: 428, startPoint y: 229, endPoint x: 438, endPoint y: 180, distance: 49.4
click at [438, 180] on div "2 2 2 2 2 2 2 2 2 3 3 2 2 2 2 2 2 3 3 3 2 2 2 3 4 2 2 3 2 2 3 2 2 2 + − Uydu Yo…" at bounding box center [326, 175] width 584 height 212
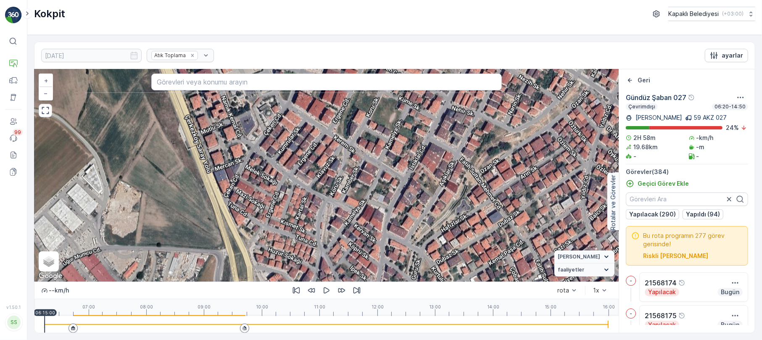
drag, startPoint x: 419, startPoint y: 238, endPoint x: 338, endPoint y: 190, distance: 94.2
click at [338, 190] on div "2 2 2 2 2 2 2 2 2 3 3 2 2 2 2 2 2 3 3 3 2 2 2 3 4 2 2 3 2 2 3 2 2 2 + − Uydu Yo…" at bounding box center [326, 175] width 584 height 212
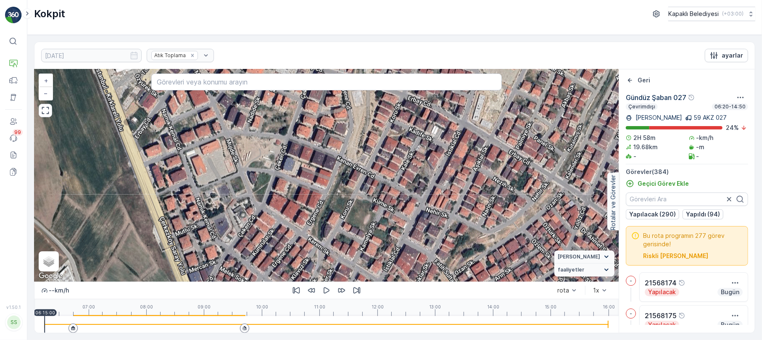
drag, startPoint x: 455, startPoint y: 181, endPoint x: 429, endPoint y: 282, distance: 104.9
click at [429, 282] on div "2 2 2 2 2 2 2 2 2 3 3 2 2 2 2 2 2 3 3 3 2 2 2 3 4 2 2 3 2 2 3 2 2 2 + − Uydu Yo…" at bounding box center [326, 201] width 584 height 264
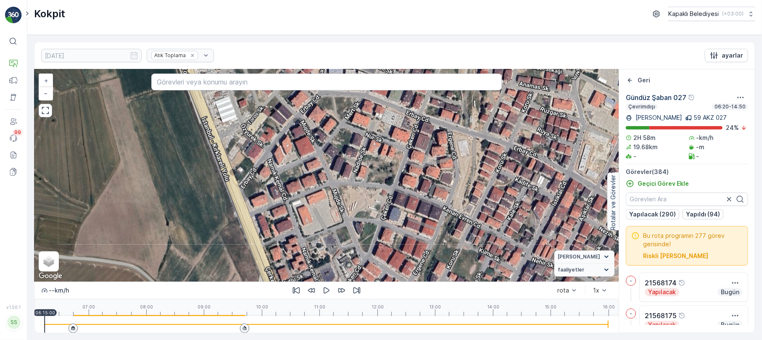
drag, startPoint x: 330, startPoint y: 214, endPoint x: 436, endPoint y: 264, distance: 117.1
click at [436, 264] on div "2 2 2 2 2 2 2 2 2 3 3 2 2 2 2 2 2 3 3 3 2 2 2 3 4 2 2 3 2 2 3 2 2 2 + − Uydu Yo…" at bounding box center [326, 175] width 584 height 212
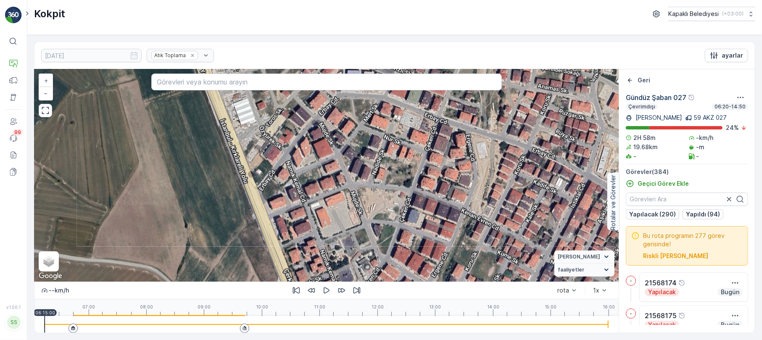
drag, startPoint x: 300, startPoint y: 192, endPoint x: 318, endPoint y: 194, distance: 18.6
click at [318, 194] on div "2 2 2 2 2 2 2 2 2 3 3 2 2 2 2 2 2 3 3 3 2 2 2 3 4 2 2 3 2 2 3 2 2 2 + − Uydu Yo…" at bounding box center [326, 175] width 584 height 212
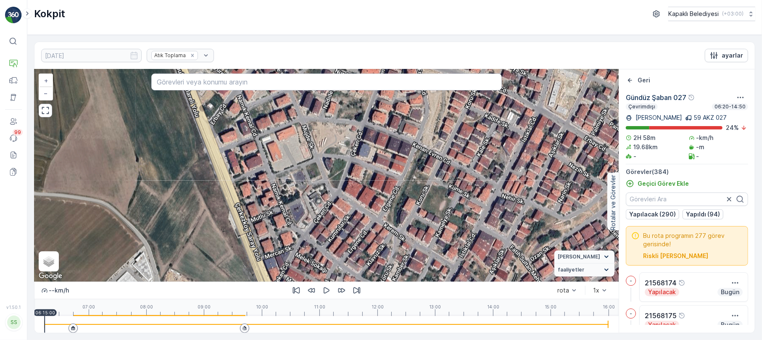
drag, startPoint x: 414, startPoint y: 226, endPoint x: 347, endPoint y: 148, distance: 102.9
click at [347, 148] on div "2 2 2 2 2 2 2 2 2 3 3 2 2 2 2 2 2 3 3 3 2 2 2 3 4 2 2 3 2 2 3 2 2 2 + − Uydu Yo…" at bounding box center [326, 175] width 584 height 212
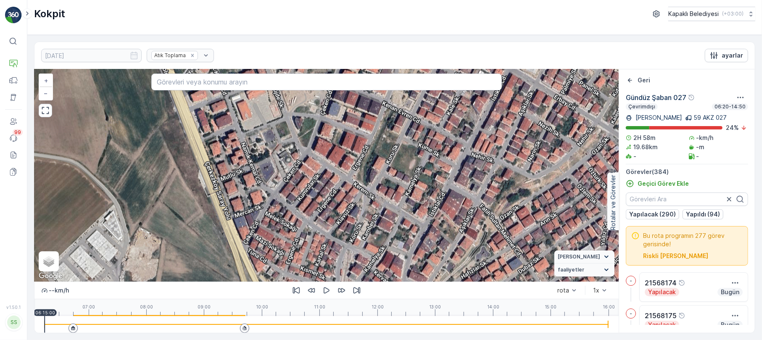
drag, startPoint x: 403, startPoint y: 220, endPoint x: 388, endPoint y: 186, distance: 37.3
click at [389, 190] on div "2 2 2 2 2 2 2 2 2 3 3 2 2 2 2 2 2 3 3 3 2 2 2 3 4 2 2 3 2 2 3 2 2 2 + − Uydu Yo…" at bounding box center [326, 175] width 584 height 212
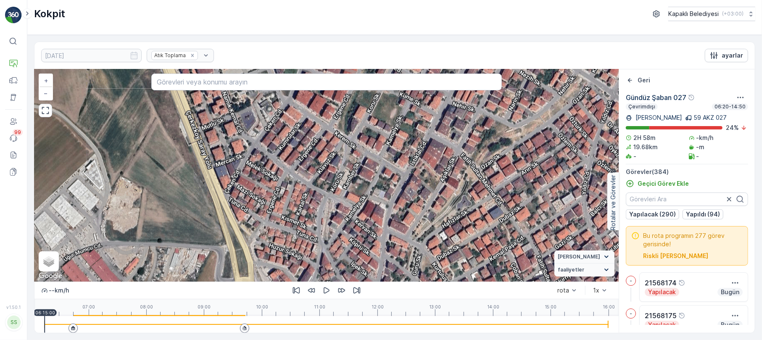
drag, startPoint x: 401, startPoint y: 217, endPoint x: 382, endPoint y: 166, distance: 53.6
click at [382, 166] on div "2 2 2 2 2 2 2 2 2 3 3 2 2 2 2 2 2 3 3 3 2 2 2 3 4 2 2 3 2 2 3 2 2 2 + − Uydu Yo…" at bounding box center [326, 175] width 584 height 212
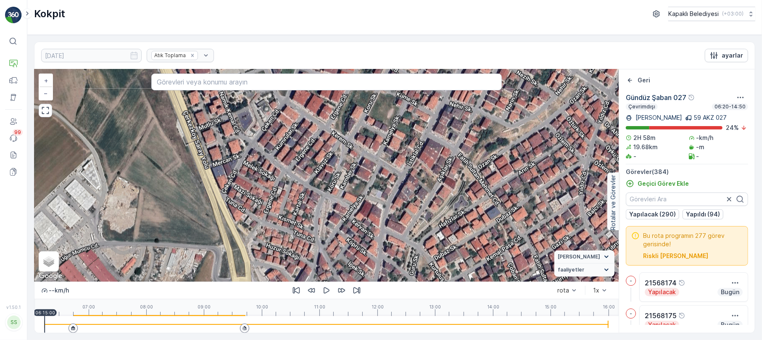
drag, startPoint x: 521, startPoint y: 138, endPoint x: 449, endPoint y: 167, distance: 77.5
click at [450, 167] on div "2 2 2 2 2 2 2 2 2 3 3 2 2 2 2 2 2 3 3 3 2 2 2 3 4 2 2 3 2 2 3 2 2 2 + − Uydu Yo…" at bounding box center [326, 175] width 584 height 212
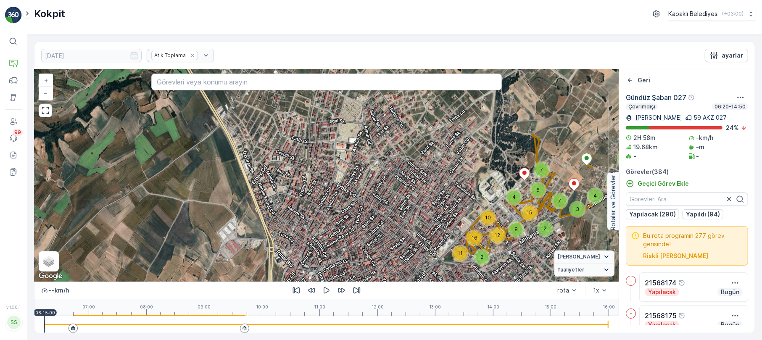
drag, startPoint x: 362, startPoint y: 142, endPoint x: 286, endPoint y: 181, distance: 85.5
click at [286, 181] on div "2 4 2 3 3 4 3 6 2 4 3 3 3 3 2 3 8 5 2 4 2 3 5 5 11 3 2 2 6 2 4 5 3 5 6 3 2 2 3 …" at bounding box center [326, 175] width 584 height 212
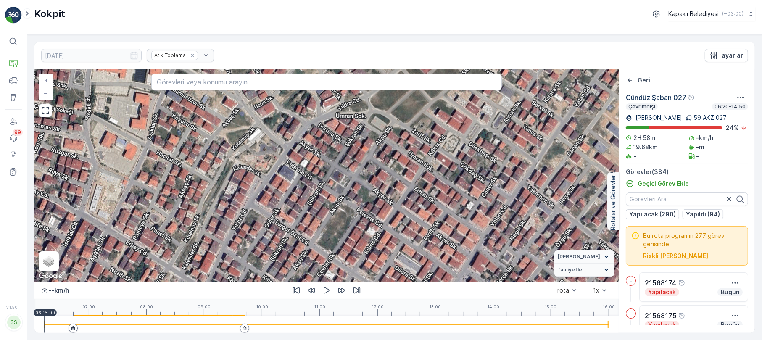
drag, startPoint x: 510, startPoint y: 177, endPoint x: 266, endPoint y: 229, distance: 249.8
click at [266, 229] on div "2 2 2 2 2 2 2 2 2 3 3 2 2 2 2 2 2 3 3 3 2 2 2 3 4 2 2 3 2 2 3 2 2 2 + − Uydu Yo…" at bounding box center [326, 175] width 584 height 212
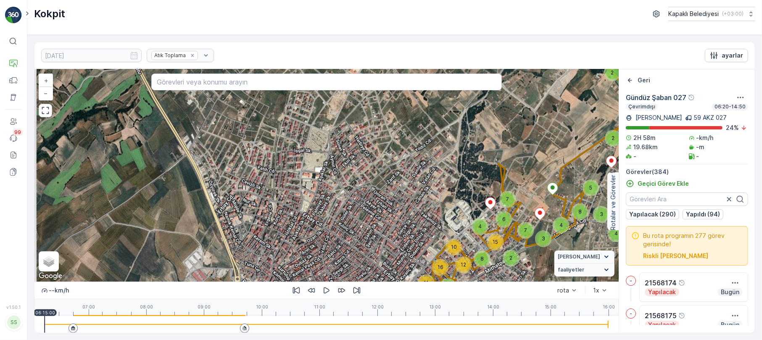
drag, startPoint x: 286, startPoint y: 225, endPoint x: 315, endPoint y: 209, distance: 33.3
click at [315, 209] on div "2 4 2 3 3 4 3 6 2 4 3 3 3 3 2 3 8 5 2 4 2 3 5 5 11 3 2 2 6 2 4 5 3 5 6 3 2 2 3 …" at bounding box center [326, 175] width 584 height 212
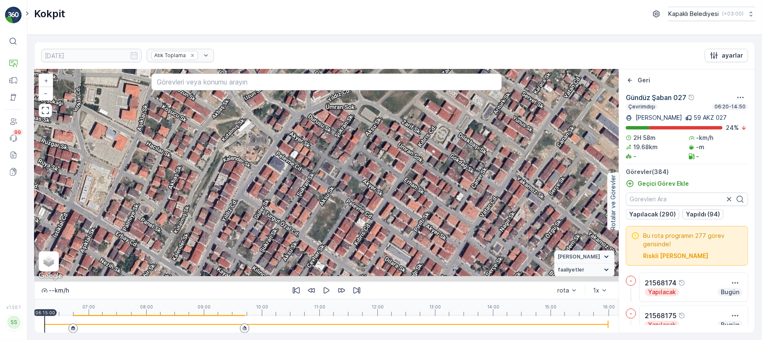
drag, startPoint x: 367, startPoint y: 249, endPoint x: 225, endPoint y: 150, distance: 172.9
click at [226, 150] on div "2 2 2 2 2 2 2 2 2 3 3 2 2 2 2 2 2 3 3 3 2 2 2 3 4 2 2 3 2 2 3 2 2 2 + − Uydu Yo…" at bounding box center [326, 175] width 584 height 212
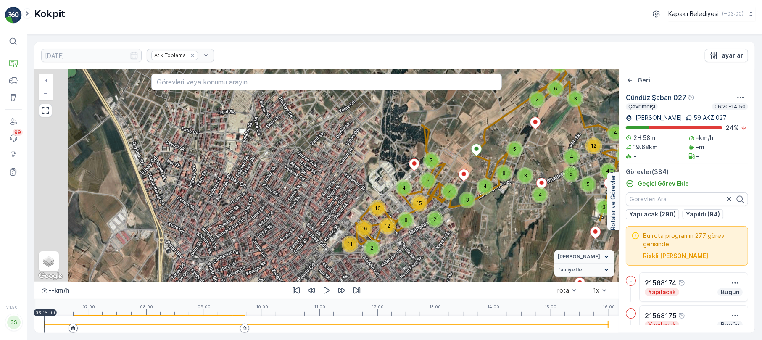
drag, startPoint x: 266, startPoint y: 254, endPoint x: 313, endPoint y: 226, distance: 54.9
click at [311, 227] on div "2 4 2 3 3 4 3 6 2 4 3 3 3 3 2 3 8 5 2 4 2 3 5 5 11 3 2 2 6 2 4 5 3 5 6 3 2 2 3 …" at bounding box center [326, 175] width 584 height 212
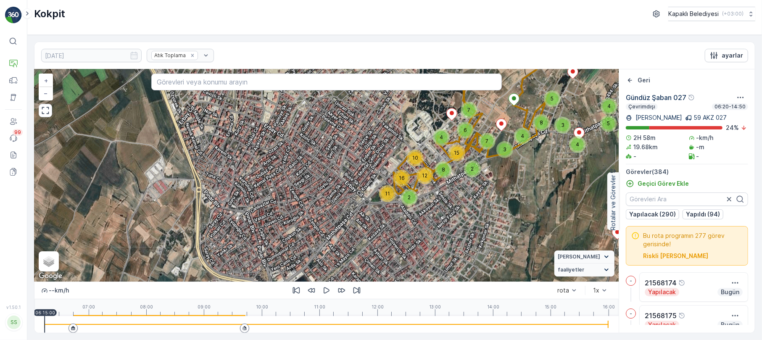
drag, startPoint x: 269, startPoint y: 241, endPoint x: 293, endPoint y: 197, distance: 50.1
click at [293, 197] on div "2 4 2 3 3 4 3 6 2 4 3 3 3 3 2 3 8 5 2 4 2 3 5 5 11 3 2 2 6 2 4 5 3 5 6 3 2 2 3 …" at bounding box center [326, 175] width 584 height 212
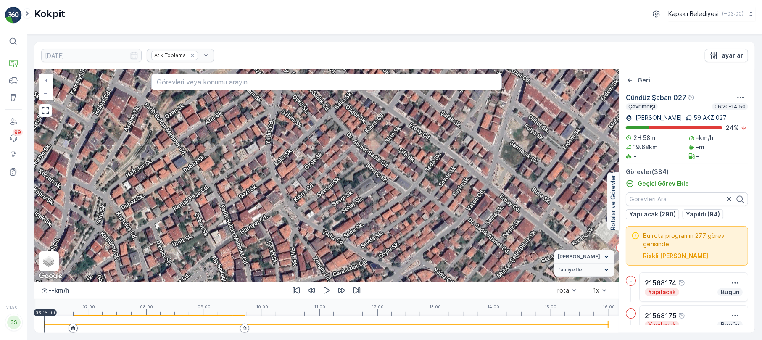
drag, startPoint x: 406, startPoint y: 172, endPoint x: 330, endPoint y: 335, distance: 180.2
click at [330, 335] on div "10.09.2025 Atık Toplama ayarlar 2 2 2 2 2 2 2 2 2 3 3 2 2 2 2 2 2 3 3 3 2 2 2 3…" at bounding box center [394, 187] width 735 height 305
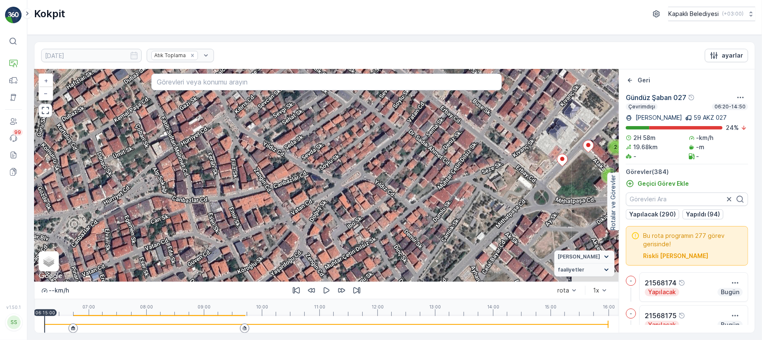
drag, startPoint x: 325, startPoint y: 228, endPoint x: 273, endPoint y: 158, distance: 86.5
click at [273, 158] on div "2 2 2 2 2 2 2 2 2 3 3 2 2 2 2 2 2 3 3 3 2 2 2 3 4 2 2 3 2 2 3 2 2 2 + − Uydu Yo…" at bounding box center [326, 175] width 584 height 212
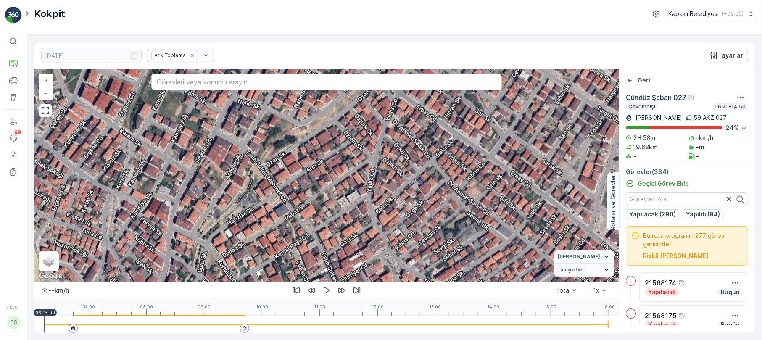
drag, startPoint x: 309, startPoint y: 167, endPoint x: 471, endPoint y: 305, distance: 212.3
click at [471, 305] on div "2 2 2 2 2 2 2 2 2 3 3 2 2 2 2 2 2 3 3 3 2 2 2 3 4 2 2 3 2 2 3 2 2 2 + − Uydu Yo…" at bounding box center [326, 201] width 584 height 264
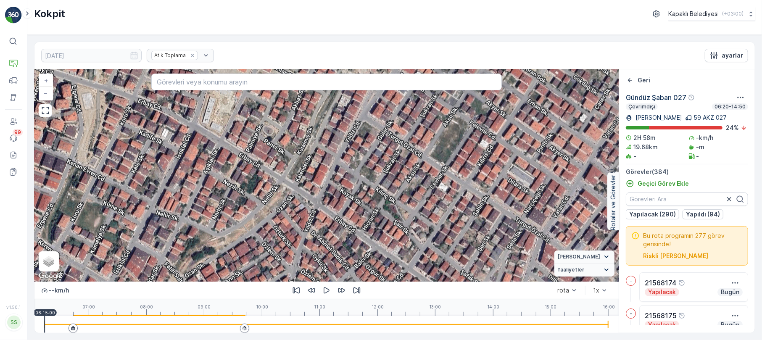
drag, startPoint x: 368, startPoint y: 208, endPoint x: 287, endPoint y: 320, distance: 138.0
click at [287, 320] on div "2 2 2 2 2 2 2 2 2 3 3 2 2 2 2 2 2 3 3 3 2 2 2 3 4 2 2 3 2 2 3 2 2 2 + − Uydu Yo…" at bounding box center [326, 201] width 584 height 264
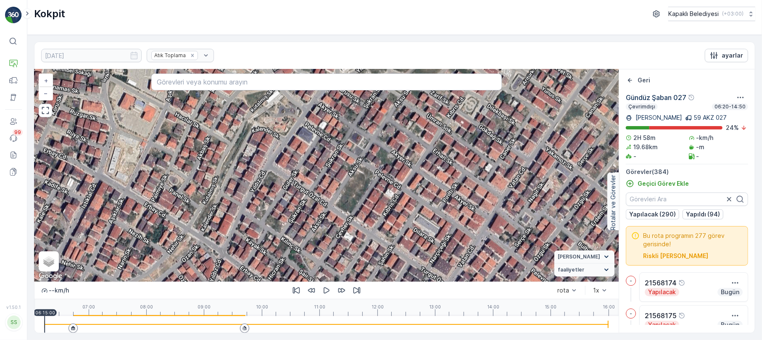
drag, startPoint x: 376, startPoint y: 218, endPoint x: 303, endPoint y: 255, distance: 81.6
click at [301, 259] on div "2 2 2 2 2 2 2 2 2 3 3 2 2 2 2 2 2 3 3 3 2 2 2 3 4 2 2 3 2 2 3 2 2 2 + − Uydu Yo…" at bounding box center [326, 175] width 584 height 212
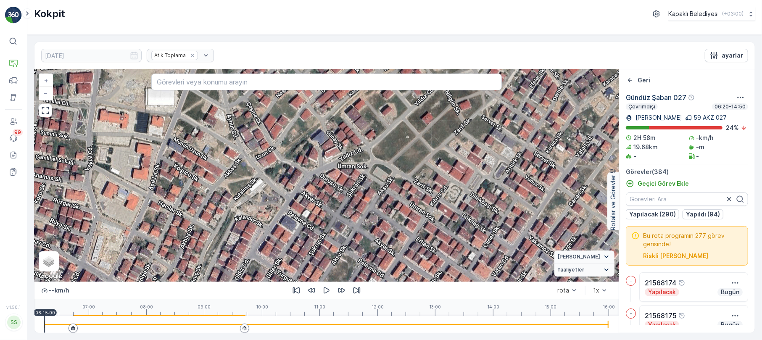
drag, startPoint x: 381, startPoint y: 198, endPoint x: 364, endPoint y: 287, distance: 91.5
click at [364, 287] on div "2 2 2 2 2 2 2 2 2 3 3 2 2 2 2 2 2 3 3 3 2 2 2 3 4 2 2 3 2 2 3 2 2 2 + − Uydu Yo…" at bounding box center [326, 201] width 584 height 264
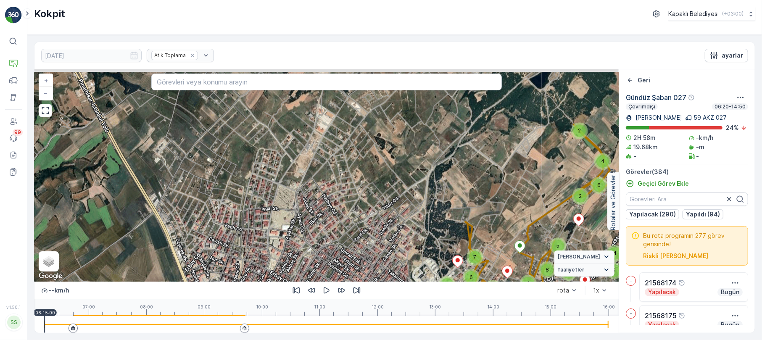
drag, startPoint x: 360, startPoint y: 185, endPoint x: 332, endPoint y: 212, distance: 38.9
click at [332, 212] on div "2 4 2 3 3 4 3 6 2 4 3 3 3 3 2 3 8 5 2 4 2 3 5 5 11 3 2 2 6 2 4 5 3 5 6 3 2 2 3 …" at bounding box center [326, 175] width 584 height 212
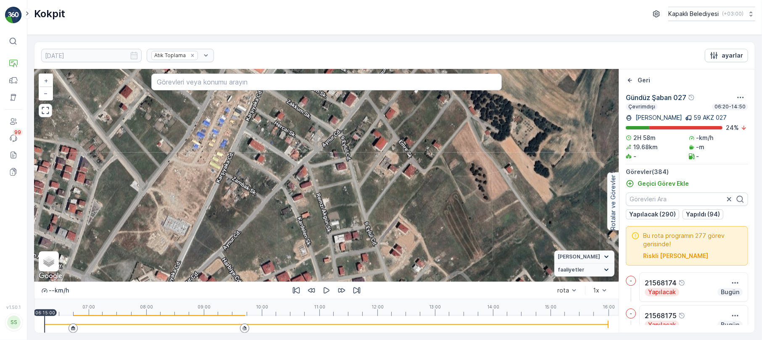
drag, startPoint x: 291, startPoint y: 169, endPoint x: 220, endPoint y: 322, distance: 168.1
click at [219, 325] on div "2 2 2 2 2 2 2 2 2 3 3 2 2 2 2 2 2 3 3 3 2 2 2 3 4 2 2 3 2 2 3 2 2 2 + − Uydu Yo…" at bounding box center [326, 201] width 584 height 264
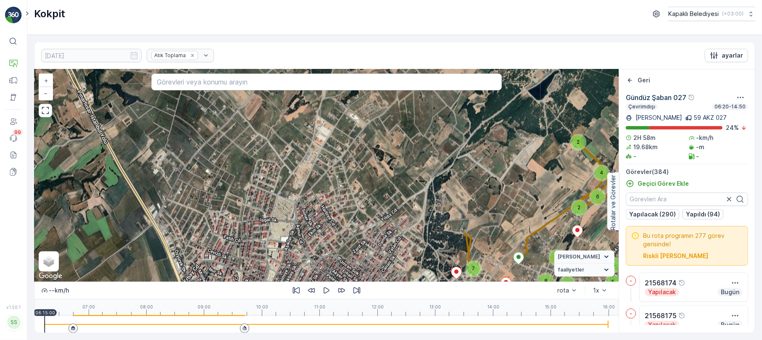
drag, startPoint x: 348, startPoint y: 256, endPoint x: 370, endPoint y: 233, distance: 31.8
click at [369, 215] on div "2 4 2 3 3 4 3 6 2 4 3 3 3 3 2 3 8 5 2 4 2 3 5 5 11 3 2 2 6 2 4 5 3 5 6 3 2 2 3 …" at bounding box center [326, 175] width 584 height 212
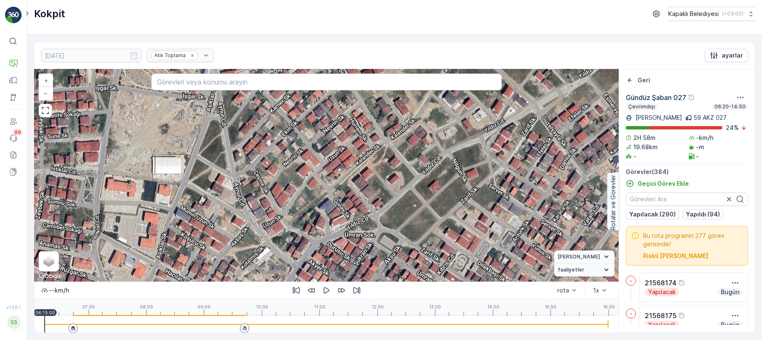
drag, startPoint x: 339, startPoint y: 259, endPoint x: 493, endPoint y: 149, distance: 190.1
click at [493, 149] on div "2 2 2 2 2 2 2 2 2 3 3 2 2 2 2 2 2 3 3 3 2 2 2 3 4 2 2 3 2 2 3 2 2 2 + − Uydu Yo…" at bounding box center [326, 175] width 584 height 212
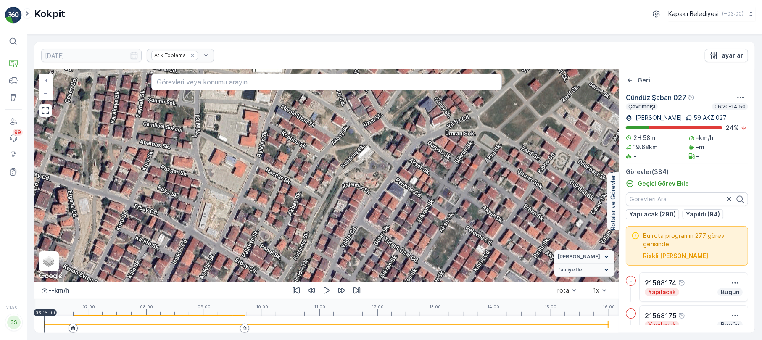
drag, startPoint x: 394, startPoint y: 244, endPoint x: 483, endPoint y: 161, distance: 121.4
click at [483, 161] on div "2 2 2 2 2 2 2 2 2 3 3 2 2 2 2 2 2 3 3 3 2 2 2 3 4 2 2 3 2 2 3 2 2 2 + − Uydu Yo…" at bounding box center [326, 175] width 584 height 212
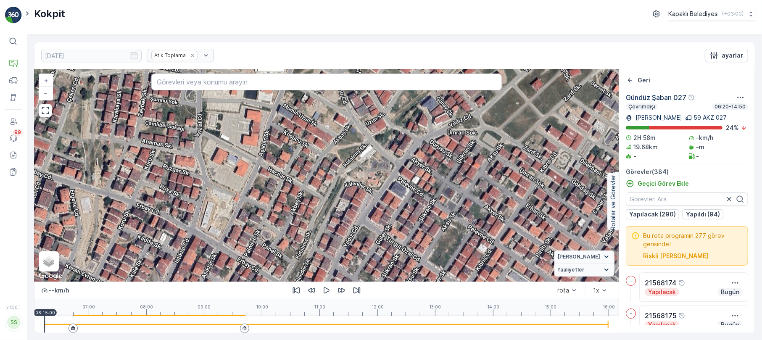
drag, startPoint x: 372, startPoint y: 246, endPoint x: 456, endPoint y: 150, distance: 127.8
click at [449, 153] on div "2 2 2 2 2 2 2 2 2 3 3 2 2 2 2 2 2 3 3 3 2 2 2 3 4 2 2 3 2 2 3 2 2 2 + − Uydu Yo…" at bounding box center [326, 175] width 584 height 212
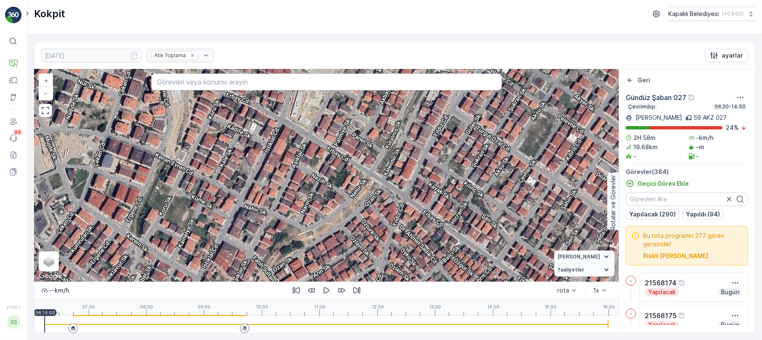
drag, startPoint x: 409, startPoint y: 227, endPoint x: 436, endPoint y: 141, distance: 89.9
click at [430, 145] on div "2 2 2 2 2 2 2 2 2 3 3 2 2 2 2 2 2 3 3 3 2 2 2 3 4 2 2 3 2 2 3 2 2 2 + − Uydu Yo…" at bounding box center [326, 175] width 584 height 212
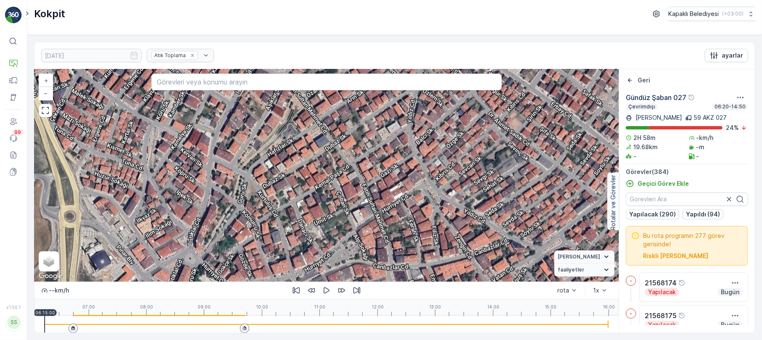
drag, startPoint x: 406, startPoint y: 258, endPoint x: 427, endPoint y: 162, distance: 98.3
click at [420, 164] on div "2 2 2 2 2 2 2 2 2 3 3 2 2 2 2 2 2 3 3 3 2 2 2 3 4 2 2 3 2 2 3 2 2 2 + − Uydu Yo…" at bounding box center [326, 175] width 584 height 212
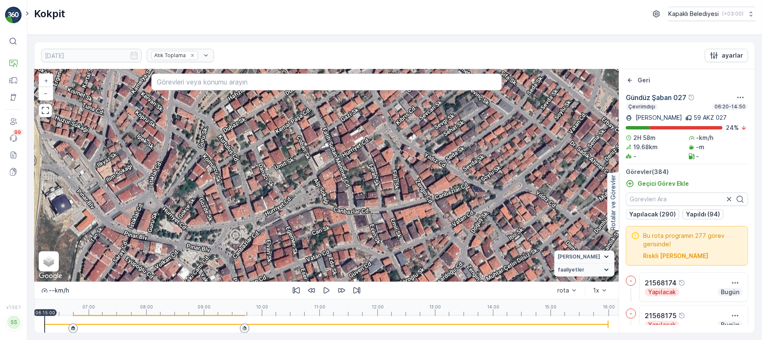
drag, startPoint x: 408, startPoint y: 256, endPoint x: 355, endPoint y: 199, distance: 78.2
click at [355, 199] on div "2 2 2 2 2 2 2 2 2 3 3 2 2 2 2 2 2 3 3 3 2 2 2 3 4 2 2 3 2 2 3 2 2 2 + − Uydu Yo…" at bounding box center [326, 175] width 584 height 212
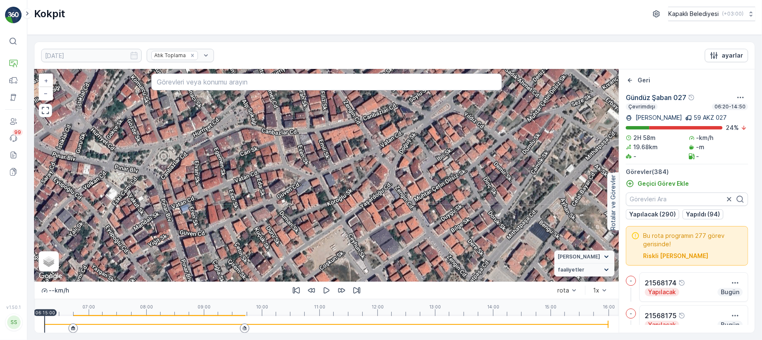
drag, startPoint x: 446, startPoint y: 251, endPoint x: 362, endPoint y: 170, distance: 115.6
click at [362, 170] on div "2 2 2 2 2 2 2 2 2 3 3 2 2 2 2 2 2 3 3 3 2 2 2 3 4 2 2 3 2 2 3 2 2 2 + − Uydu Yo…" at bounding box center [326, 175] width 584 height 212
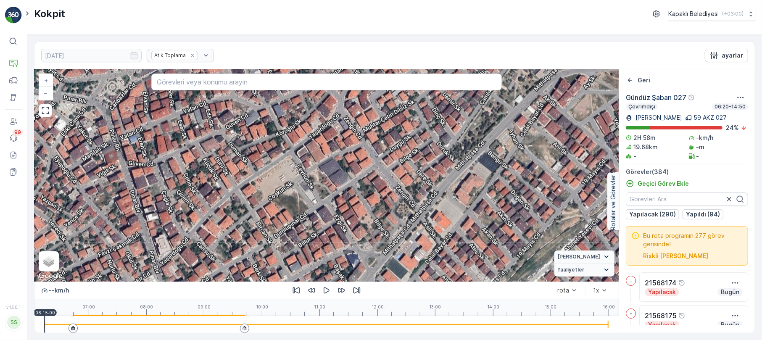
drag, startPoint x: 429, startPoint y: 251, endPoint x: 399, endPoint y: 199, distance: 60.4
click at [399, 199] on div "2 2 2 2 2 2 2 2 2 3 3 2 2 2 2 2 2 3 3 3 2 2 2 3 4 2 2 3 2 2 3 2 2 2 + − Uydu Yo…" at bounding box center [326, 175] width 584 height 212
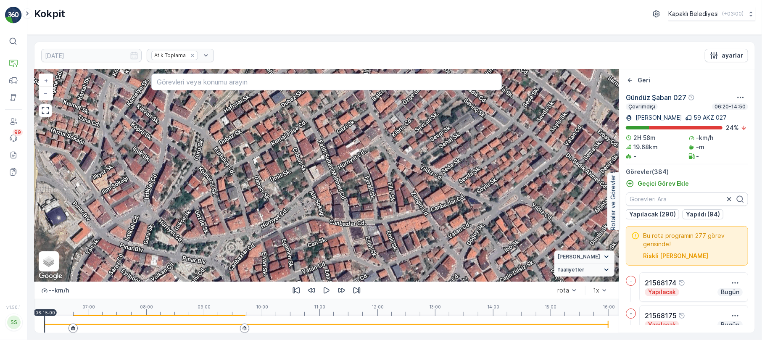
drag, startPoint x: 377, startPoint y: 155, endPoint x: 499, endPoint y: 313, distance: 200.2
click at [497, 315] on div "2 2 2 2 2 2 2 2 2 3 3 2 2 2 2 2 2 3 3 3 2 2 2 3 4 2 2 3 2 2 3 2 2 2 + − Uydu Yo…" at bounding box center [326, 201] width 584 height 264
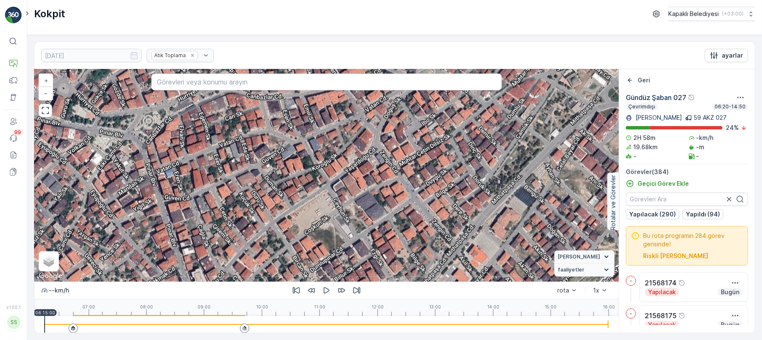
drag, startPoint x: 399, startPoint y: 219, endPoint x: 310, endPoint y: 81, distance: 164.5
click at [310, 83] on div "2 2 2 2 2 2 2 2 2 3 2 2 2 2 3 2 2 2 2 3 2 3 3 3 3 2 2 2 4 2 2 3 2 2 + − Uydu Yo…" at bounding box center [326, 175] width 584 height 212
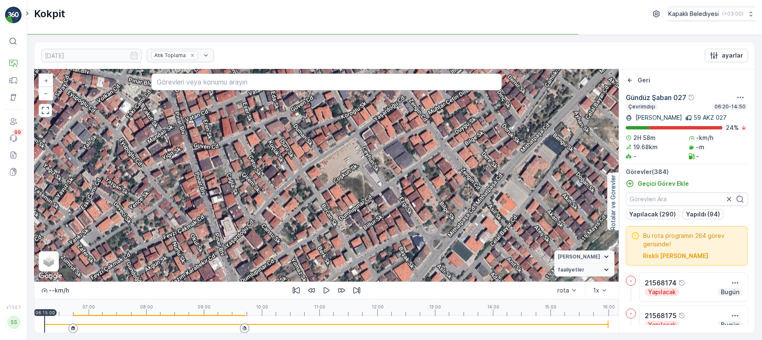
drag, startPoint x: 367, startPoint y: 190, endPoint x: 396, endPoint y: 139, distance: 59.3
click at [396, 139] on div "2 2 2 2 2 2 2 2 2 3 2 2 2 2 3 2 2 2 2 3 2 3 3 3 3 2 2 2 4 2 2 3 2 2 + − Uydu Yo…" at bounding box center [326, 175] width 584 height 212
click at [177, 82] on input "text" at bounding box center [326, 82] width 351 height 17
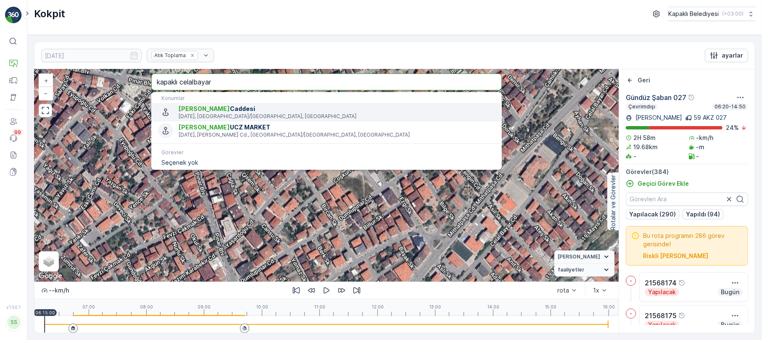
type input "kapaklı celalbayar"
click at [223, 111] on span "Celal Bayar Caddesi" at bounding box center [337, 109] width 316 height 8
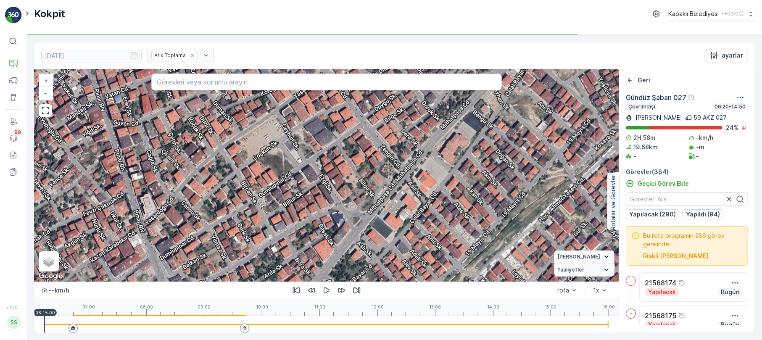
drag, startPoint x: 463, startPoint y: 177, endPoint x: 382, endPoint y: 153, distance: 83.5
click at [382, 153] on div "2 2 2 2 2 2 2 2 2 3 2 2 2 2 3 2 2 2 2 3 2 3 3 3 3 2 2 2 4 2 2 3 2 2 + − Uydu Yo…" at bounding box center [326, 175] width 584 height 212
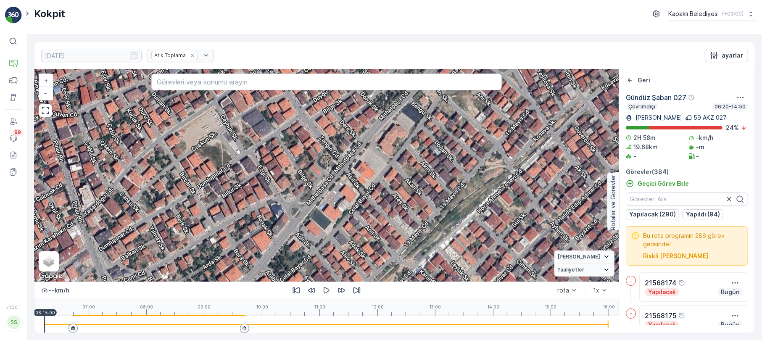
drag, startPoint x: 475, startPoint y: 235, endPoint x: 454, endPoint y: 203, distance: 38.0
click at [454, 203] on div "2 2 2 2 2 2 2 2 2 3 3 2 2 2 2 2 2 3 3 3 2 2 2 3 4 2 2 3 2 2 3 2 2 2 + − Uydu Yo…" at bounding box center [326, 175] width 584 height 212
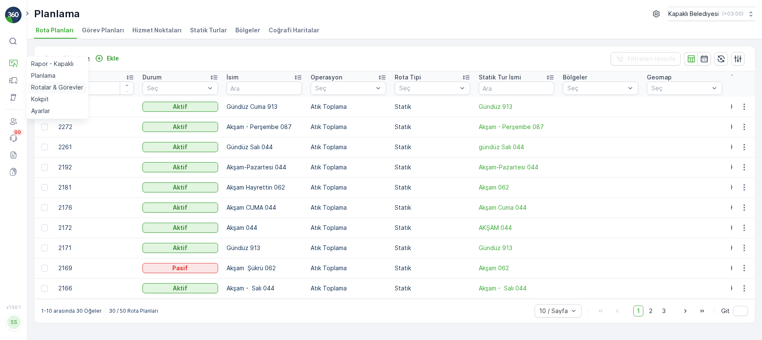
click at [61, 85] on p "Rotalar & Görevler" at bounding box center [57, 87] width 52 height 8
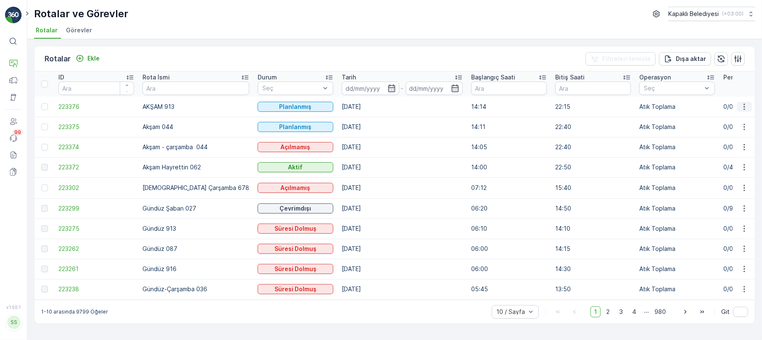
click at [745, 105] on icon "button" at bounding box center [744, 107] width 8 height 8
click at [734, 129] on span "Rota Takibini Görüntüle" at bounding box center [724, 131] width 66 height 8
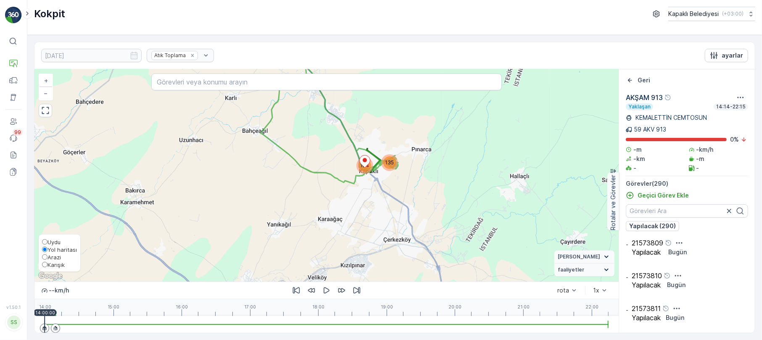
click at [50, 266] on span "Karışık" at bounding box center [55, 264] width 17 height 7
click at [47, 266] on input "Karışık" at bounding box center [44, 264] width 5 height 5
radio input "true"
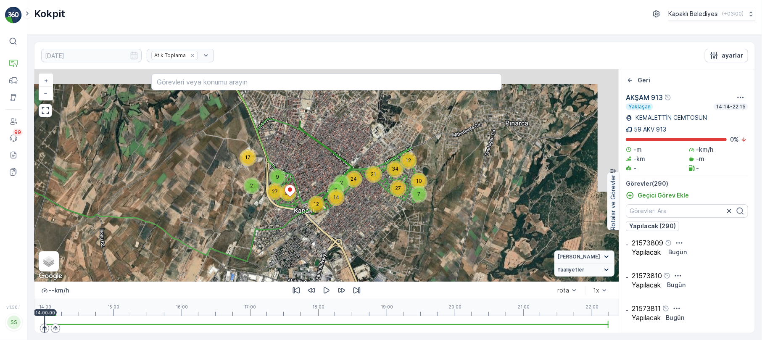
drag, startPoint x: 421, startPoint y: 161, endPoint x: 407, endPoint y: 204, distance: 45.7
click at [409, 187] on div "7 10 12 24 21 34 27 9 27 17 2 14 65 12 6 2 + − Uydu Yol haritası Arazi Karışık …" at bounding box center [326, 175] width 584 height 212
drag, startPoint x: 407, startPoint y: 204, endPoint x: 407, endPoint y: 213, distance: 8.4
click at [407, 213] on icon at bounding box center [183, 174] width 479 height 175
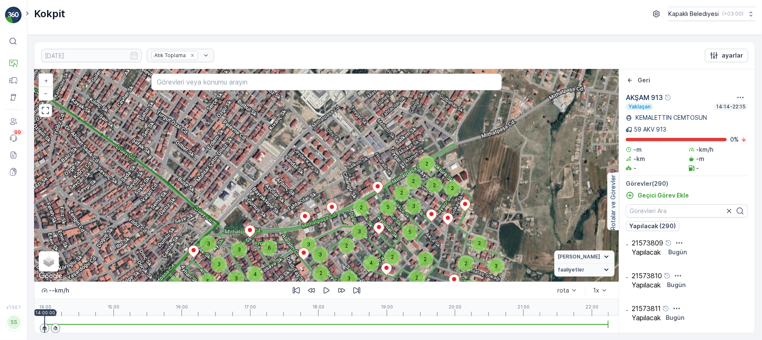
drag, startPoint x: 355, startPoint y: 156, endPoint x: 487, endPoint y: 128, distance: 134.9
click at [480, 129] on div "2 2 2 2 2 3 2 2 2 2 2 3 3 3 5 3 4 6 2 3 3 3 2 4 2 2 3 5 3 2 2 5 4 2 2 3 2 3 2 2…" at bounding box center [326, 175] width 584 height 212
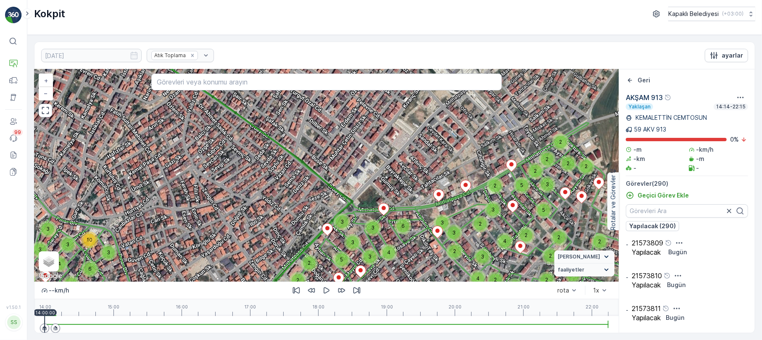
drag, startPoint x: 480, startPoint y: 120, endPoint x: 489, endPoint y: 167, distance: 48.5
click at [489, 167] on div "2 2 2 2 2 3 2 2 2 2 2 3 3 3 5 3 4 6 2 3 3 3 2 4 2 2 3 5 3 2 2 5 4 2 2 3 2 3 2 2…" at bounding box center [326, 175] width 584 height 212
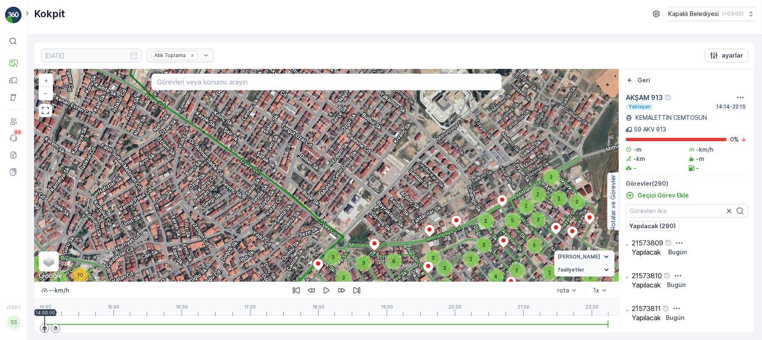
drag, startPoint x: 567, startPoint y: 186, endPoint x: 513, endPoint y: 171, distance: 56.1
click at [545, 172] on div "2" at bounding box center [551, 177] width 13 height 13
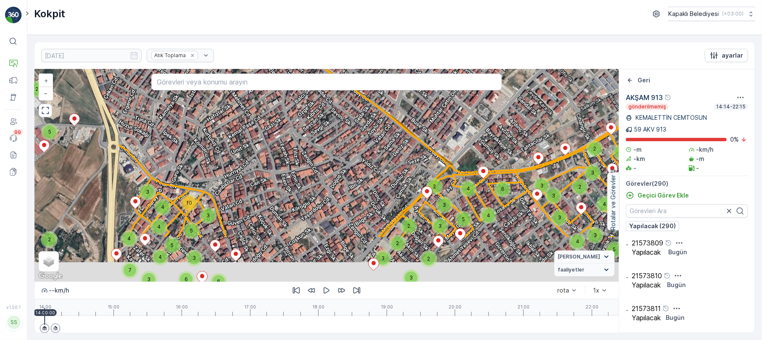
drag, startPoint x: 186, startPoint y: 195, endPoint x: 328, endPoint y: 130, distance: 156.7
click at [328, 130] on div "3 3 2 3 2 2 3 2 3 4 3 5 3 3 3 7 3 2 2 3 3 3 2 2 3 2 2 2 2 3 4 4 3 4 2 2 3 2 3 2…" at bounding box center [326, 175] width 584 height 212
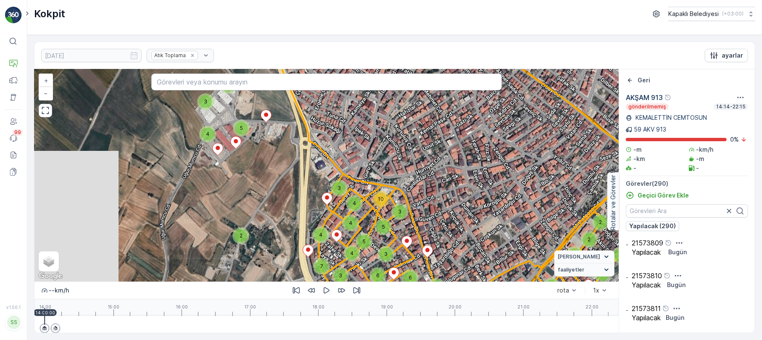
drag, startPoint x: 170, startPoint y: 195, endPoint x: 361, endPoint y: 192, distance: 191.7
click at [361, 192] on div "3 3 2 3 2 2 3 2 3 4 3 5 3 3 3 7 3 2 2 3 3 3 2 2 3 2 2 2 2 3 4 4 3 4 2 2 3 2 3 2…" at bounding box center [326, 175] width 584 height 212
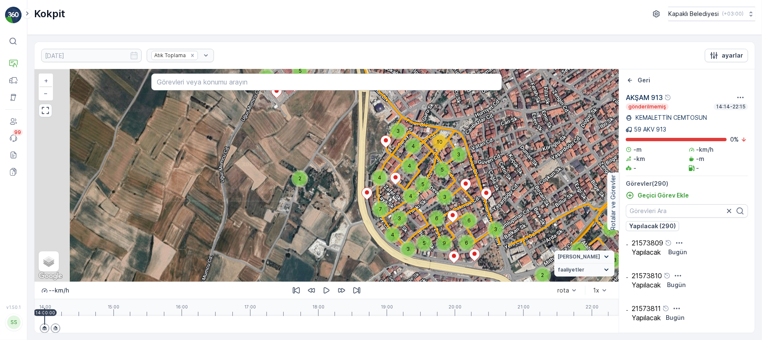
drag, startPoint x: 253, startPoint y: 211, endPoint x: 348, endPoint y: 142, distance: 117.6
click at [352, 135] on div "3 3 2 3 2 2 3 2 3 4 3 5 3 3 3 7 3 2 2 3 3 3 2 2 3 2 2 2 2 3 4 4 3 4 2 2 3 2 3 2…" at bounding box center [326, 175] width 584 height 212
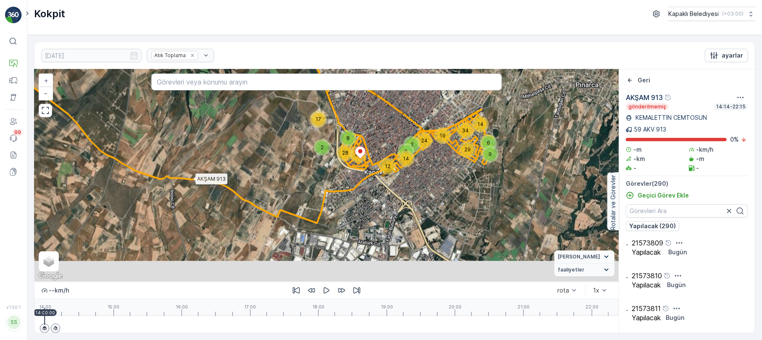
drag, startPoint x: 245, startPoint y: 238, endPoint x: 277, endPoint y: 206, distance: 44.6
click at [277, 206] on div "9 6 14 24 19 34 29 8 28 2 17 14 2 65 12 6 AKŞAM 913 + − Uydu Yol haritası Arazi…" at bounding box center [326, 175] width 584 height 212
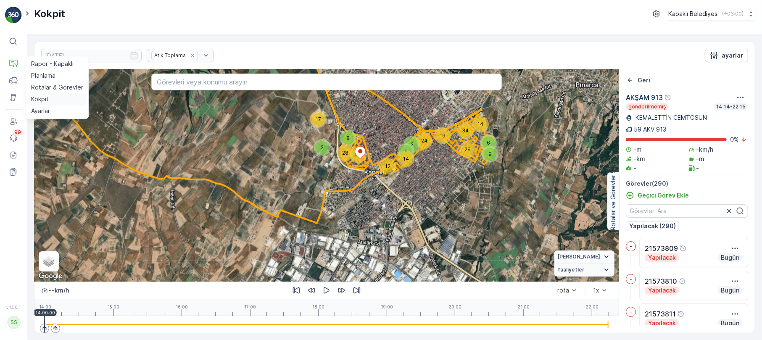
click at [42, 96] on p "Kokpit" at bounding box center [40, 99] width 18 height 8
click at [45, 101] on p "Kokpit" at bounding box center [40, 99] width 18 height 8
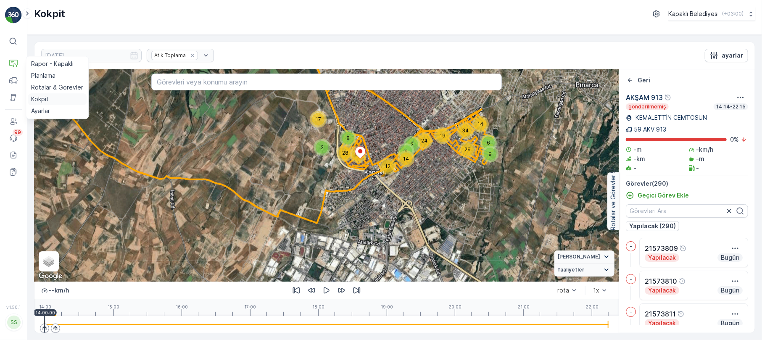
click at [47, 100] on p "Kokpit" at bounding box center [40, 99] width 18 height 8
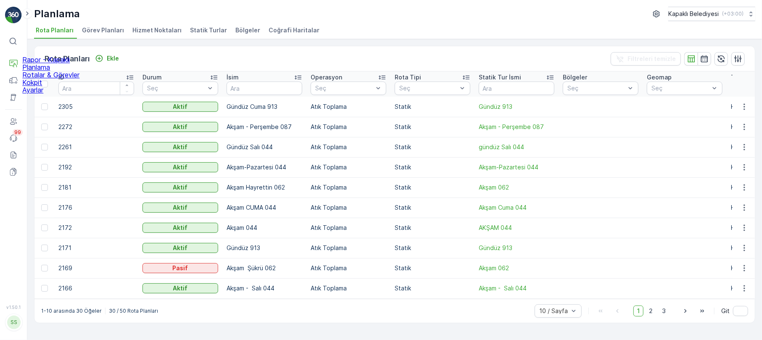
click at [64, 79] on p "Rotalar & Görevler" at bounding box center [50, 75] width 57 height 8
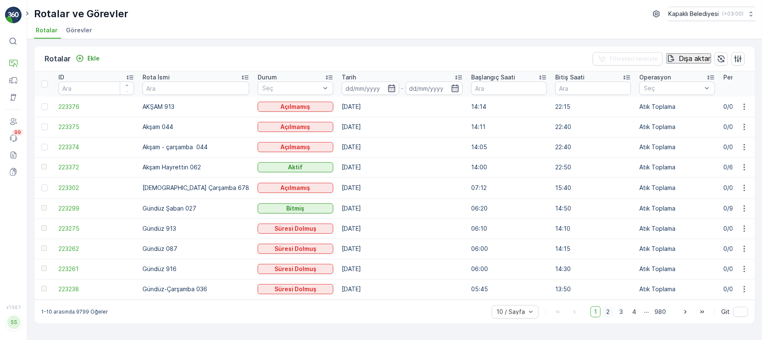
click at [609, 314] on span "2" at bounding box center [607, 311] width 11 height 11
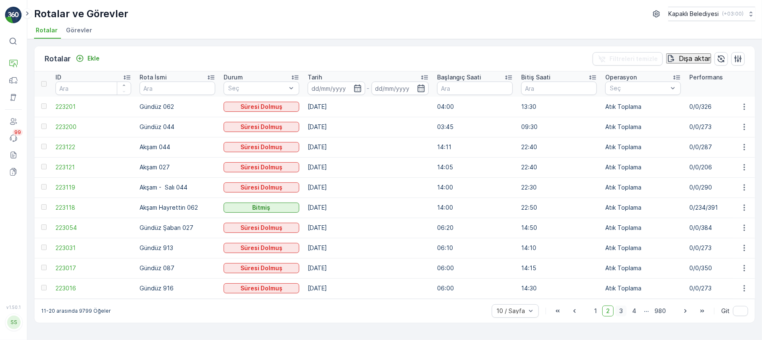
click at [620, 313] on span "3" at bounding box center [620, 311] width 11 height 11
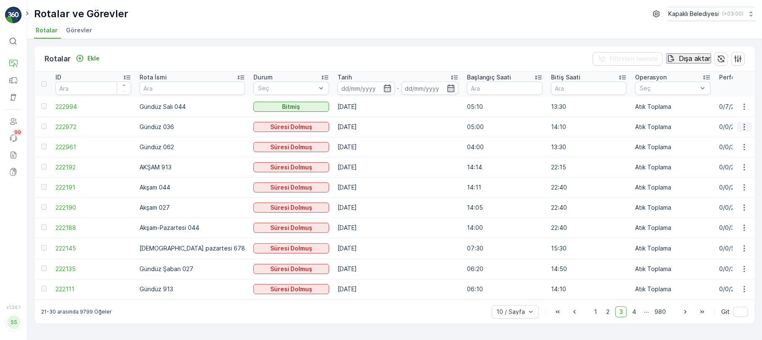
click at [740, 123] on icon "button" at bounding box center [744, 127] width 8 height 8
click at [735, 149] on div "Rota Takibini Görüntüle" at bounding box center [732, 153] width 73 height 8
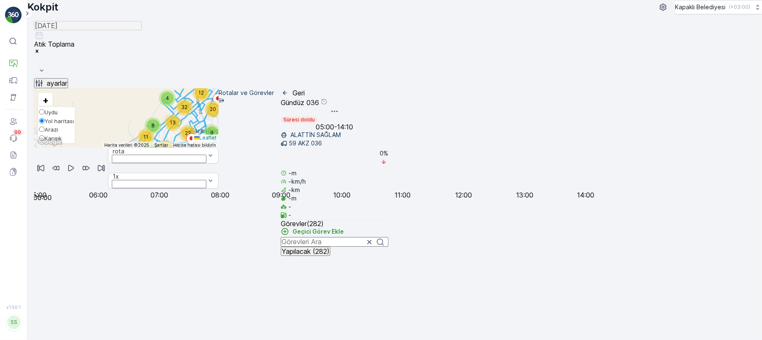
click at [43, 141] on input "Karışık" at bounding box center [41, 137] width 5 height 5
radio input "true"
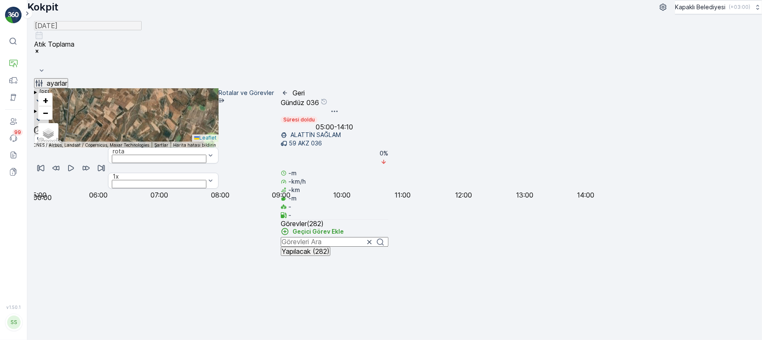
drag, startPoint x: 148, startPoint y: 172, endPoint x: 194, endPoint y: 213, distance: 61.4
click at [193, 148] on div "8 11 6 9 12 4 25 13 32 9 22 3 5 3 16 20 16 15 16 8 26 + − Uydu Yol haritası Ara…" at bounding box center [126, 118] width 185 height 59
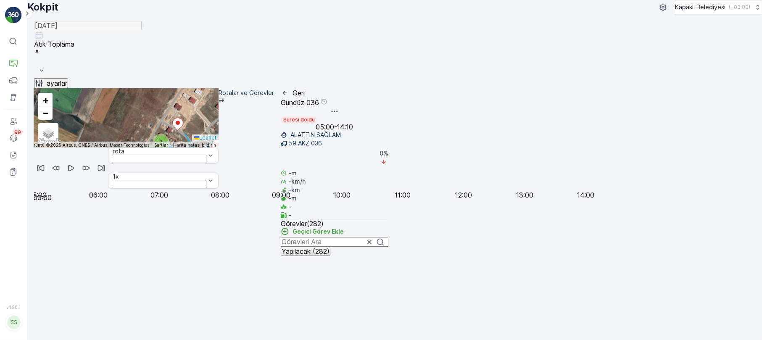
click at [116, 127] on input "text" at bounding box center [75, 131] width 82 height 8
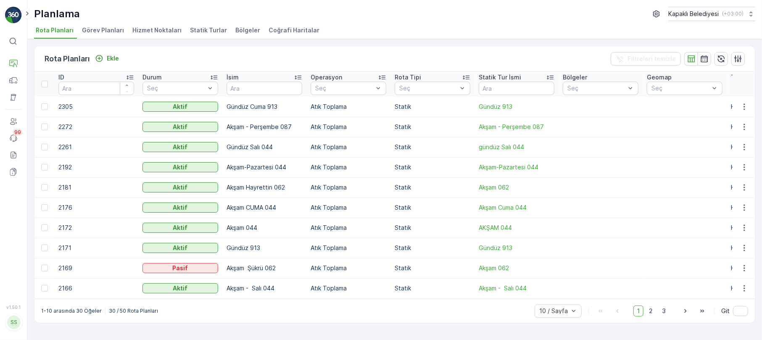
click at [202, 32] on span "Statik Turlar" at bounding box center [208, 30] width 37 height 8
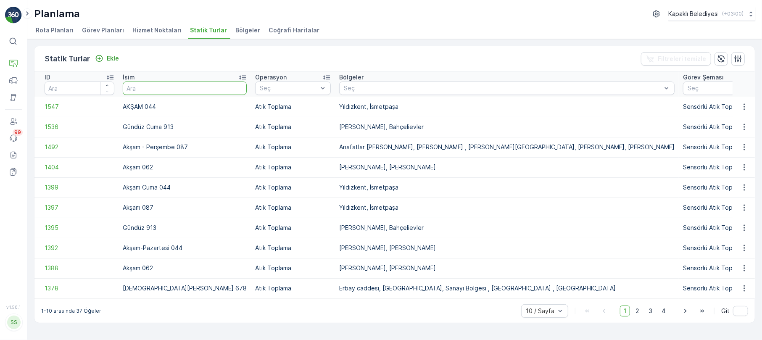
click at [154, 86] on input "text" at bounding box center [185, 88] width 124 height 13
type input "036"
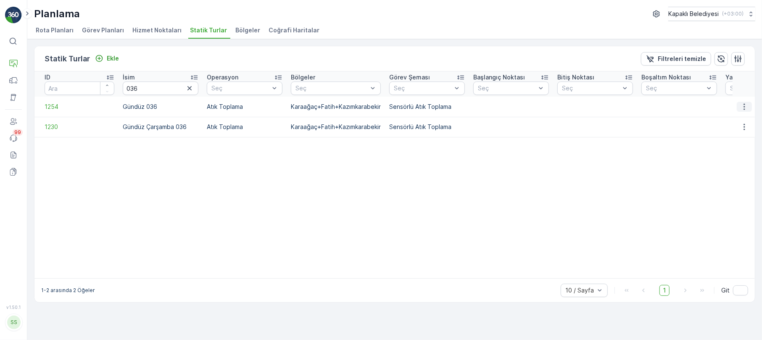
click at [745, 105] on icon "button" at bounding box center [744, 107] width 8 height 8
click at [732, 127] on span "Statik Turu Düzenle" at bounding box center [718, 131] width 55 height 8
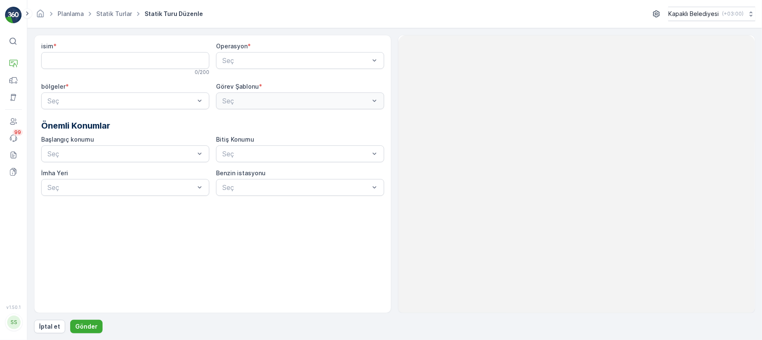
type input "Gündüz 036"
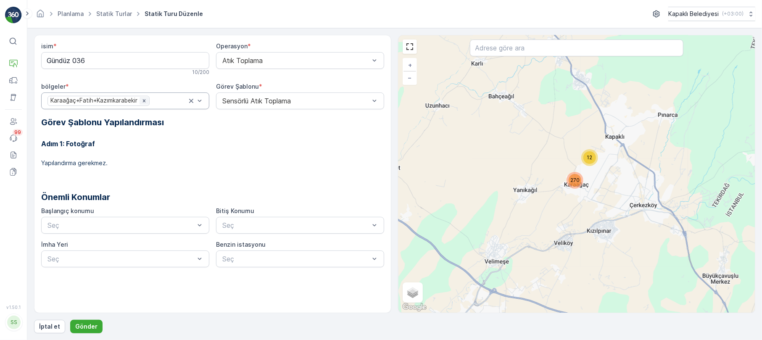
click at [145, 101] on icon "Remove Karaağaç+Fatih+Kazımkarabekir" at bounding box center [143, 100] width 3 height 3
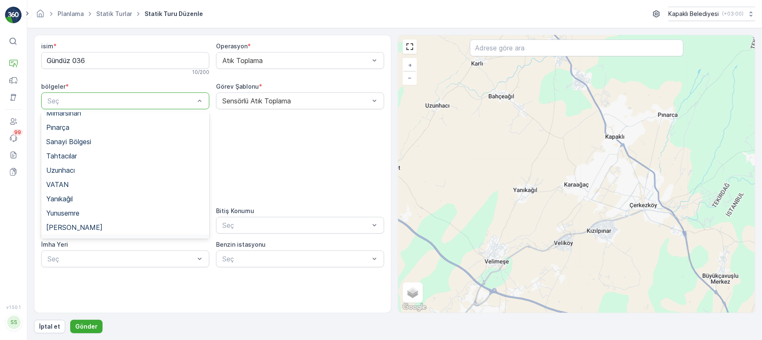
scroll to position [363, 0]
type input "f"
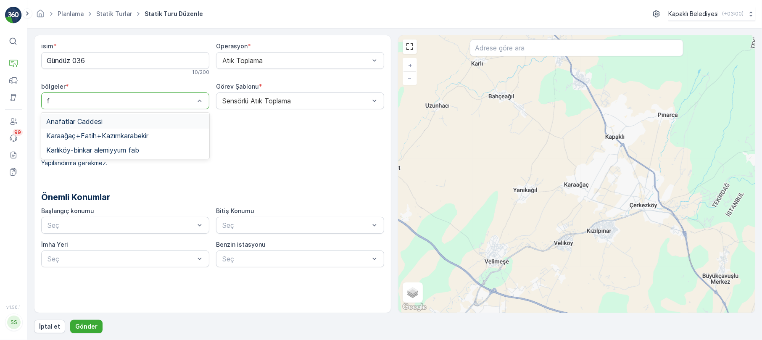
scroll to position [0, 0]
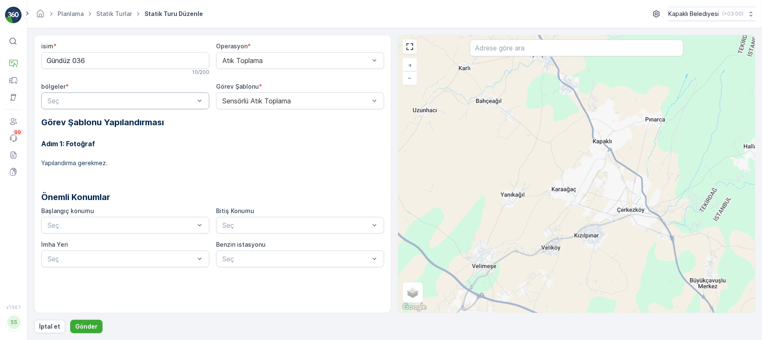
drag, startPoint x: 561, startPoint y: 204, endPoint x: 532, endPoint y: 215, distance: 31.0
click at [532, 215] on div "+ − Uydu Yol haritası Arazi Karışık Leaflet Klavye kısayolları Harita Verileri …" at bounding box center [576, 173] width 356 height 277
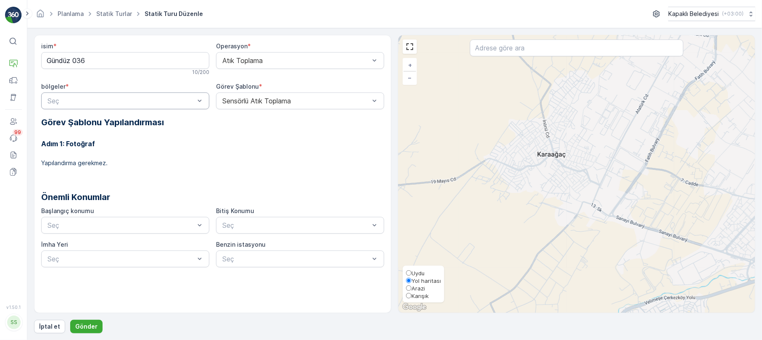
click at [408, 293] on input "Karışık" at bounding box center [408, 295] width 5 height 5
radio input "true"
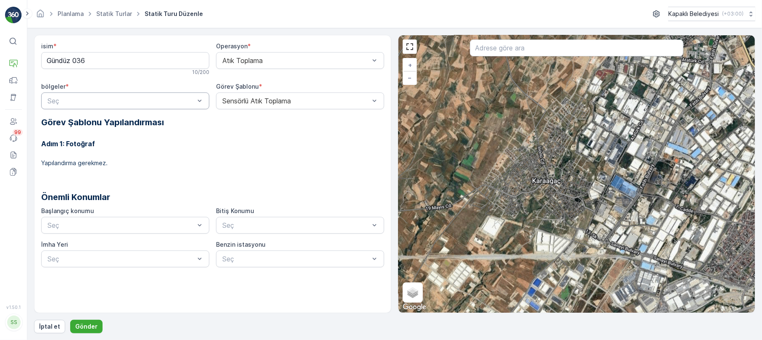
drag, startPoint x: 552, startPoint y: 153, endPoint x: 550, endPoint y: 172, distance: 19.4
click at [550, 172] on div "+ − Uydu Yol haritası Arazi Karışık Leaflet Klavye kısayolları Harita Verileri …" at bounding box center [576, 173] width 356 height 277
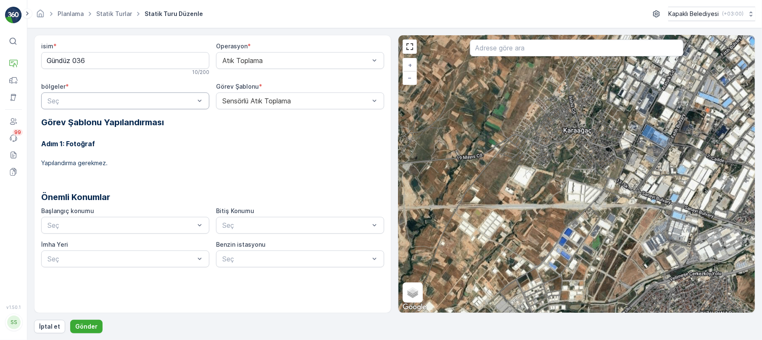
drag, startPoint x: 634, startPoint y: 147, endPoint x: 584, endPoint y: 142, distance: 49.9
click at [584, 142] on div "+ − Uydu Yol haritası Arazi Karışık Leaflet Klavye kısayolları Harita Verileri …" at bounding box center [576, 173] width 356 height 277
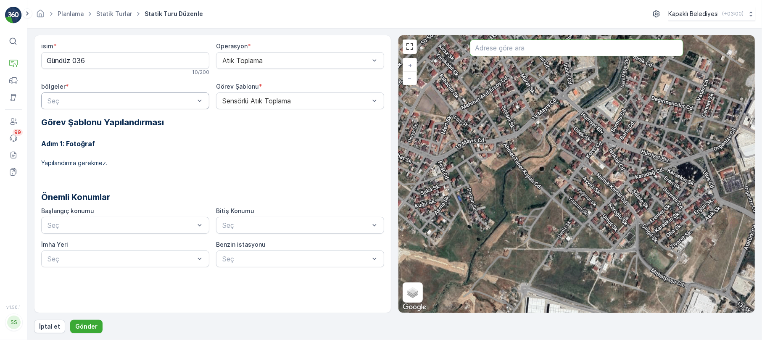
click at [490, 49] on input "text" at bounding box center [577, 48] width 214 height 17
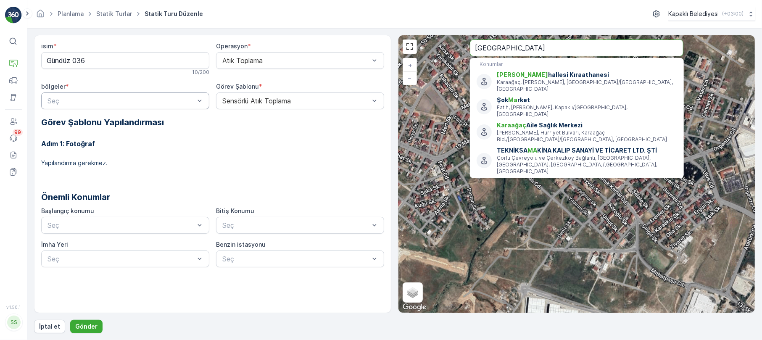
type input "[GEOGRAPHIC_DATA]"
click at [70, 320] on button "Gönder" at bounding box center [86, 326] width 32 height 13
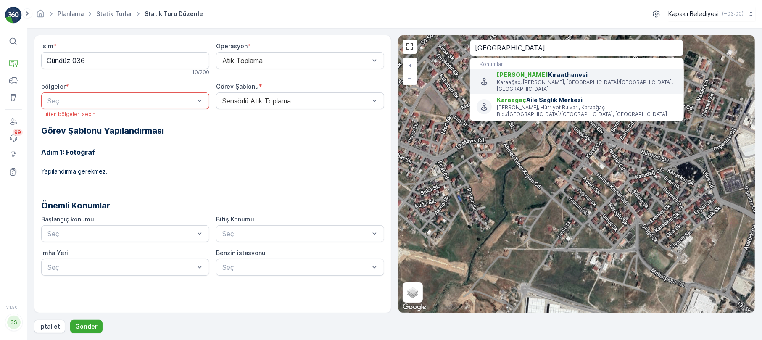
click at [557, 77] on span "[PERSON_NAME] Kıraathanesi" at bounding box center [587, 75] width 180 height 8
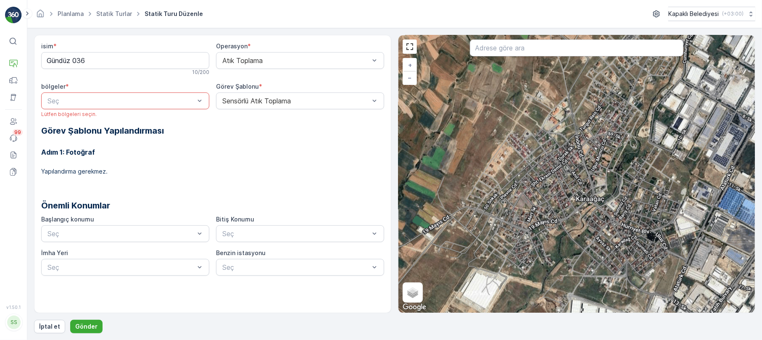
drag, startPoint x: 595, startPoint y: 138, endPoint x: 591, endPoint y: 191, distance: 53.2
click at [591, 191] on div "+ − Uydu Yol haritası Arazi Karışık Leaflet Klavye kısayolları Harita Verileri …" at bounding box center [576, 173] width 356 height 277
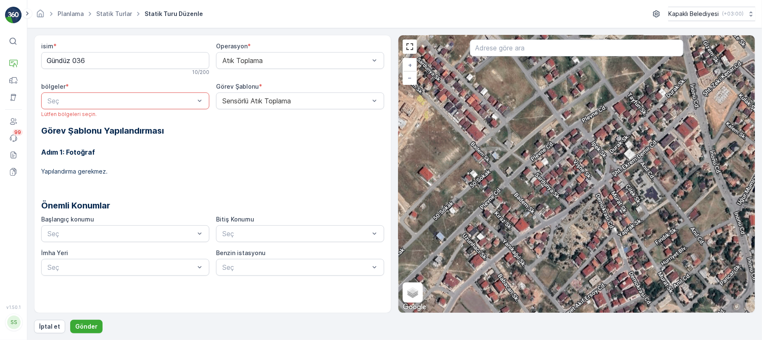
drag, startPoint x: 468, startPoint y: 184, endPoint x: 601, endPoint y: 206, distance: 135.1
click at [601, 206] on div "+ − Uydu Yol haritası Arazi Karışık Leaflet Klavye kısayolları Harita Verileri …" at bounding box center [576, 173] width 356 height 277
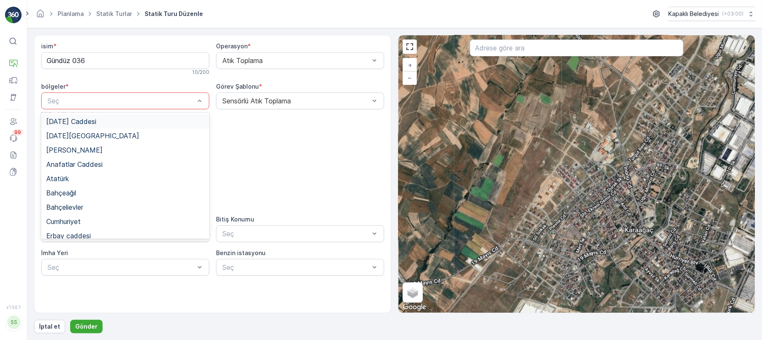
click at [195, 100] on div at bounding box center [121, 101] width 149 height 8
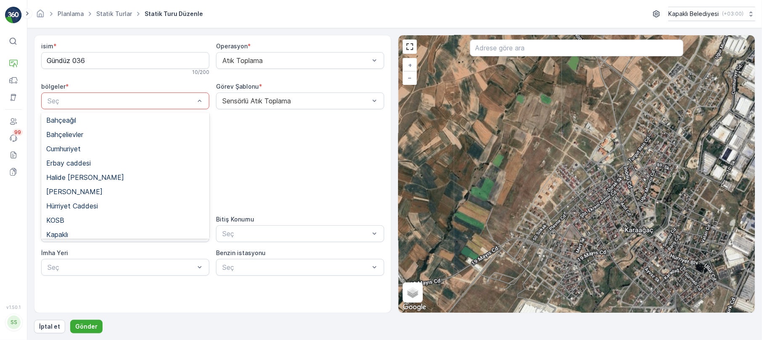
scroll to position [93, 0]
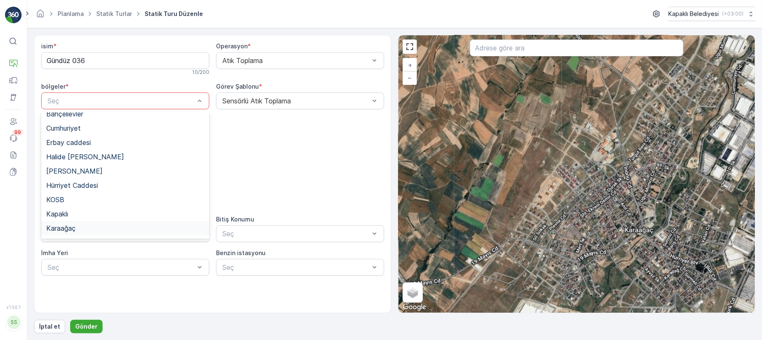
click at [70, 226] on span "Karaağaç" at bounding box center [60, 228] width 29 height 8
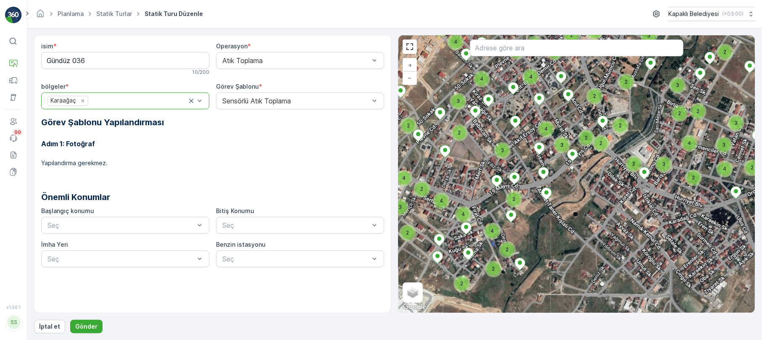
drag, startPoint x: 585, startPoint y: 244, endPoint x: 551, endPoint y: 116, distance: 132.2
click at [551, 116] on div "2 2 2 4 2 3 2 2 2 2 2 4 2 2 3 2 2 2 2 3 2 3 4 5 2 3 3 2 2 3 2 2 2 3 4 2 2 4 4 3…" at bounding box center [576, 173] width 356 height 277
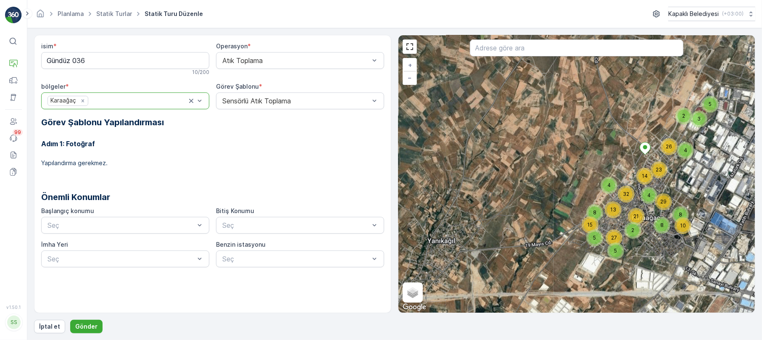
drag, startPoint x: 617, startPoint y: 194, endPoint x: 636, endPoint y: 208, distance: 22.9
click at [632, 206] on div "5 3 2 13 8 15 5 4 26 4 14 21 4 32 2 5 27 23 8 10 8 29 + − Uydu Yol haritası Ara…" at bounding box center [576, 173] width 356 height 277
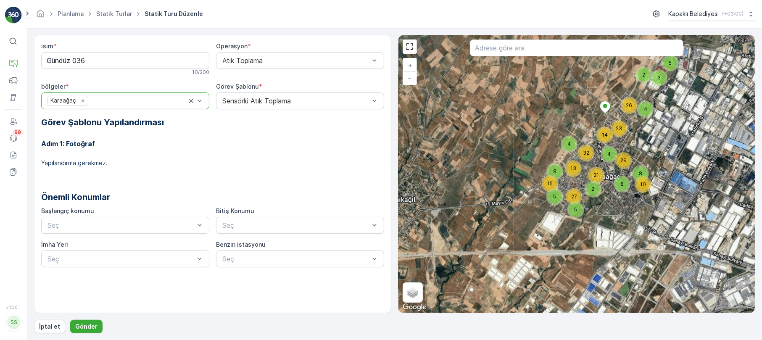
drag, startPoint x: 653, startPoint y: 220, endPoint x: 620, endPoint y: 193, distance: 43.1
click at [620, 193] on div "5 3 2 13 8 15 5 4 26 4 14 21 4 32 2 5 27 23 8 10 8 29 + − Uydu Yol haritası Ara…" at bounding box center [576, 173] width 356 height 277
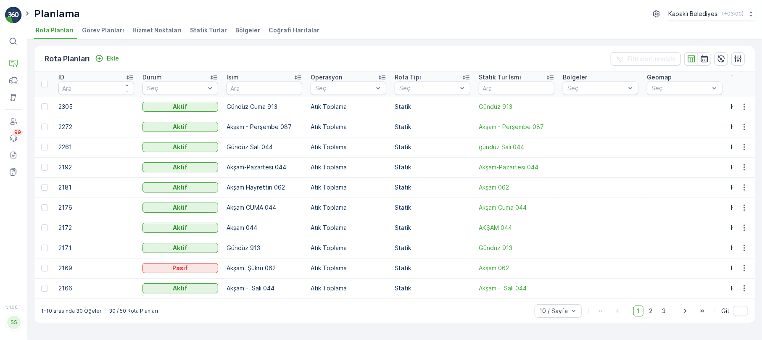
click at [239, 32] on span "Bölgeler" at bounding box center [247, 30] width 25 height 8
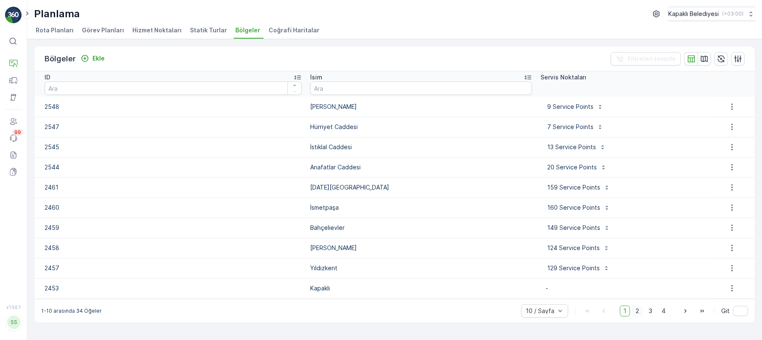
click at [640, 311] on span "2" at bounding box center [637, 311] width 11 height 11
click at [651, 309] on span "3" at bounding box center [650, 311] width 11 height 11
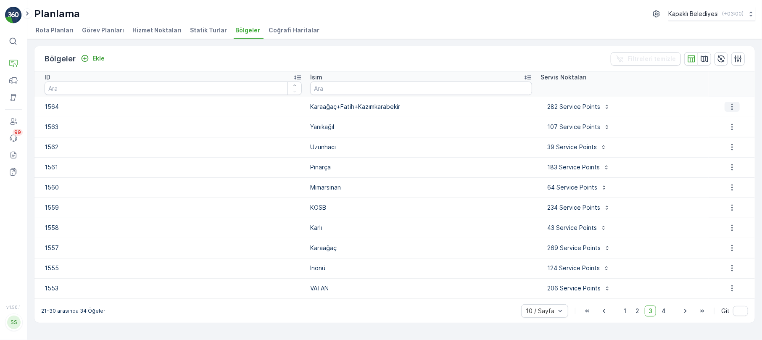
click at [731, 102] on button "button" at bounding box center [732, 107] width 15 height 10
click at [733, 118] on span "Bölgeyi düzenle" at bounding box center [735, 119] width 45 height 8
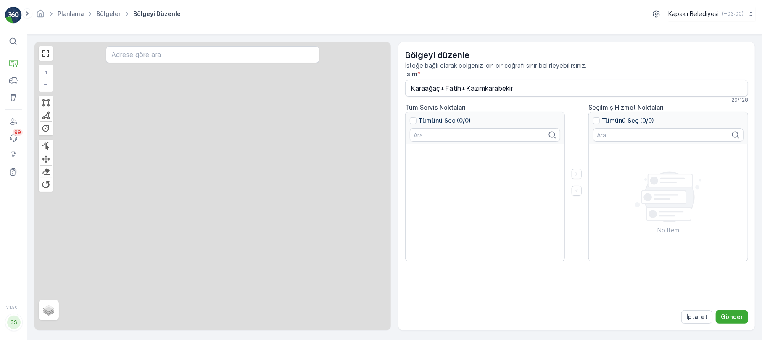
type input "Karaağaç+Fatih+Kazımkarabekir"
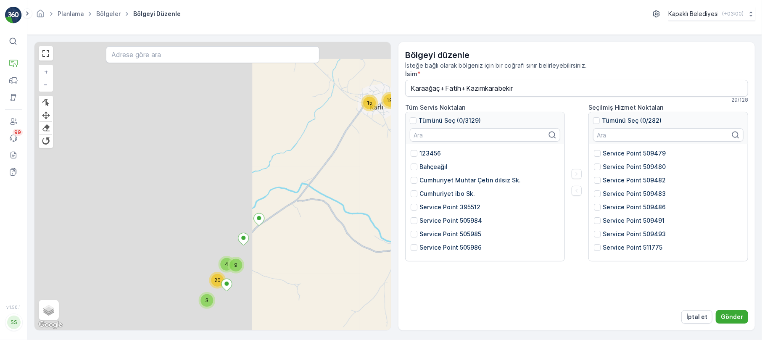
drag, startPoint x: 127, startPoint y: 167, endPoint x: 387, endPoint y: 231, distance: 268.3
click at [387, 231] on div "6 19 15 3 6 4 3 20 9 4 6 16 4 13 4 7 25 13 3 8 12 6 25 10 11 16 15 20 34 4 9 3 …" at bounding box center [212, 186] width 356 height 288
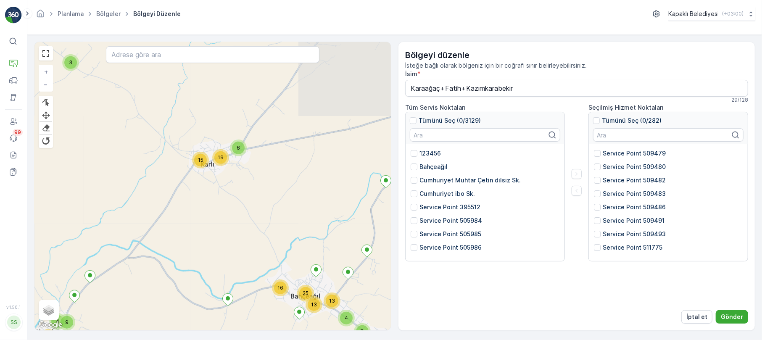
drag, startPoint x: 261, startPoint y: 265, endPoint x: 66, endPoint y: 316, distance: 201.2
click at [66, 318] on div "9" at bounding box center [66, 322] width 17 height 17
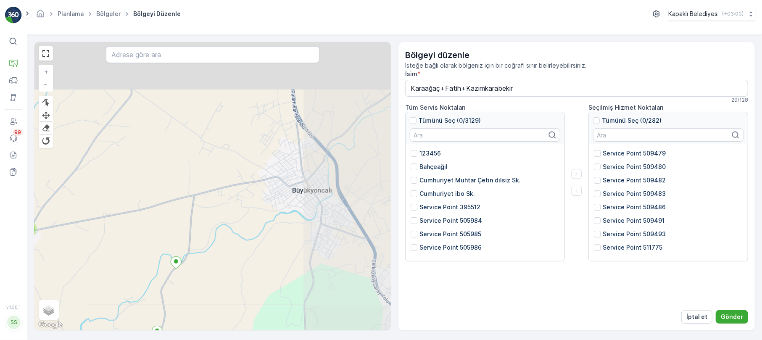
drag, startPoint x: 304, startPoint y: 165, endPoint x: 84, endPoint y: 246, distance: 234.3
click at [85, 247] on div "6 19 15 3 6 4 3 20 9 4 6 16 4 13 4 7 25 13 3 8 12 6 25 10 11 16 15 20 34 4 9 3 …" at bounding box center [212, 186] width 356 height 288
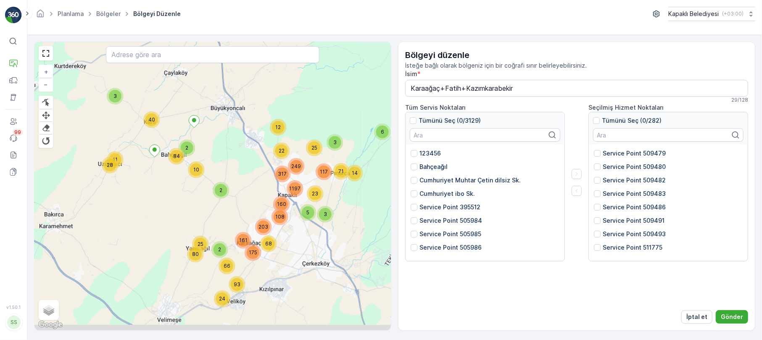
drag, startPoint x: 246, startPoint y: 278, endPoint x: 228, endPoint y: 155, distance: 124.5
click at [227, 156] on div "40 3 6 2 28 11 10 2 84 161 24 175 93 66 25 2 80 5 3 3 71 14 12 25 22 160 68 203…" at bounding box center [212, 186] width 356 height 288
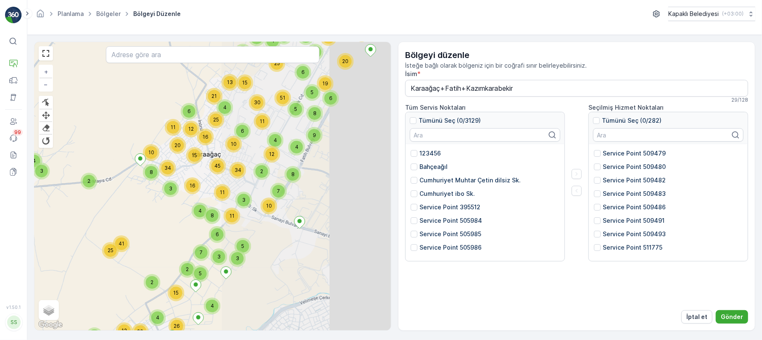
drag, startPoint x: 306, startPoint y: 222, endPoint x: 111, endPoint y: 203, distance: 196.0
click at [111, 203] on div "6 19 15 3 6 4 3 20 9 4 6 16 4 13 4 7 25 13 3 8 12 6 25 10 11 16 15 20 34 4 9 3 …" at bounding box center [212, 186] width 356 height 288
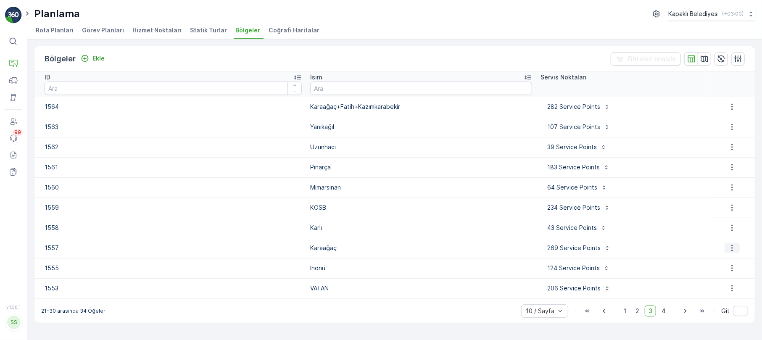
click at [735, 245] on icon "button" at bounding box center [732, 248] width 8 height 8
click at [735, 260] on span "Bölgeyi düzenle" at bounding box center [735, 260] width 45 height 8
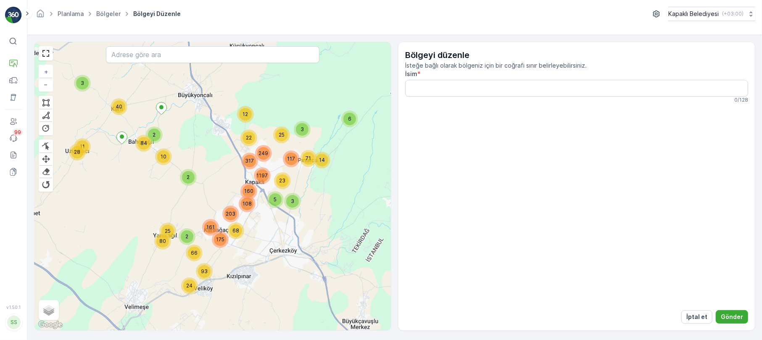
type input "Karaağaç"
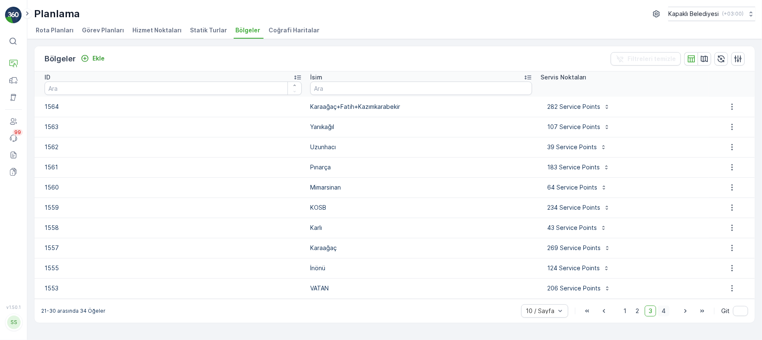
click at [666, 310] on span "4" at bounding box center [664, 311] width 12 height 11
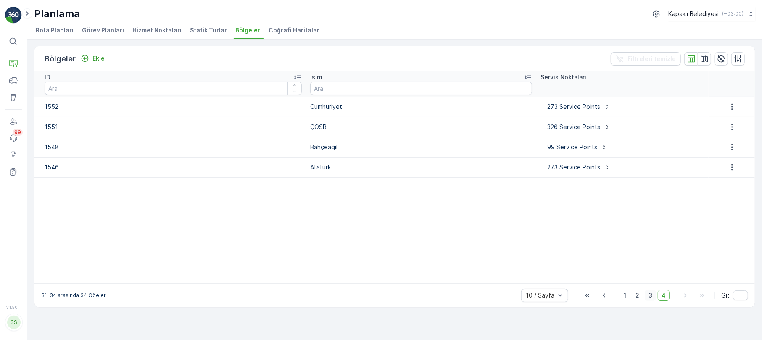
click at [648, 296] on span "3" at bounding box center [650, 295] width 11 height 11
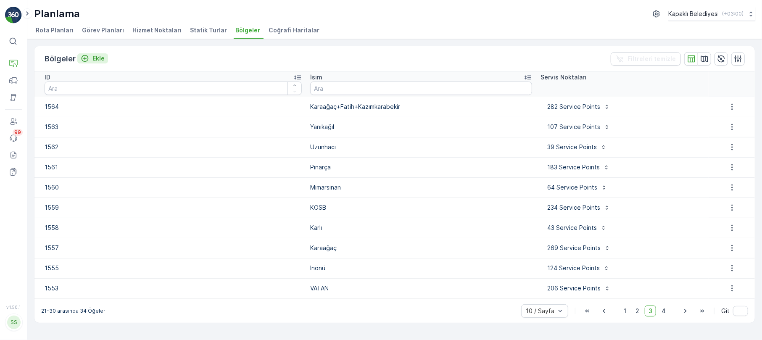
click at [95, 59] on p "Ekle" at bounding box center [98, 58] width 12 height 8
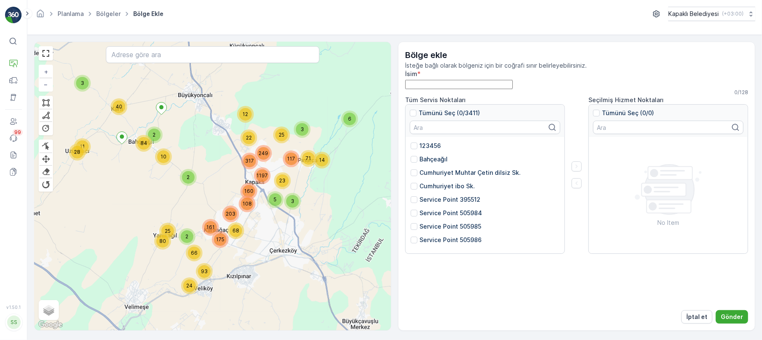
click at [411, 87] on input "İsim" at bounding box center [459, 84] width 108 height 9
type input "K"
type input "[PERSON_NAME]."
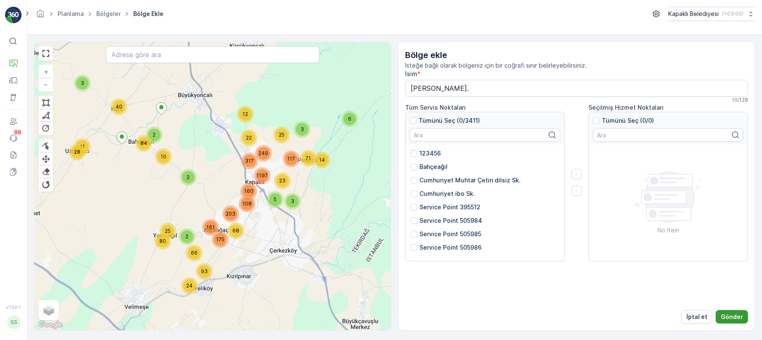
click at [732, 314] on p "Gönder" at bounding box center [732, 317] width 22 height 8
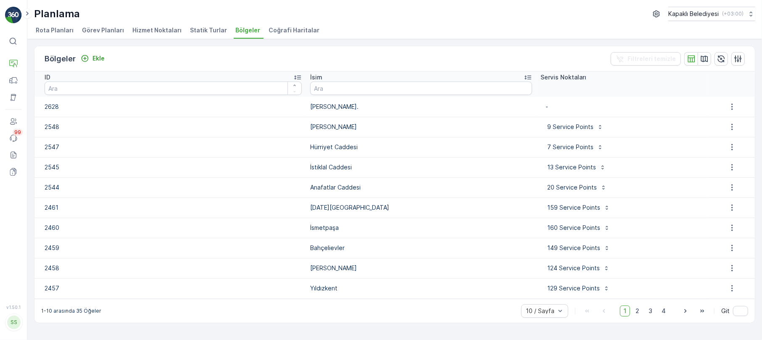
click at [195, 32] on span "Statik Turlar" at bounding box center [208, 30] width 37 height 8
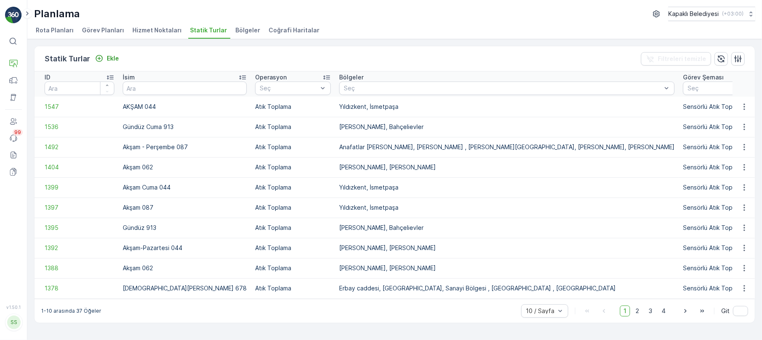
click at [156, 27] on span "Hizmet Noktaları" at bounding box center [156, 30] width 49 height 8
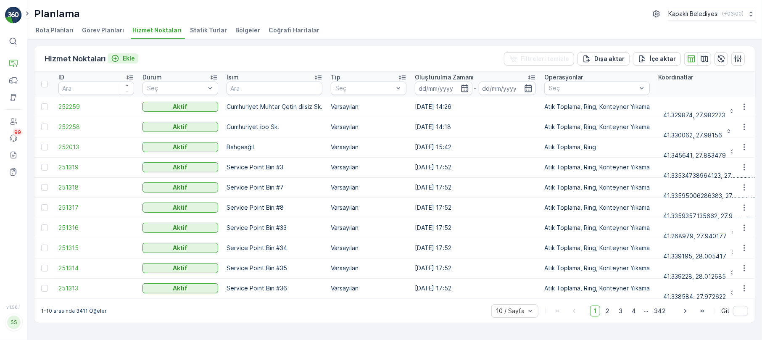
click at [129, 58] on p "Ekle" at bounding box center [129, 58] width 12 height 8
click at [239, 28] on span "Bölgeler" at bounding box center [247, 30] width 25 height 8
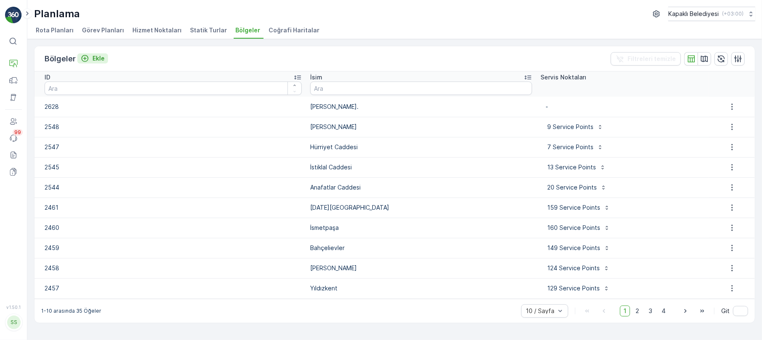
click at [98, 58] on p "Ekle" at bounding box center [98, 58] width 12 height 8
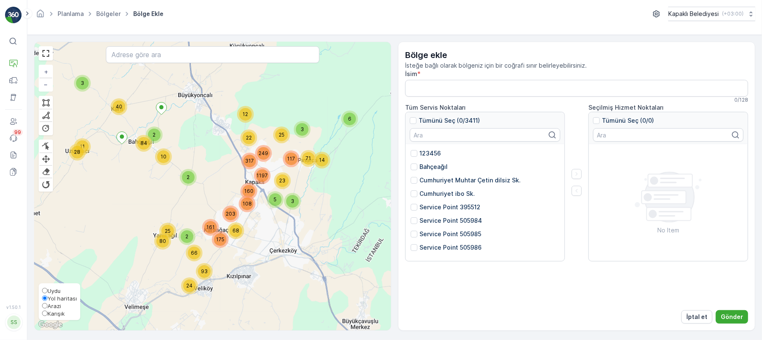
click at [46, 313] on input "Karışık" at bounding box center [44, 313] width 5 height 5
radio input "true"
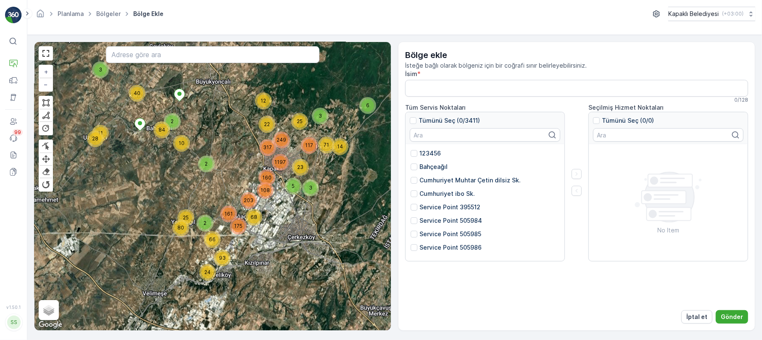
drag, startPoint x: 161, startPoint y: 231, endPoint x: 175, endPoint y: 219, distance: 18.2
click at [175, 219] on div "40 3 6 2 28 11 10 2 84 161 24 175 93 66 25 2 80 5 3 3 71 14 12 25 22 160 68 203…" at bounding box center [212, 186] width 356 height 288
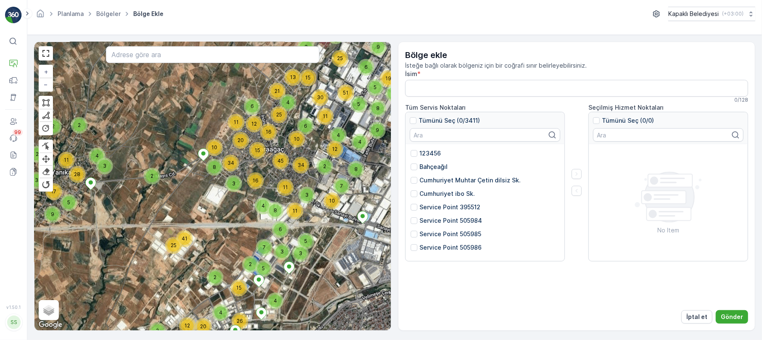
drag, startPoint x: 252, startPoint y: 209, endPoint x: 153, endPoint y: 211, distance: 98.8
click at [153, 211] on div "6 19 15 3 6 4 3 20 9 4 6 16 4 13 4 7 25 13 3 8 12 6 25 10 11 16 15 20 34 4 9 3 …" at bounding box center [212, 186] width 356 height 288
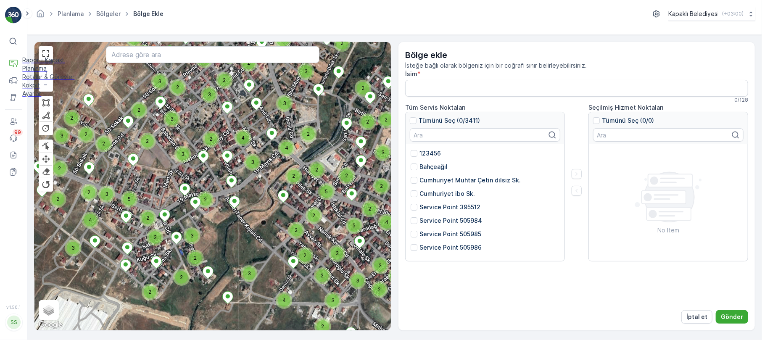
click at [41, 98] on p "Ayarlar" at bounding box center [48, 94] width 52 height 8
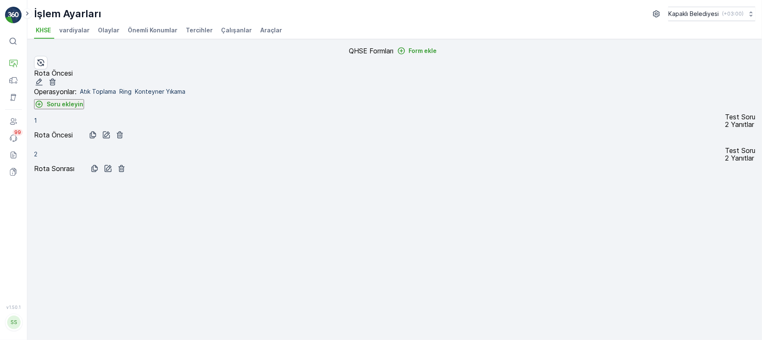
click at [267, 27] on span "Araçlar" at bounding box center [271, 30] width 22 height 8
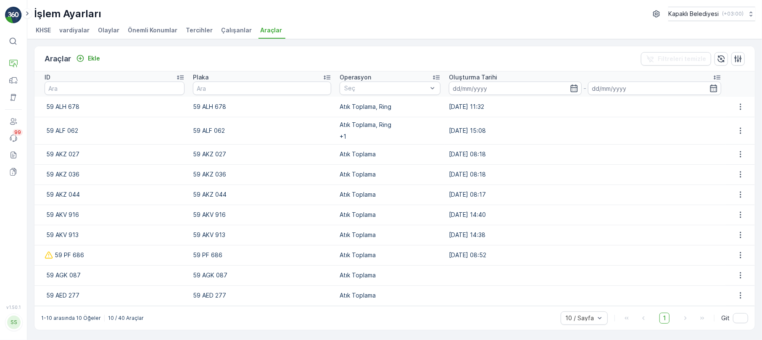
drag, startPoint x: 188, startPoint y: 250, endPoint x: 234, endPoint y: 254, distance: 46.0
click at [234, 254] on td "59 PF 686" at bounding box center [262, 255] width 147 height 20
click at [253, 231] on p "59 AKV 913" at bounding box center [262, 235] width 138 height 8
drag, startPoint x: 187, startPoint y: 103, endPoint x: 232, endPoint y: 101, distance: 45.8
click at [229, 103] on td "59 ALH 678" at bounding box center [262, 107] width 147 height 20
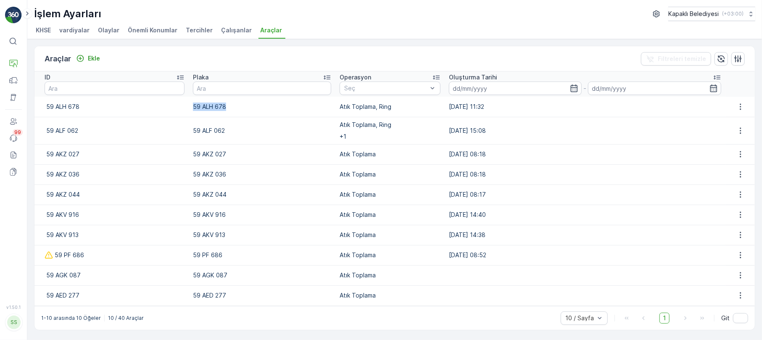
copy p "59 ALH 678"
